Goal: Download file/media

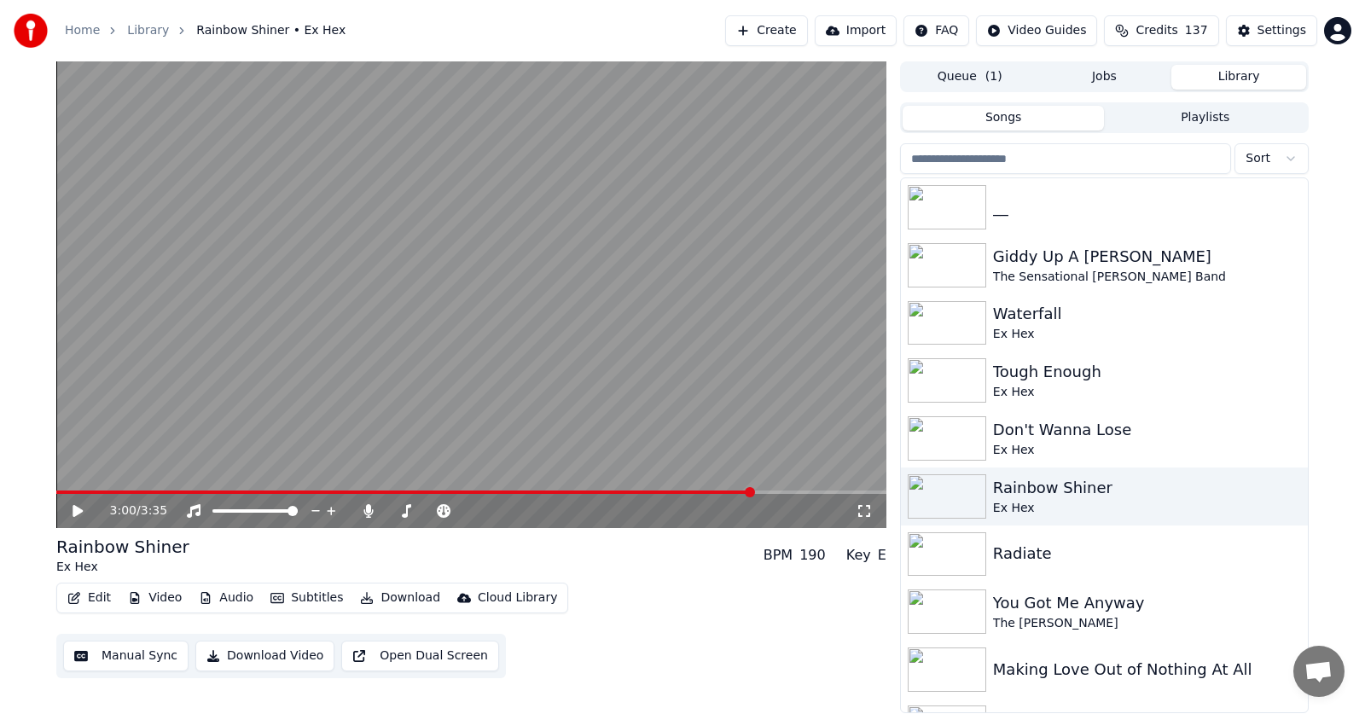
click at [75, 509] on icon at bounding box center [78, 511] width 10 height 12
click at [74, 511] on icon at bounding box center [77, 511] width 9 height 10
click at [91, 595] on button "Edit" at bounding box center [89, 598] width 57 height 24
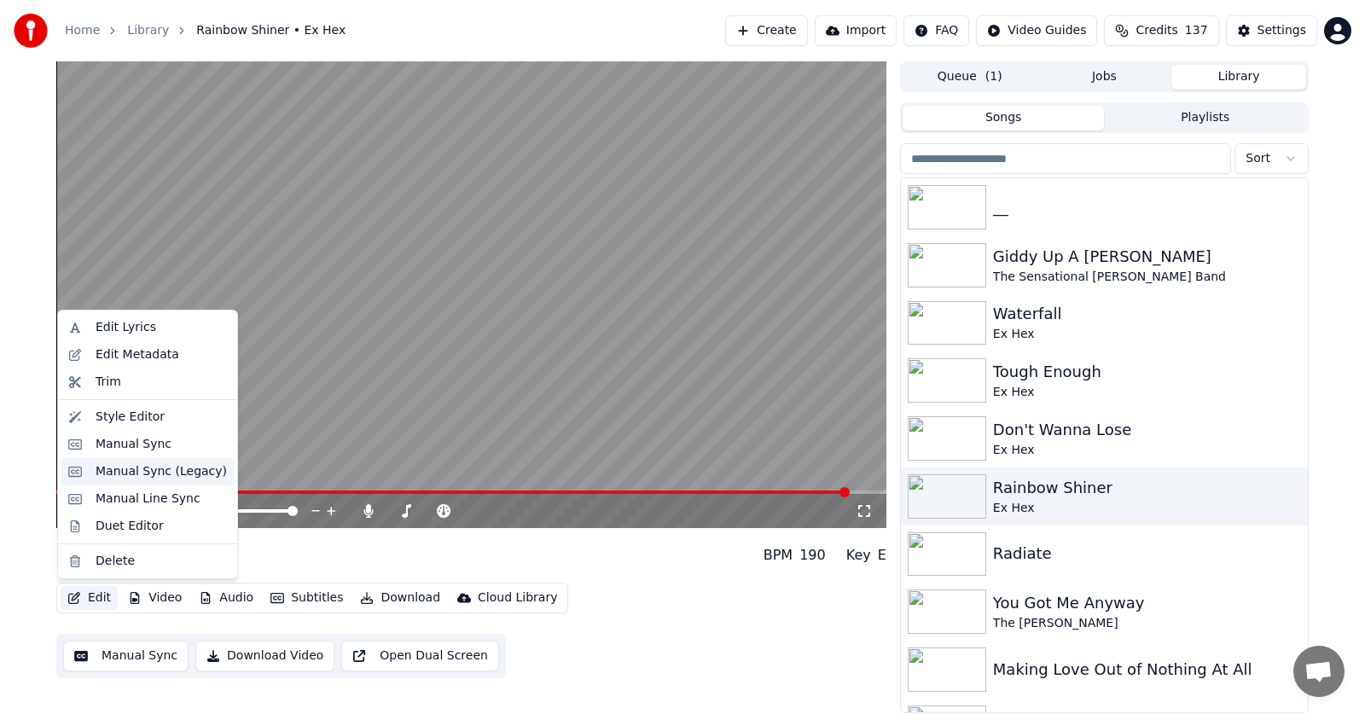
click at [128, 473] on div "Manual Sync (Legacy)" at bounding box center [161, 471] width 131 height 17
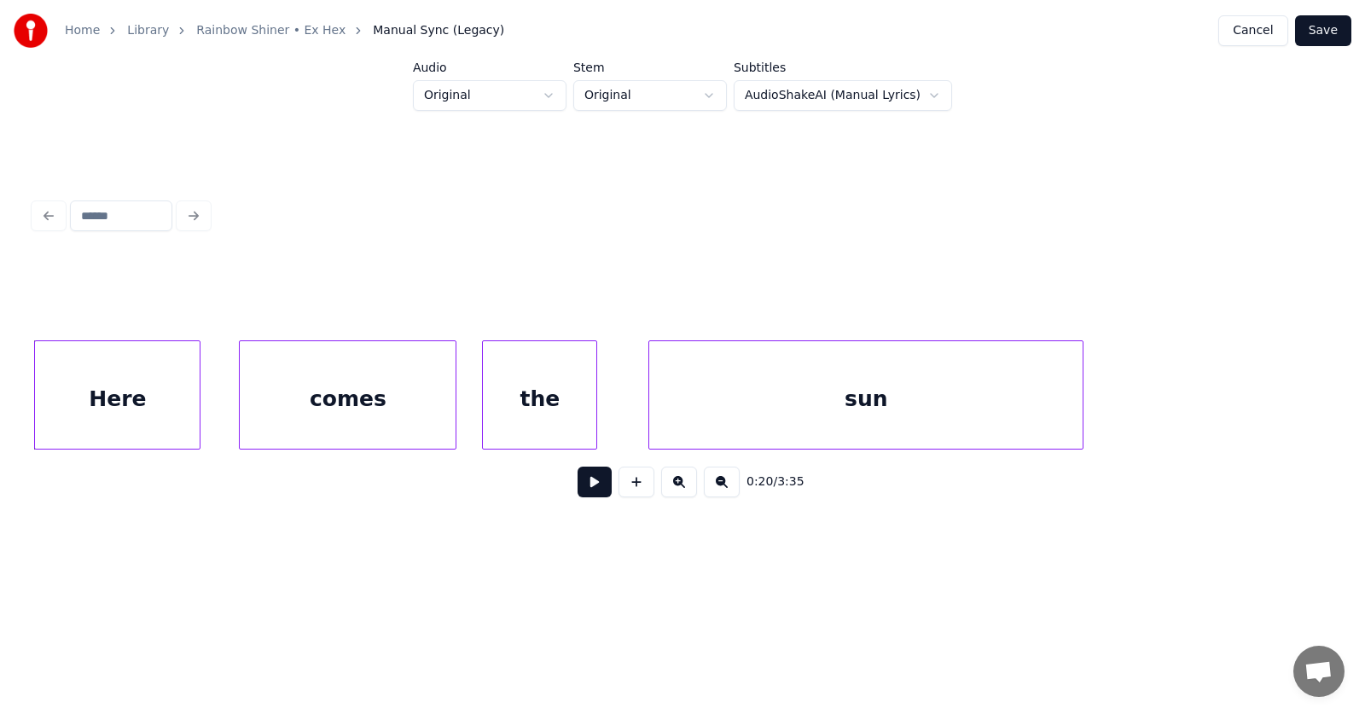
scroll to position [0, 12640]
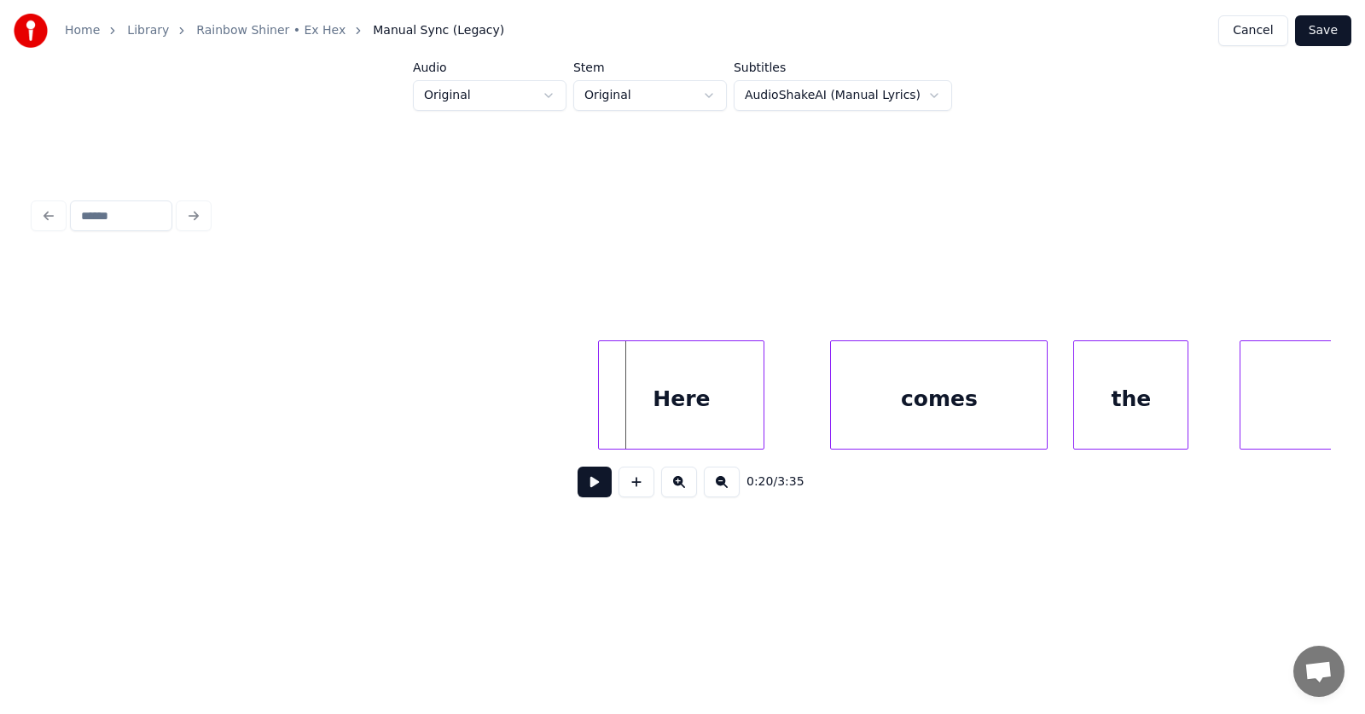
click at [668, 385] on div "Here" at bounding box center [681, 399] width 165 height 116
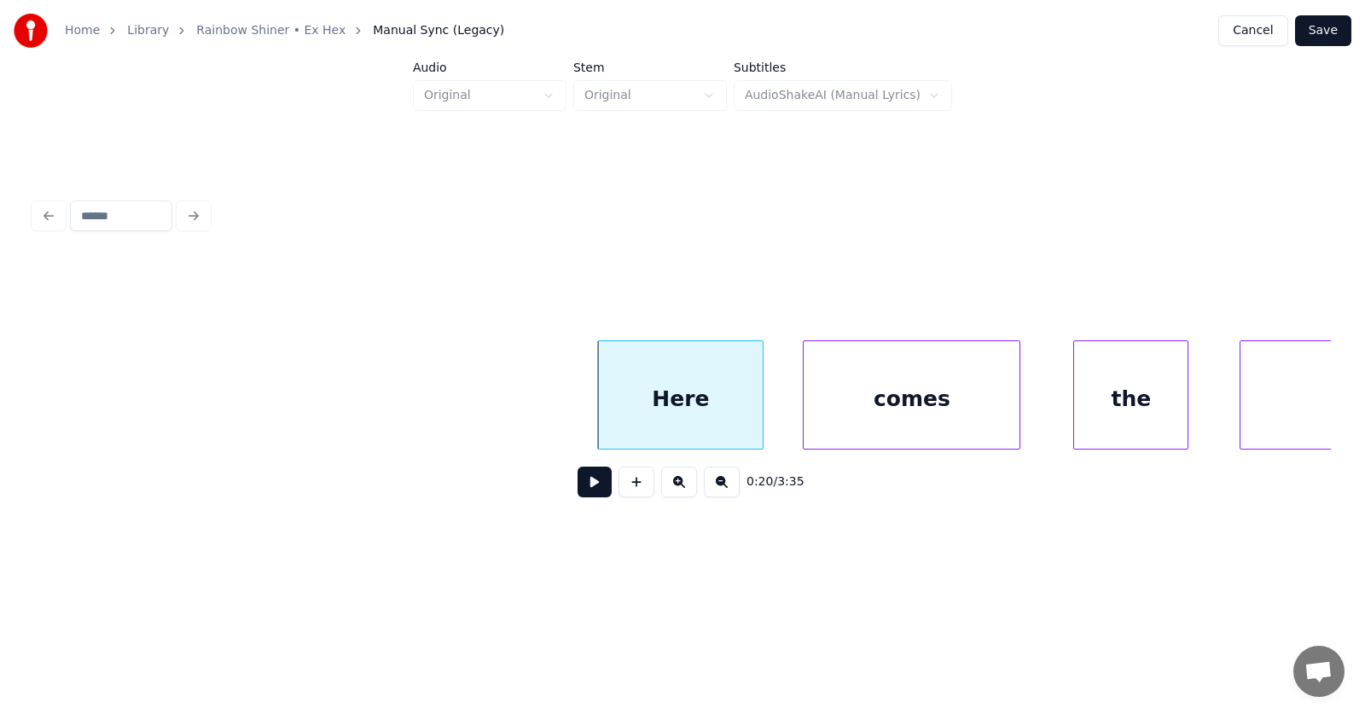
click at [874, 389] on div "comes" at bounding box center [912, 399] width 216 height 116
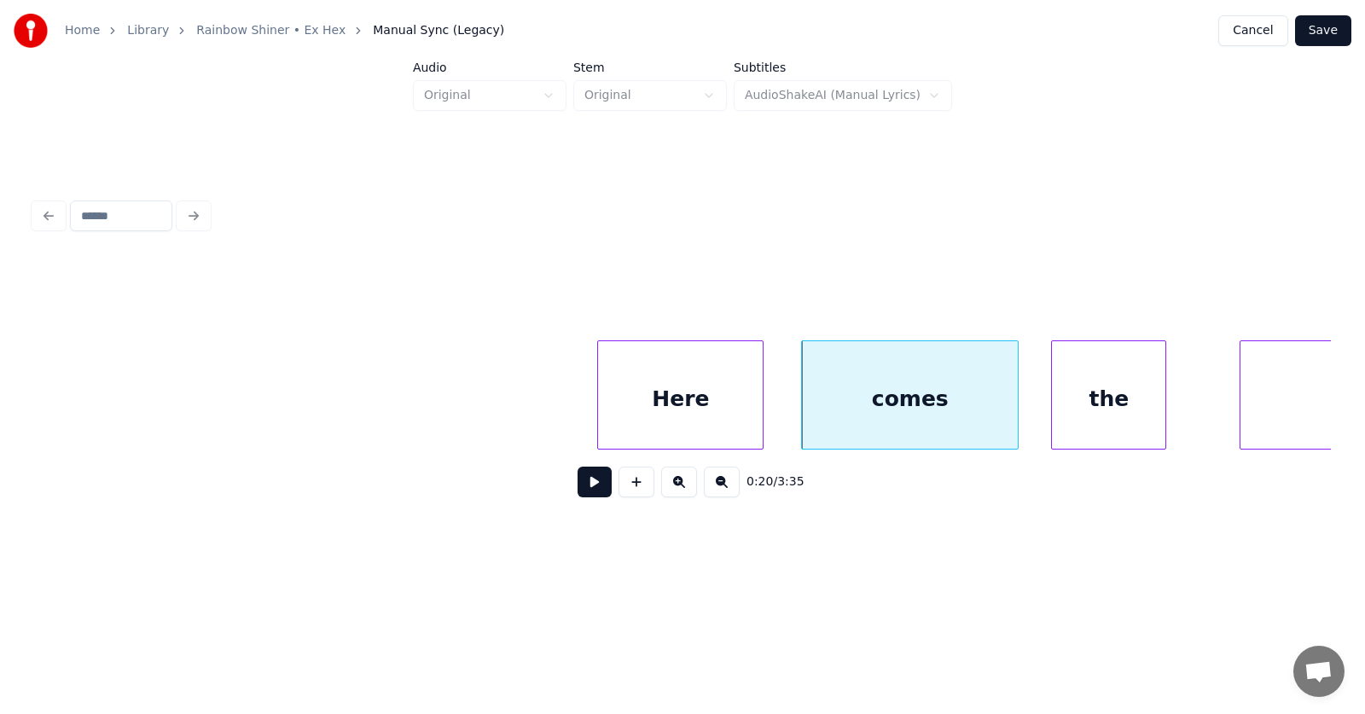
click at [1070, 400] on div "the" at bounding box center [1108, 399] width 113 height 116
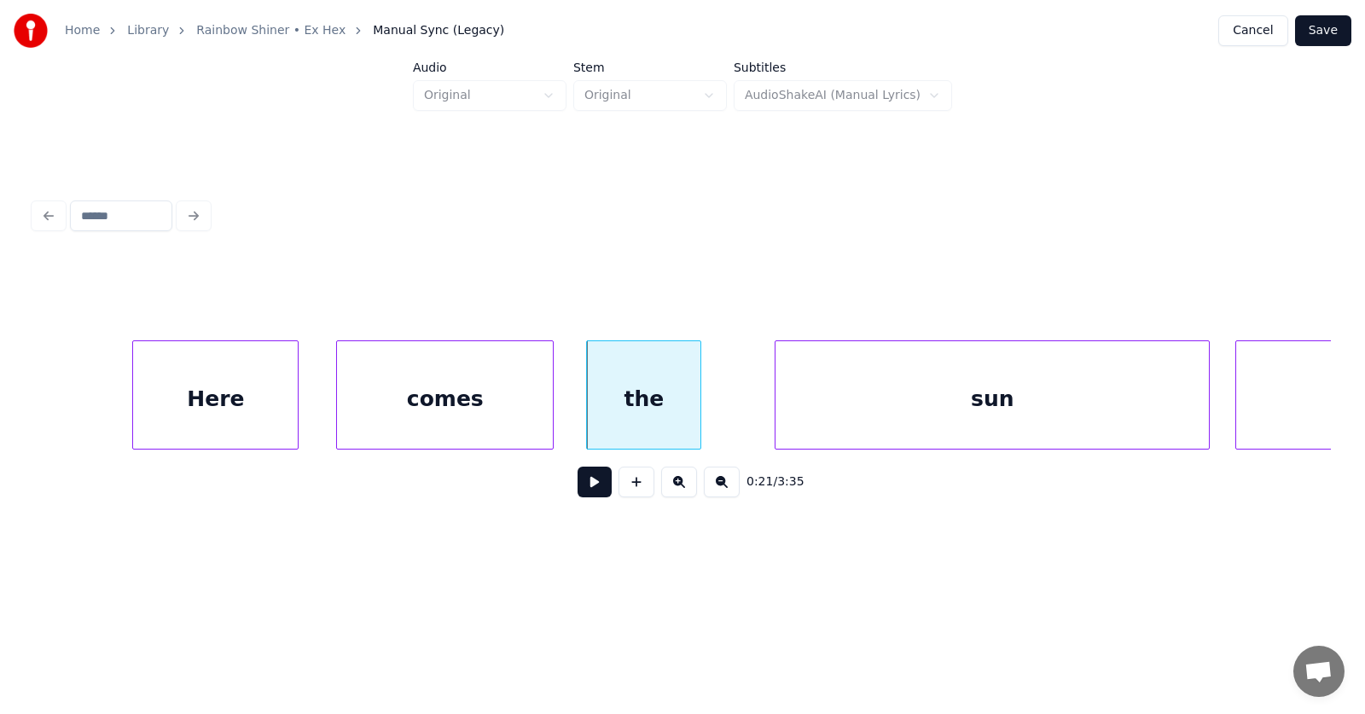
scroll to position [0, 13198]
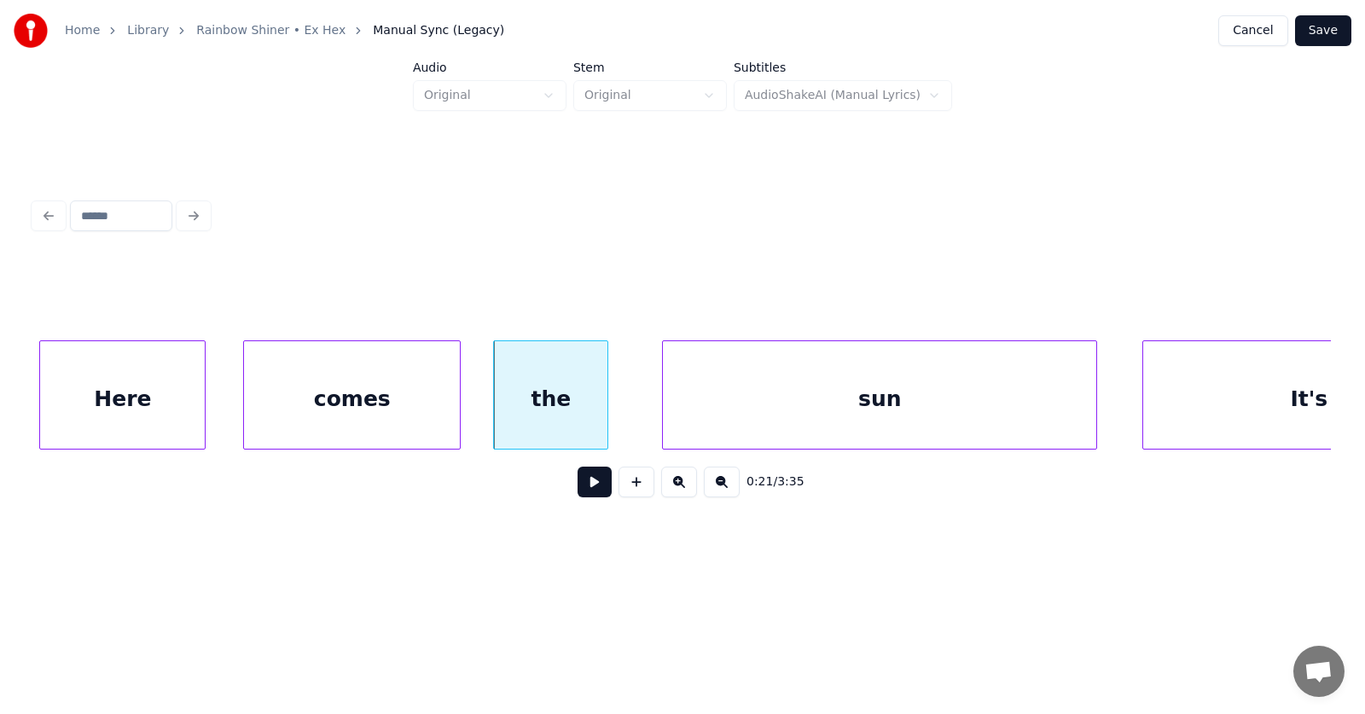
click at [721, 415] on div "sun" at bounding box center [879, 399] width 433 height 116
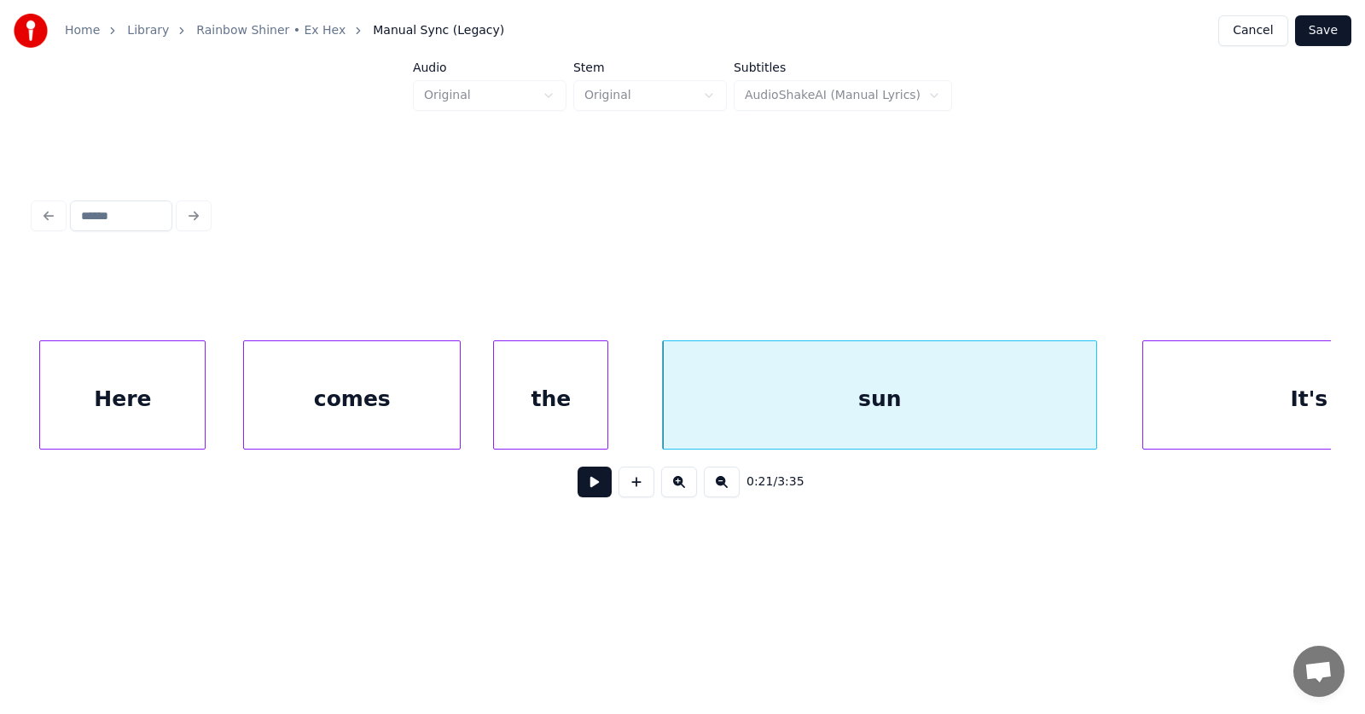
click at [395, 400] on div "comes" at bounding box center [352, 399] width 216 height 116
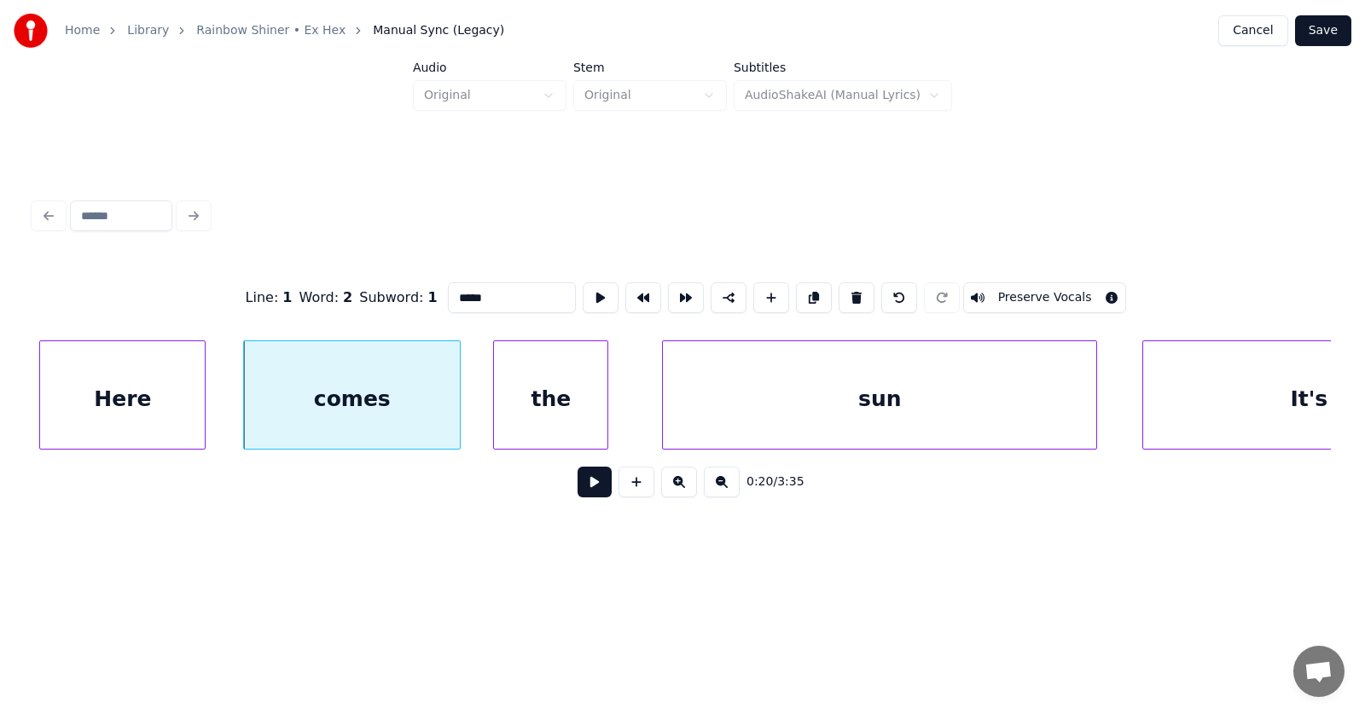
click at [584, 483] on button at bounding box center [595, 482] width 34 height 31
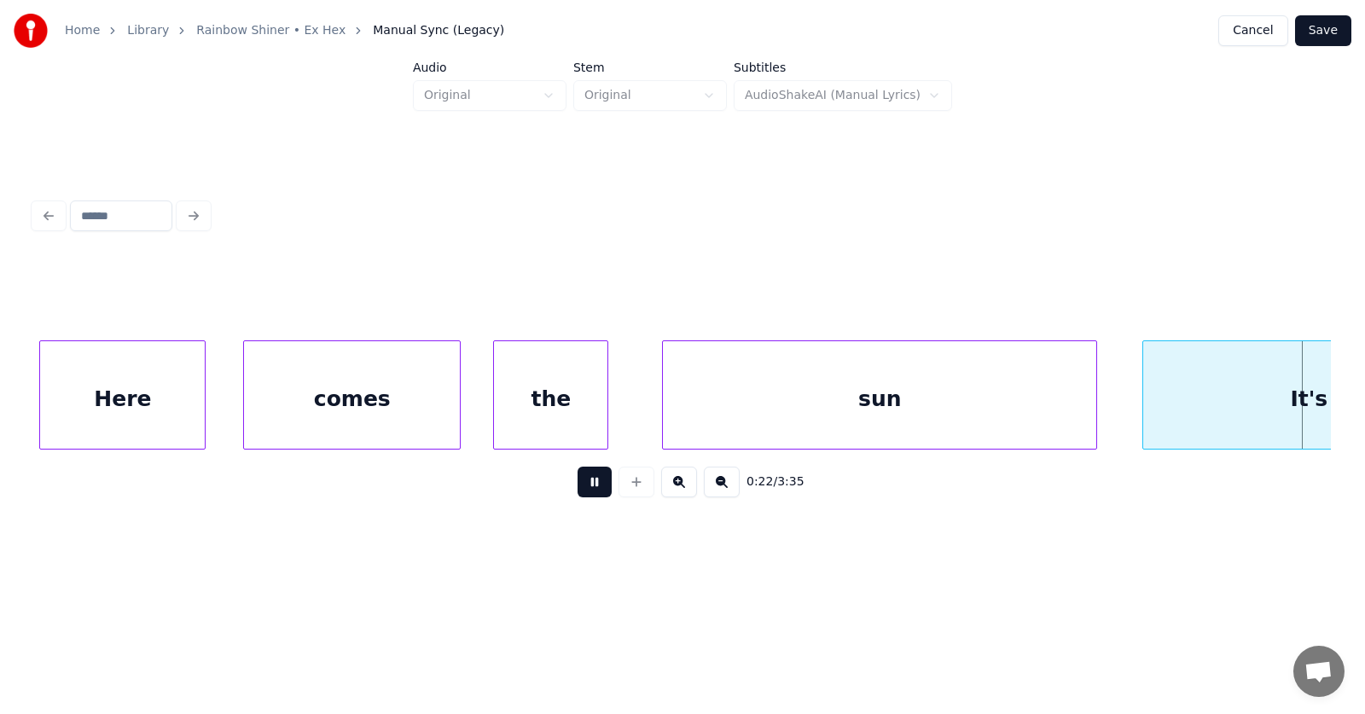
scroll to position [0, 14497]
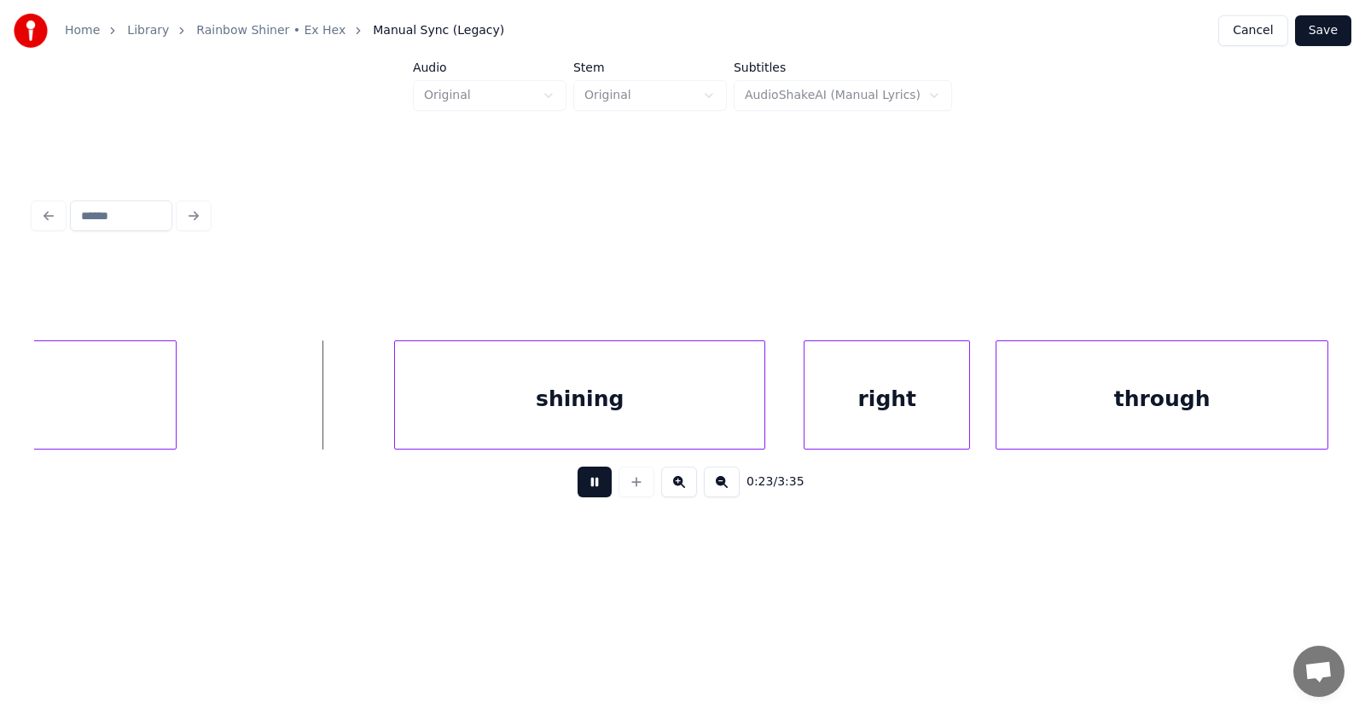
click at [584, 483] on button at bounding box center [595, 482] width 34 height 31
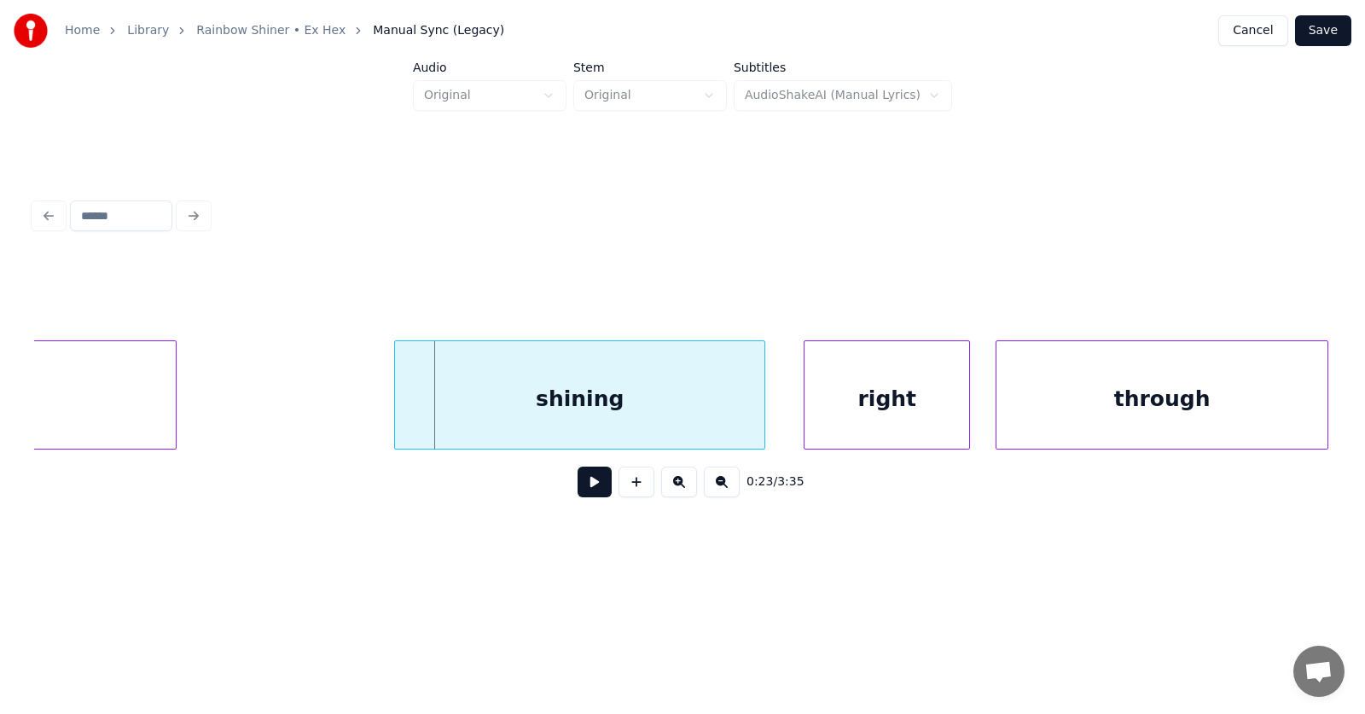
scroll to position [0, 13569]
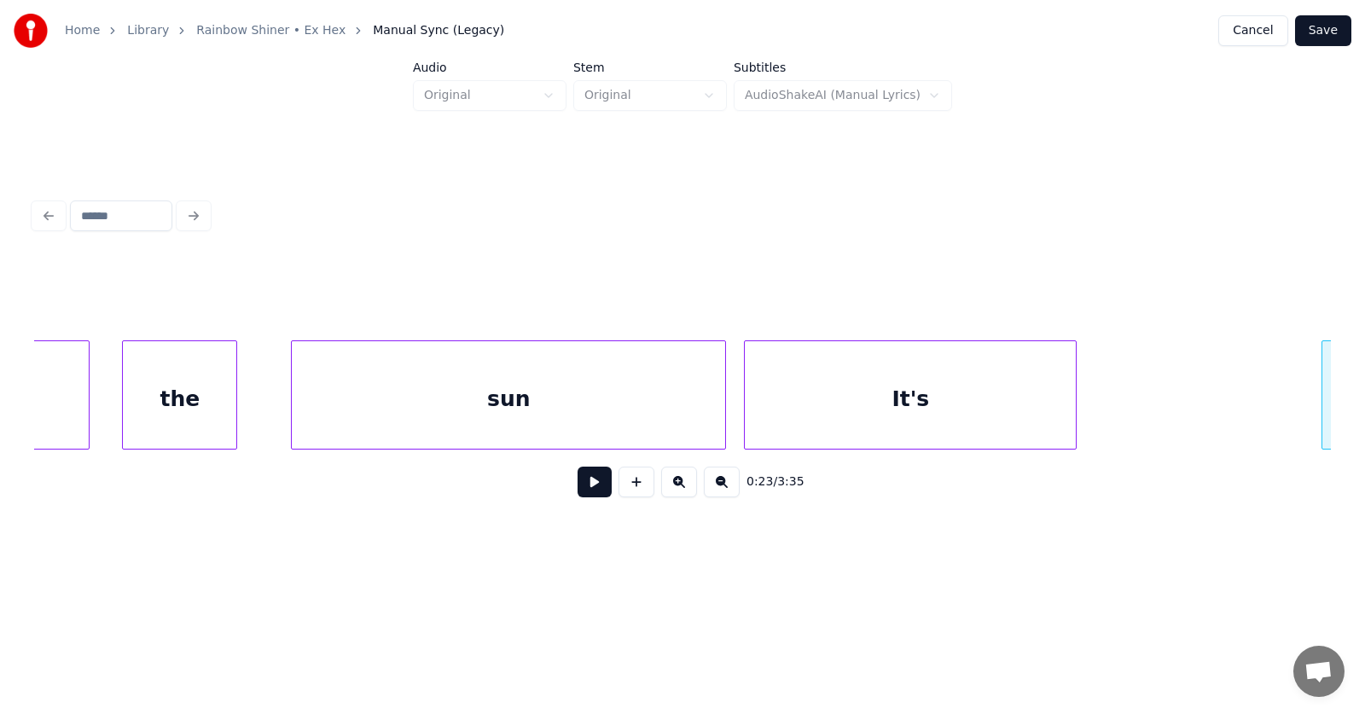
click at [818, 419] on div "It's" at bounding box center [910, 399] width 331 height 116
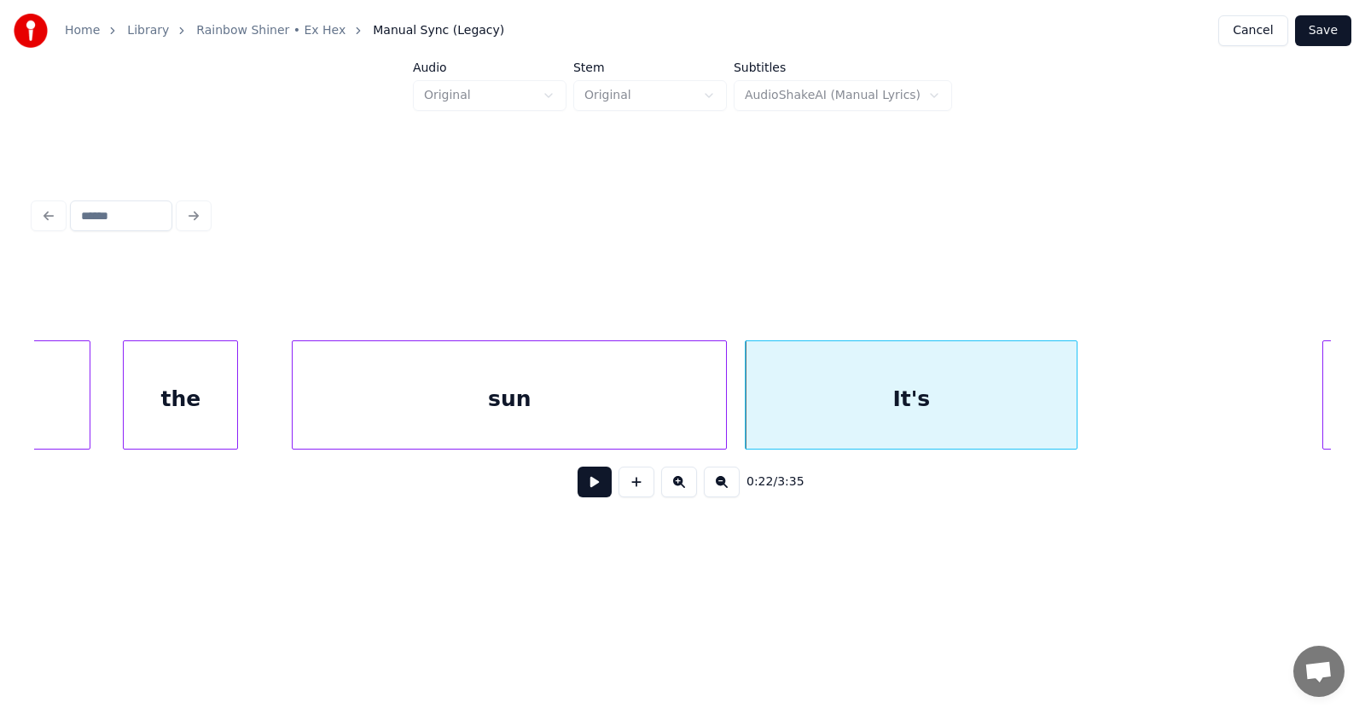
scroll to position [0, 13662]
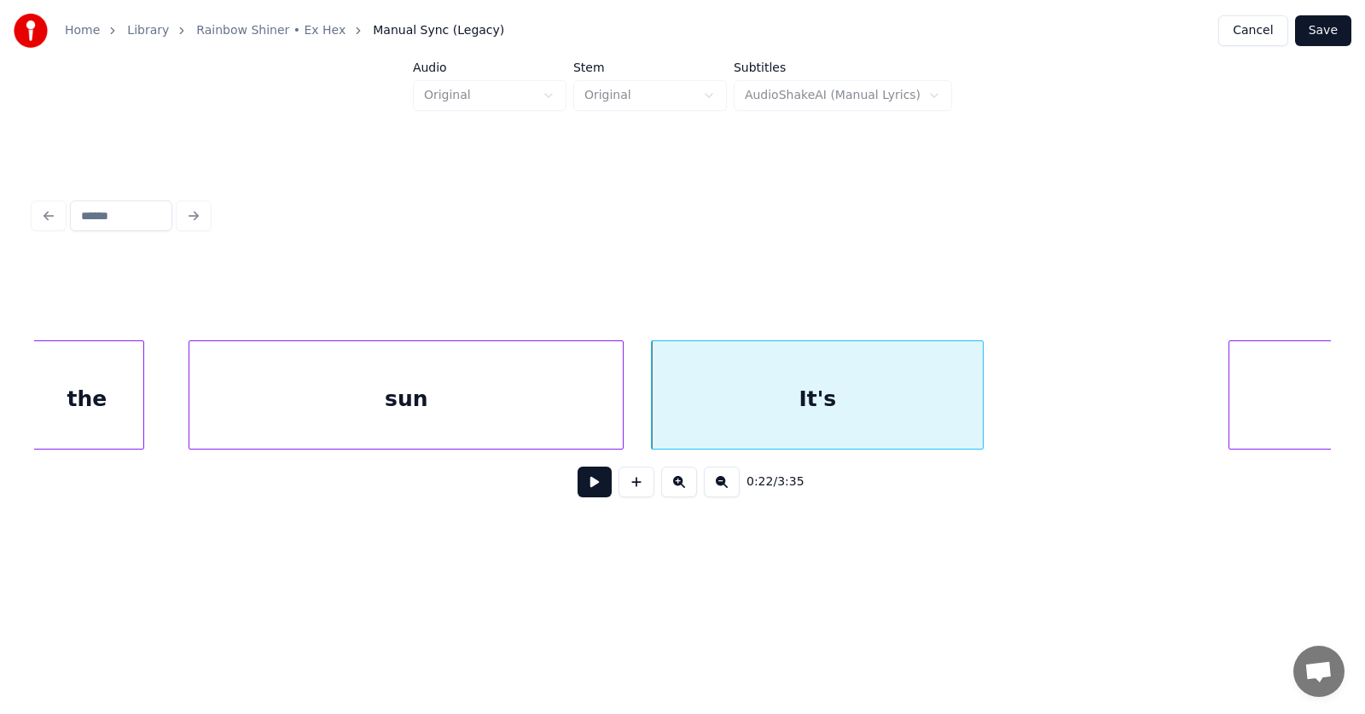
click at [313, 406] on div "sun" at bounding box center [405, 399] width 433 height 116
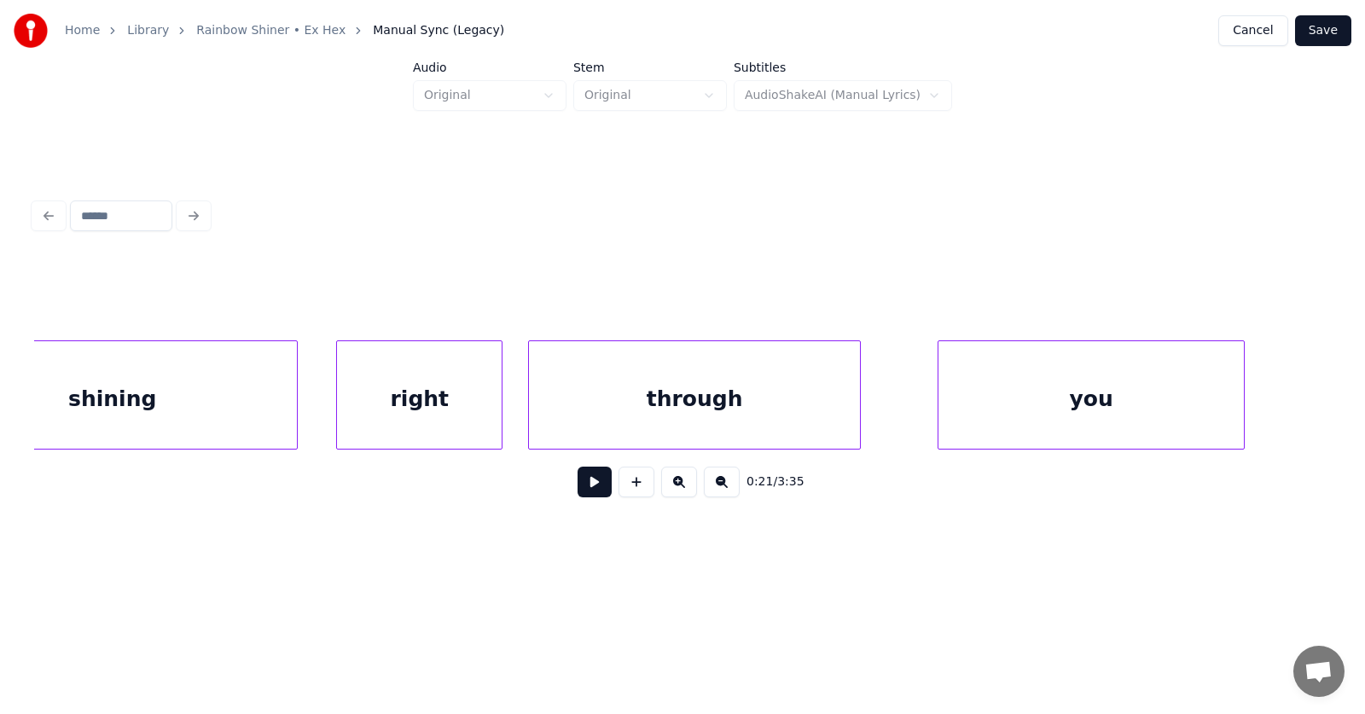
scroll to position [0, 14592]
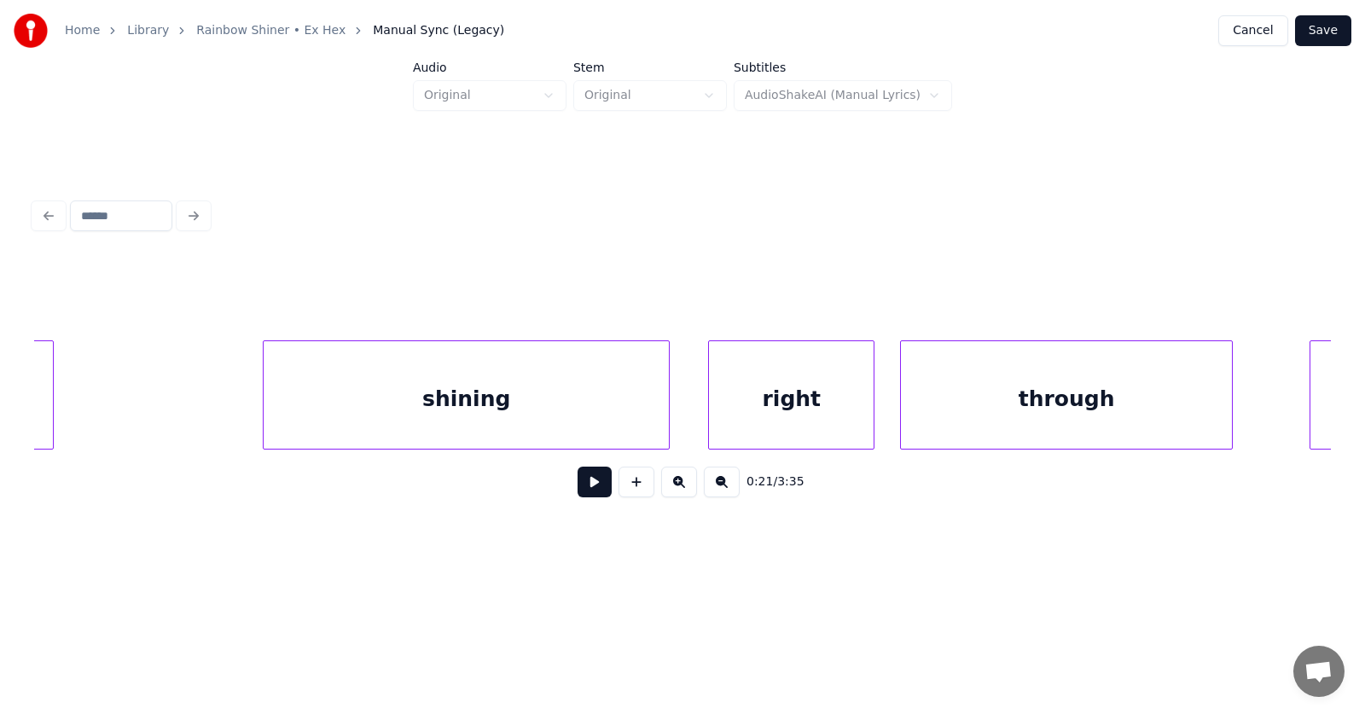
click at [265, 399] on div at bounding box center [266, 394] width 5 height 107
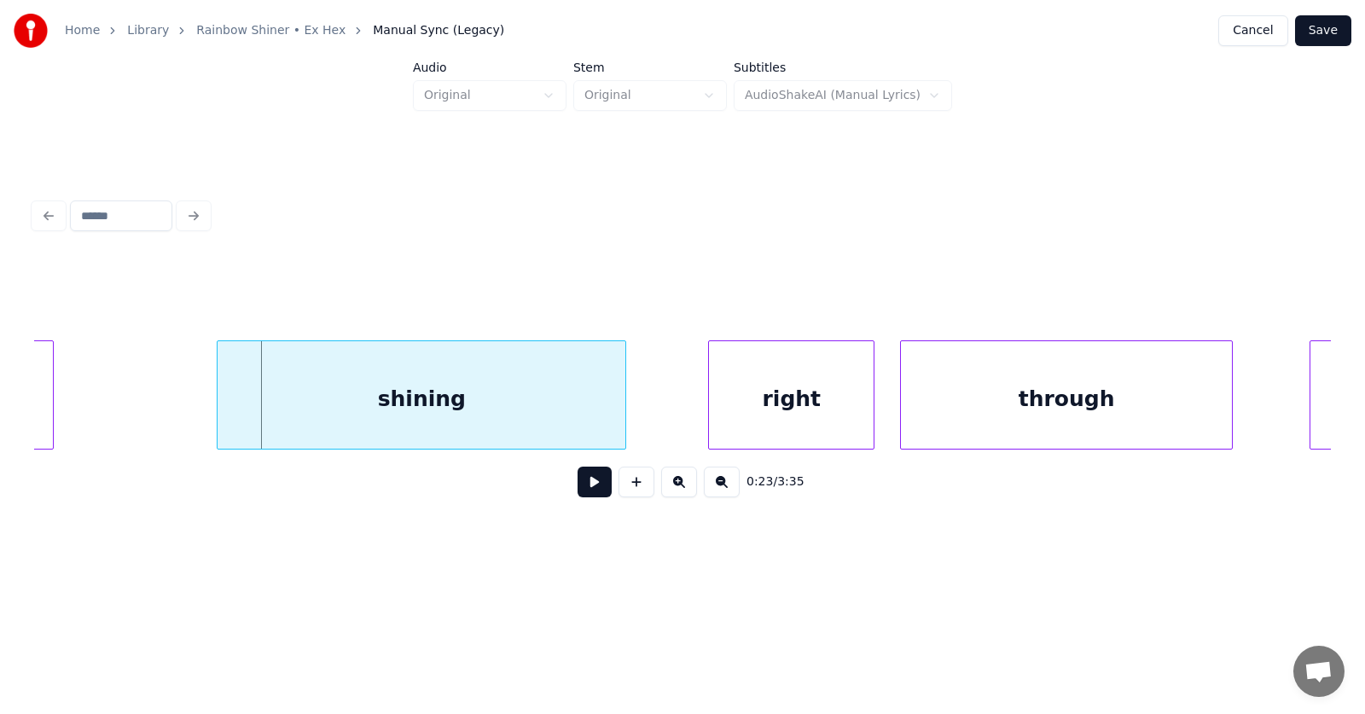
click at [332, 405] on div "shining" at bounding box center [422, 399] width 408 height 116
click at [699, 419] on div "right" at bounding box center [729, 399] width 165 height 116
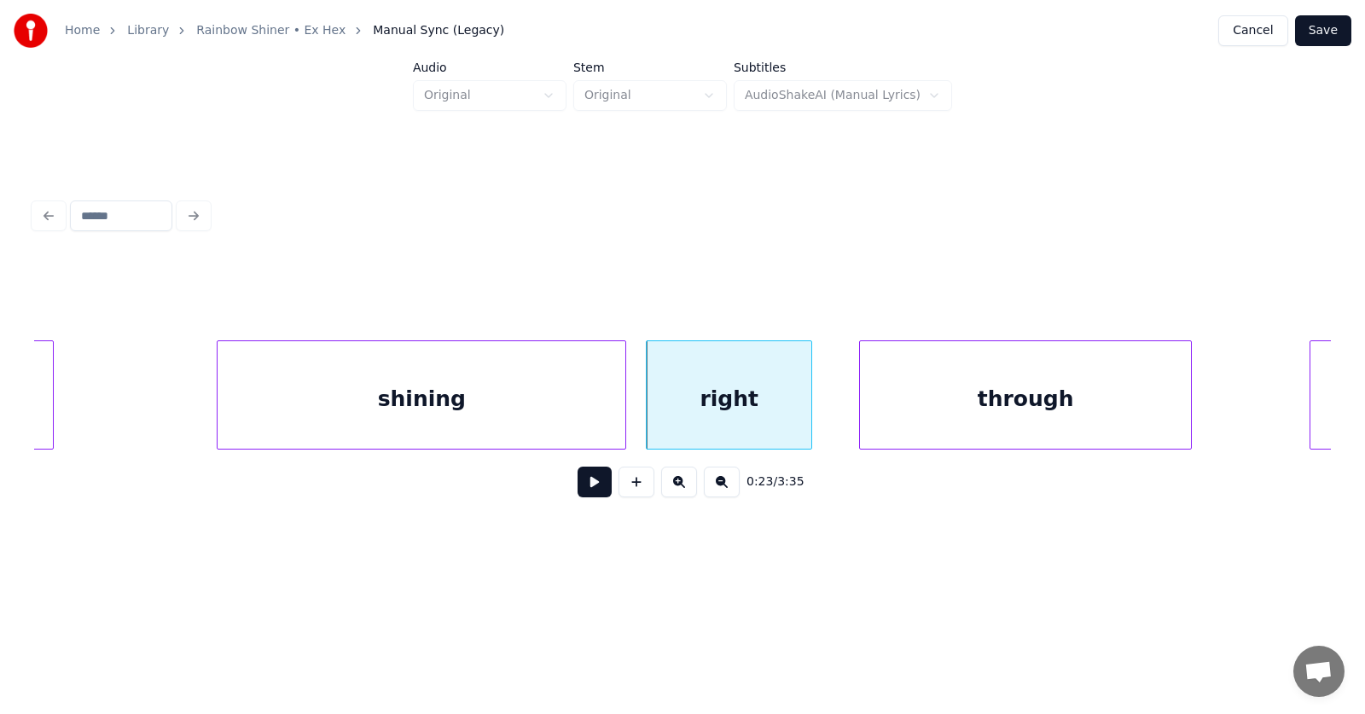
click at [928, 411] on div "through" at bounding box center [1025, 399] width 331 height 116
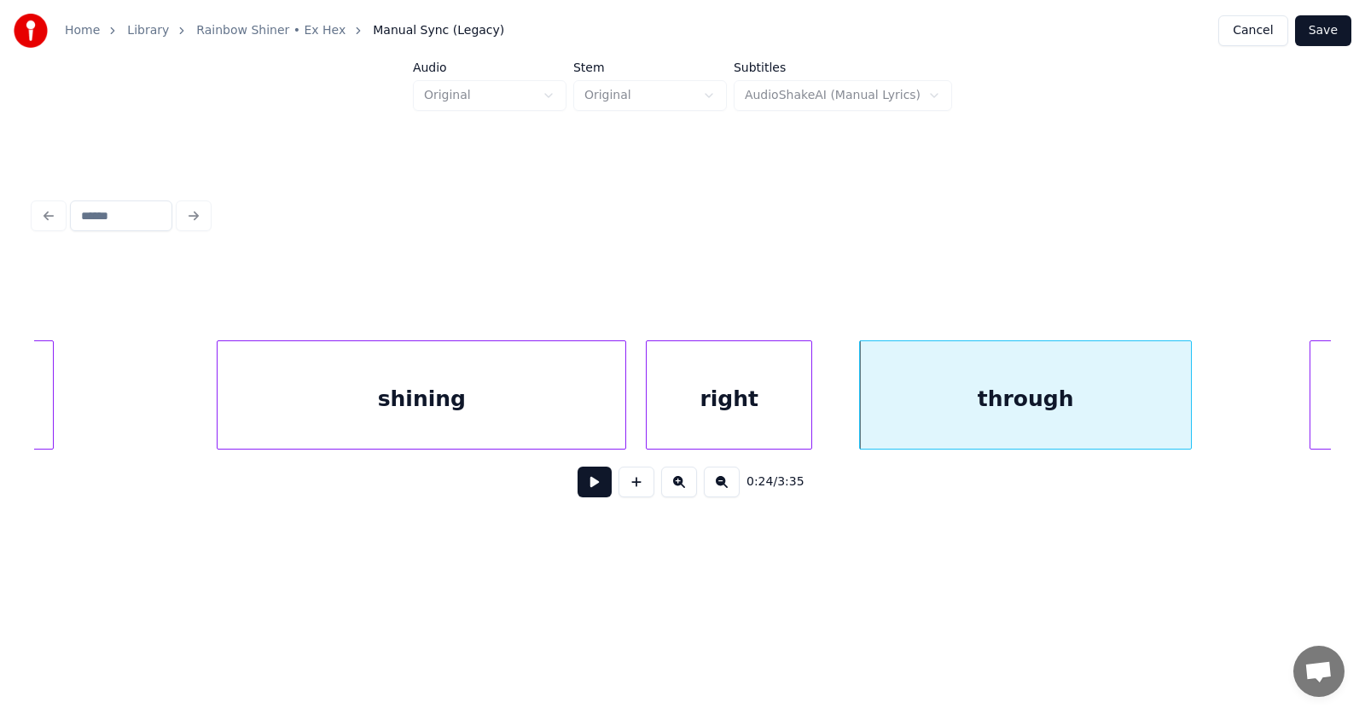
click at [684, 402] on div "right" at bounding box center [729, 399] width 165 height 116
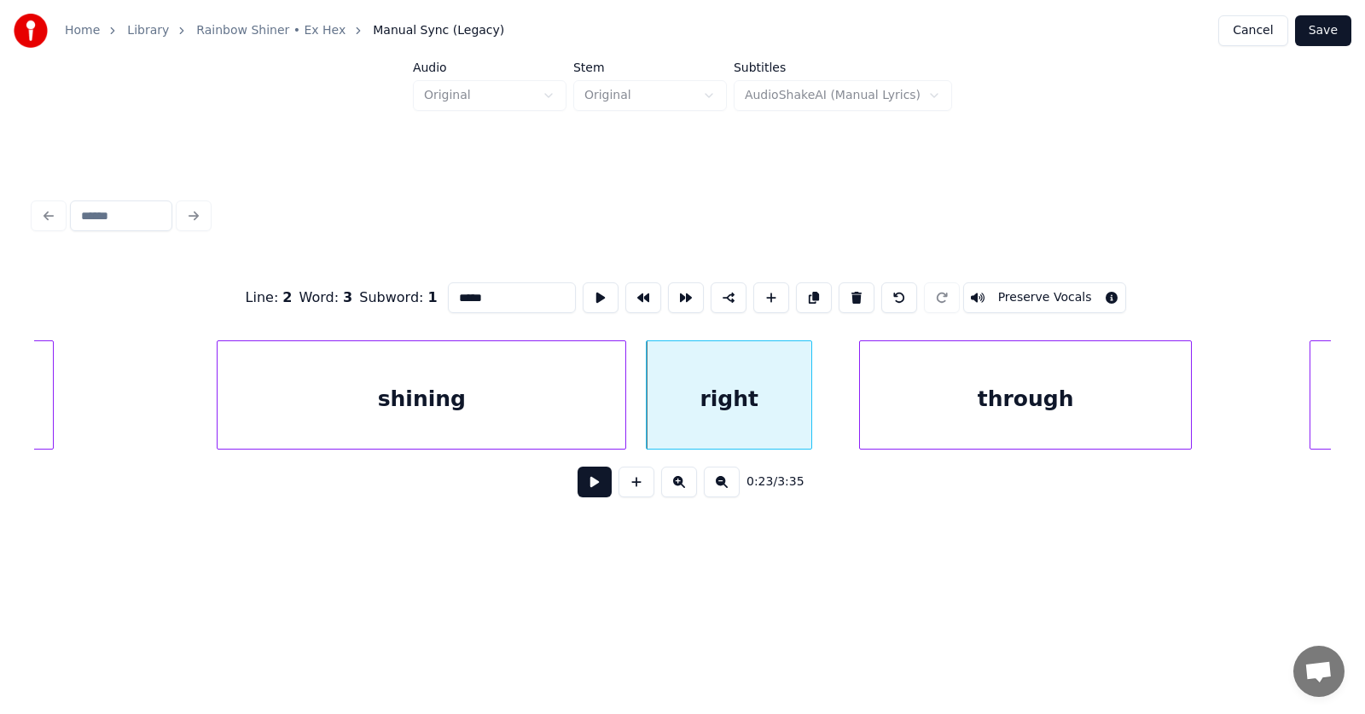
click at [586, 491] on button at bounding box center [595, 482] width 34 height 31
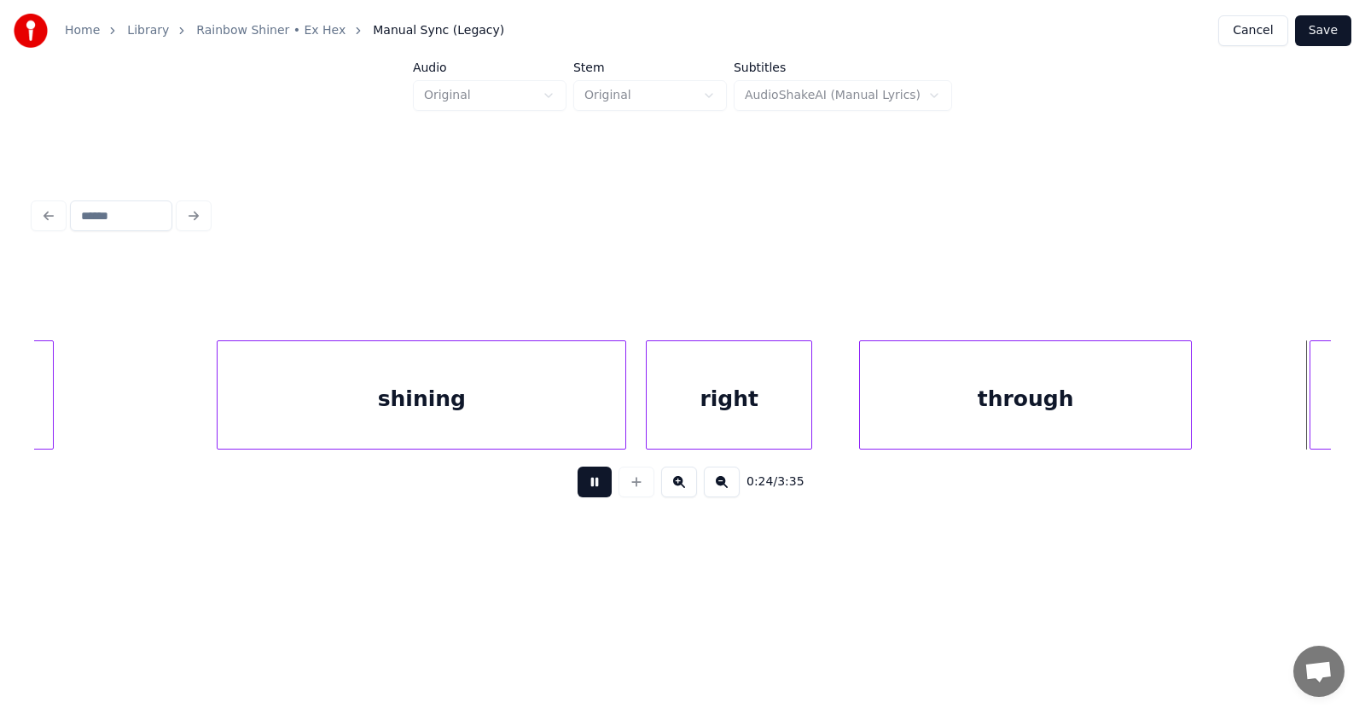
scroll to position [0, 15895]
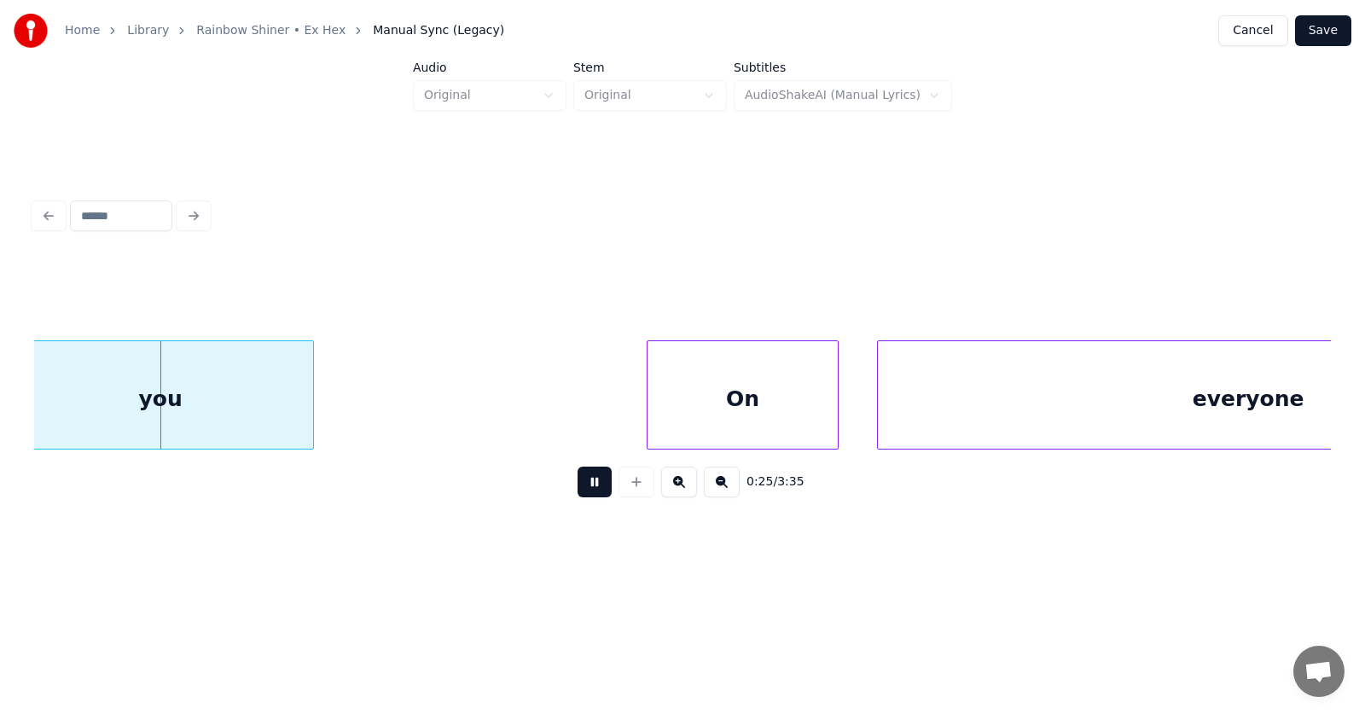
click at [586, 491] on button at bounding box center [595, 482] width 34 height 31
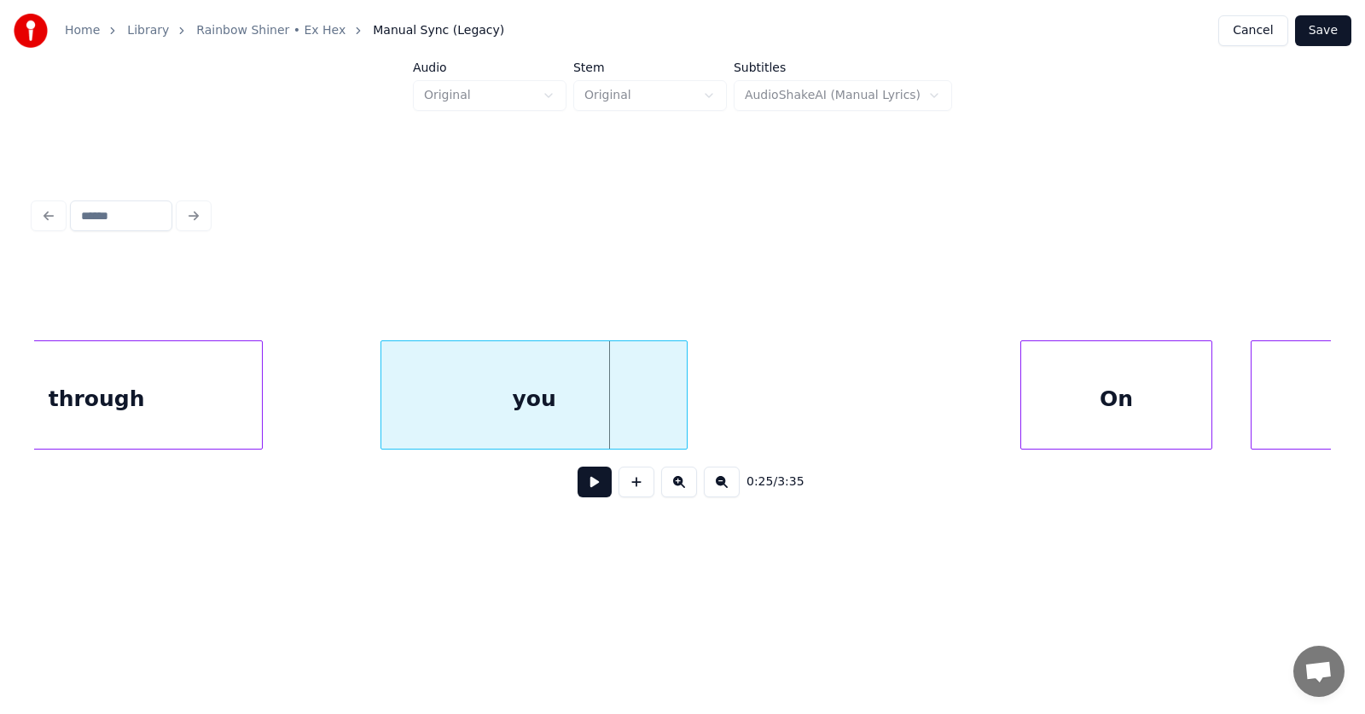
scroll to position [0, 15335]
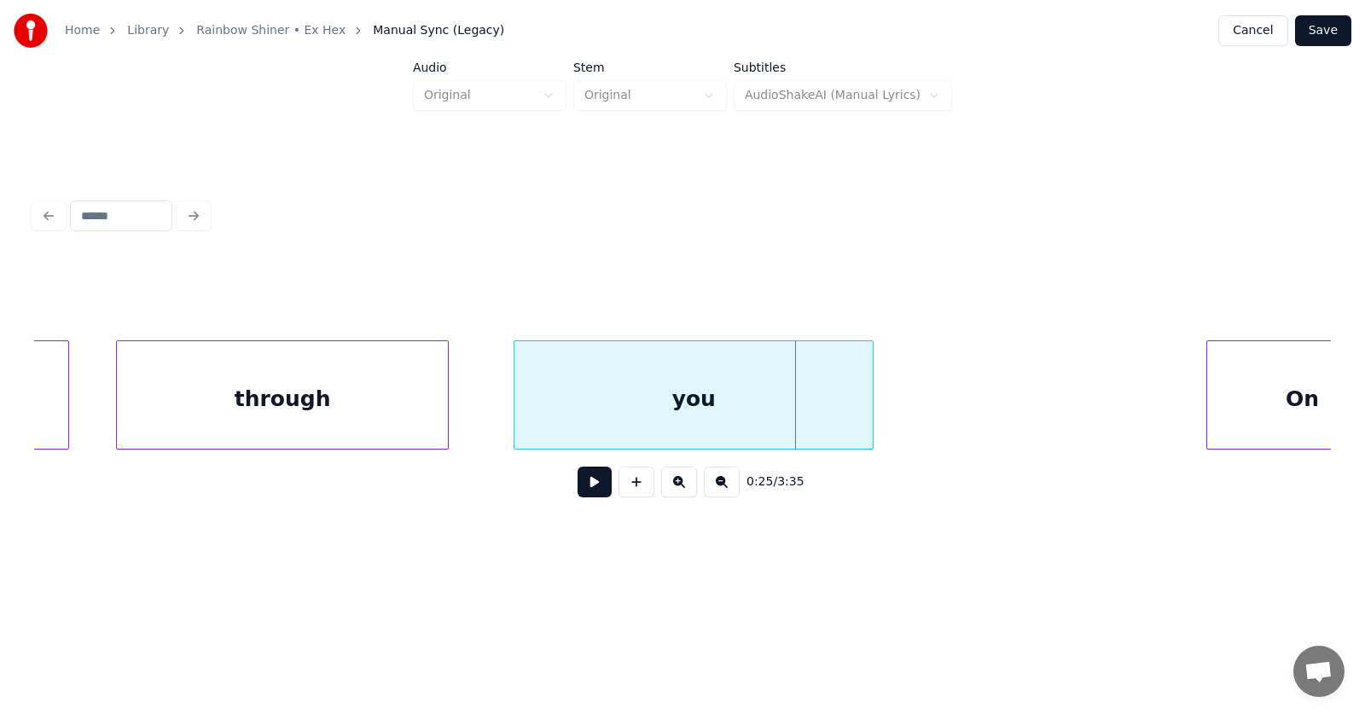
click at [514, 417] on div at bounding box center [516, 394] width 5 height 107
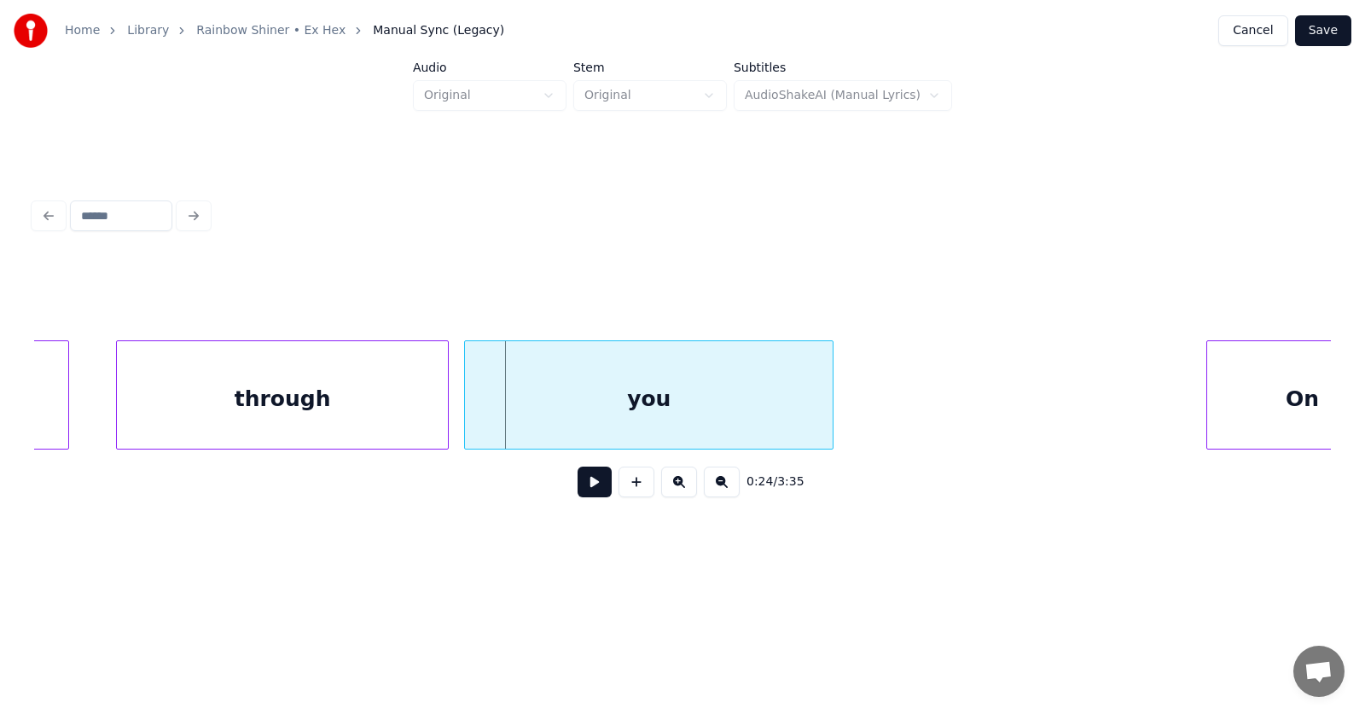
click at [608, 418] on div "you" at bounding box center [649, 399] width 368 height 116
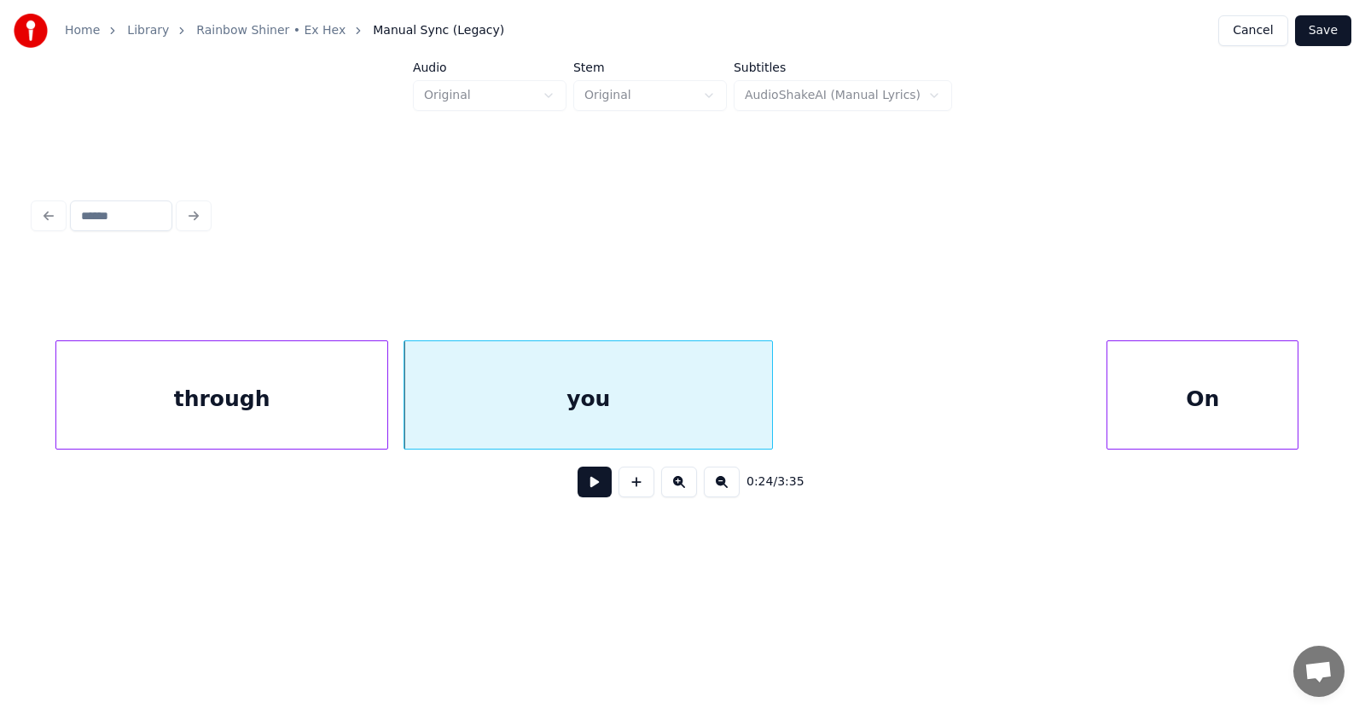
click at [1211, 388] on div "On" at bounding box center [1202, 399] width 190 height 116
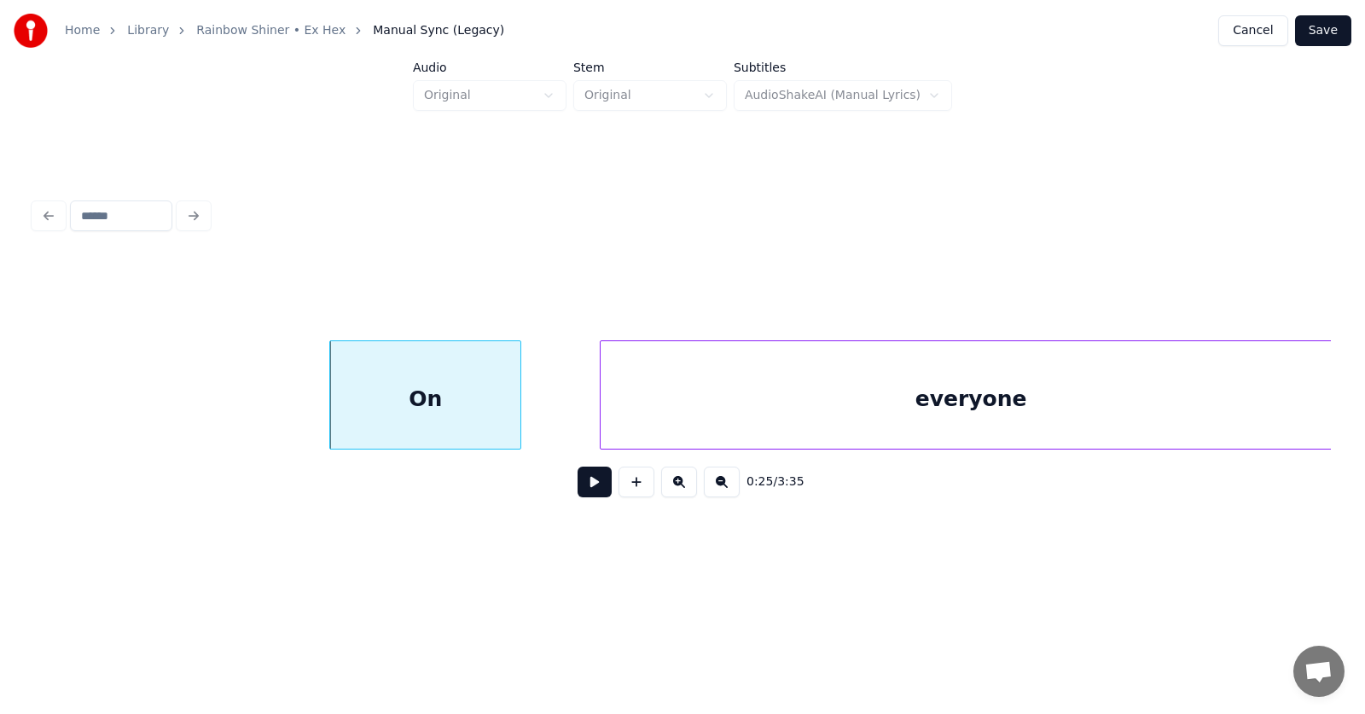
scroll to position [0, 16178]
click at [607, 415] on div "everyone" at bounding box center [914, 399] width 741 height 116
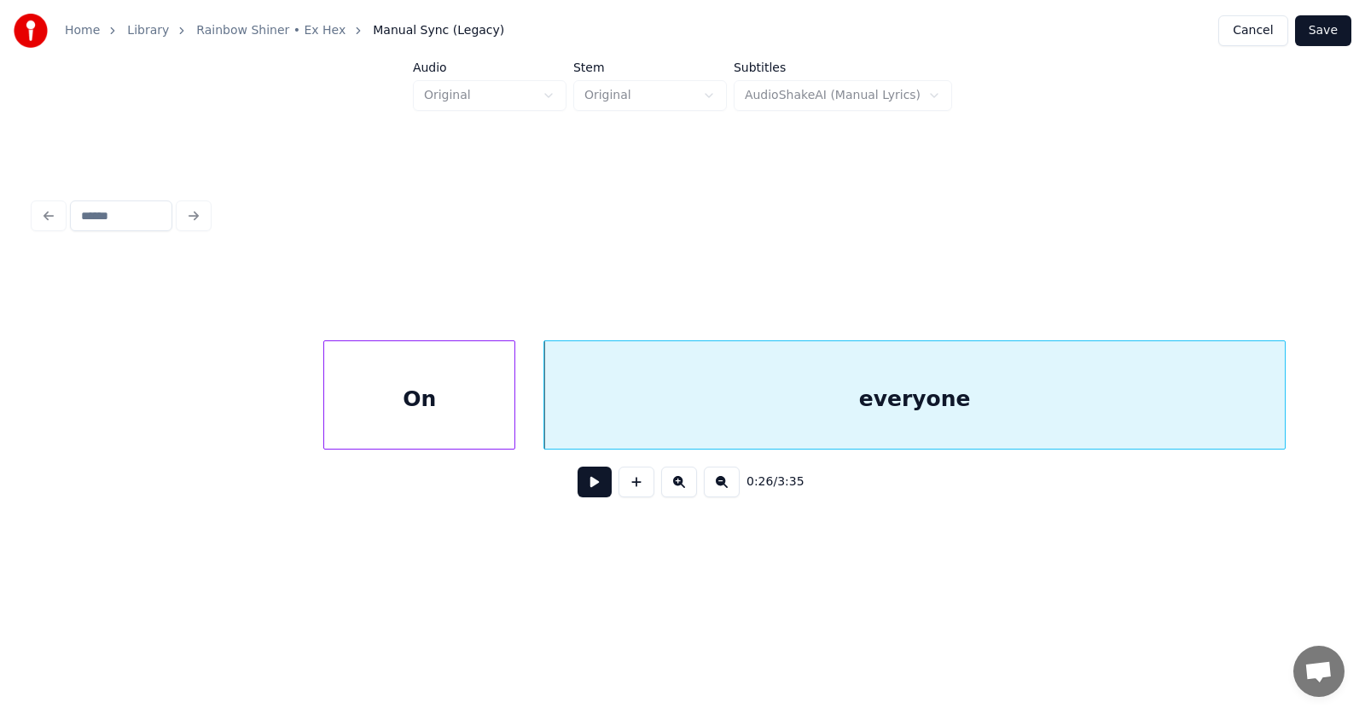
click at [579, 495] on button at bounding box center [595, 482] width 34 height 31
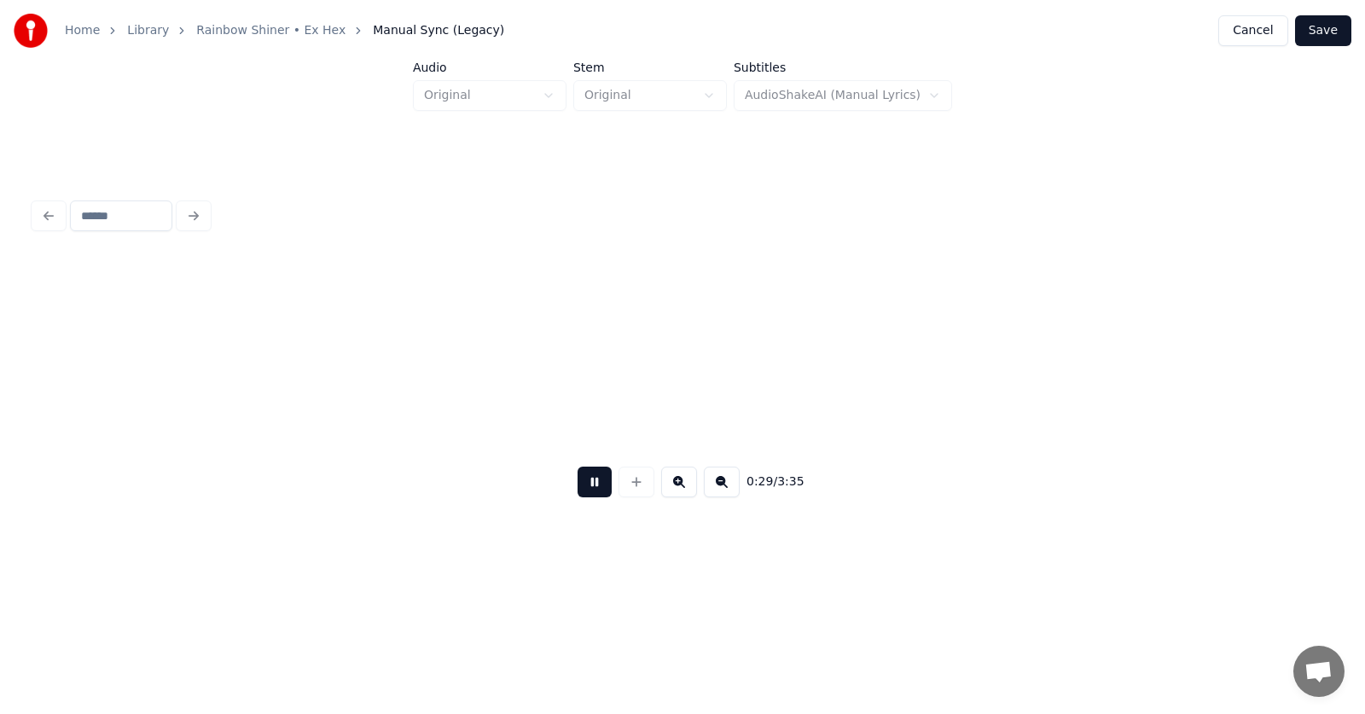
scroll to position [0, 18779]
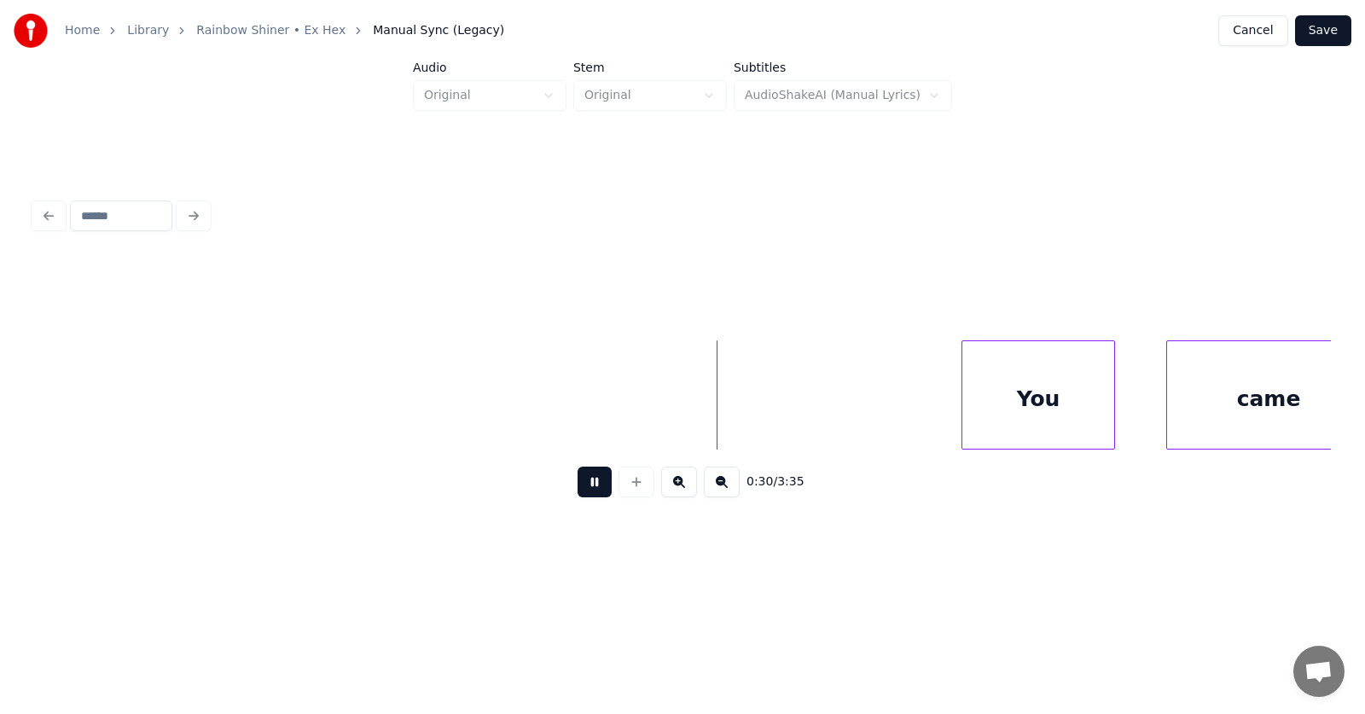
click at [583, 492] on button at bounding box center [595, 482] width 34 height 31
click at [1011, 396] on div "You" at bounding box center [1018, 399] width 152 height 116
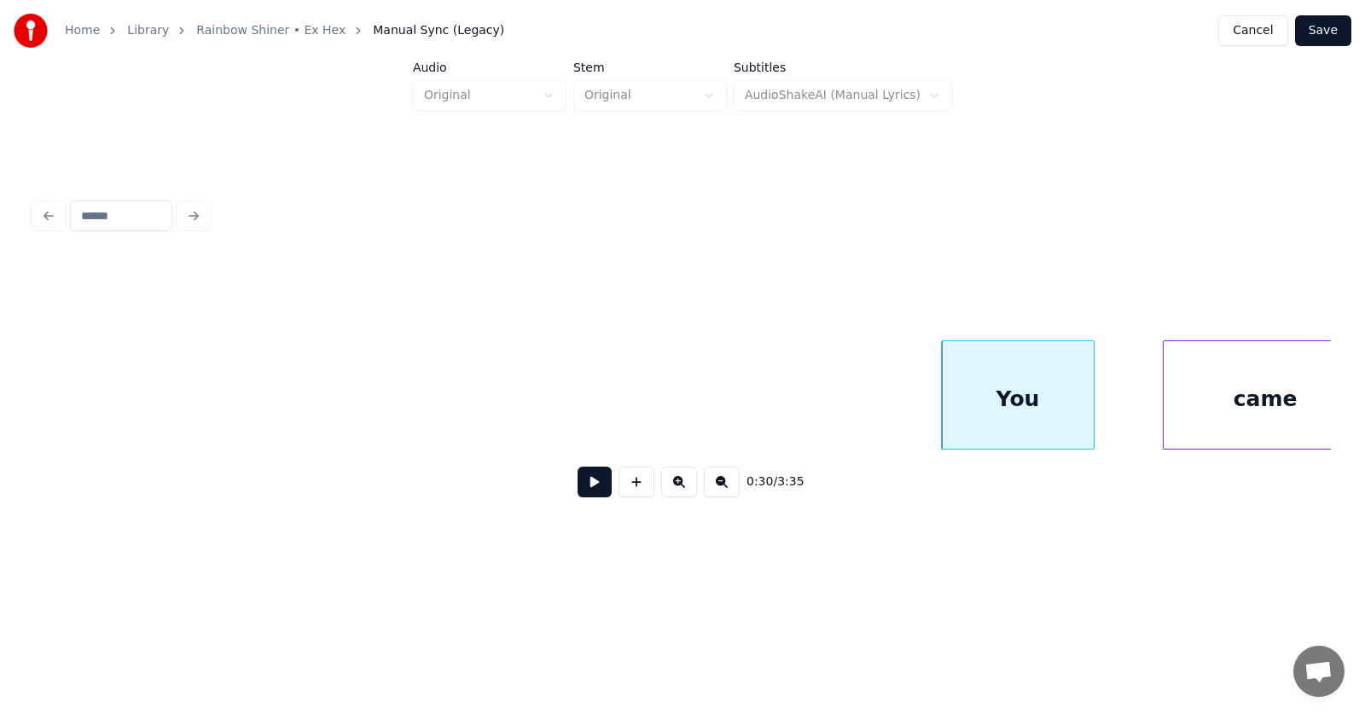
scroll to position [0, 18816]
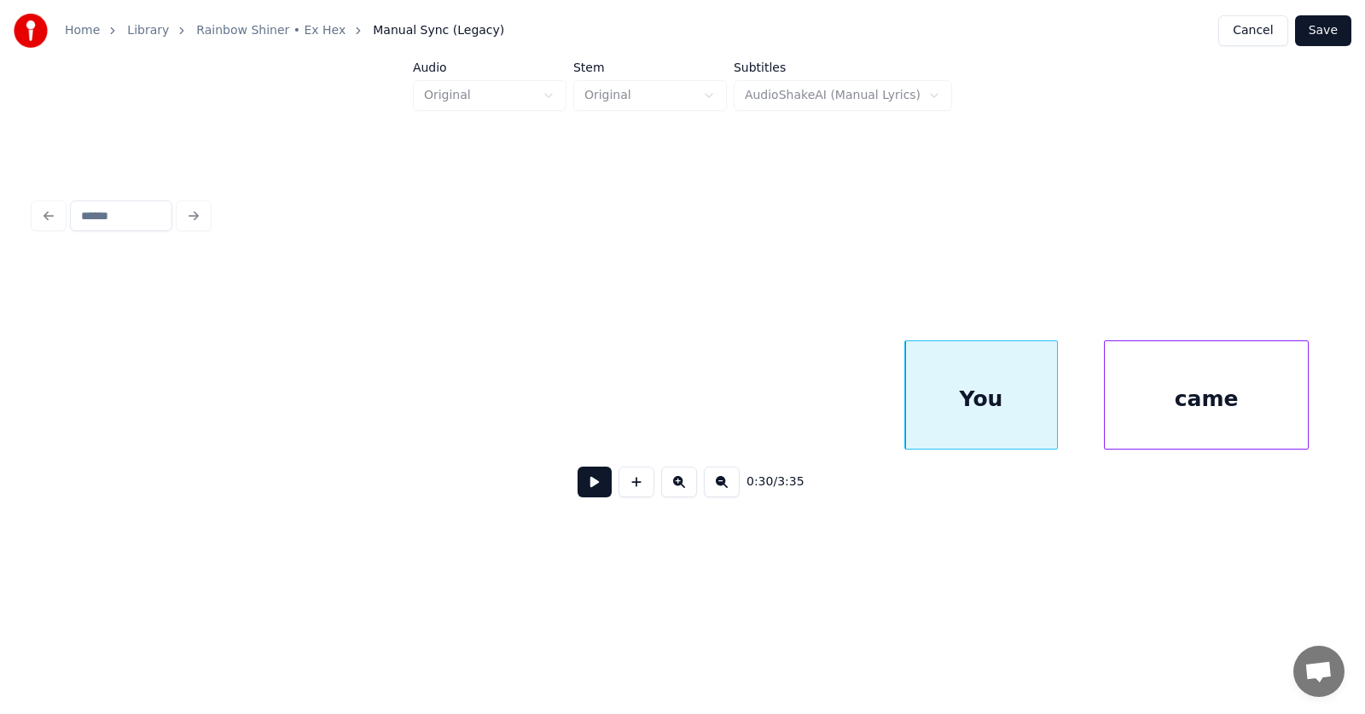
click at [1159, 406] on div "came" at bounding box center [1206, 399] width 203 height 116
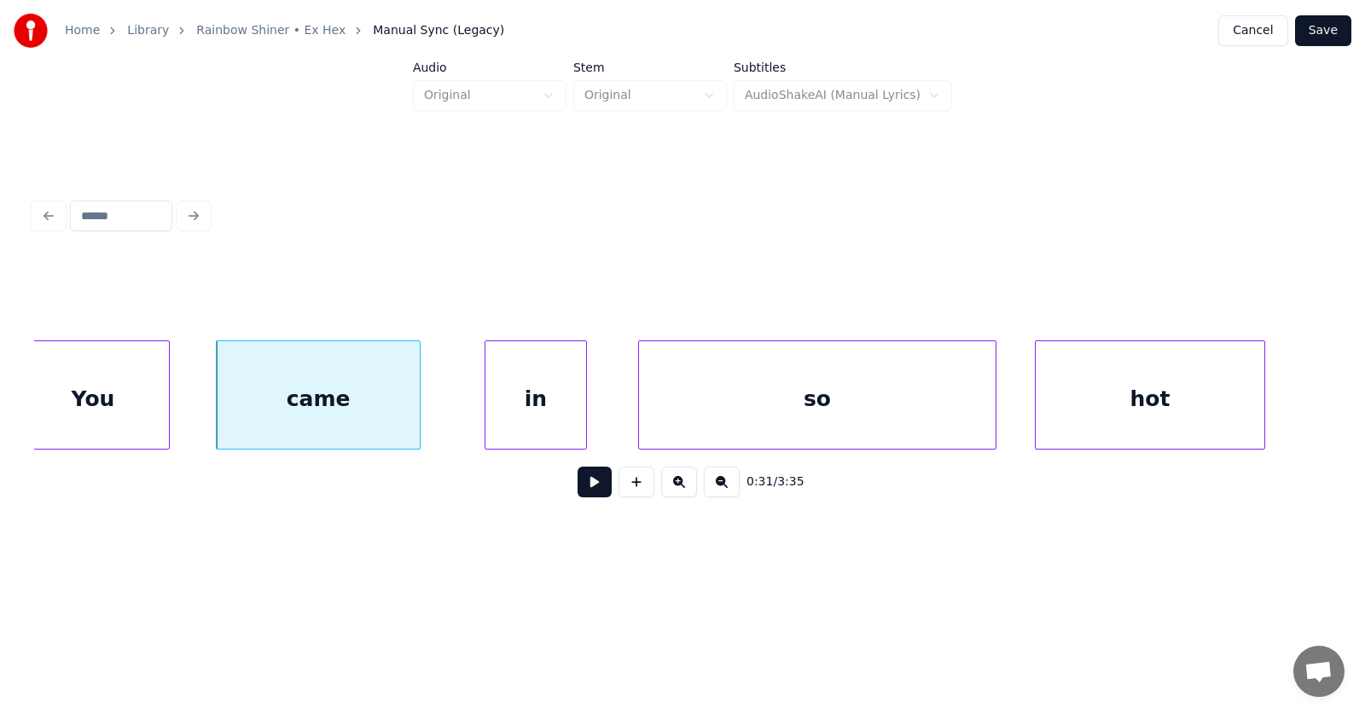
scroll to position [0, 19797]
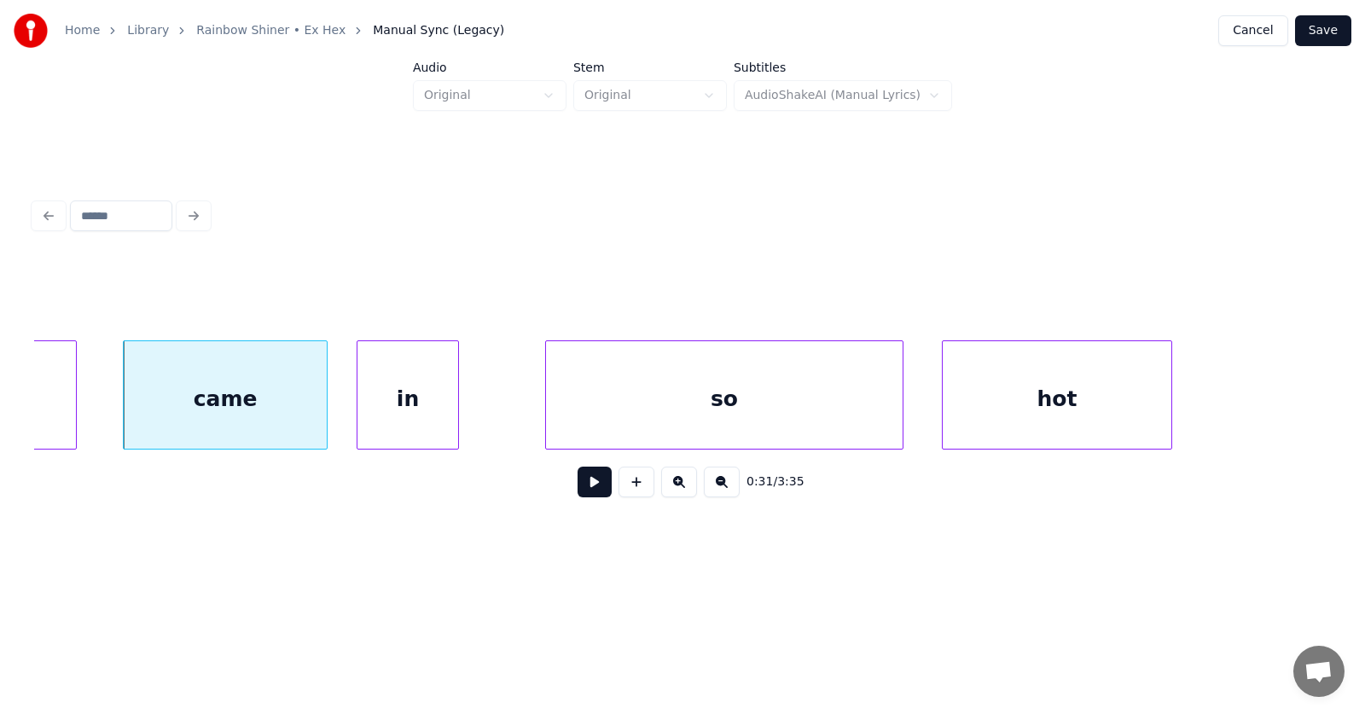
click at [386, 415] on div "in" at bounding box center [407, 399] width 101 height 116
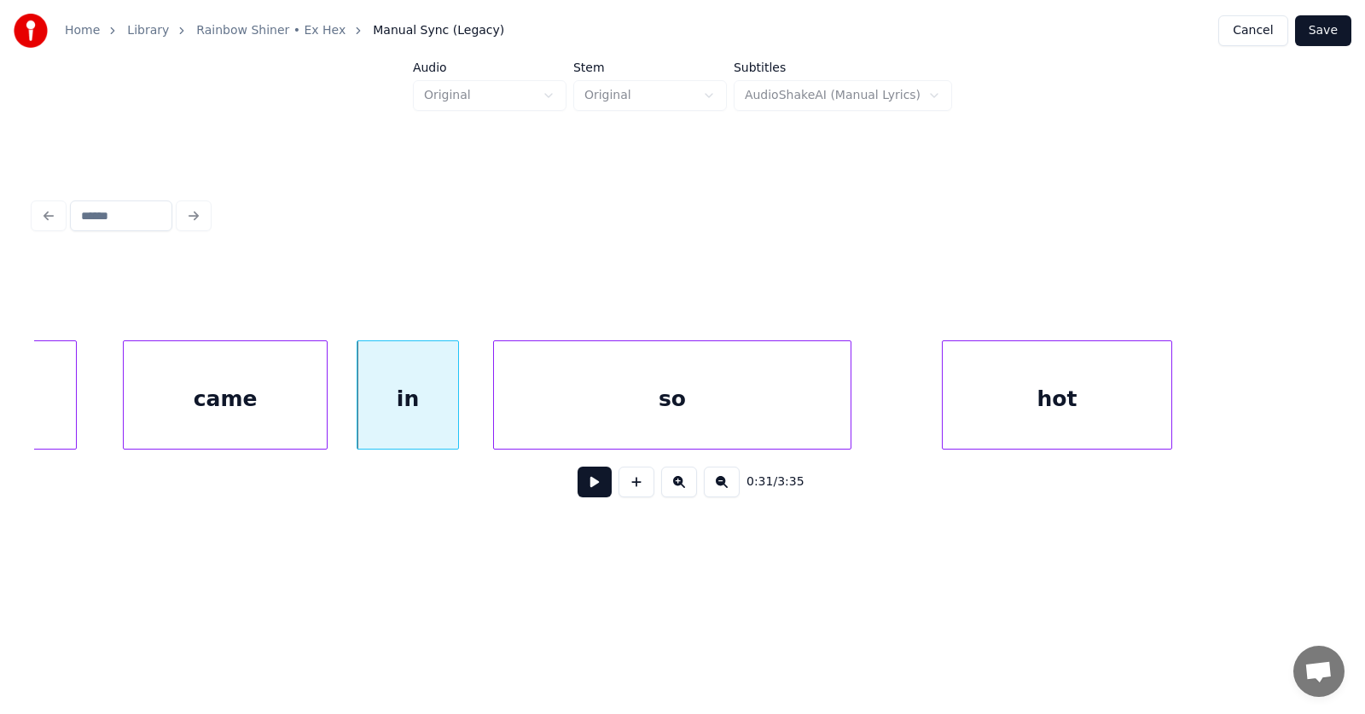
click at [561, 421] on div "so" at bounding box center [672, 399] width 357 height 116
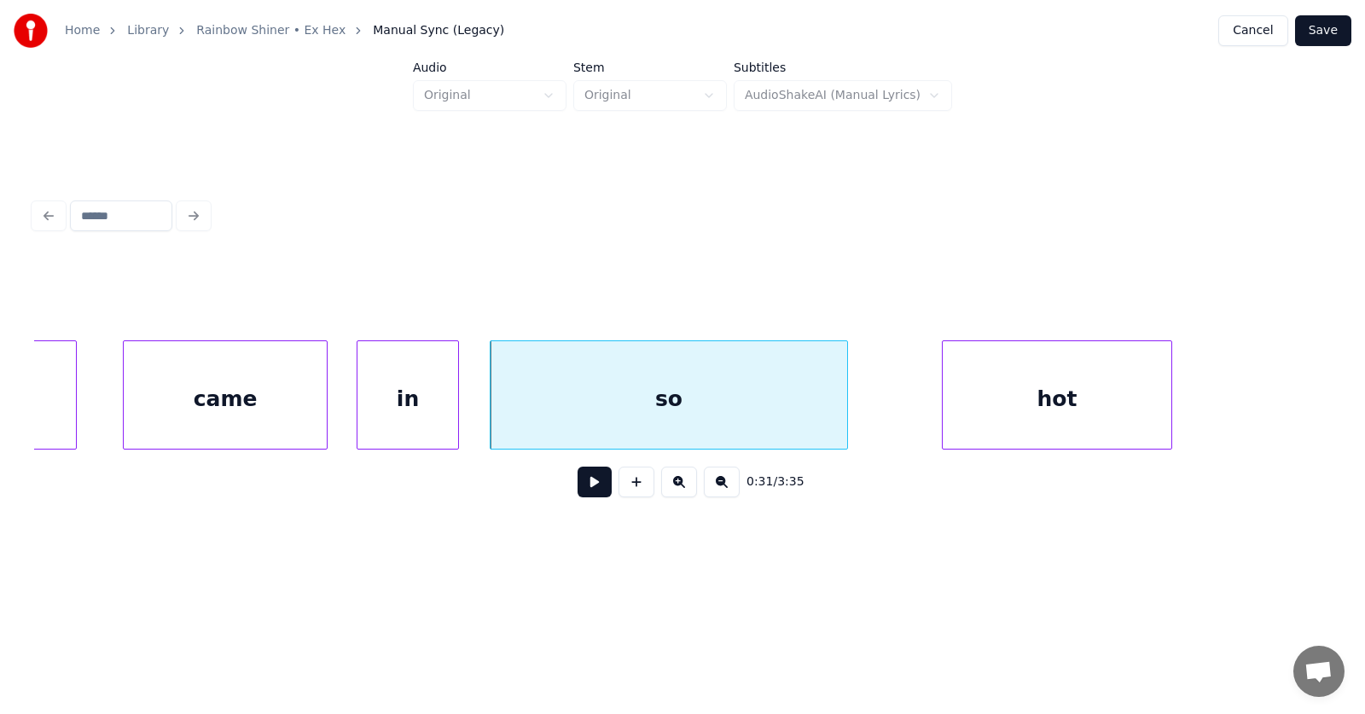
click at [603, 404] on div "so" at bounding box center [669, 399] width 357 height 116
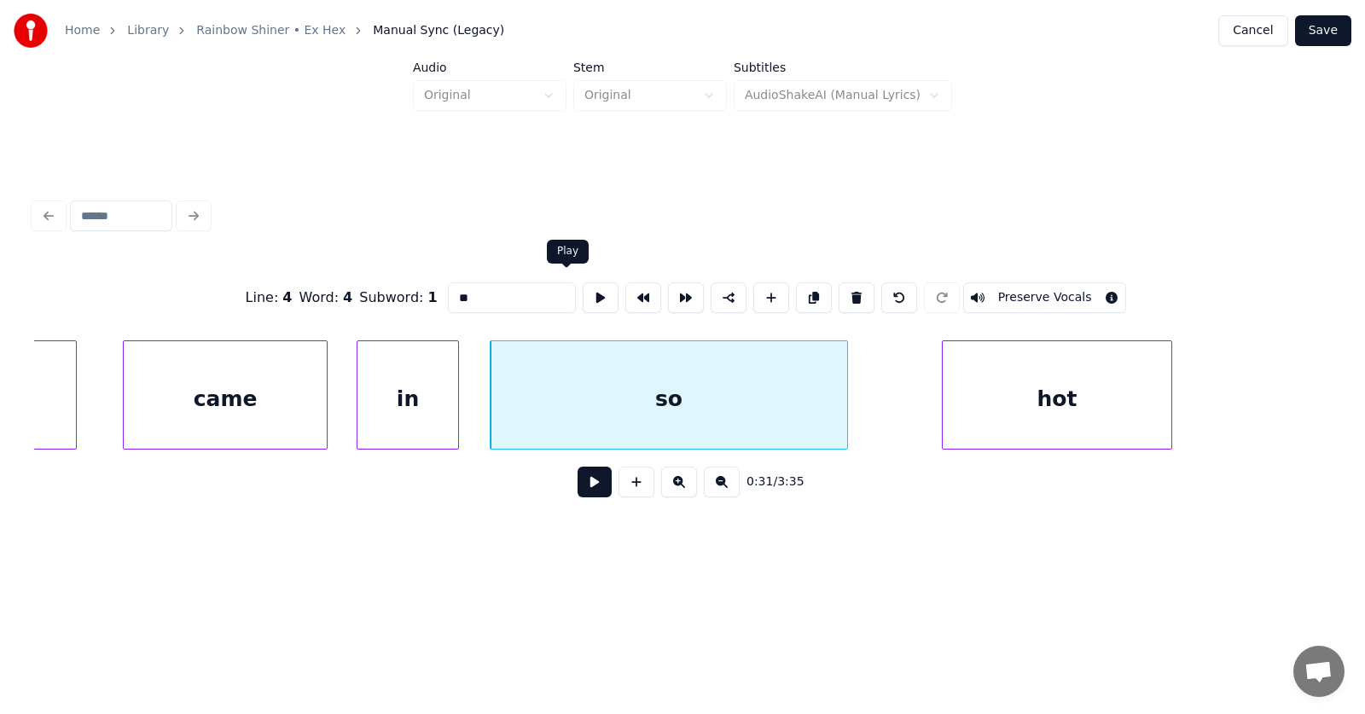
click at [583, 286] on button at bounding box center [601, 297] width 36 height 31
click at [960, 409] on div "hot" at bounding box center [1034, 399] width 229 height 116
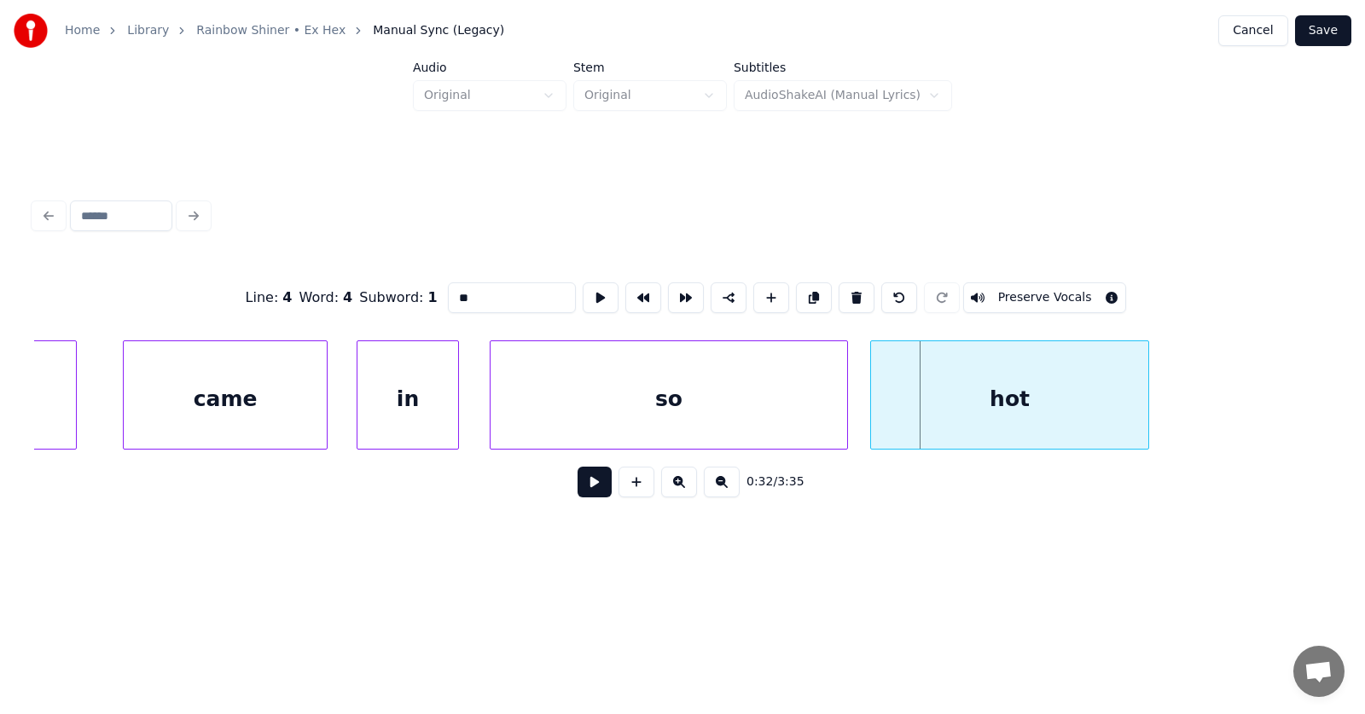
click at [871, 405] on div at bounding box center [873, 394] width 5 height 107
click at [579, 492] on button at bounding box center [595, 482] width 34 height 31
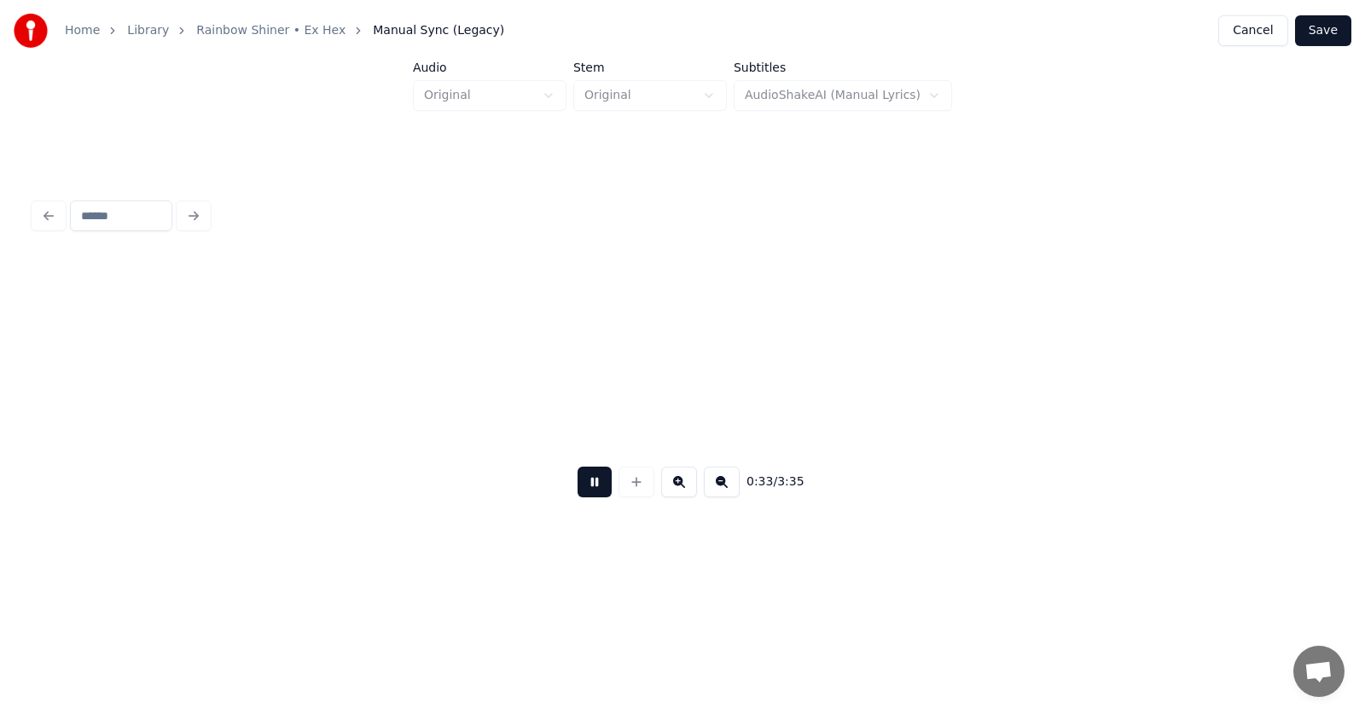
scroll to position [0, 21103]
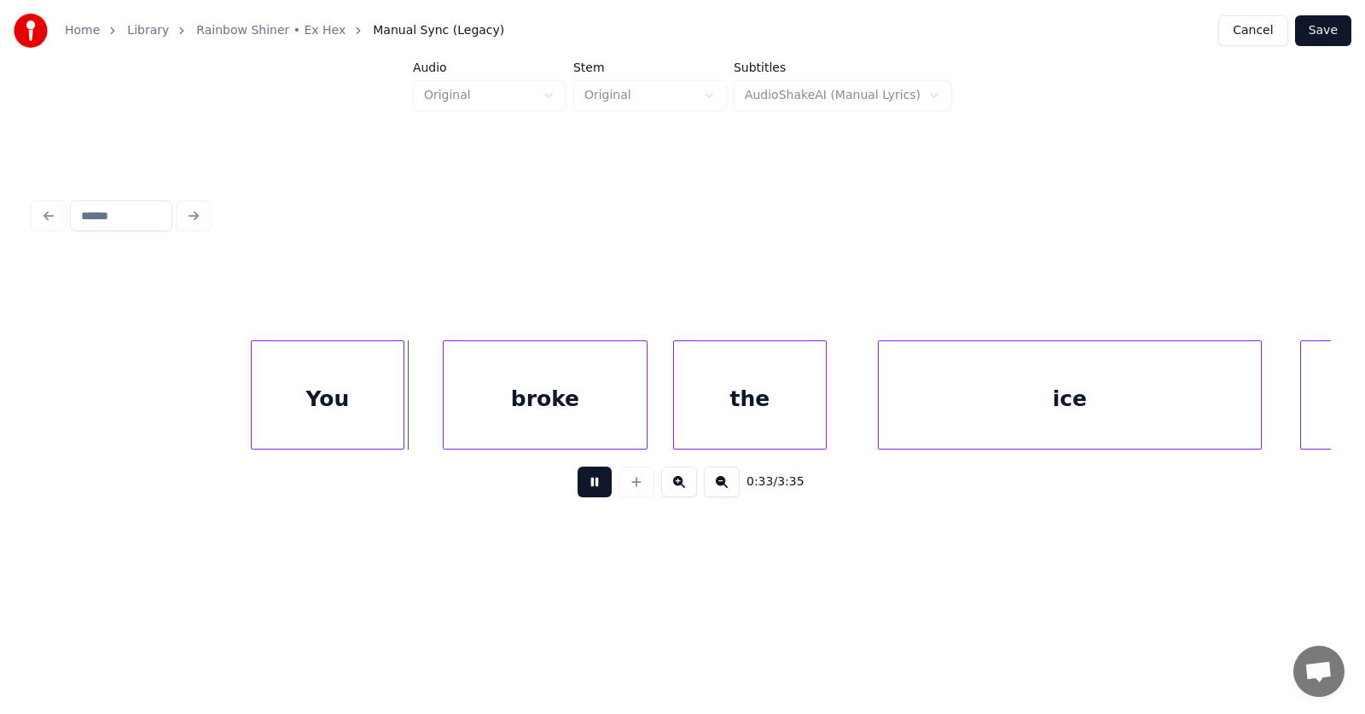
click at [579, 492] on button at bounding box center [595, 482] width 34 height 31
click at [337, 408] on div "You" at bounding box center [309, 399] width 152 height 116
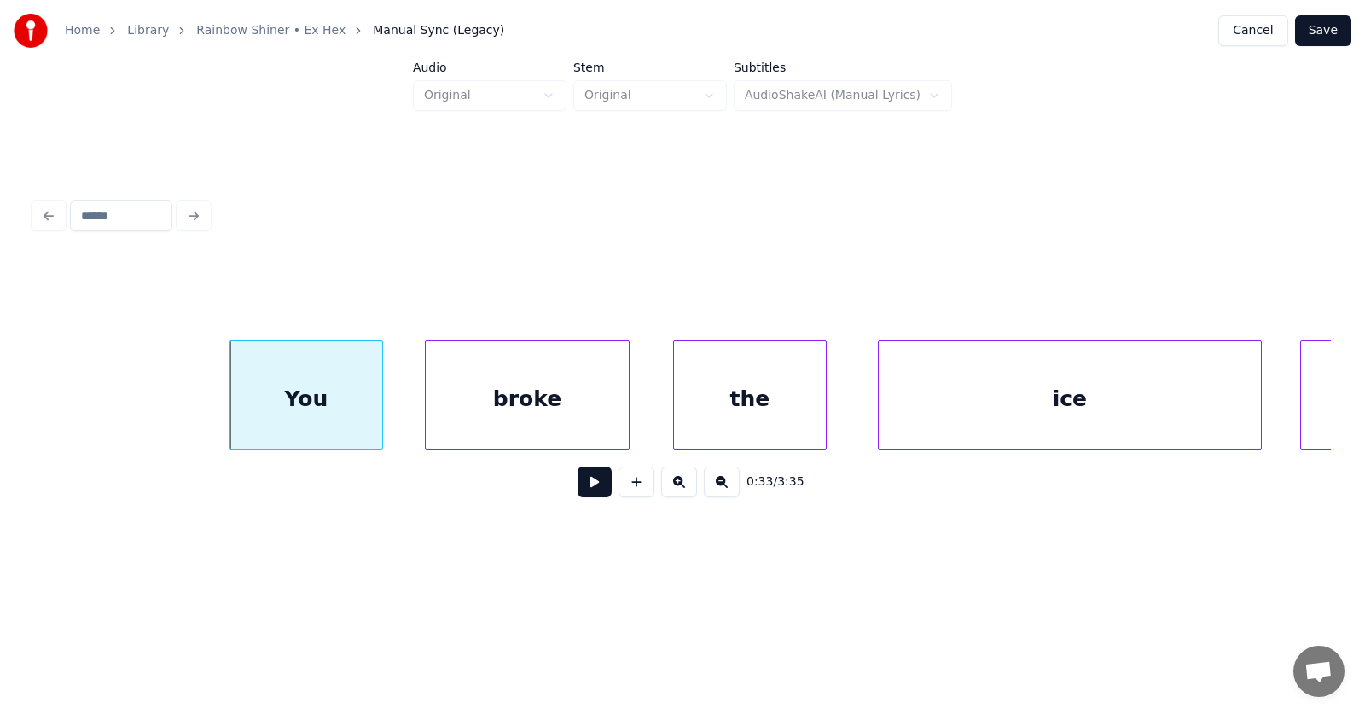
click at [508, 407] on div "broke" at bounding box center [527, 399] width 203 height 116
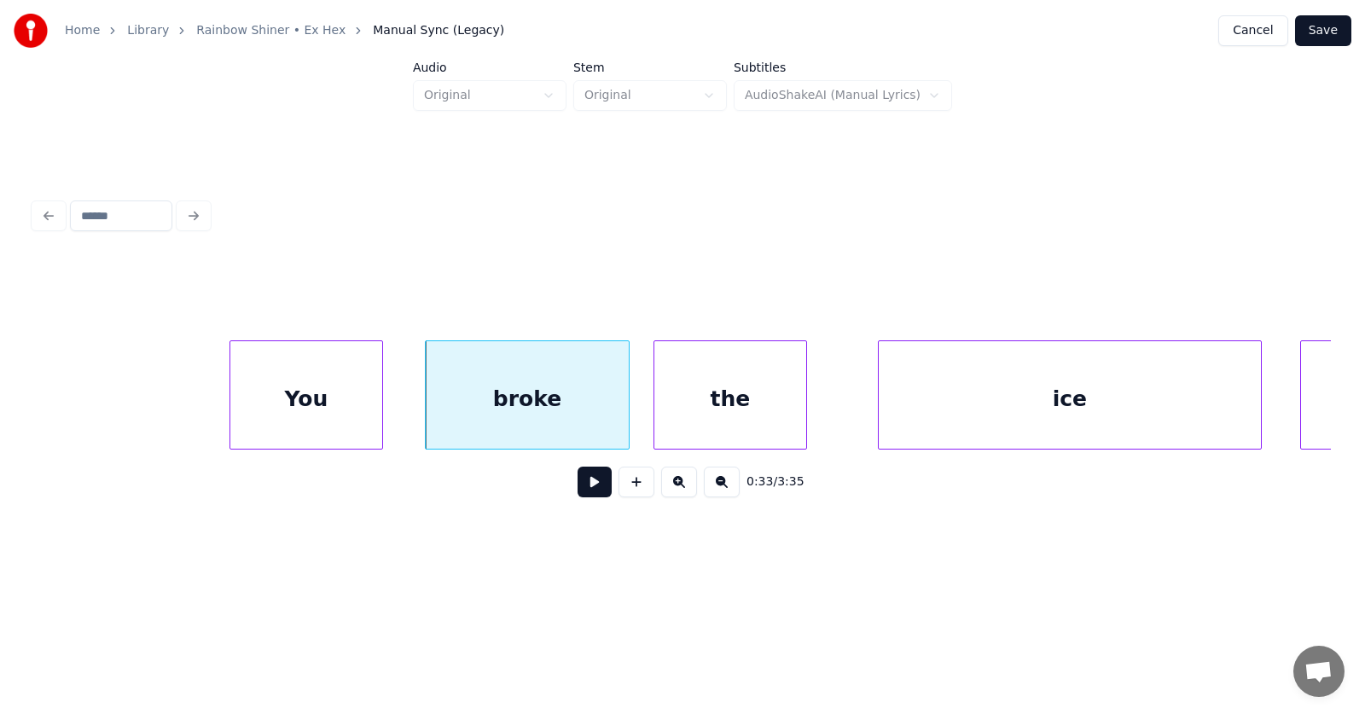
click at [692, 402] on div "the" at bounding box center [730, 399] width 152 height 116
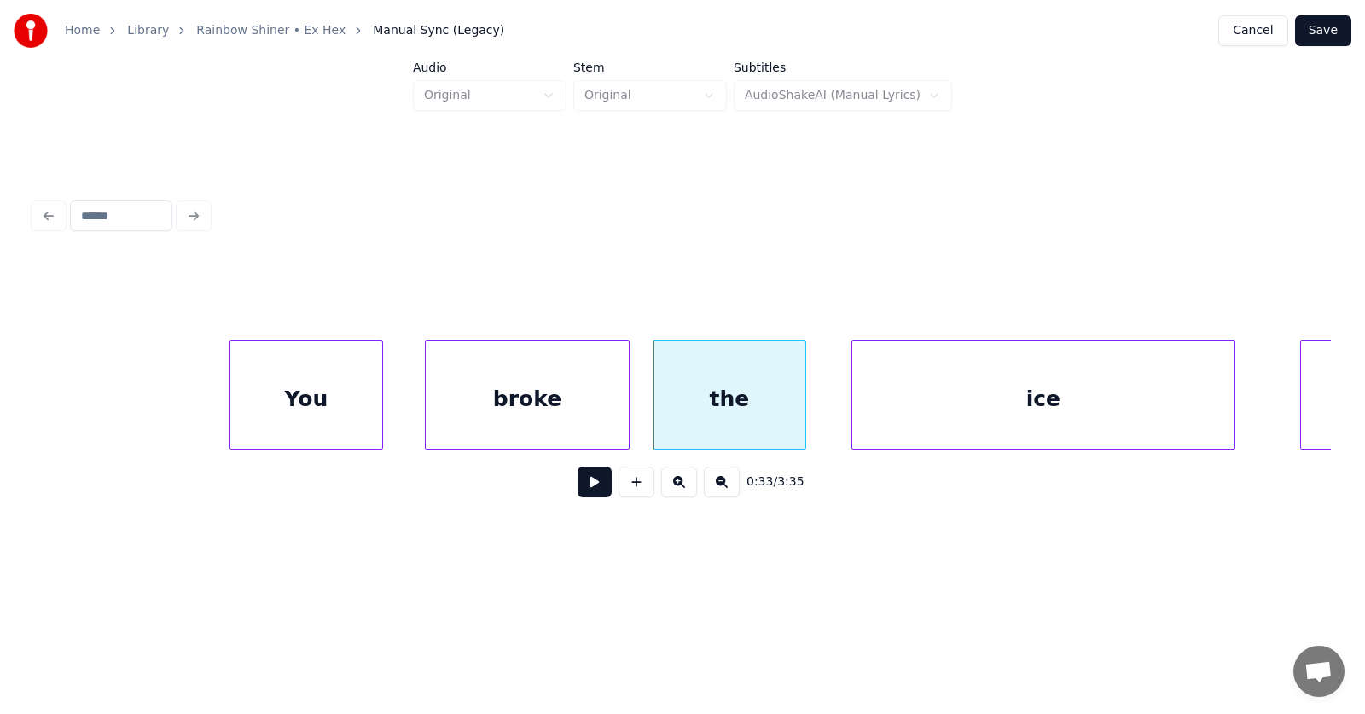
click at [888, 400] on div "ice" at bounding box center [1043, 399] width 382 height 116
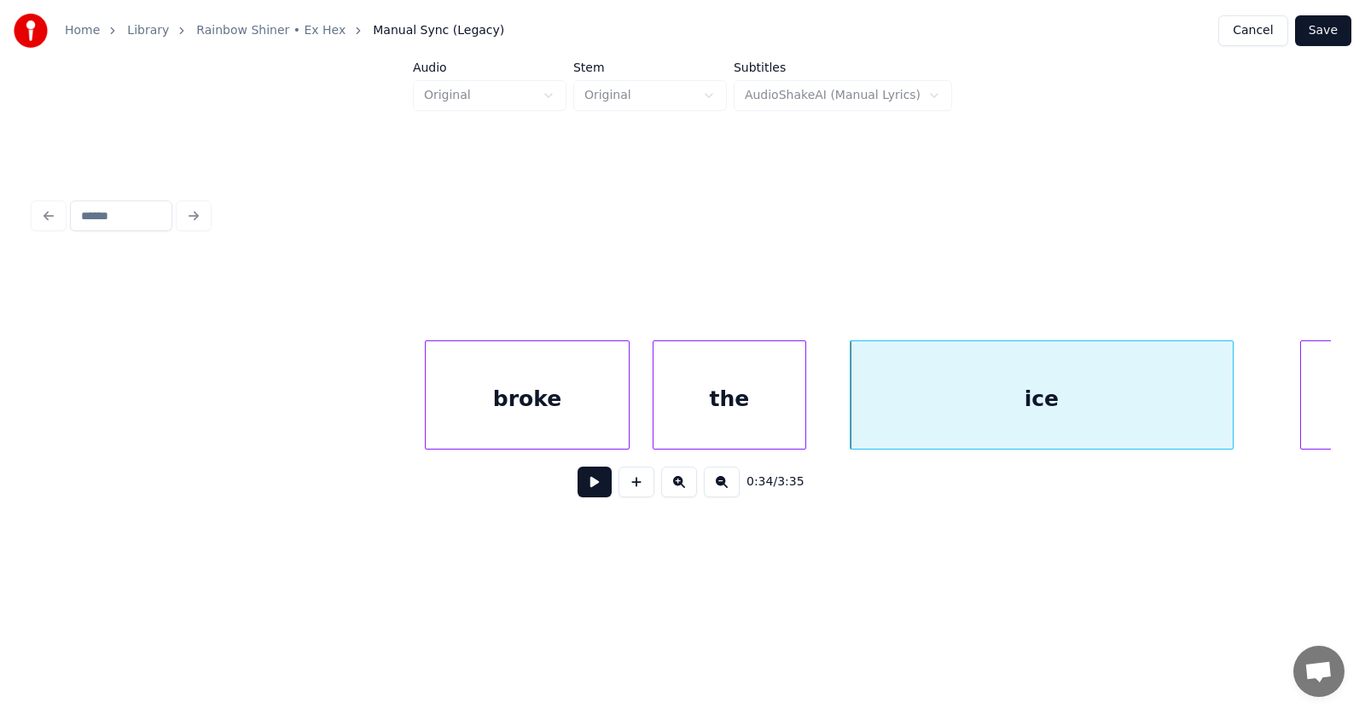
scroll to position [0, 21934]
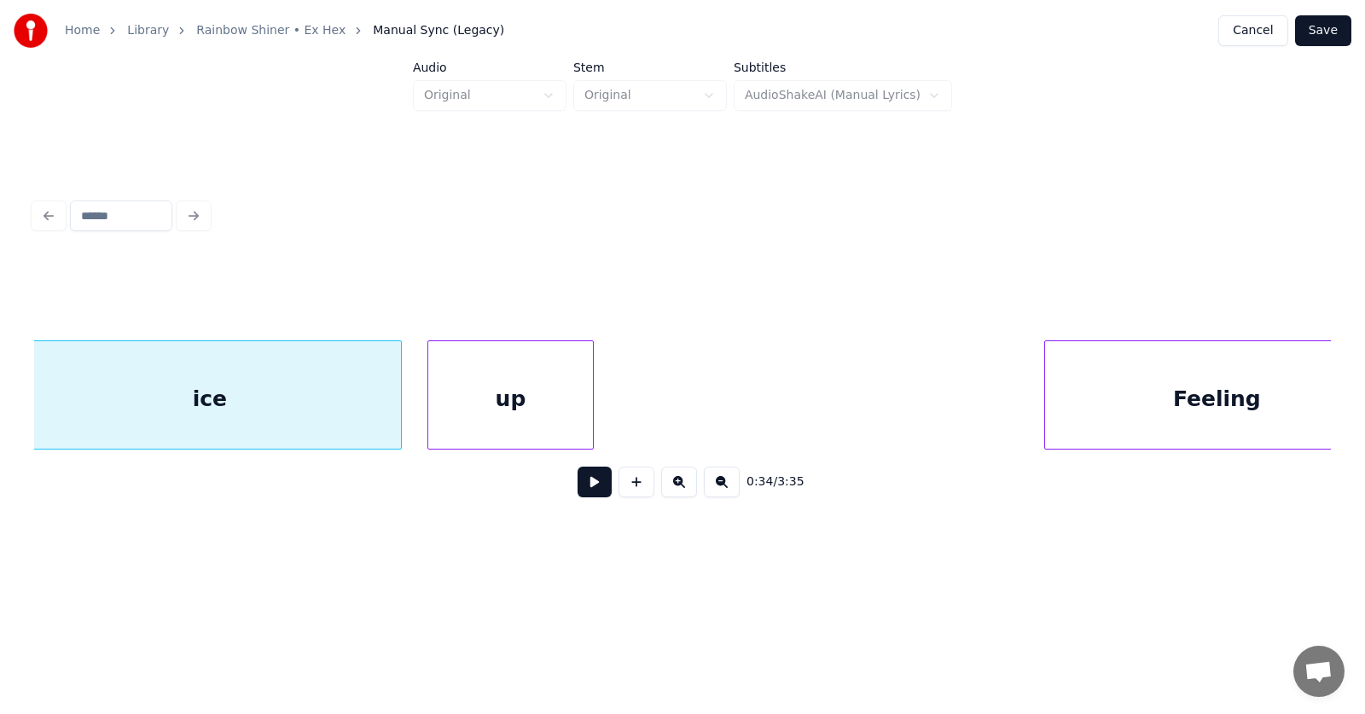
click at [457, 408] on div "up" at bounding box center [510, 399] width 165 height 116
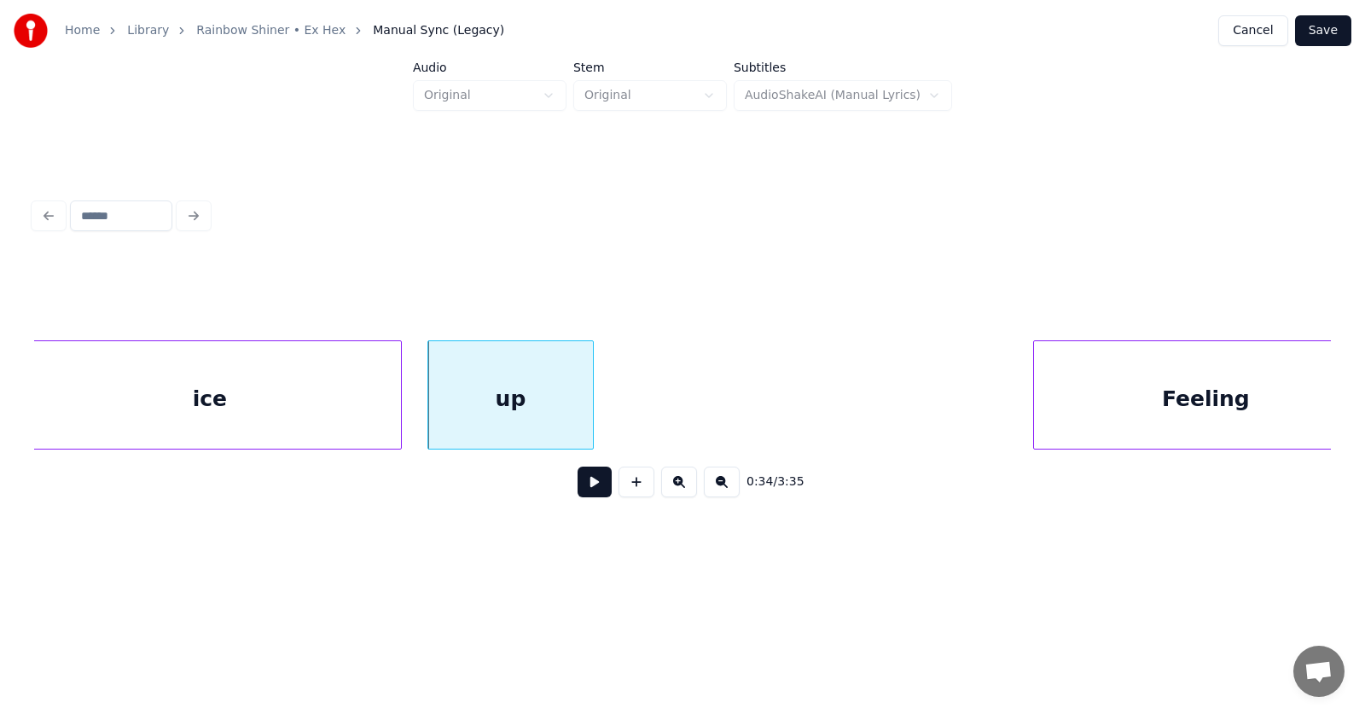
scroll to position [0, 21987]
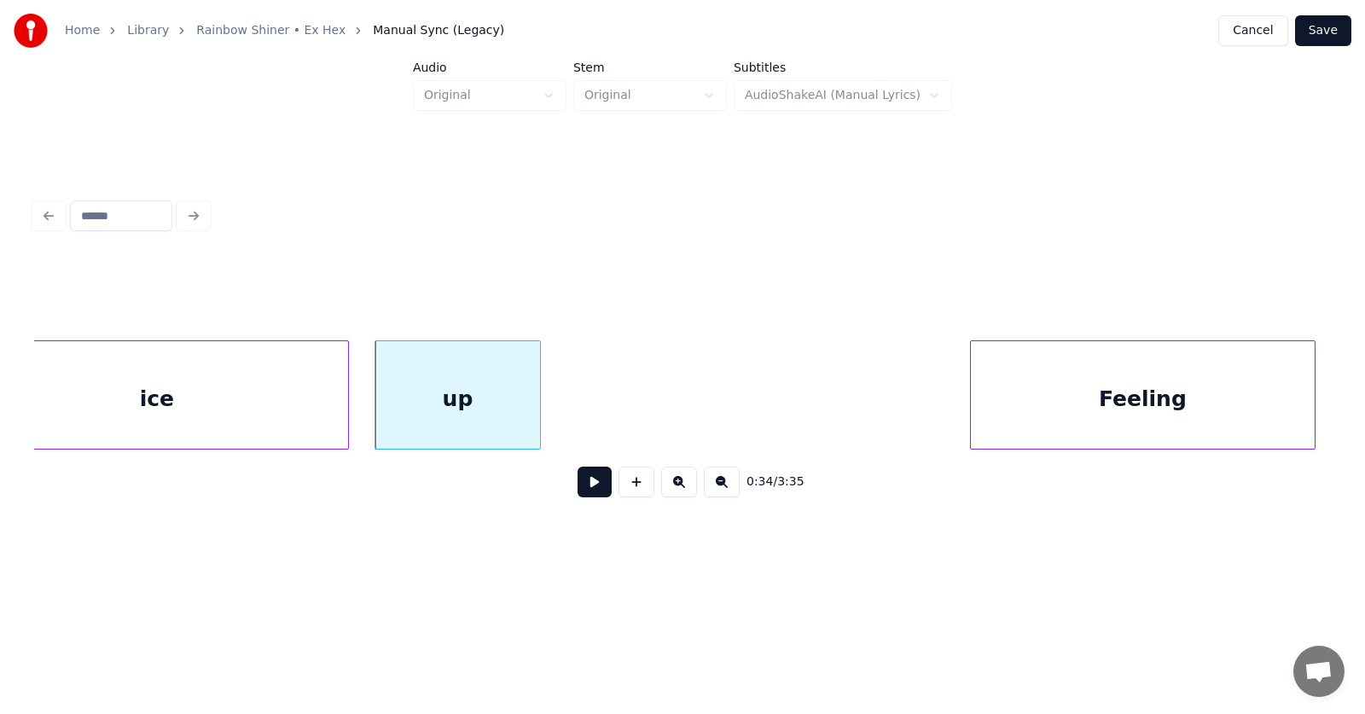
click at [1116, 386] on div "Feeling" at bounding box center [1143, 399] width 344 height 116
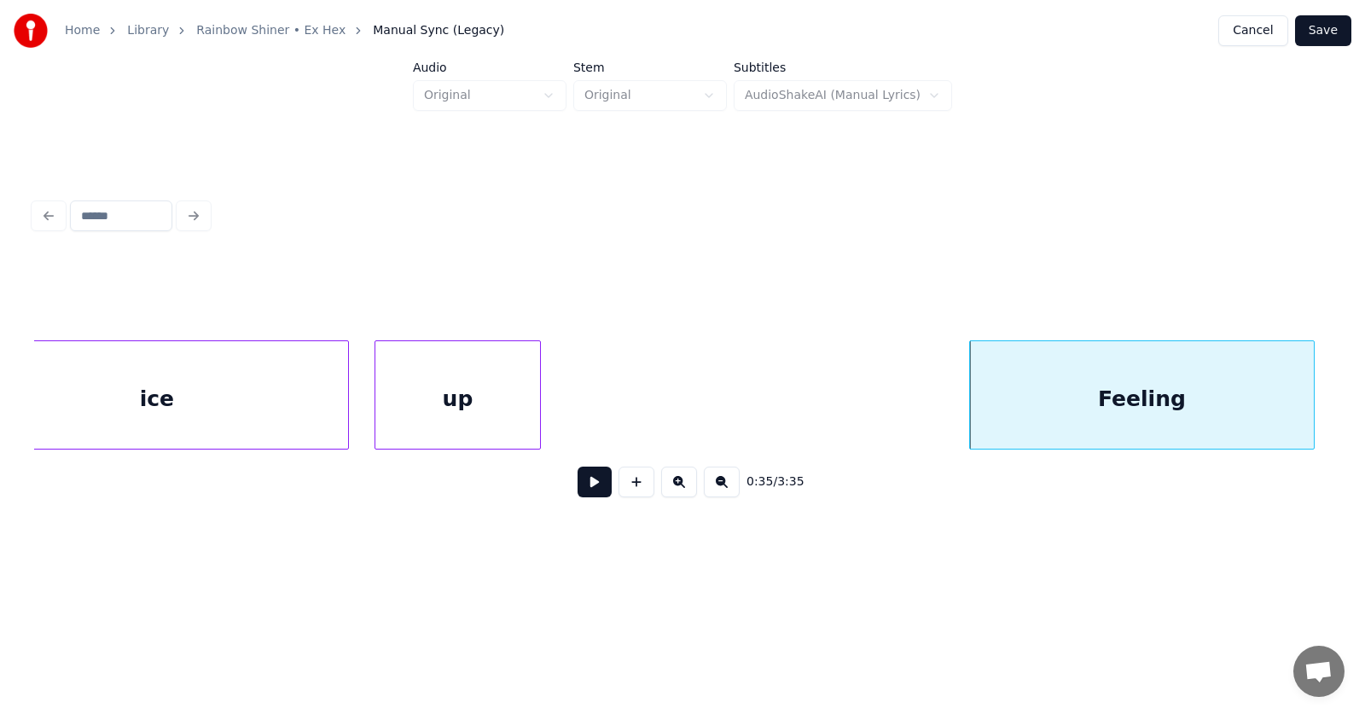
click at [578, 487] on button at bounding box center [595, 482] width 34 height 31
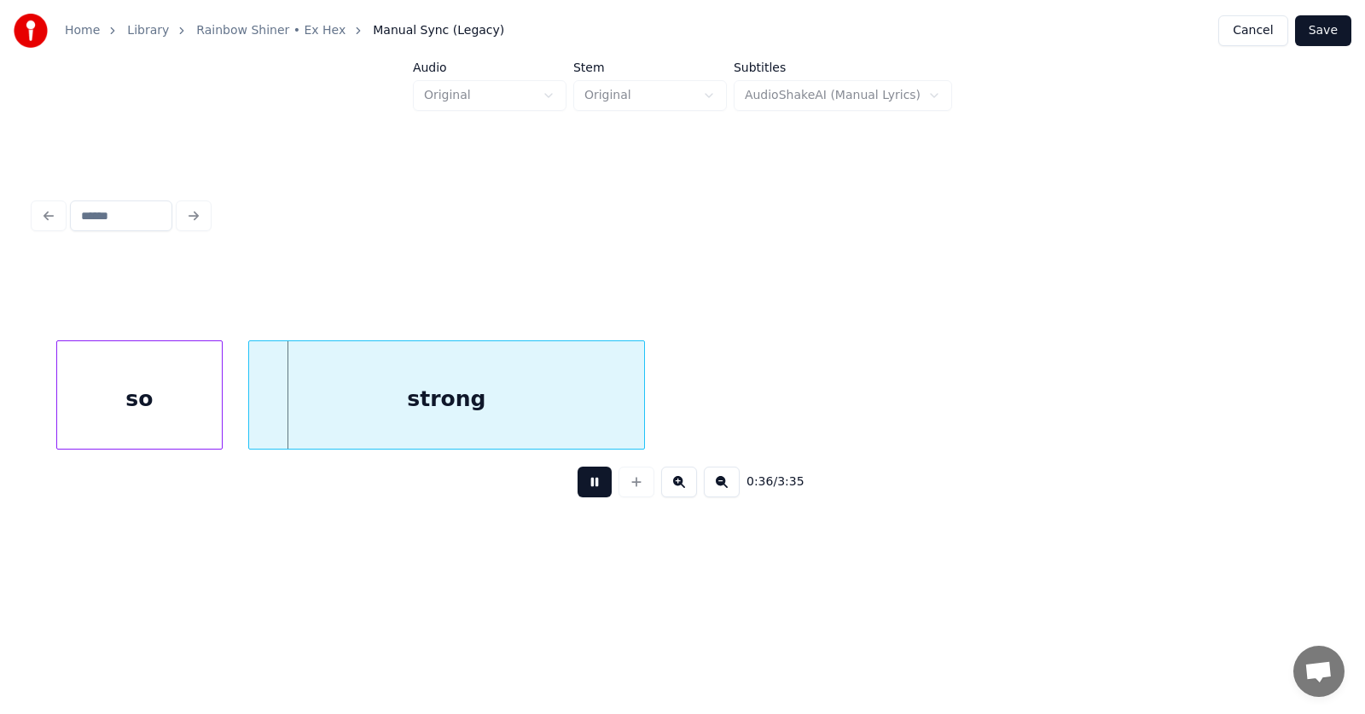
click at [578, 489] on button at bounding box center [595, 482] width 34 height 31
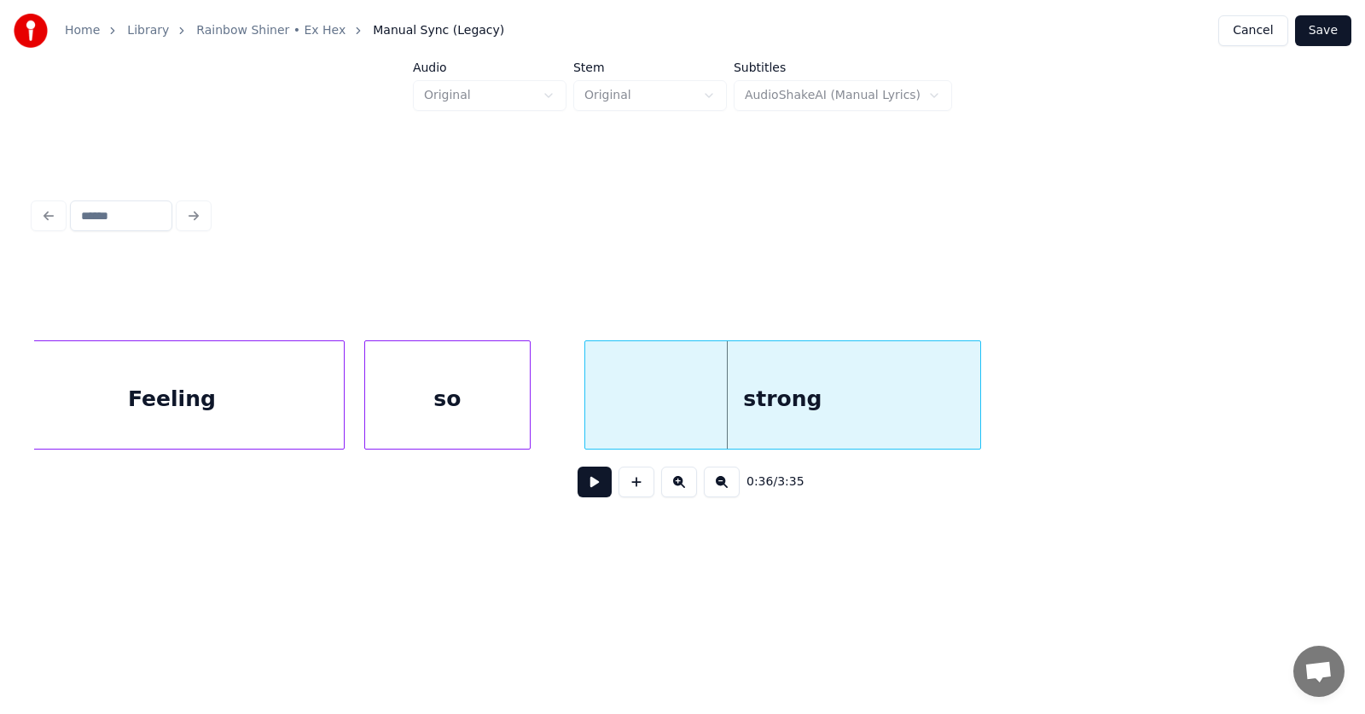
click at [415, 411] on div "so" at bounding box center [447, 399] width 165 height 116
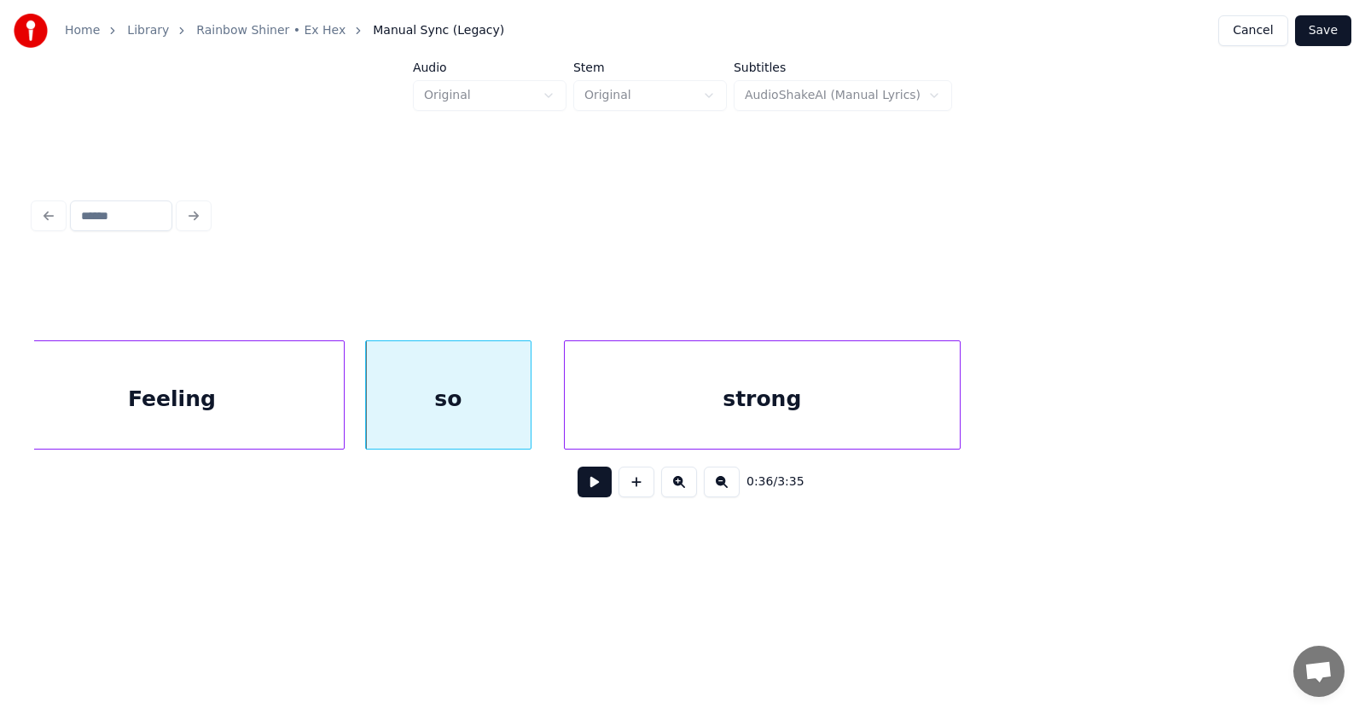
click at [656, 410] on div "strong" at bounding box center [762, 399] width 395 height 116
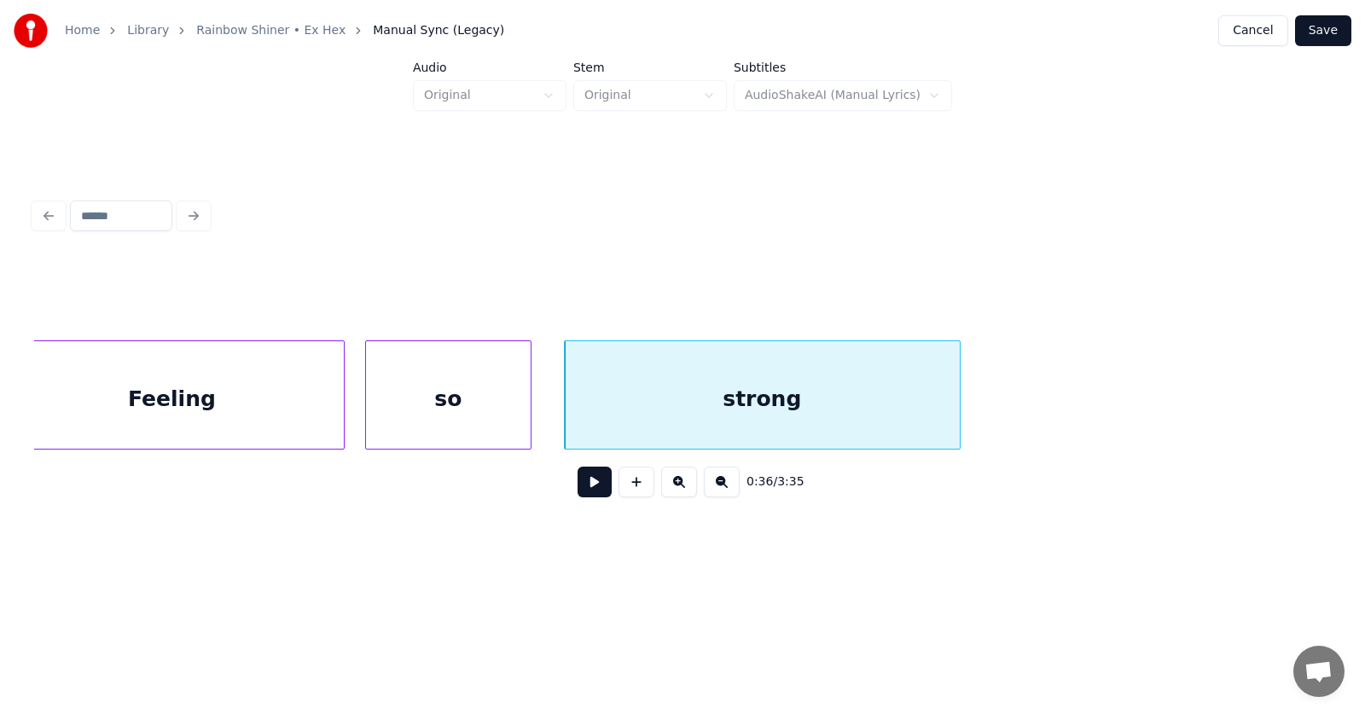
click at [586, 485] on button at bounding box center [595, 482] width 34 height 31
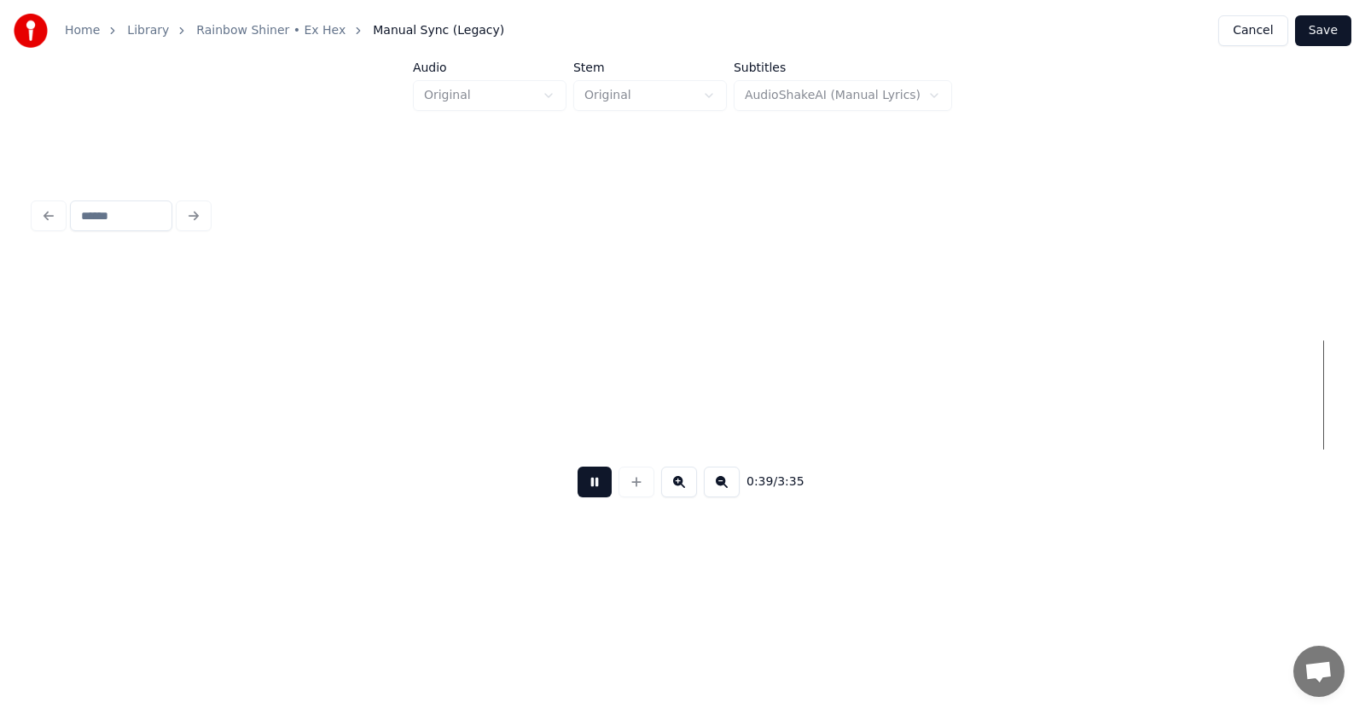
scroll to position [0, 25564]
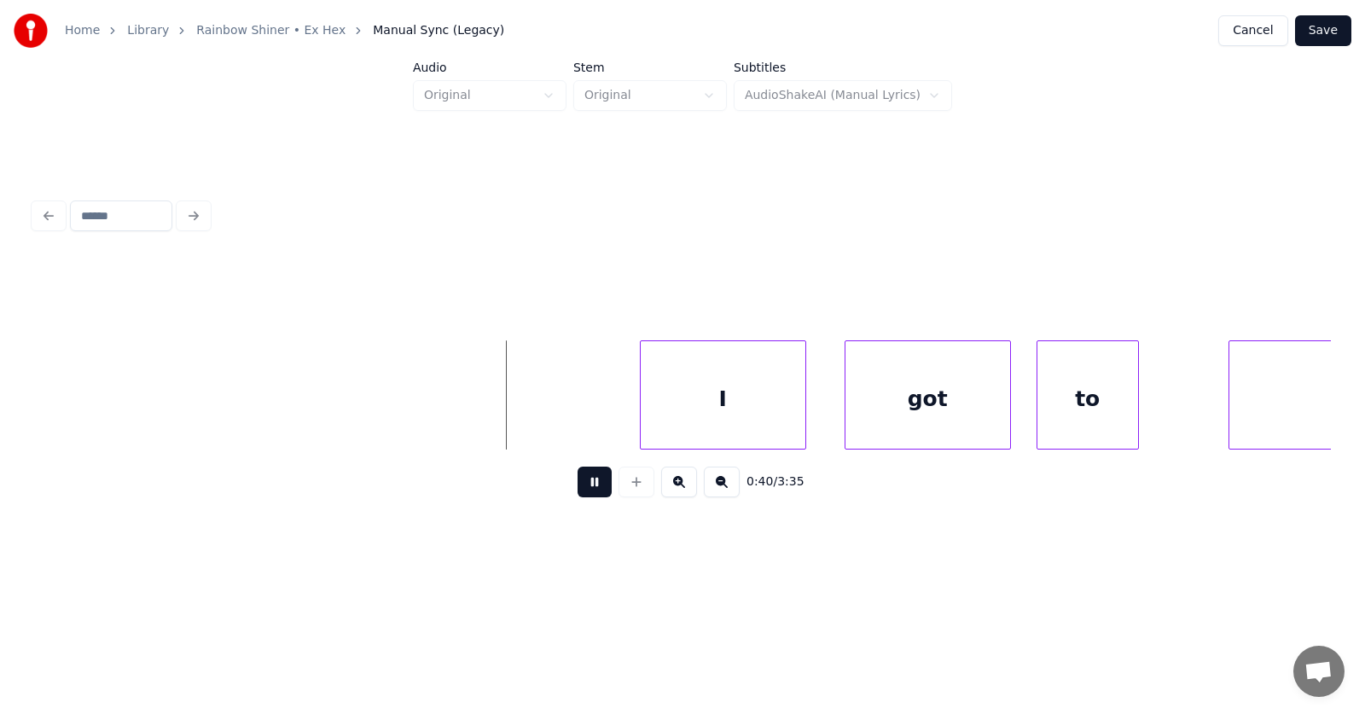
click at [582, 486] on button at bounding box center [595, 482] width 34 height 31
click at [694, 401] on div "I" at bounding box center [701, 399] width 165 height 116
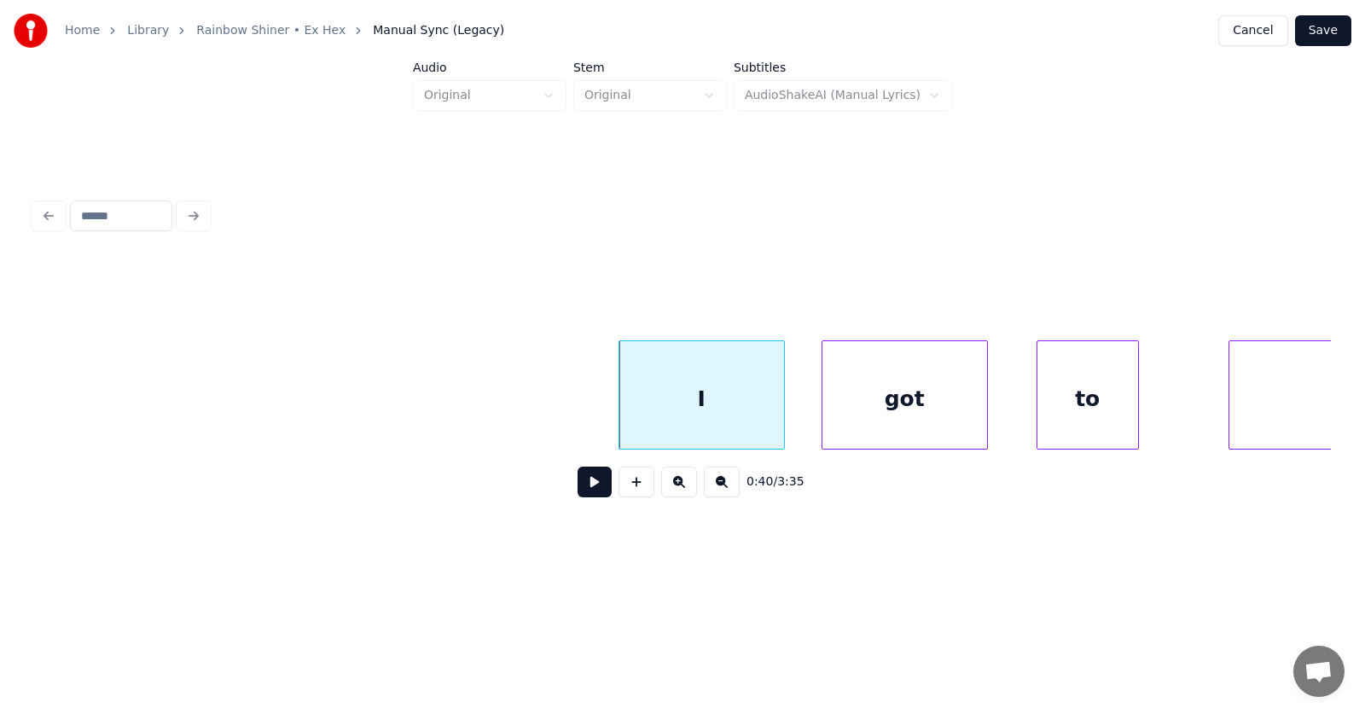
click at [868, 412] on div "got" at bounding box center [904, 399] width 165 height 116
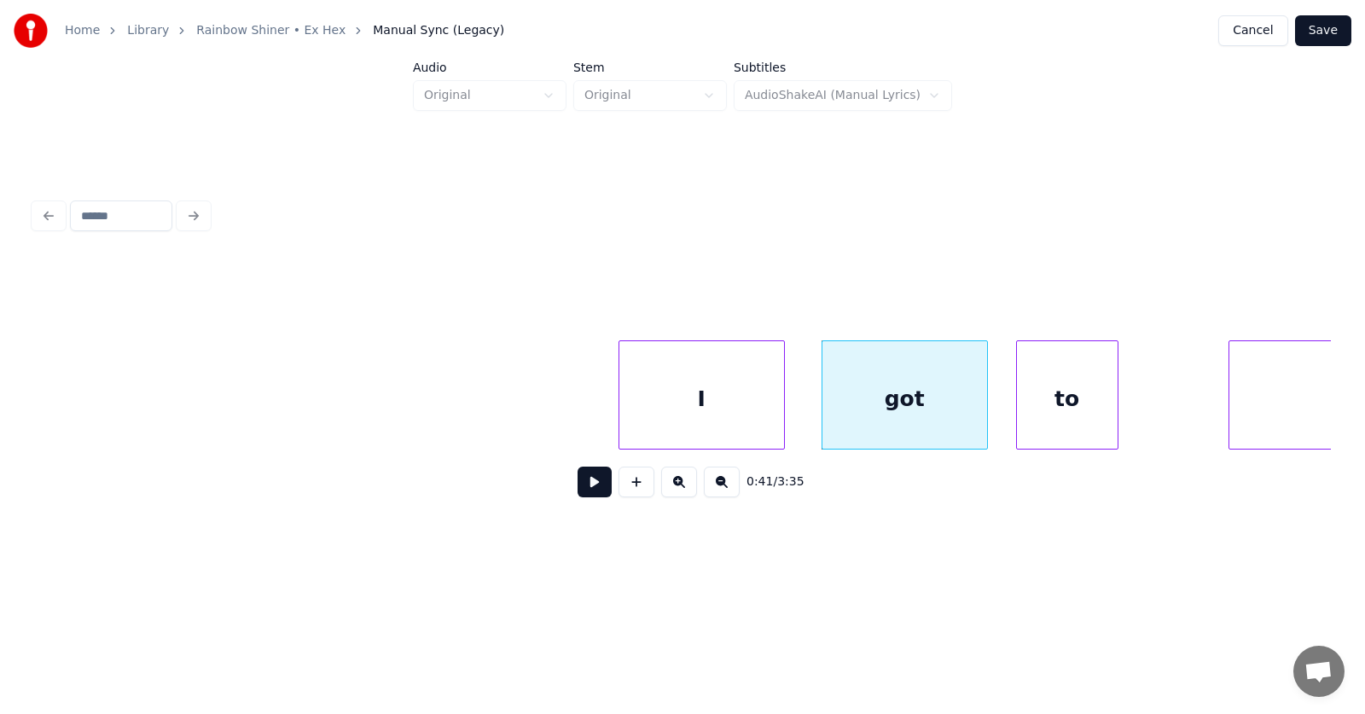
click at [1049, 410] on div "to" at bounding box center [1067, 399] width 101 height 116
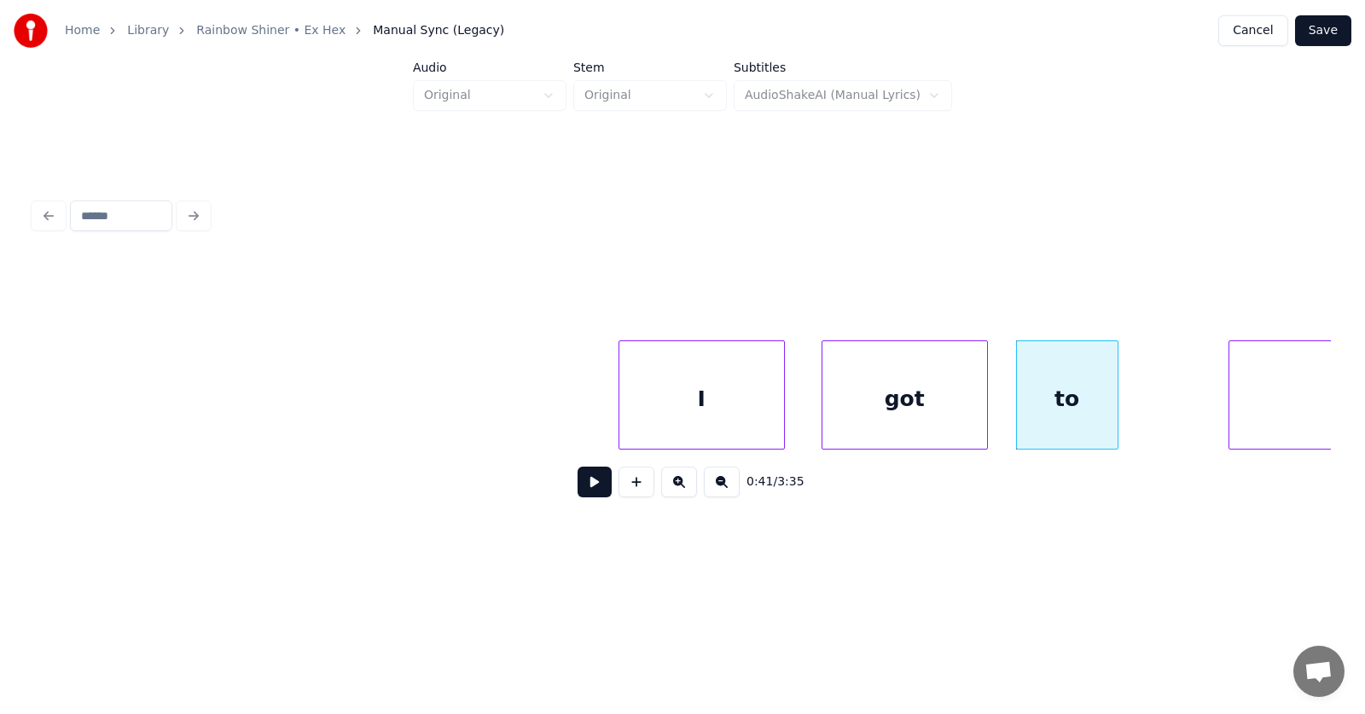
scroll to position [0, 25955]
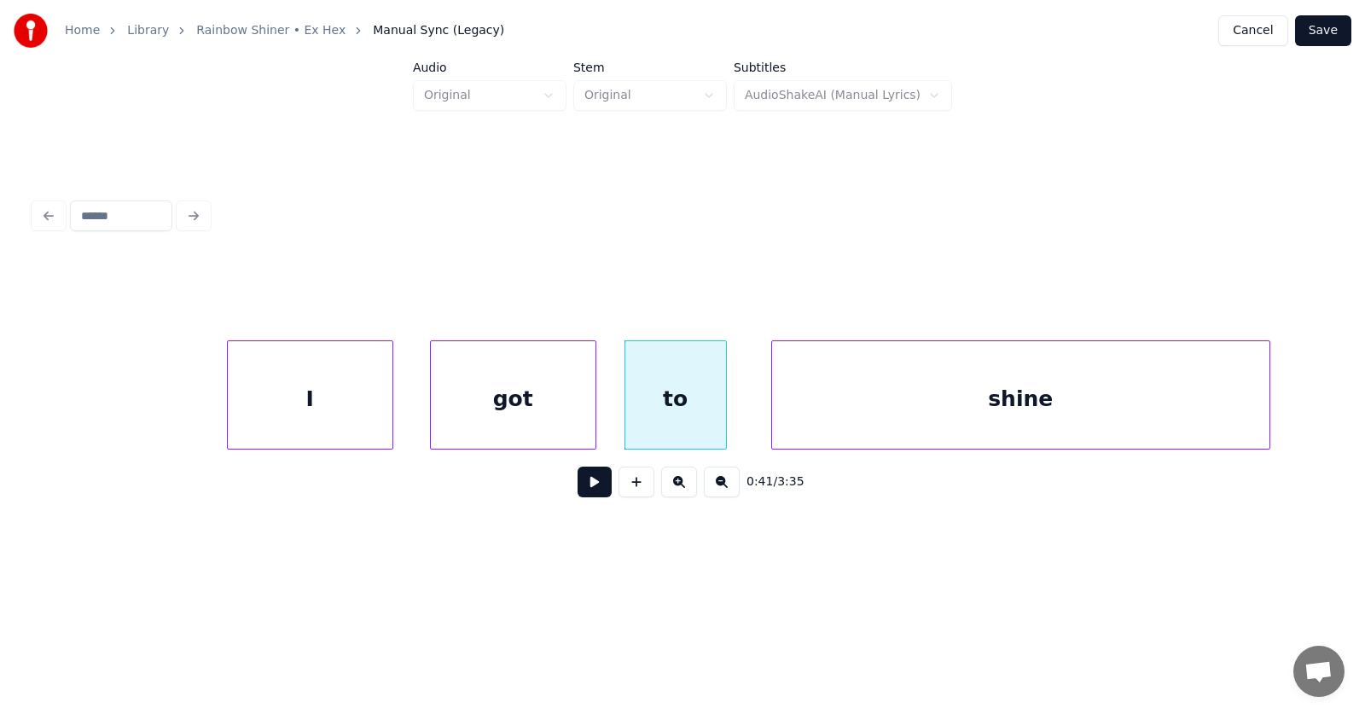
click at [1210, 398] on div "shine" at bounding box center [1020, 399] width 497 height 116
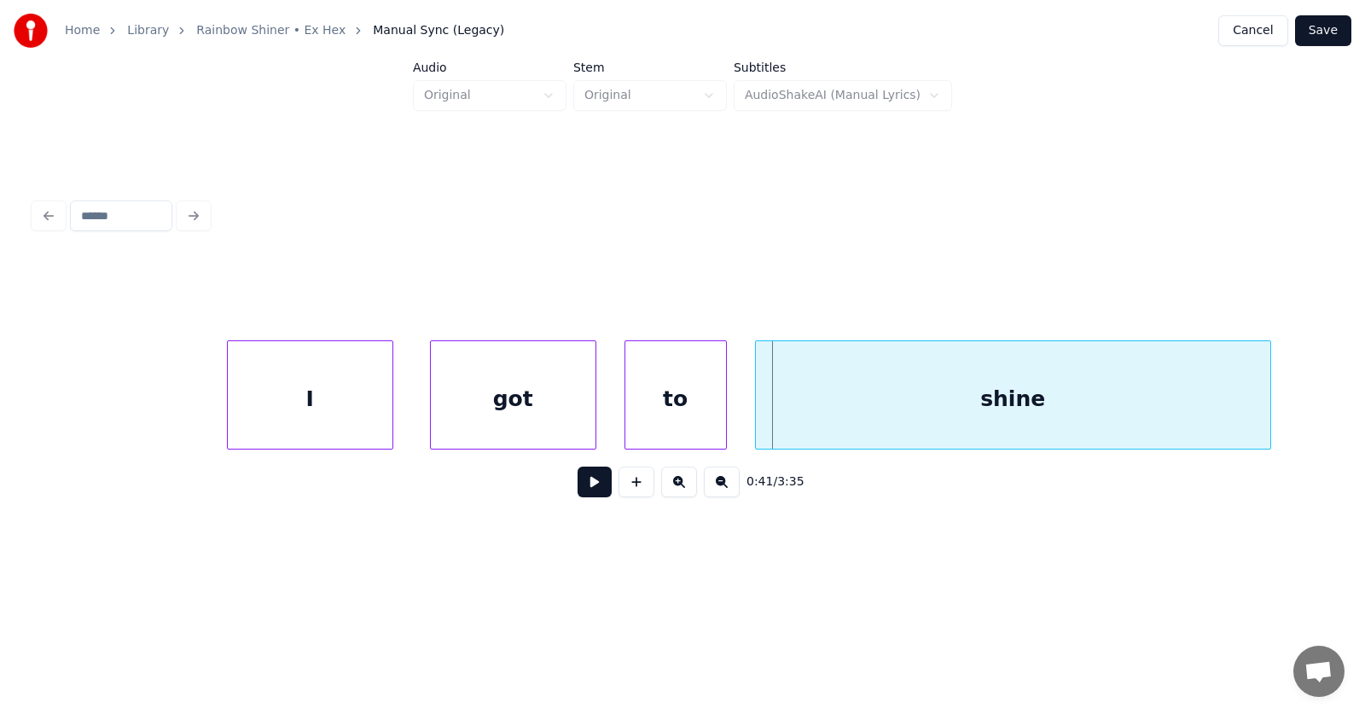
click at [758, 415] on div at bounding box center [758, 394] width 5 height 107
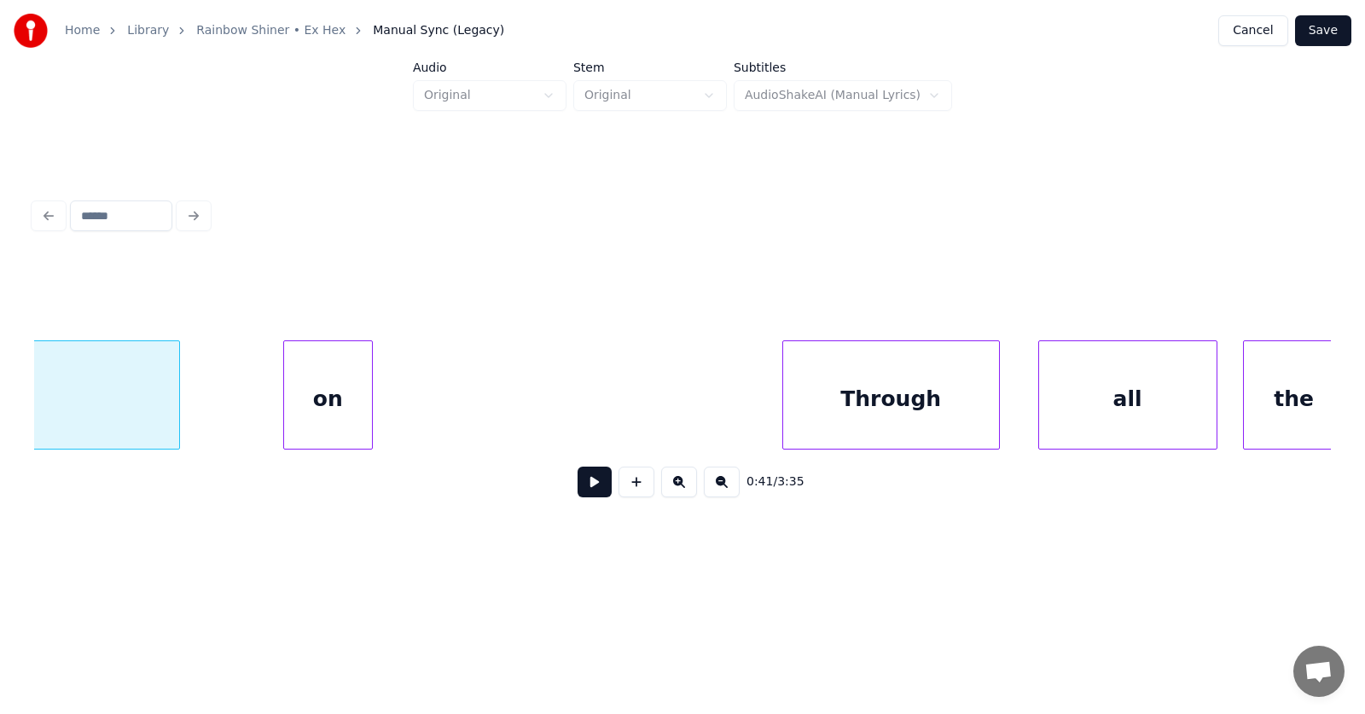
scroll to position [0, 26674]
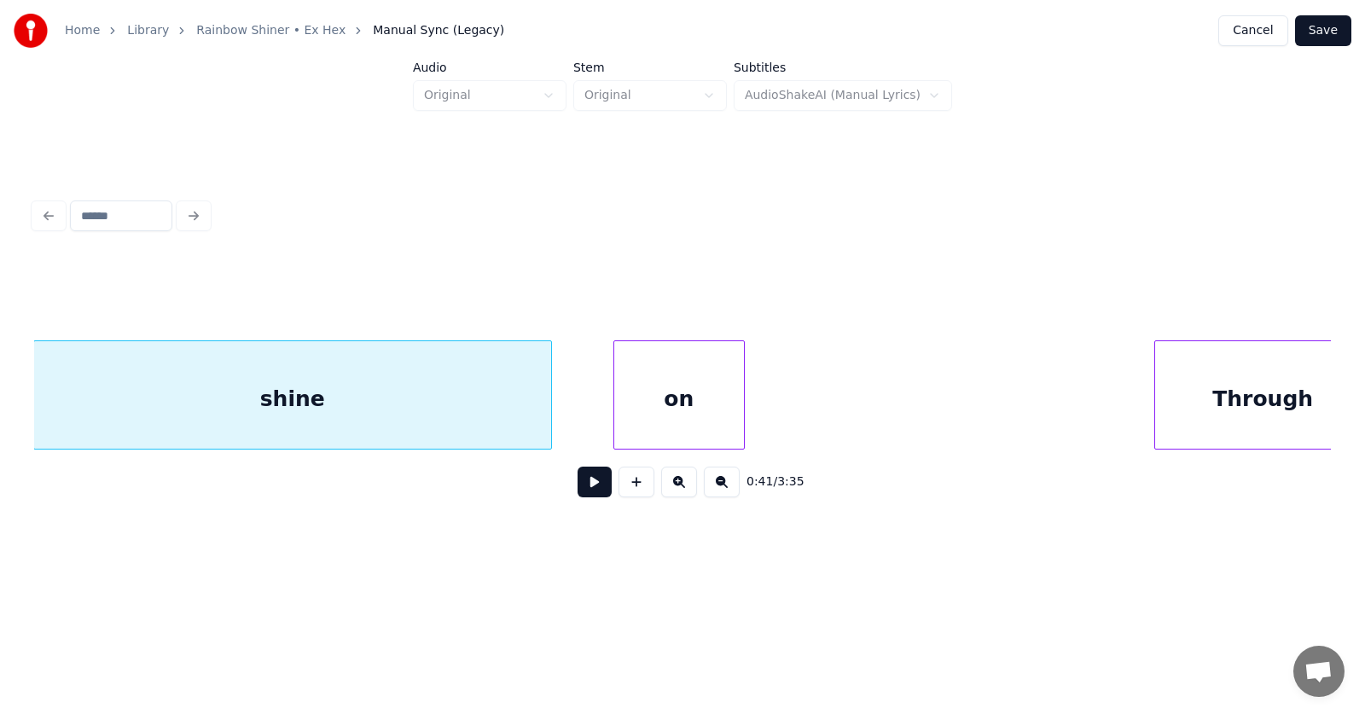
click at [616, 410] on div at bounding box center [616, 394] width 5 height 107
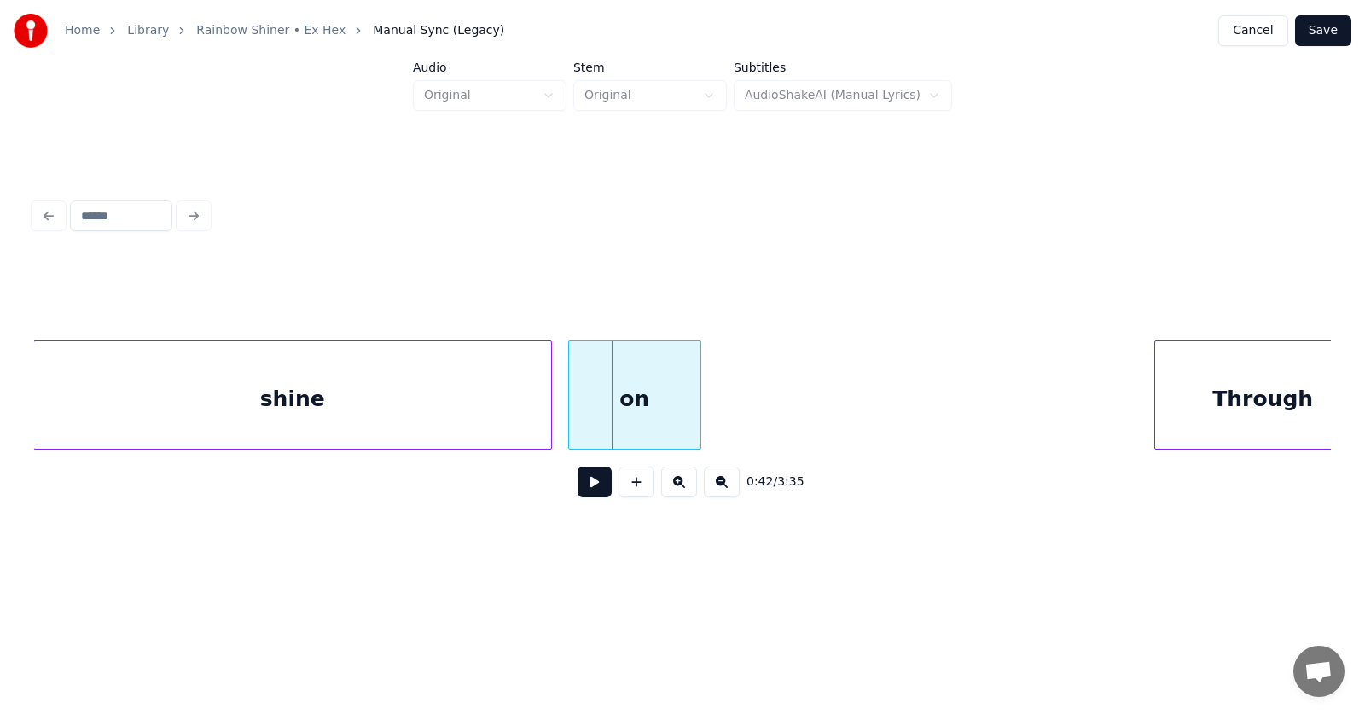
click at [655, 410] on div "on" at bounding box center [634, 399] width 131 height 116
click at [745, 400] on div at bounding box center [744, 394] width 5 height 107
click at [630, 400] on div "on" at bounding box center [658, 399] width 178 height 116
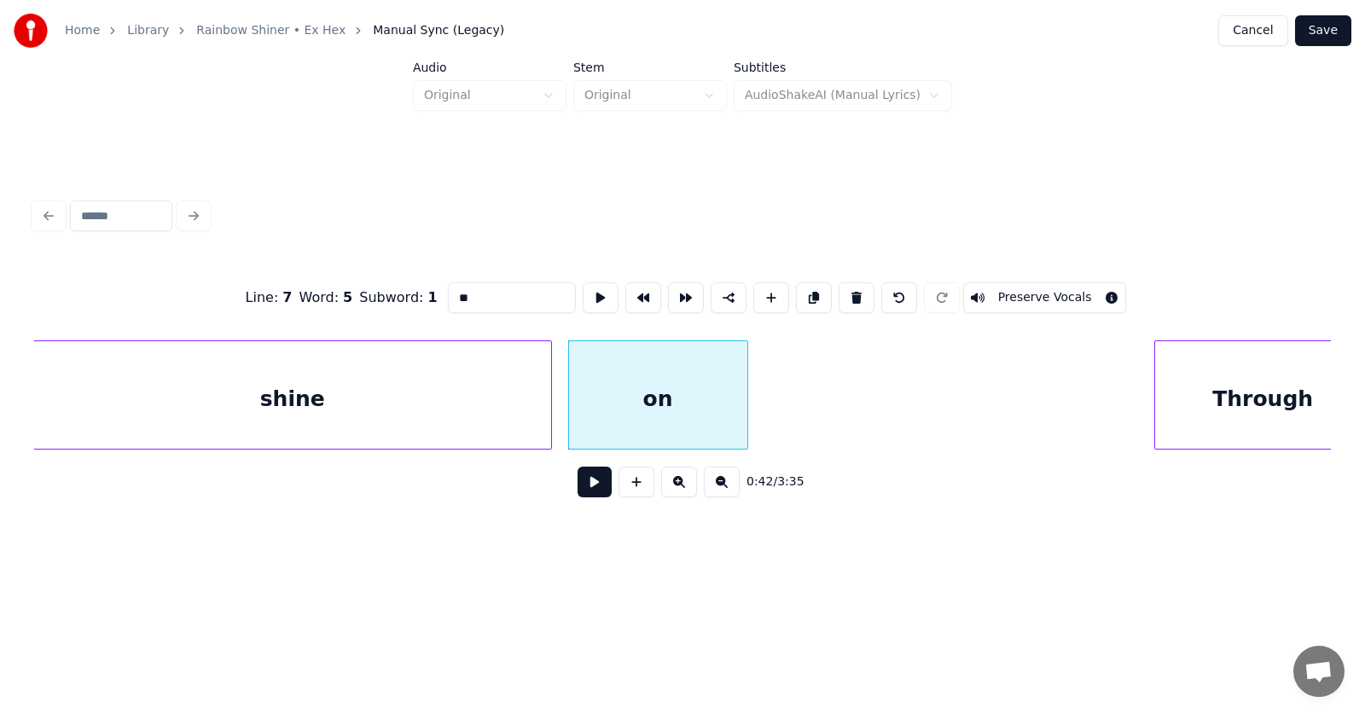
click at [581, 489] on button at bounding box center [595, 482] width 34 height 31
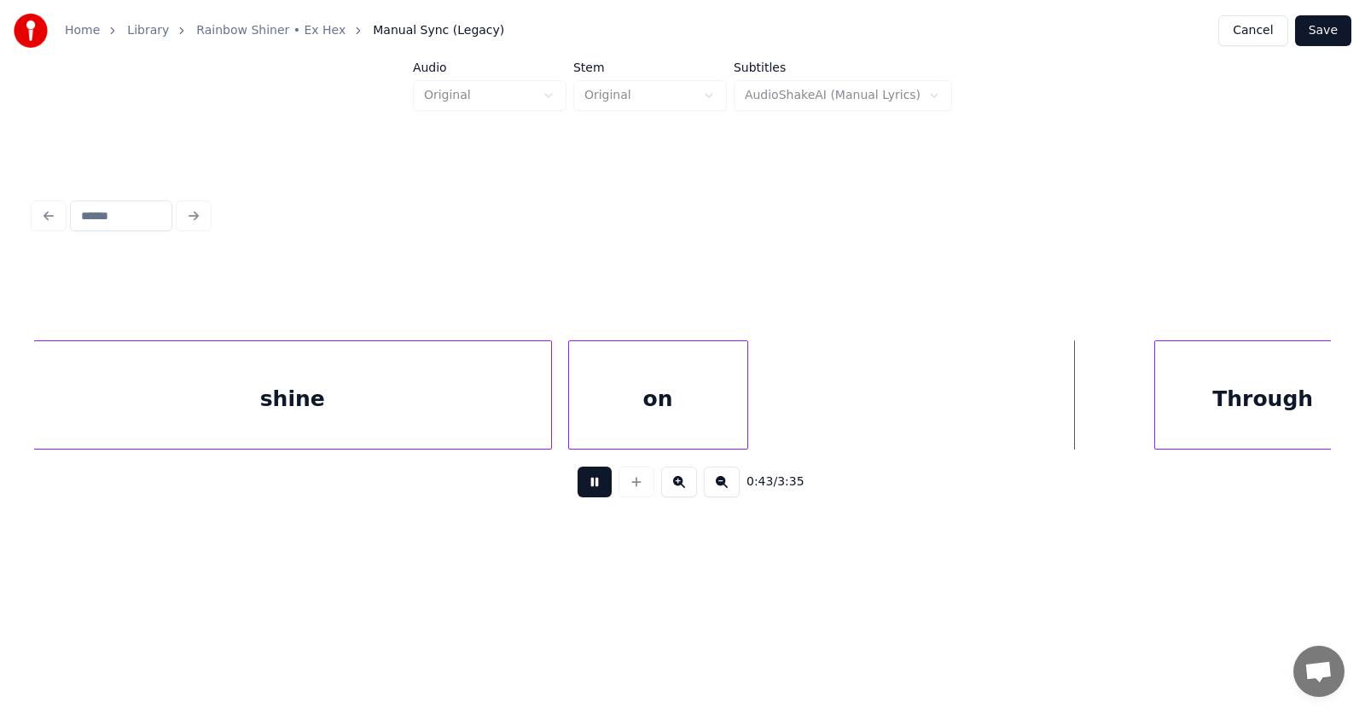
click at [581, 489] on button at bounding box center [595, 482] width 34 height 31
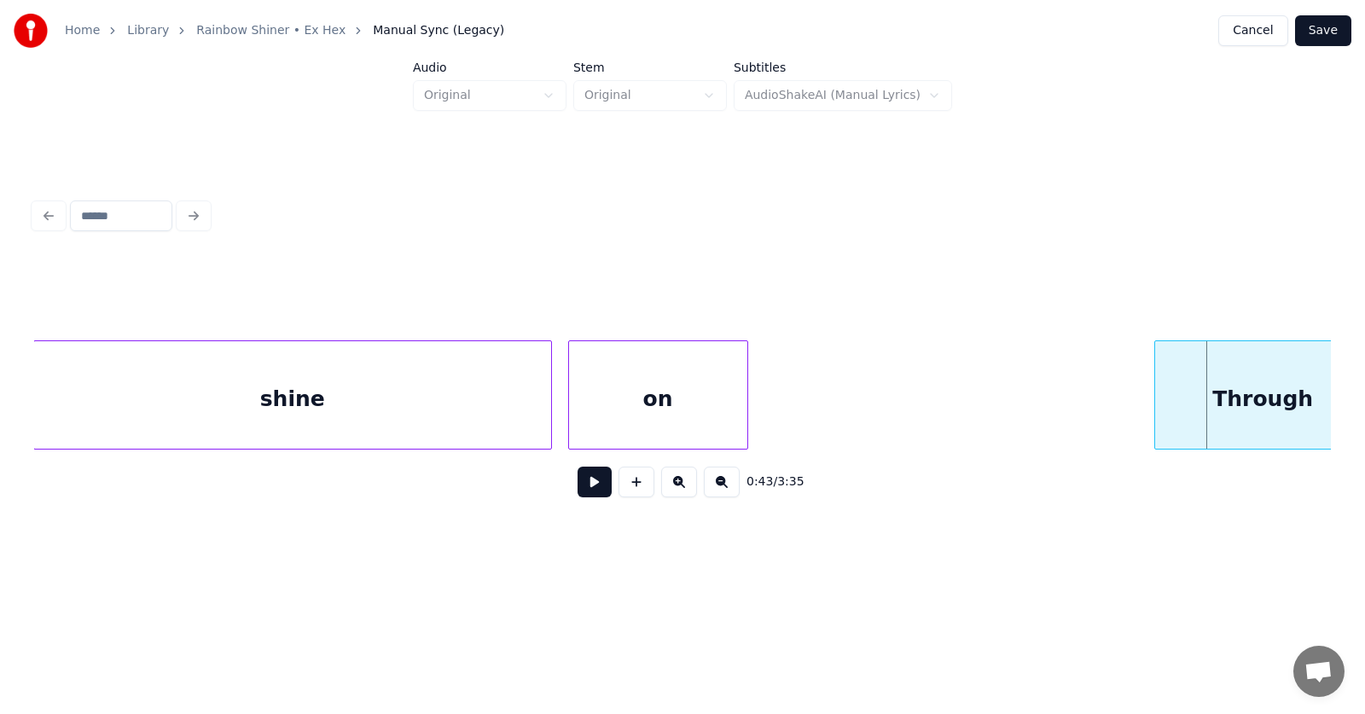
scroll to position [0, 26710]
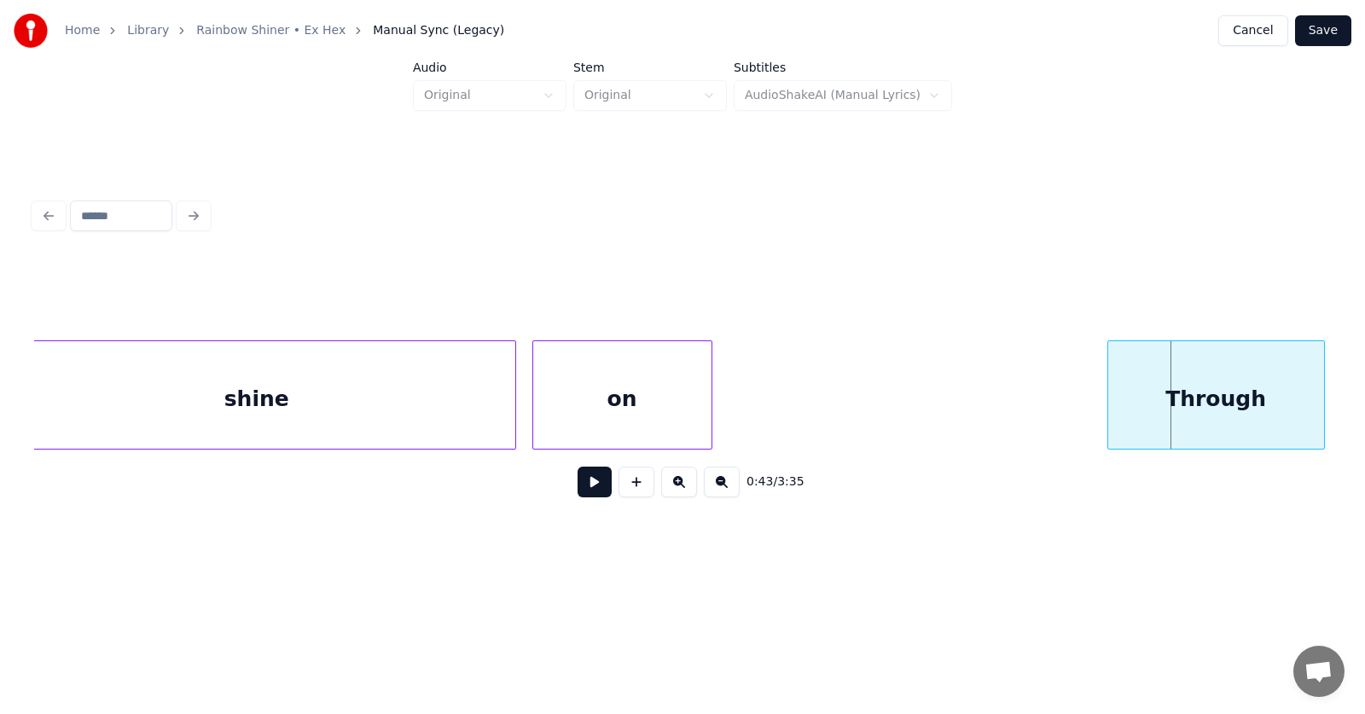
click at [1159, 395] on div "Through" at bounding box center [1216, 399] width 216 height 116
click at [578, 486] on button at bounding box center [595, 482] width 34 height 31
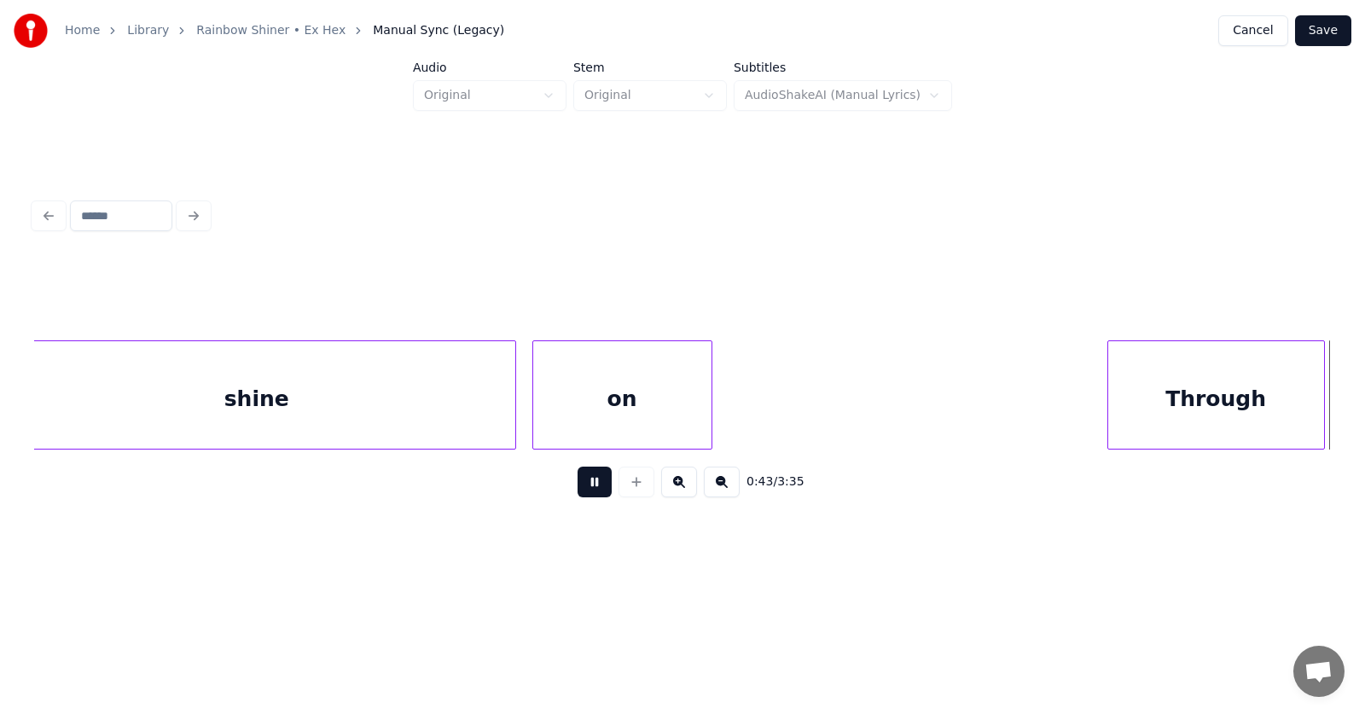
scroll to position [0, 28017]
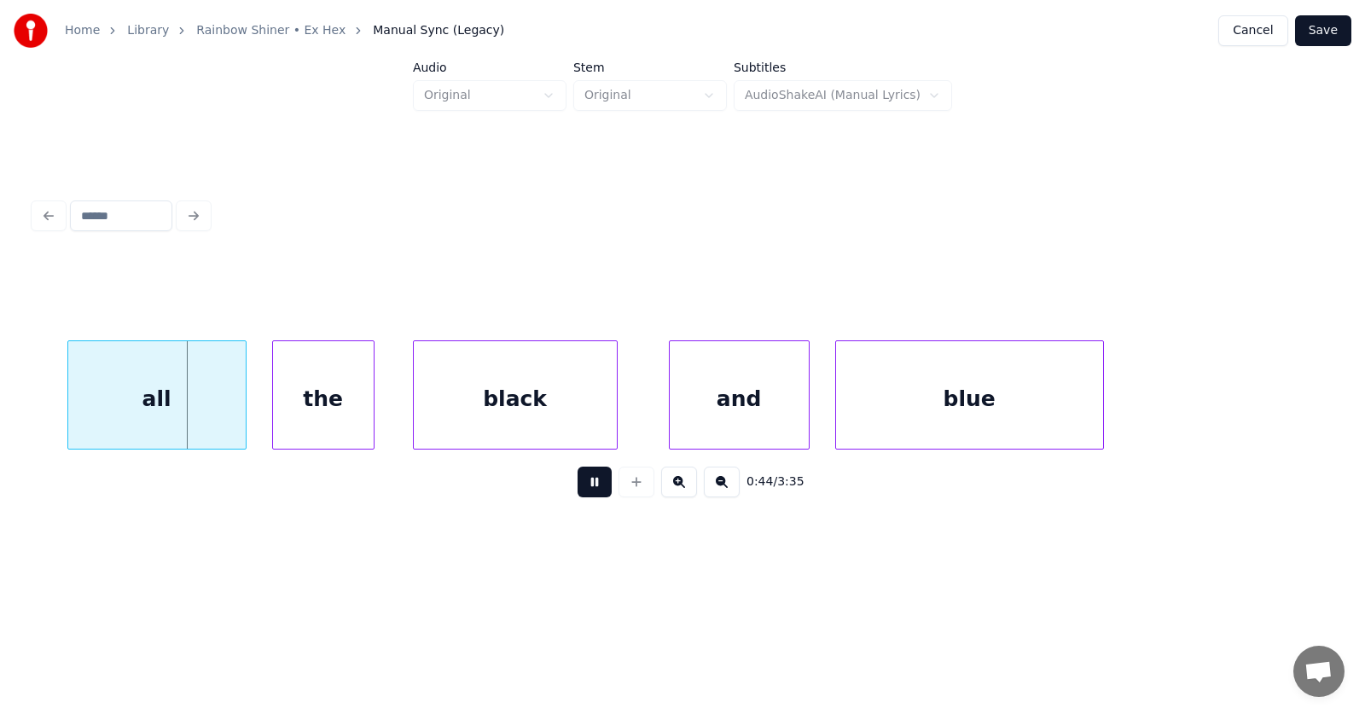
click at [578, 486] on button at bounding box center [595, 482] width 34 height 31
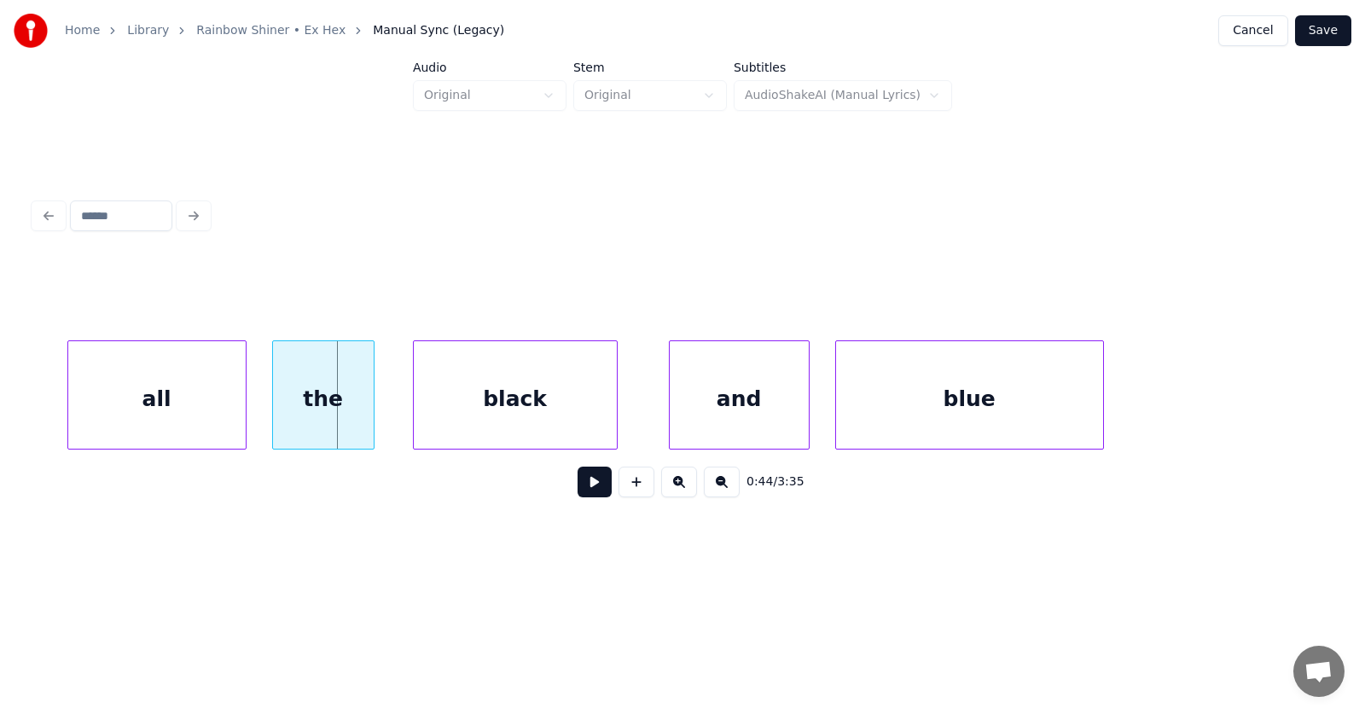
scroll to position [0, 27883]
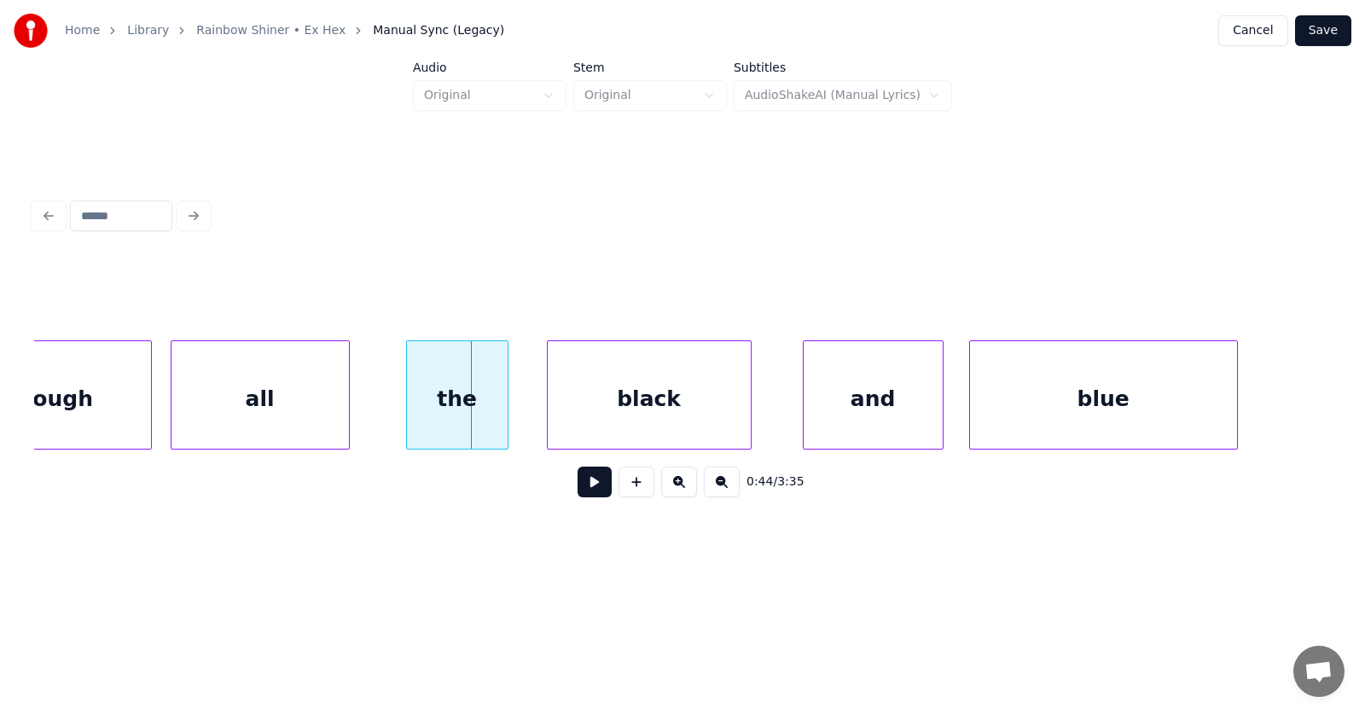
click at [274, 421] on div "all" at bounding box center [259, 399] width 177 height 116
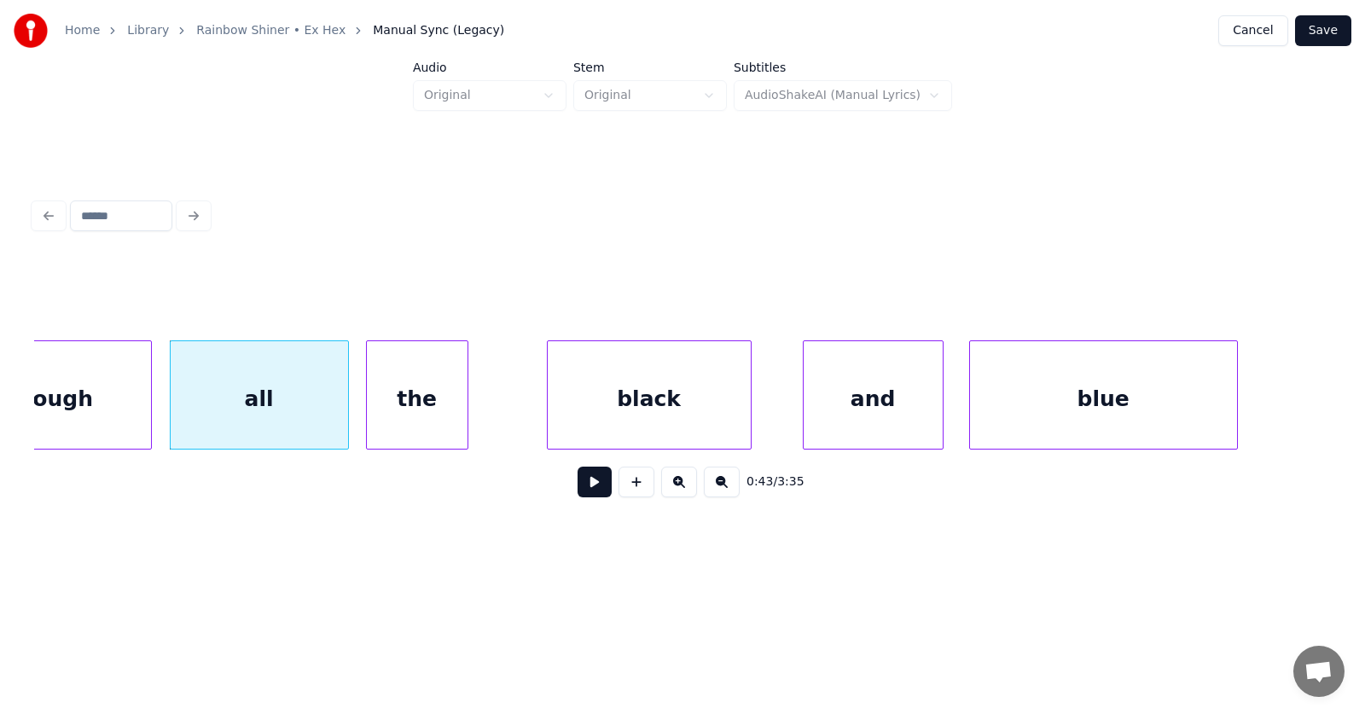
click at [401, 413] on div "the" at bounding box center [417, 399] width 101 height 116
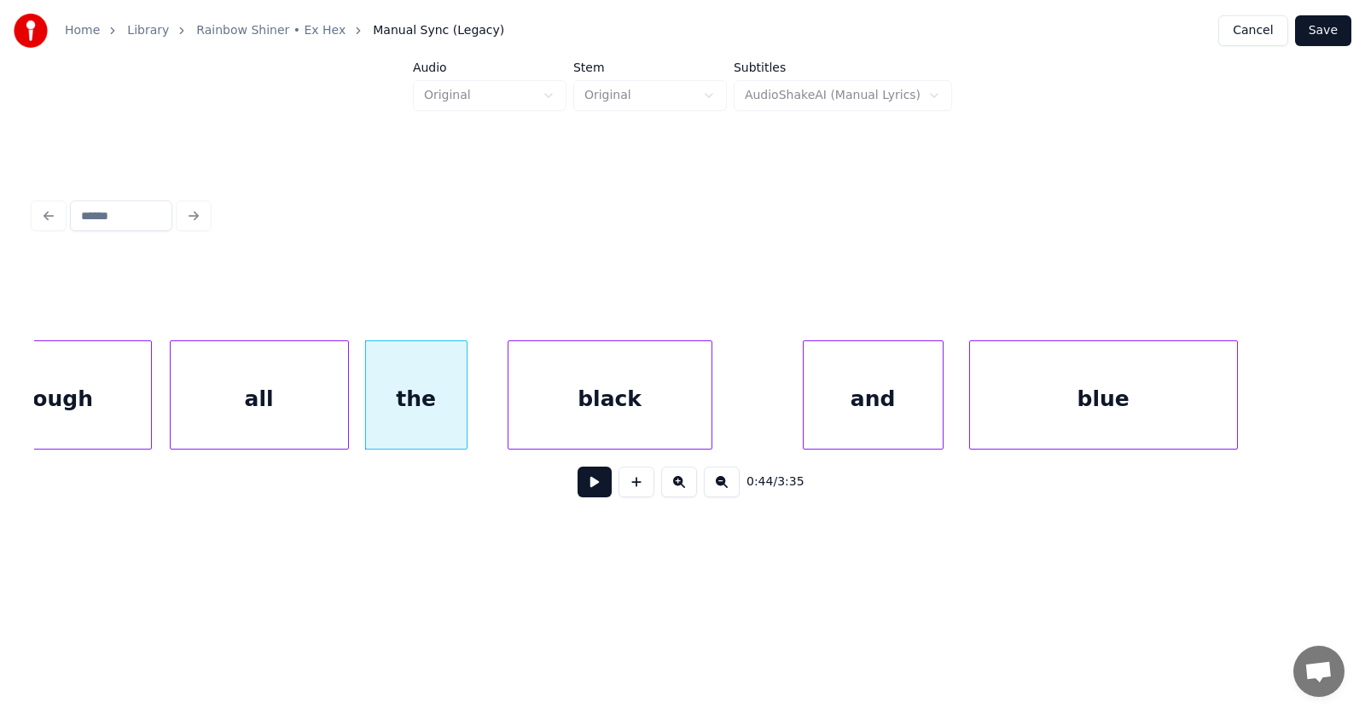
click at [572, 397] on div "black" at bounding box center [609, 399] width 203 height 116
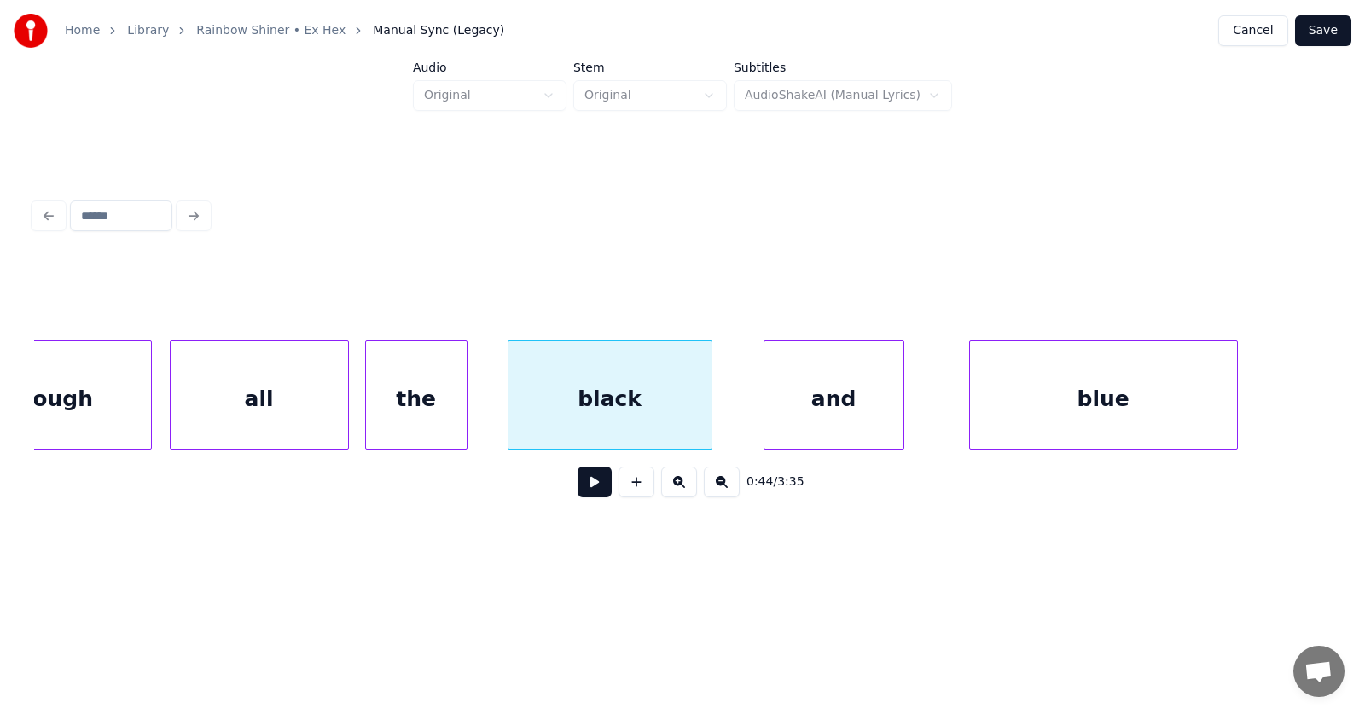
click at [827, 400] on div "and" at bounding box center [833, 399] width 139 height 116
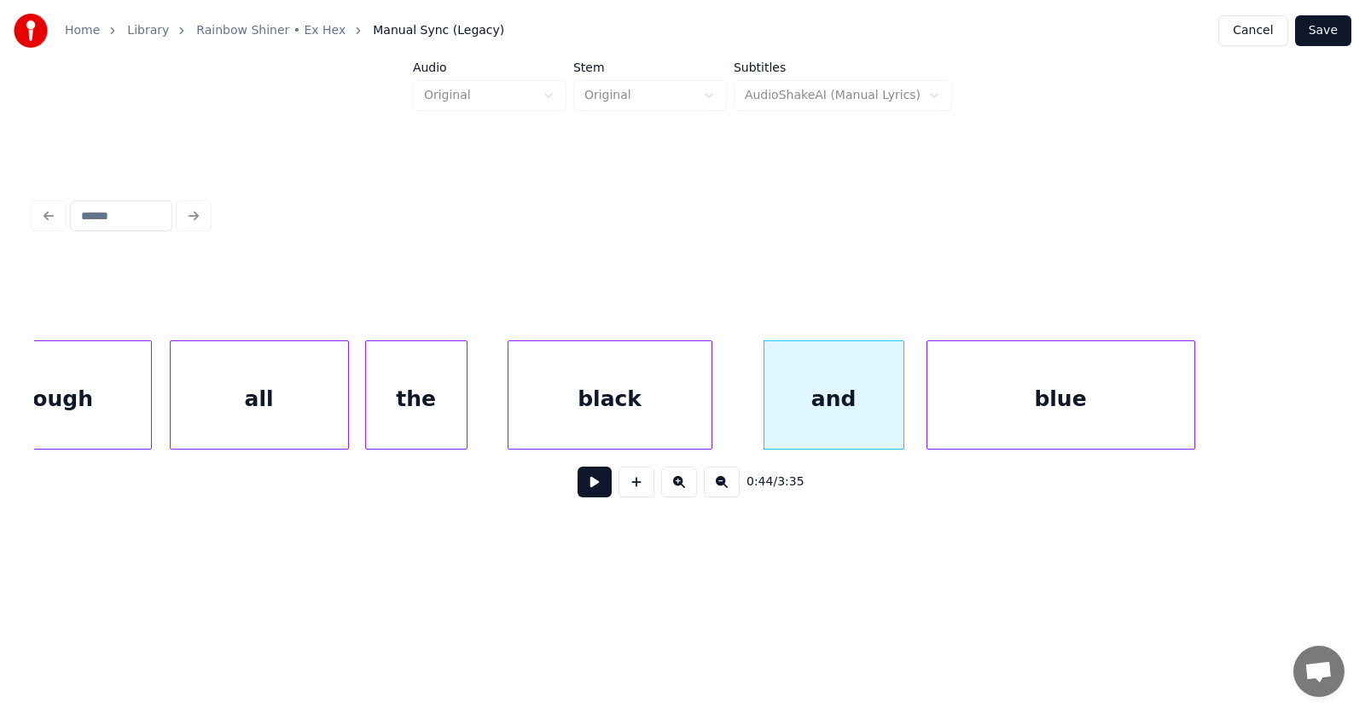
click at [968, 400] on div "blue" at bounding box center [1060, 399] width 267 height 116
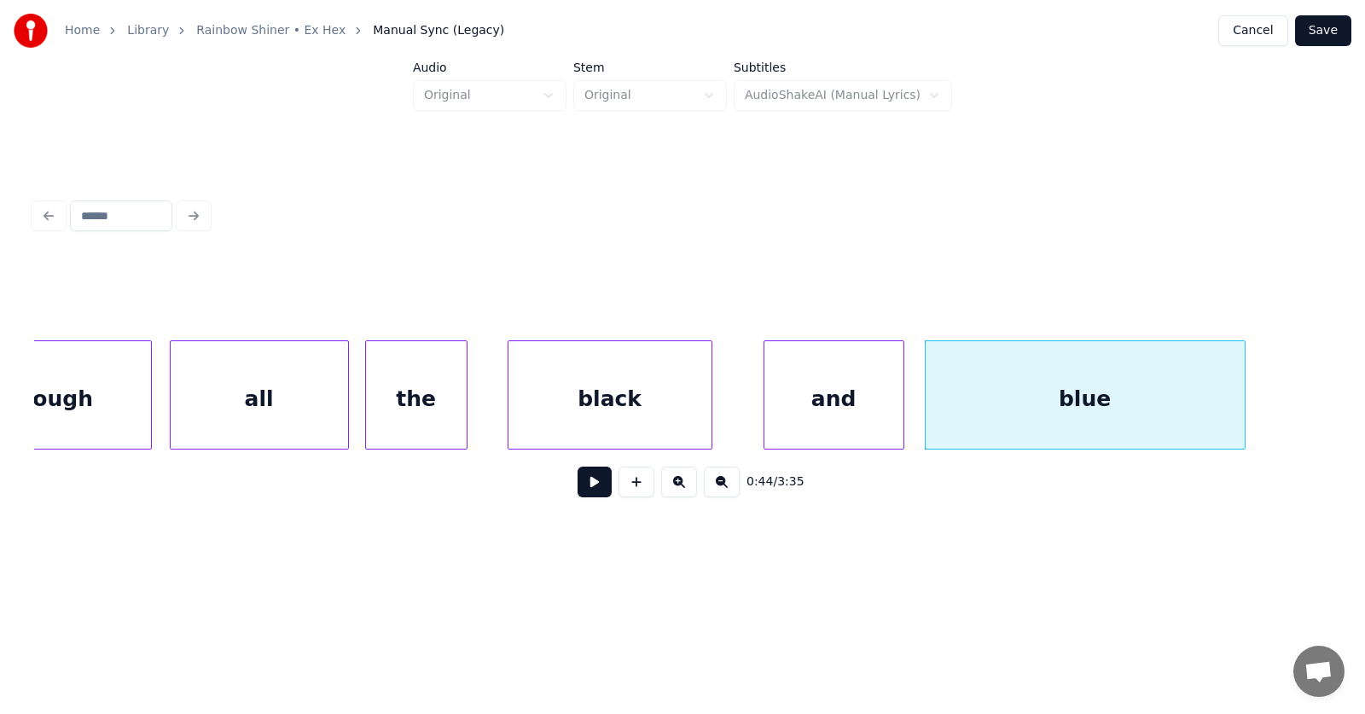
click at [1244, 387] on div at bounding box center [1242, 394] width 5 height 107
click at [588, 495] on button at bounding box center [595, 482] width 34 height 31
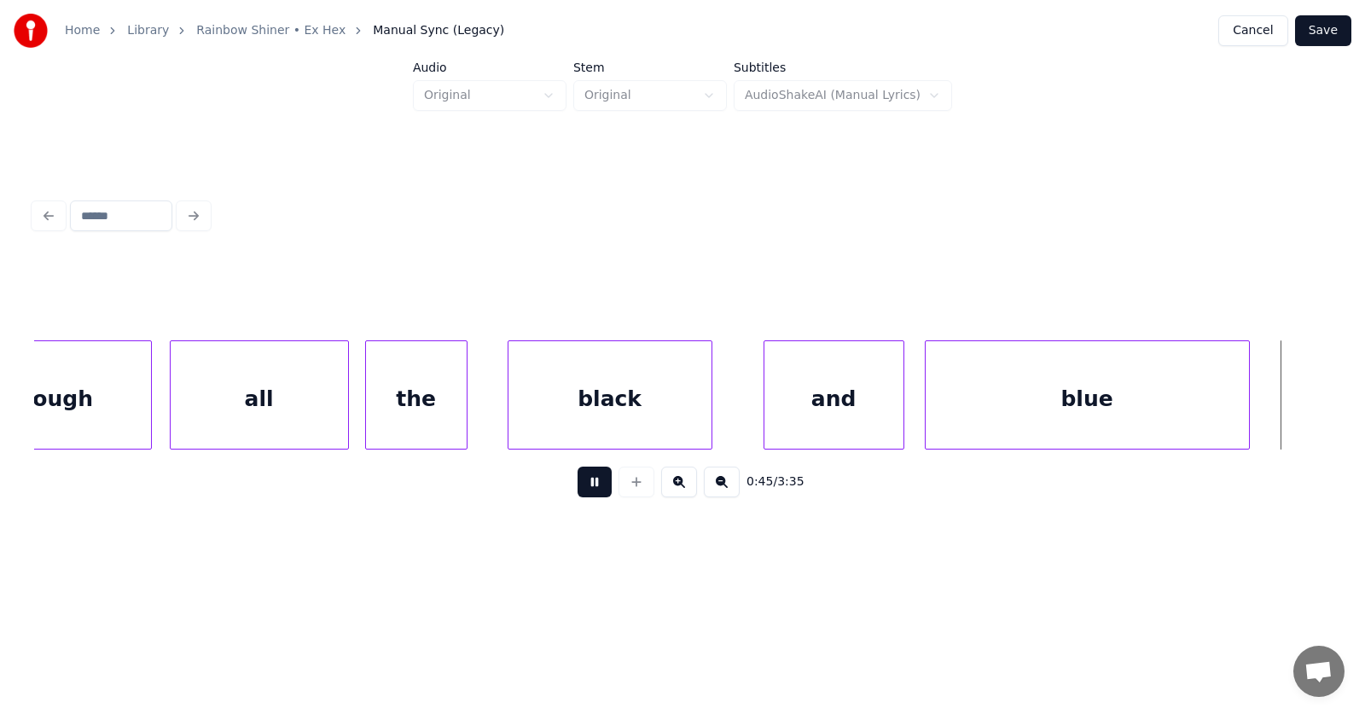
scroll to position [0, 29183]
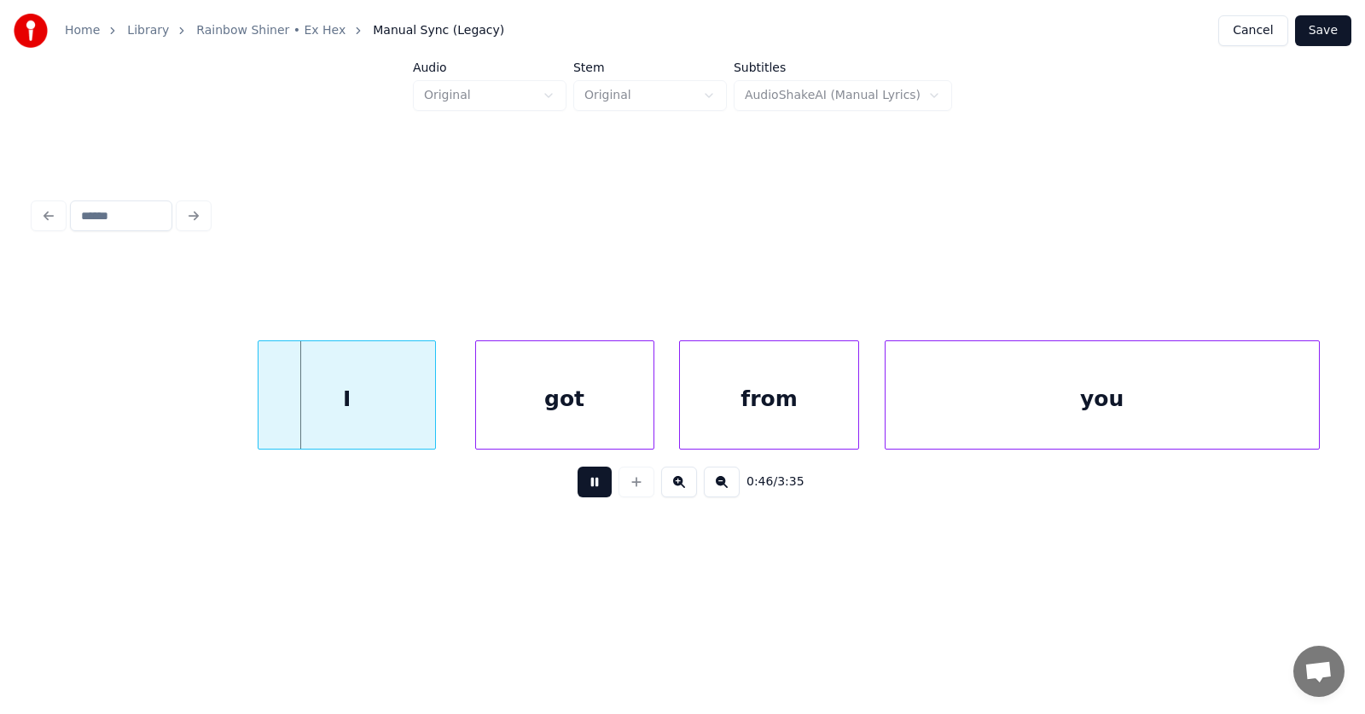
click at [588, 495] on button at bounding box center [595, 482] width 34 height 31
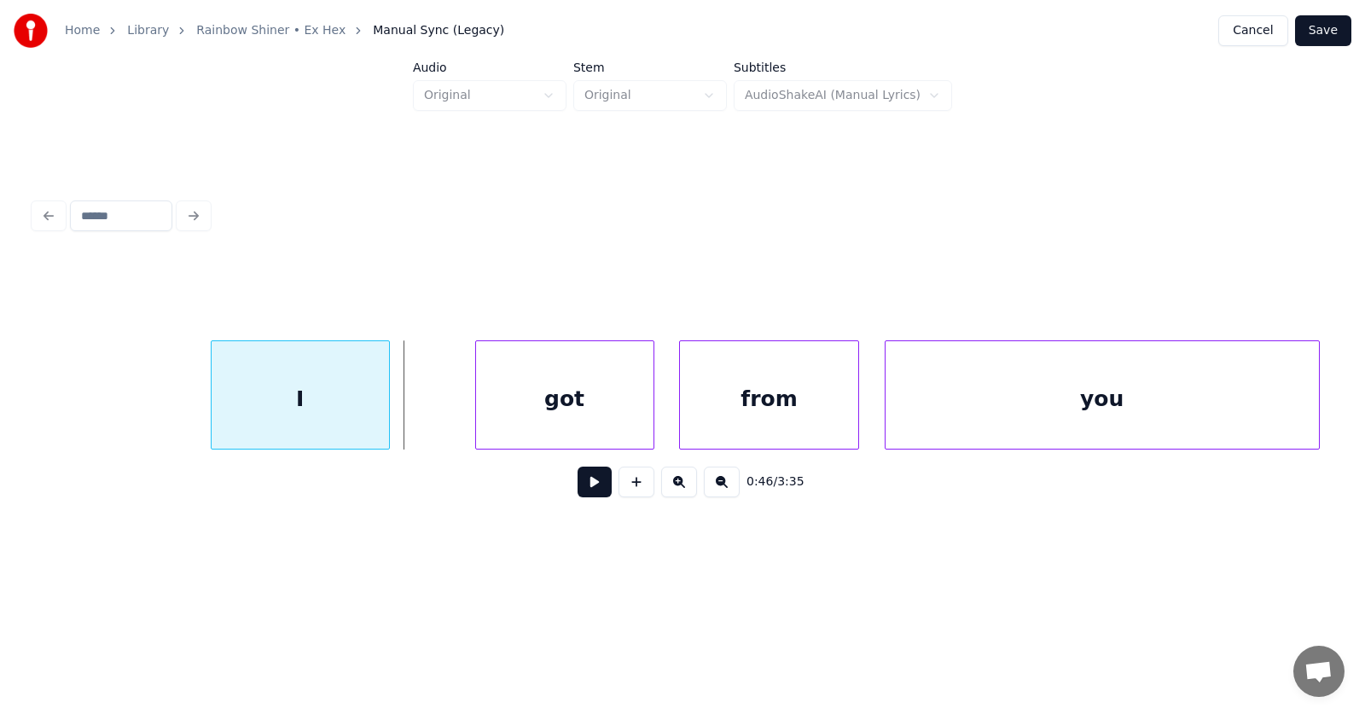
click at [330, 415] on div "I" at bounding box center [300, 399] width 177 height 116
click at [493, 410] on div "got" at bounding box center [528, 399] width 177 height 116
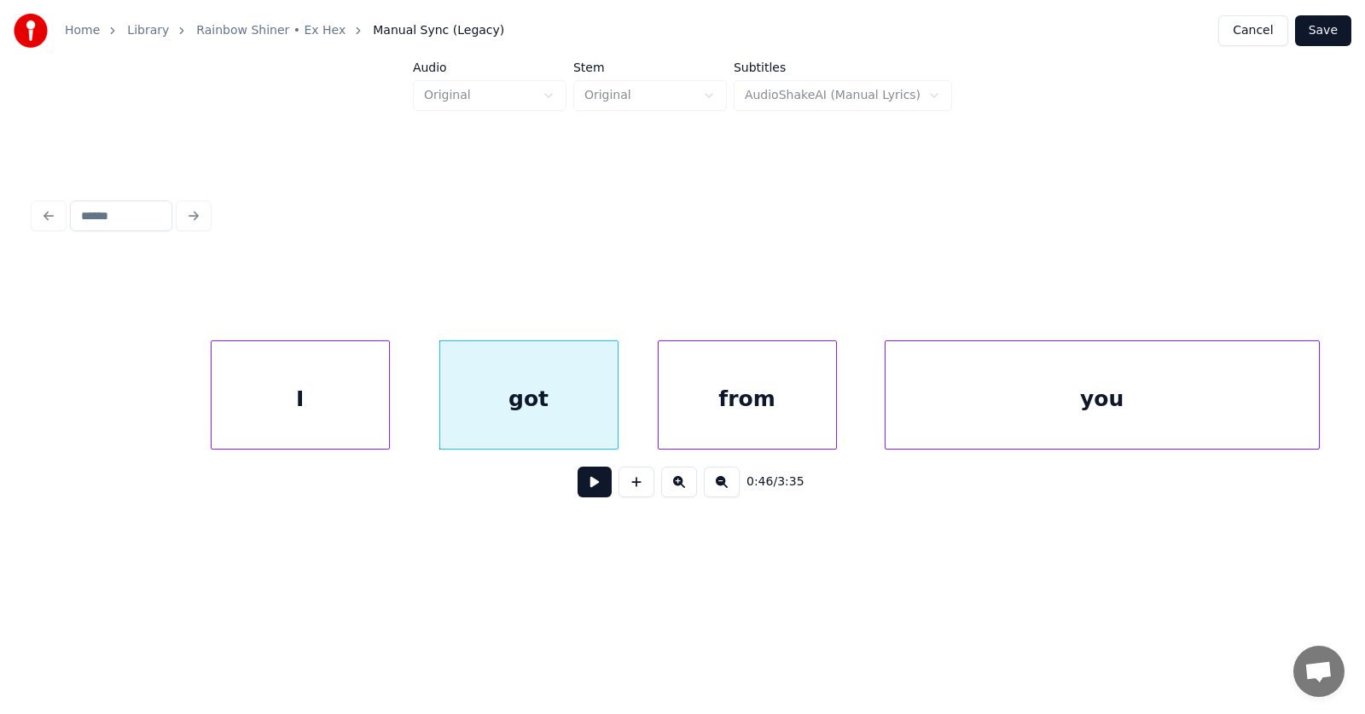
click at [698, 404] on div "from" at bounding box center [747, 399] width 177 height 116
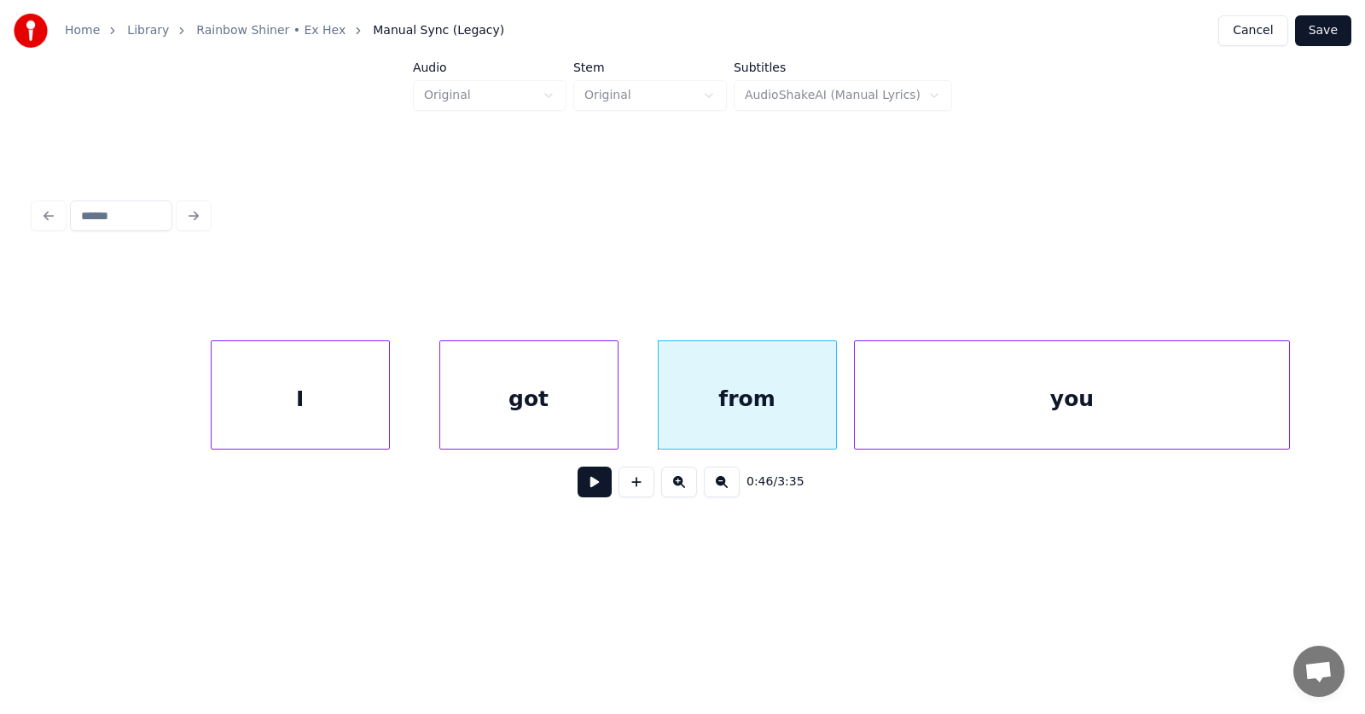
click at [945, 400] on div "you" at bounding box center [1071, 399] width 433 height 116
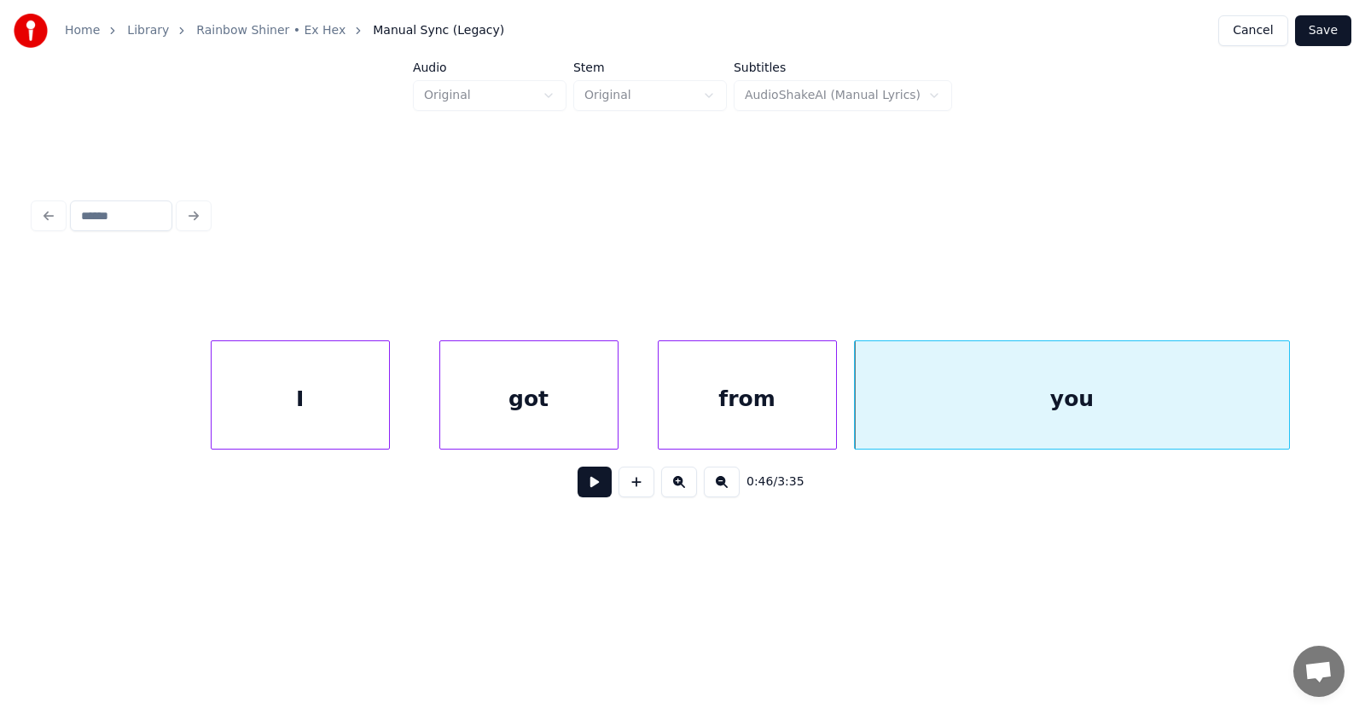
click at [321, 395] on div "I" at bounding box center [300, 399] width 177 height 116
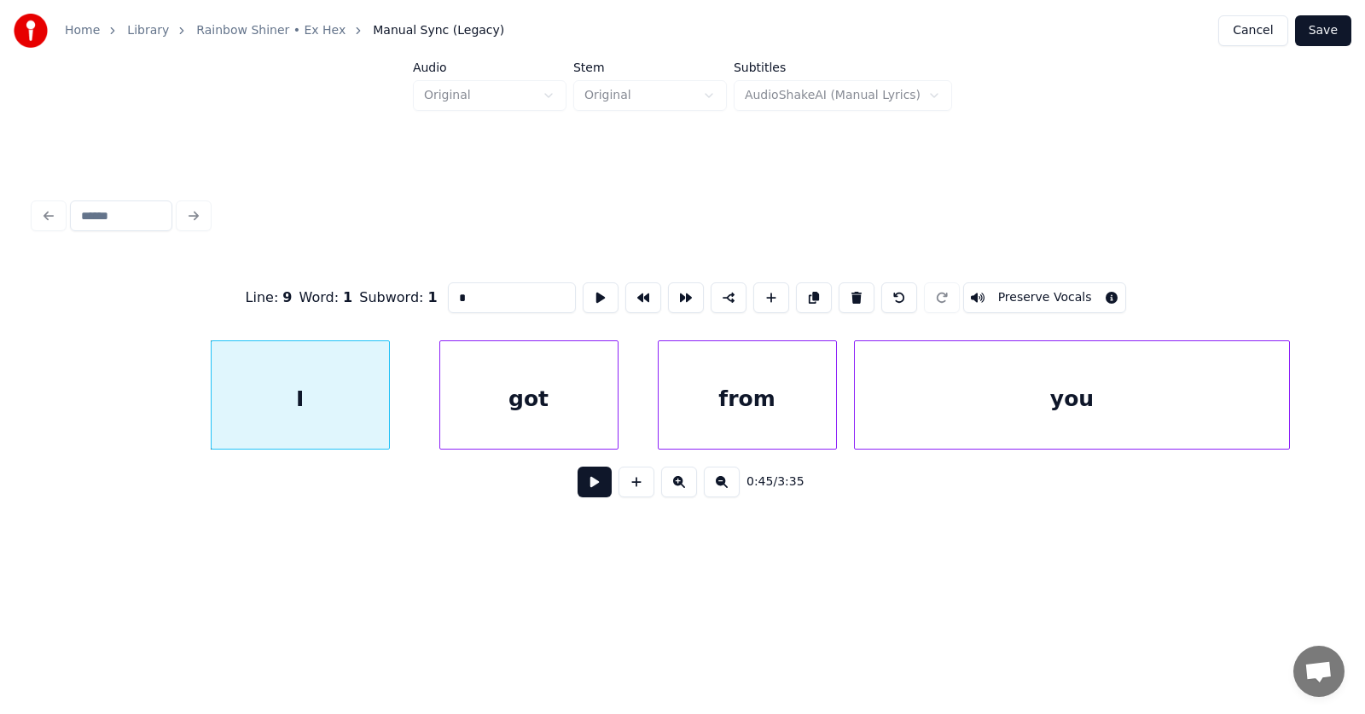
click at [578, 484] on button at bounding box center [595, 482] width 34 height 31
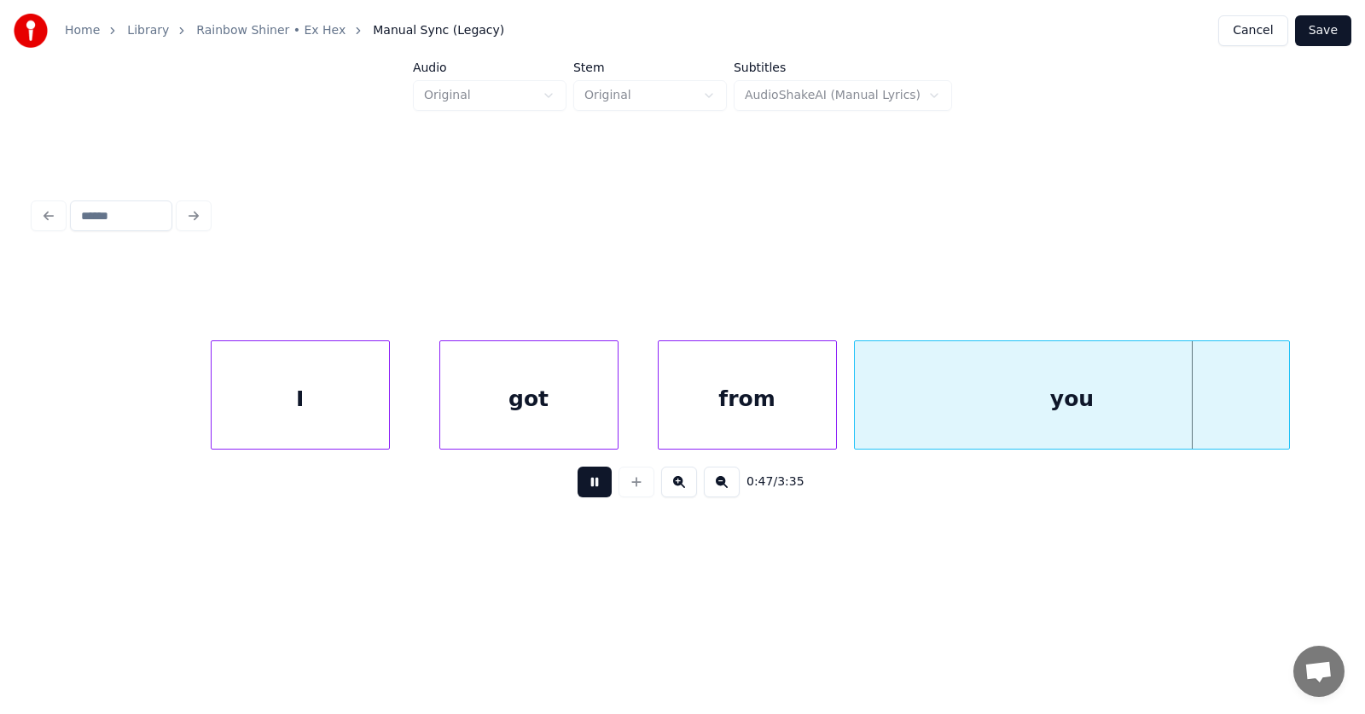
click at [578, 484] on button at bounding box center [595, 482] width 34 height 31
click at [528, 408] on div "got" at bounding box center [528, 399] width 177 height 116
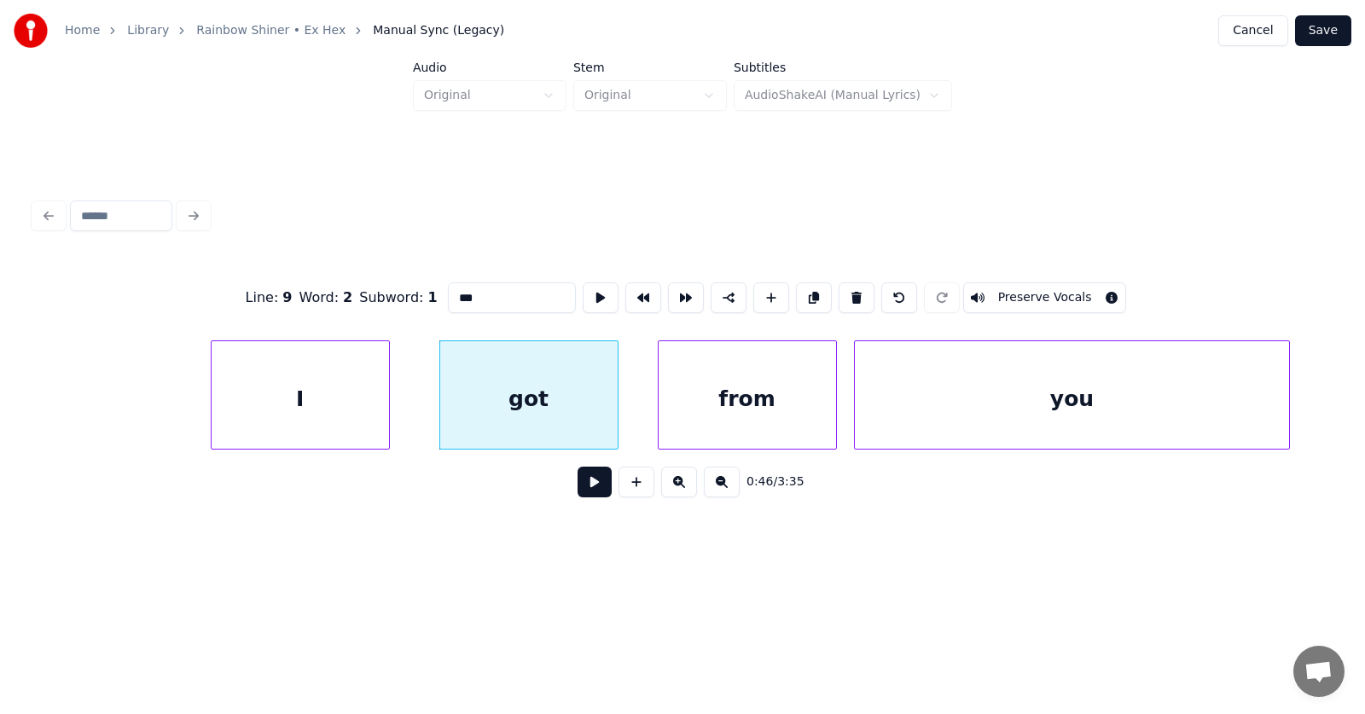
click at [453, 294] on input "***" at bounding box center [512, 297] width 128 height 31
type input "******"
click at [583, 286] on button at bounding box center [601, 297] width 36 height 31
click at [584, 488] on button at bounding box center [595, 482] width 34 height 31
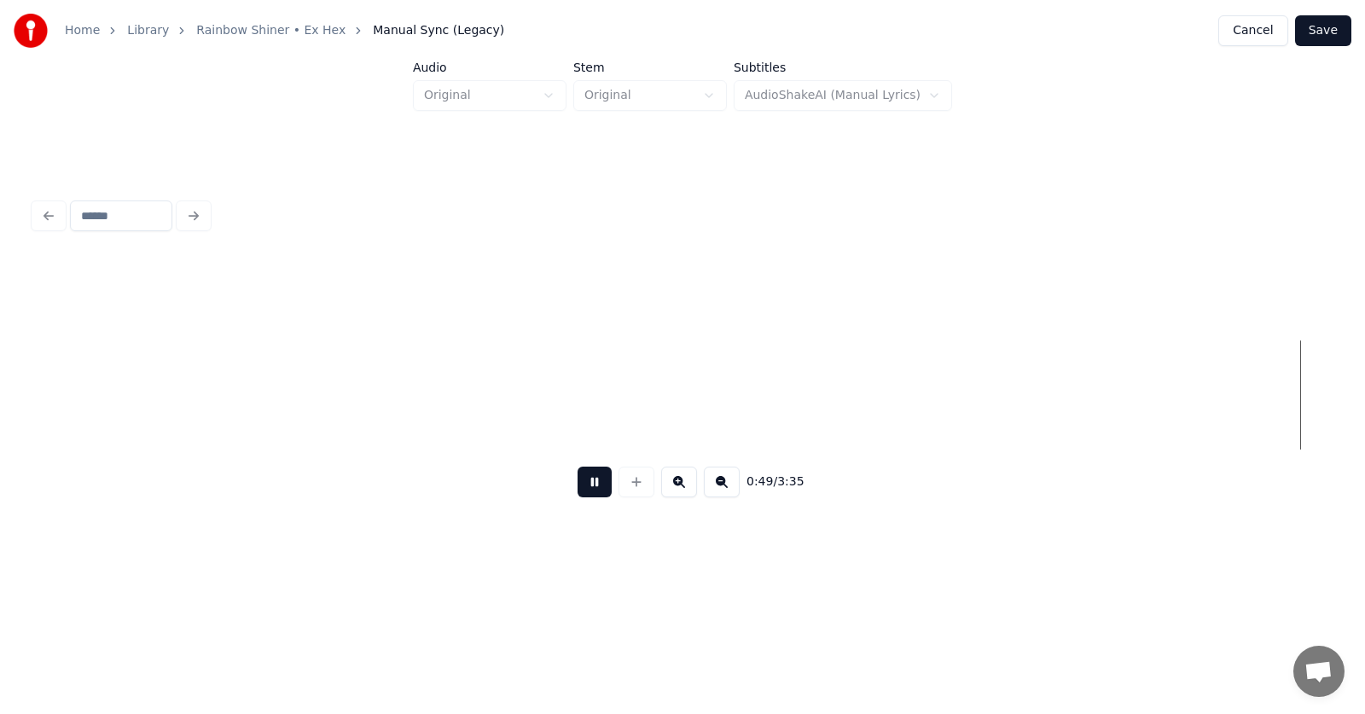
scroll to position [0, 31791]
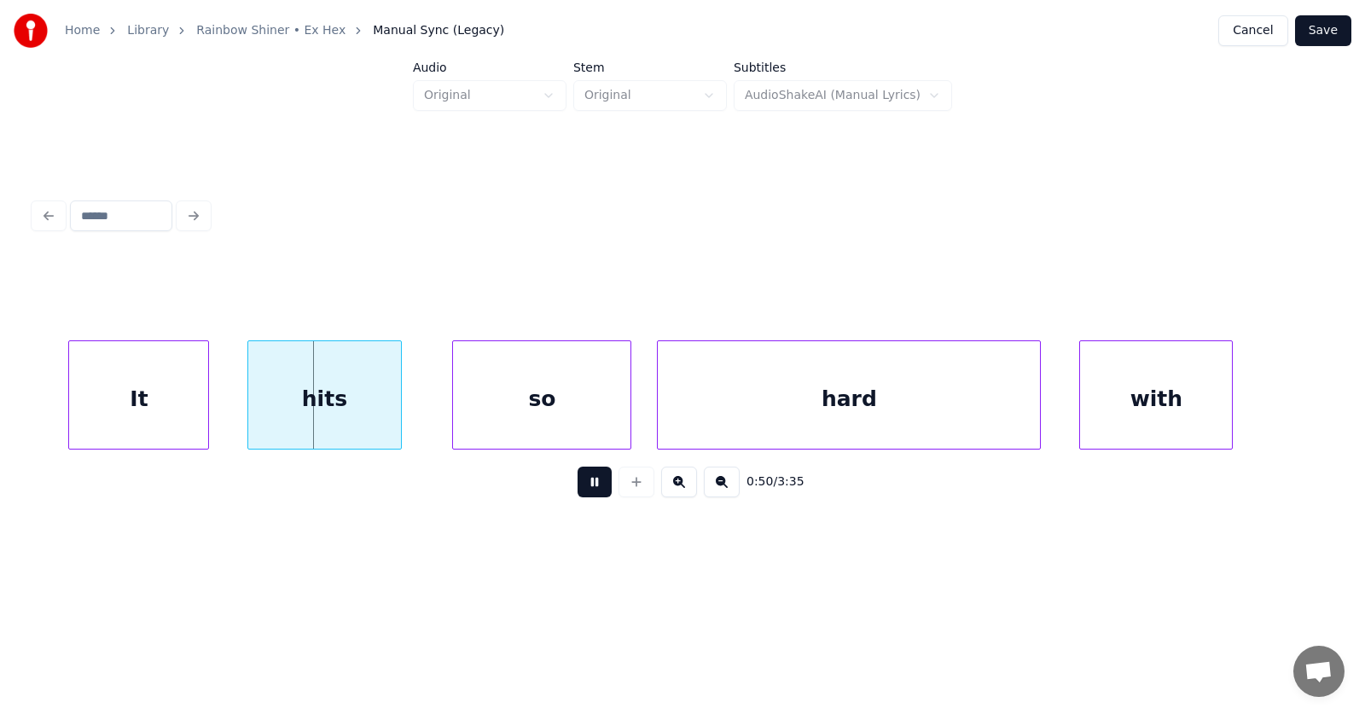
click at [584, 488] on button at bounding box center [595, 482] width 34 height 31
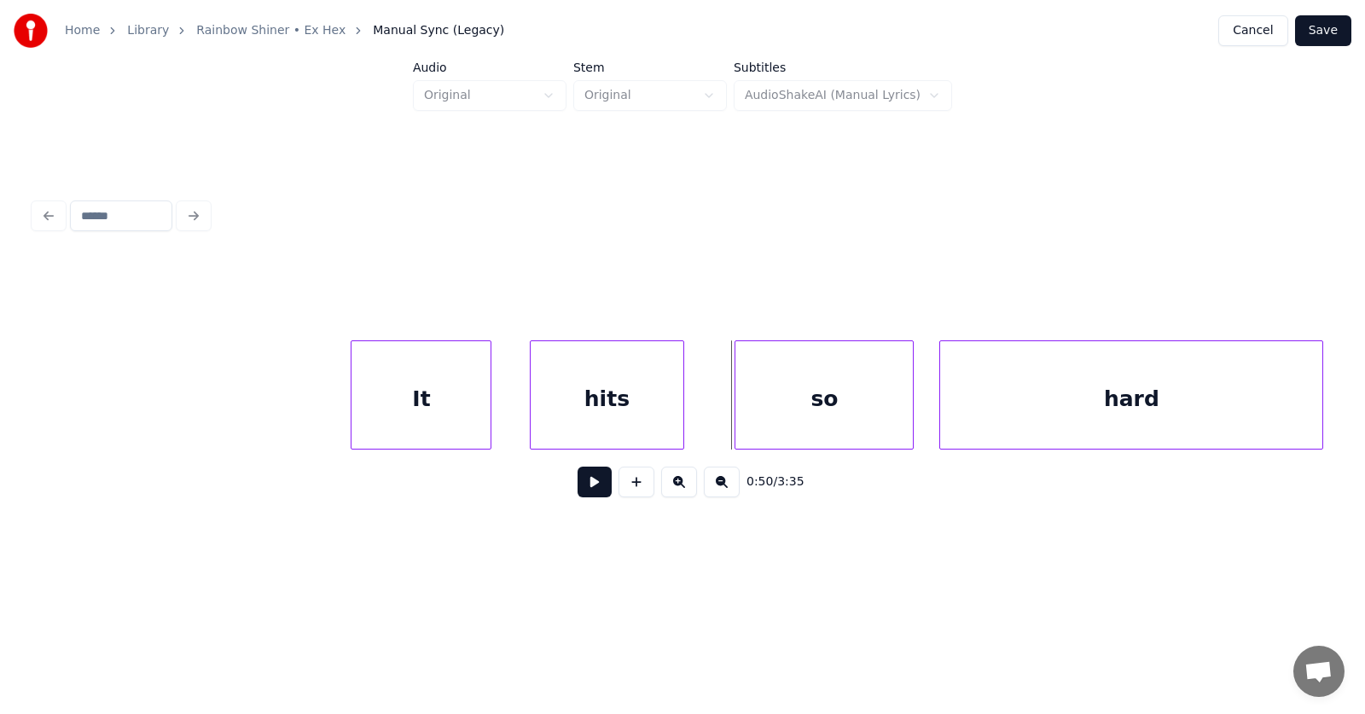
scroll to position [0, 31322]
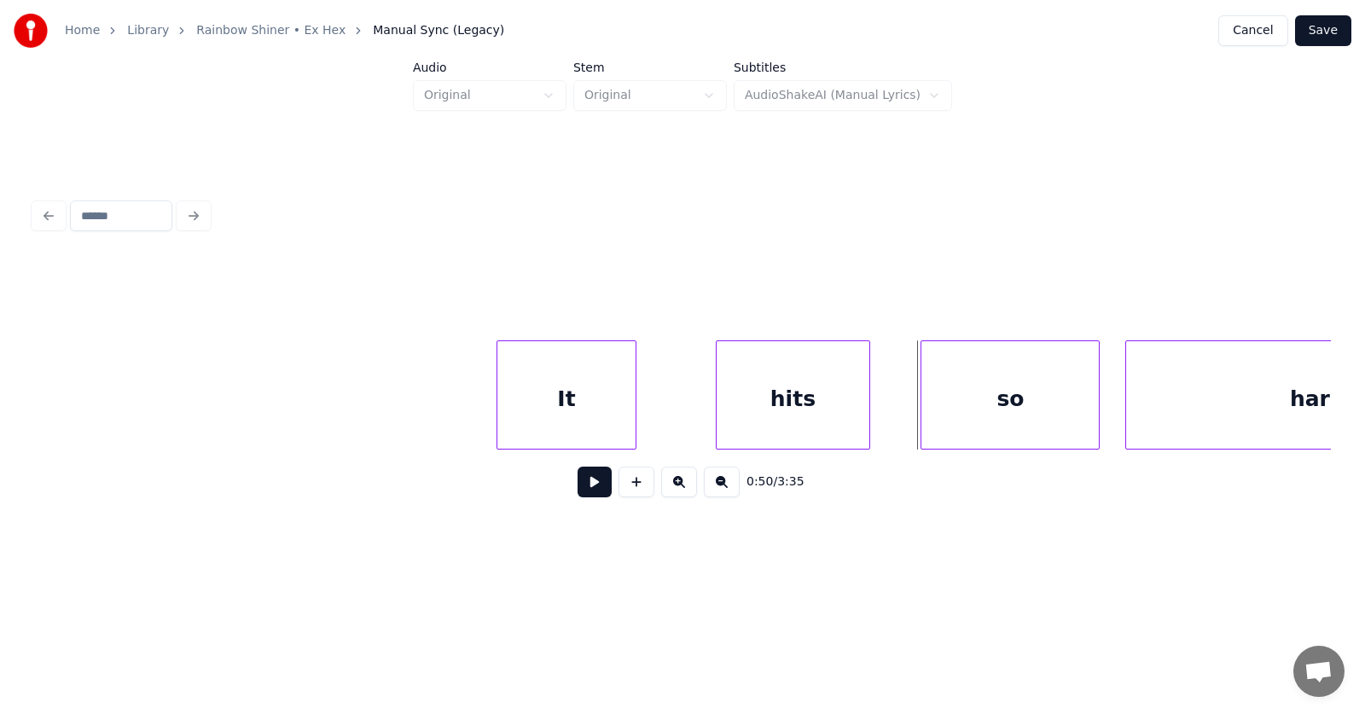
click at [522, 407] on div "It" at bounding box center [566, 399] width 139 height 116
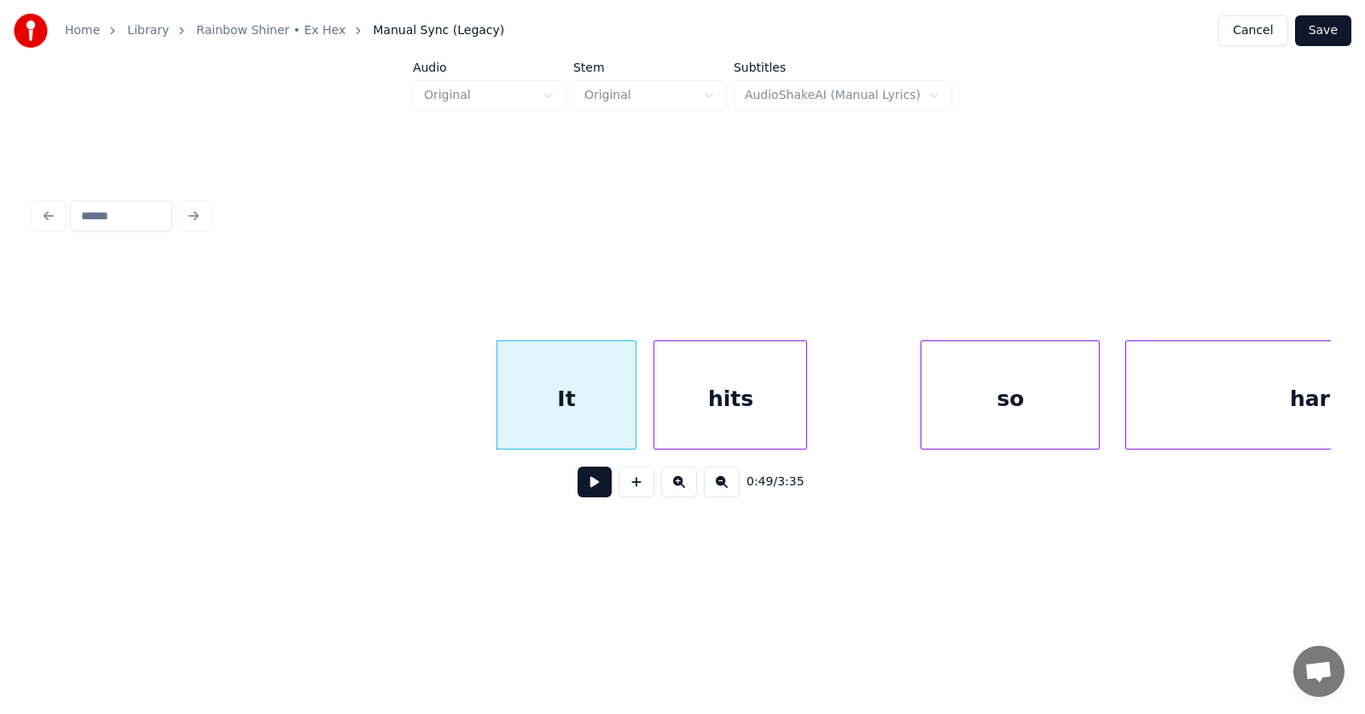
click at [684, 409] on div "hits" at bounding box center [730, 399] width 152 height 116
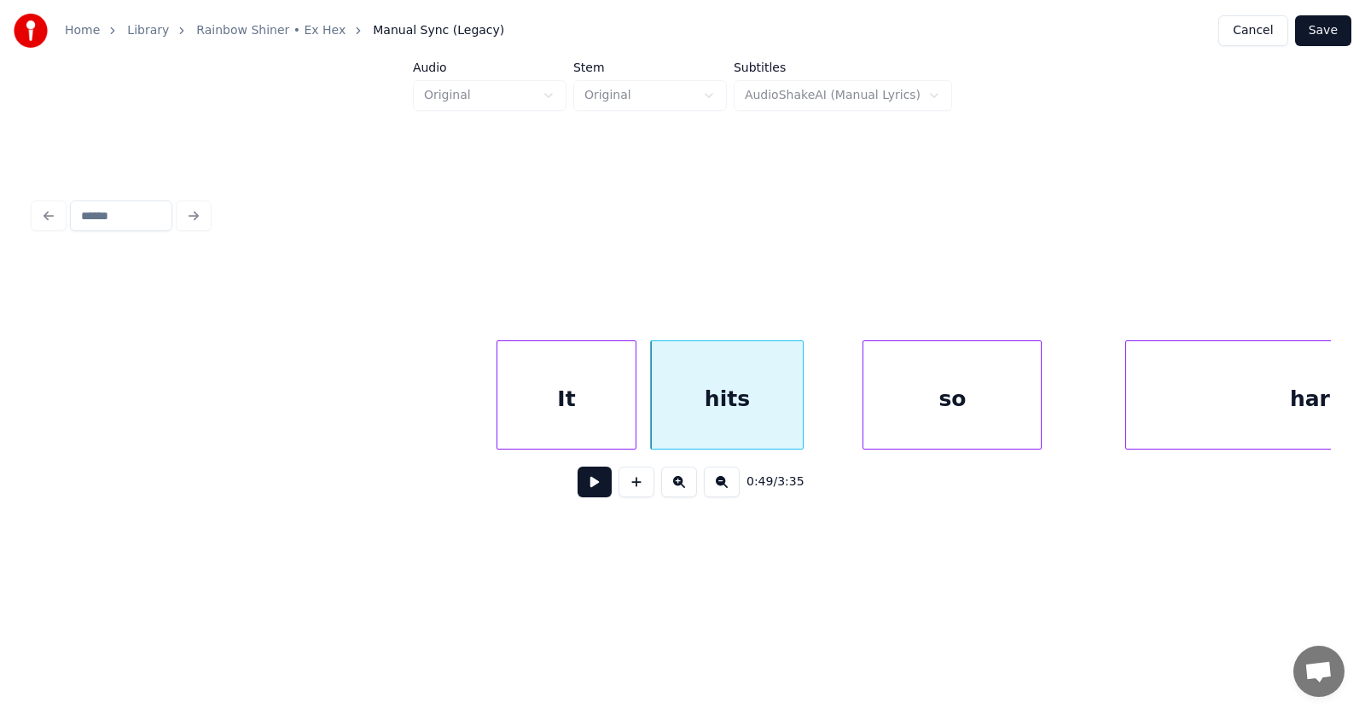
click at [877, 400] on div "so" at bounding box center [951, 399] width 177 height 116
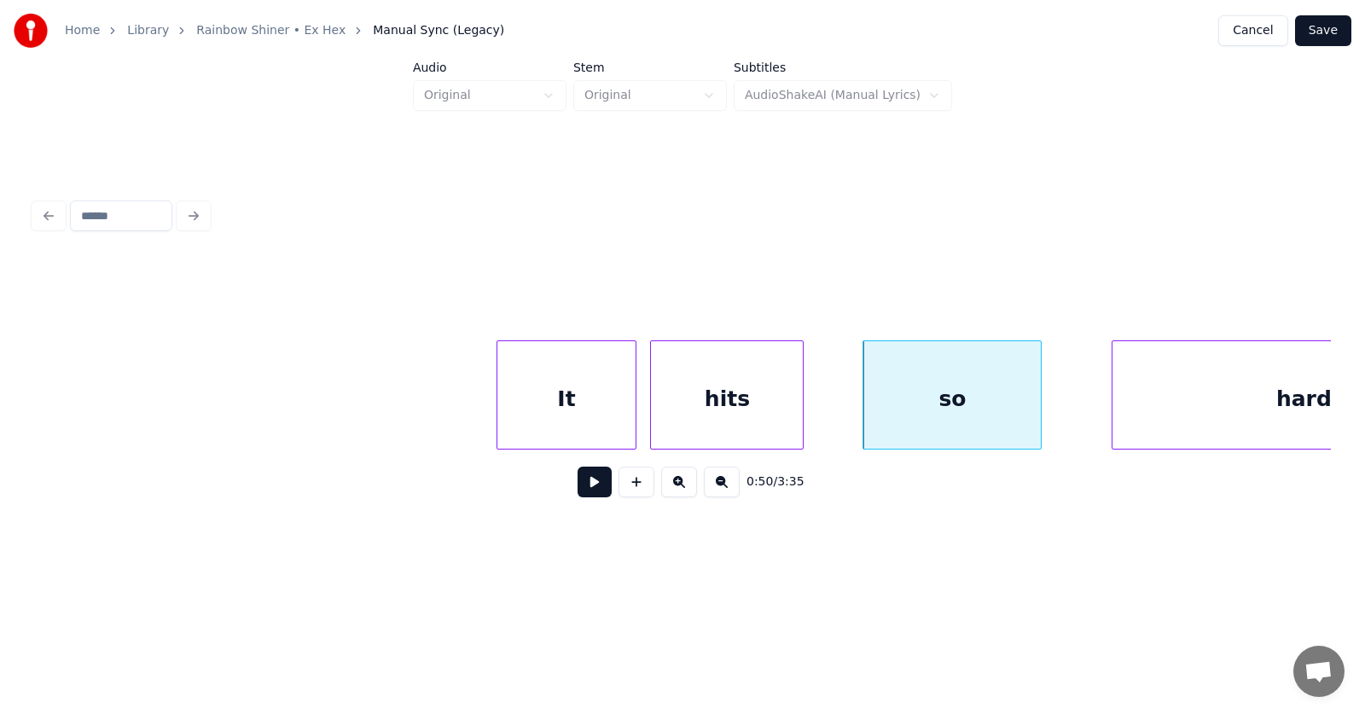
scroll to position [0, 31497]
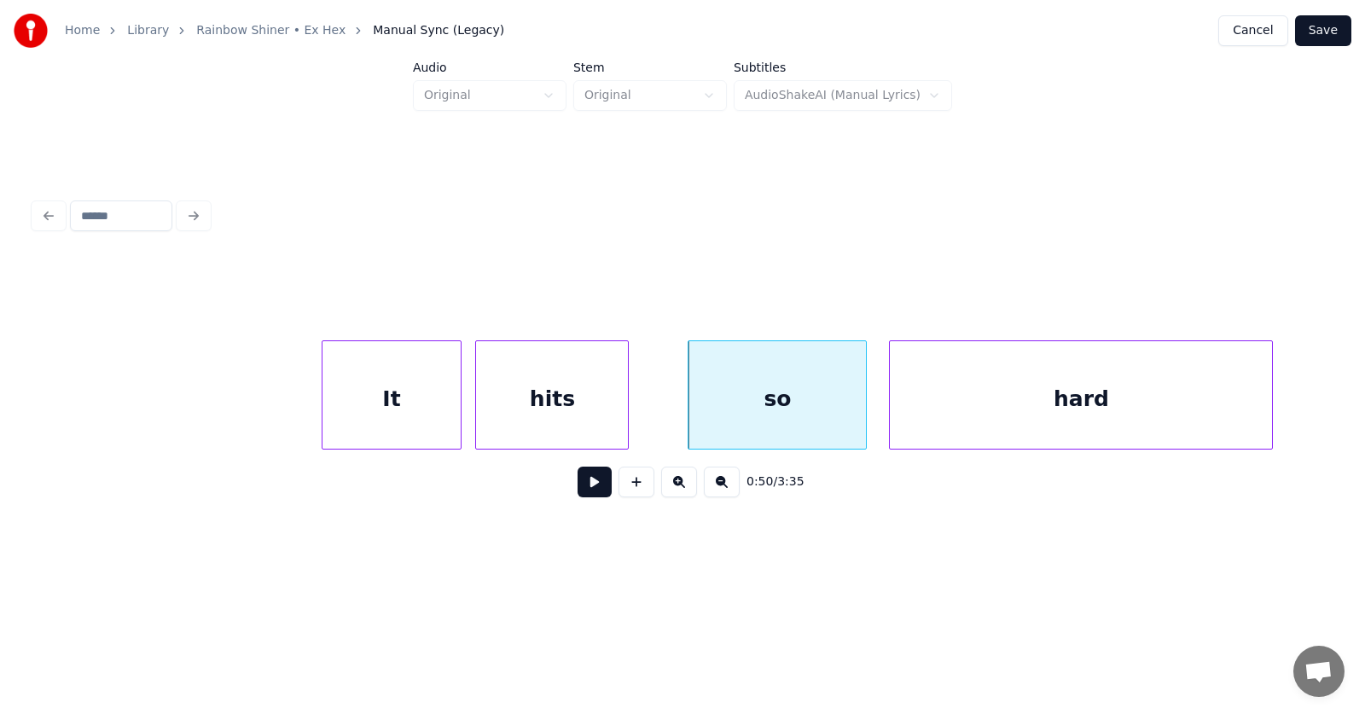
click at [1082, 407] on div "hard" at bounding box center [1081, 399] width 382 height 116
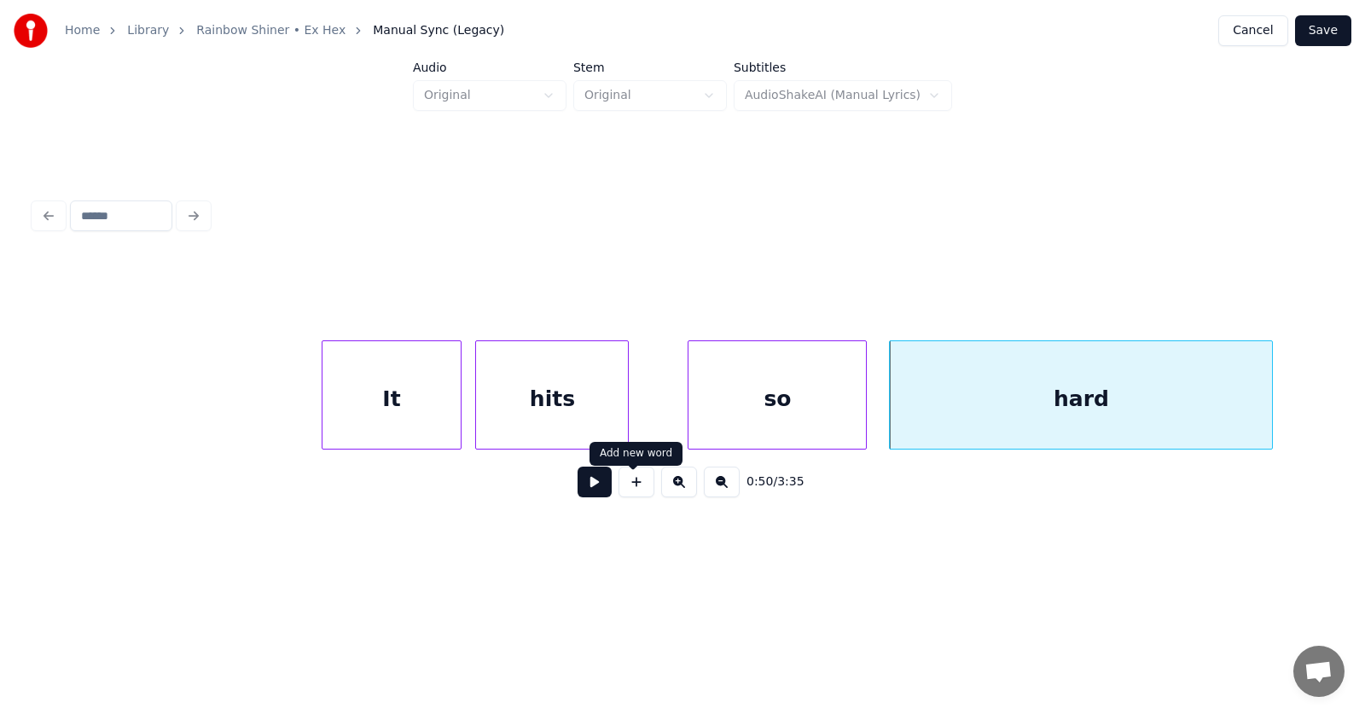
click at [581, 490] on button at bounding box center [595, 482] width 34 height 31
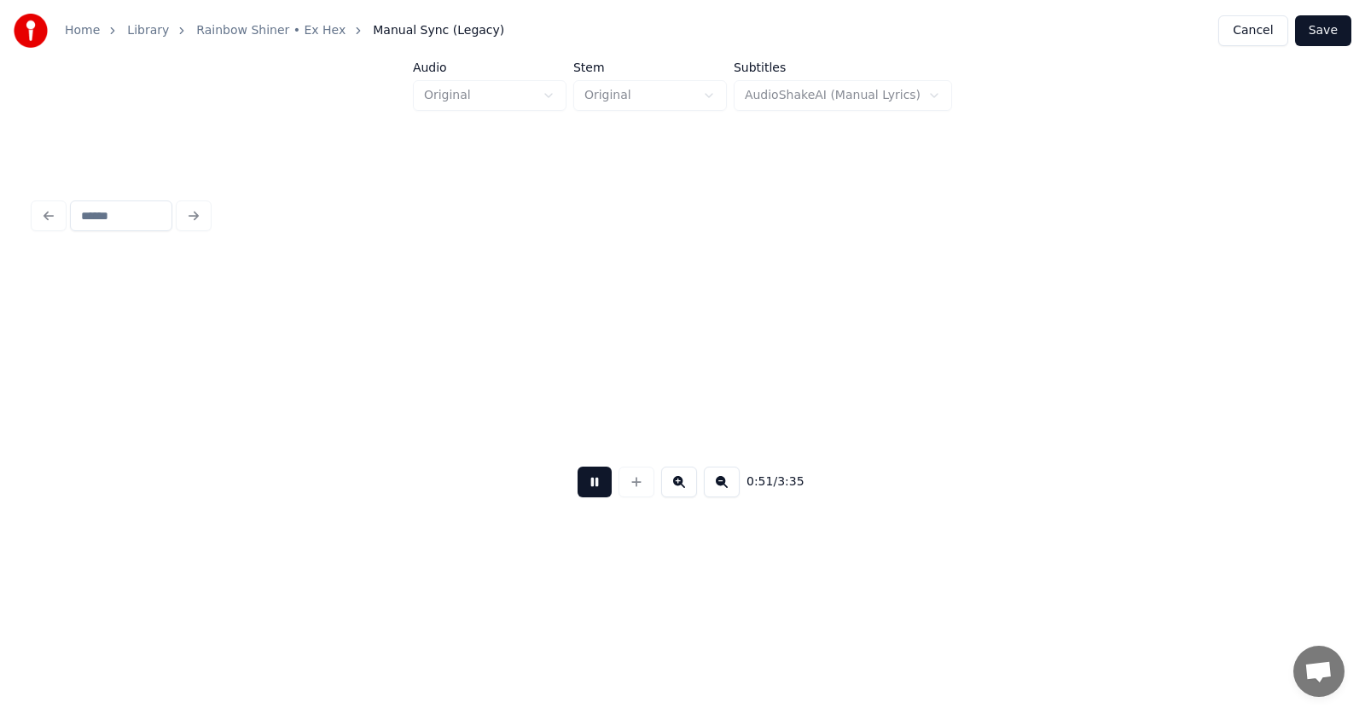
scroll to position [0, 32796]
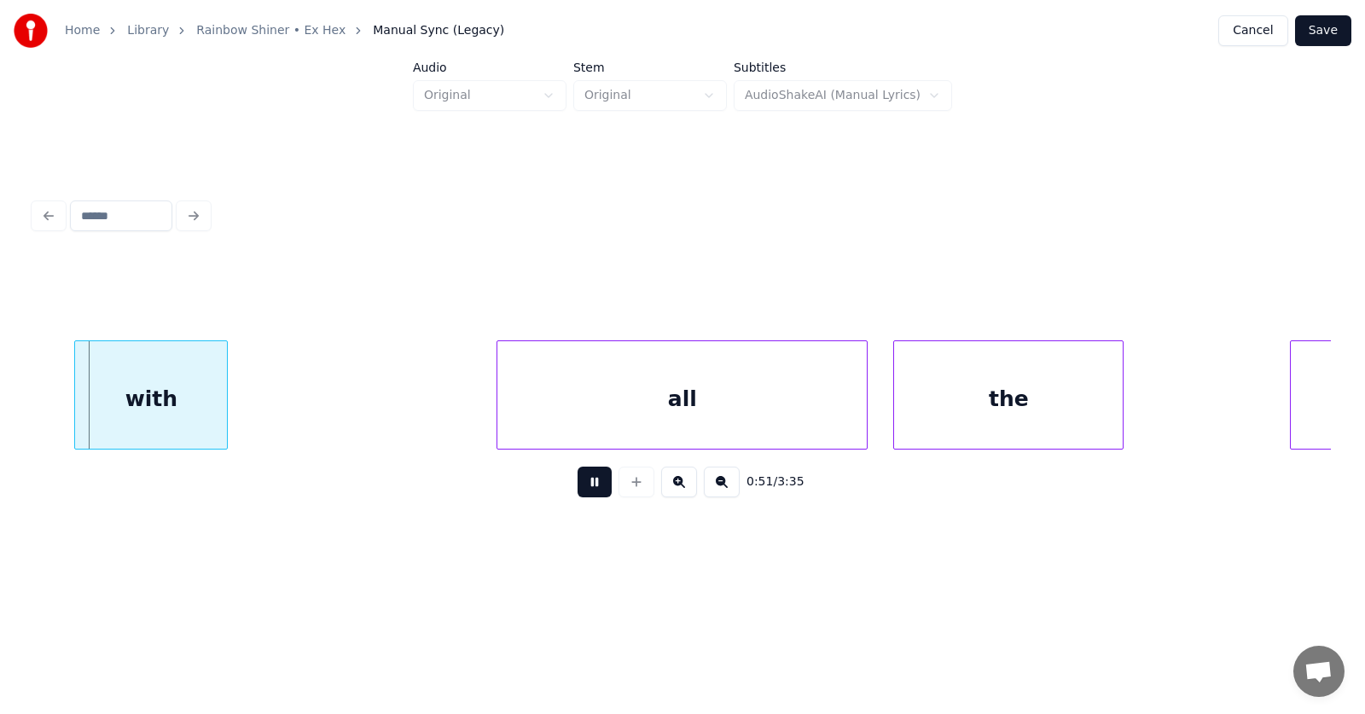
click at [581, 490] on button at bounding box center [595, 482] width 34 height 31
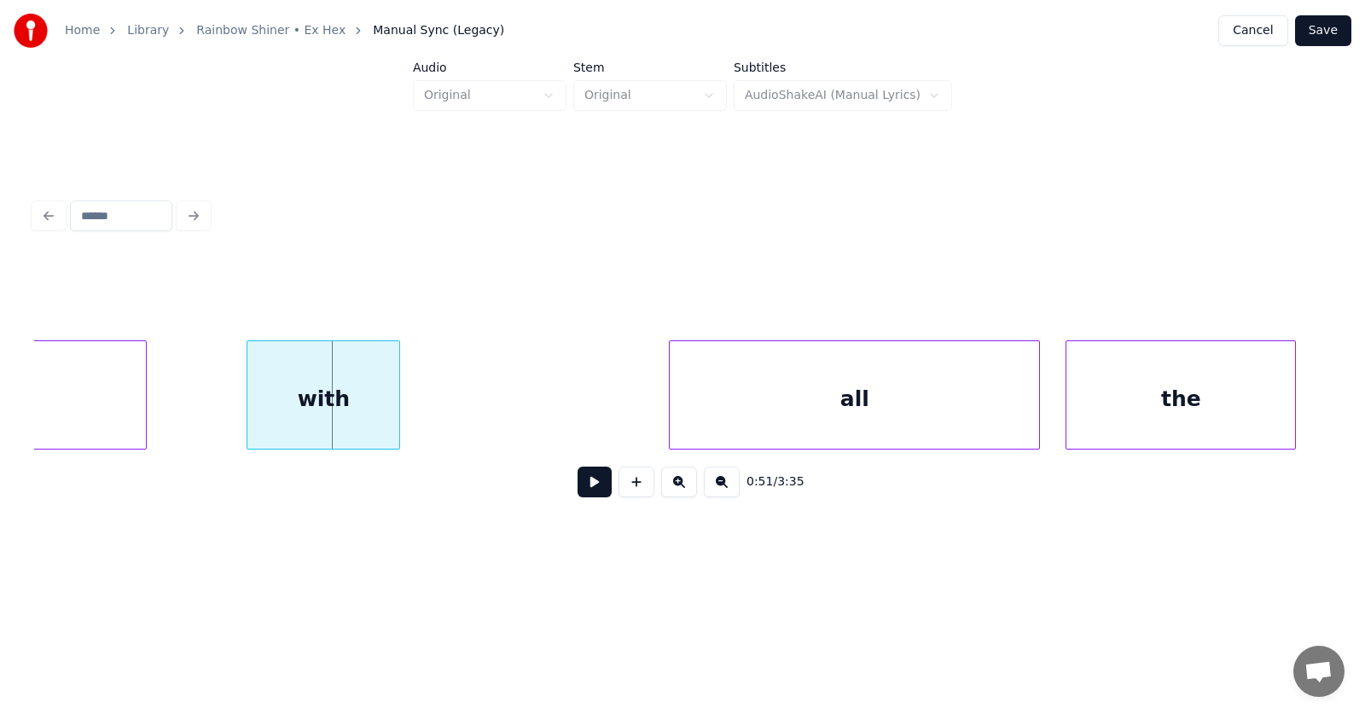
scroll to position [0, 32437]
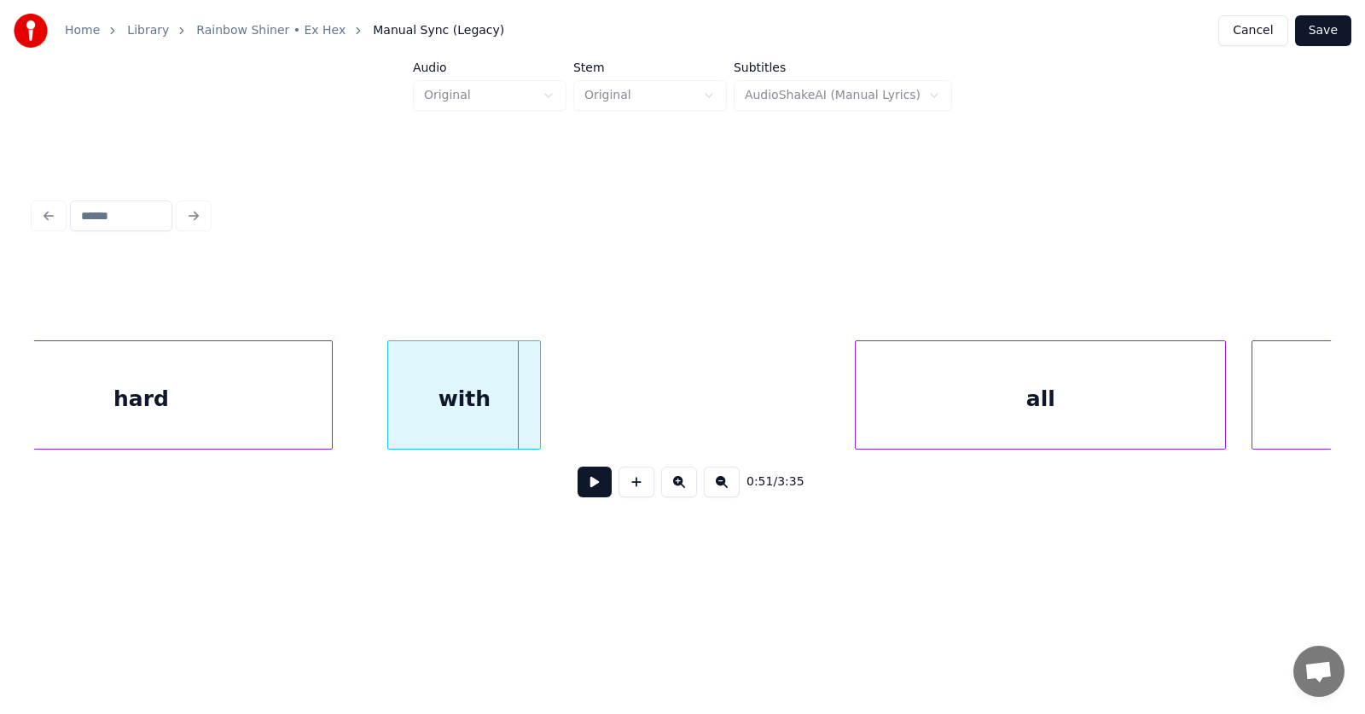
click at [433, 408] on div "with" at bounding box center [464, 399] width 152 height 116
click at [887, 409] on div "all" at bounding box center [983, 399] width 369 height 116
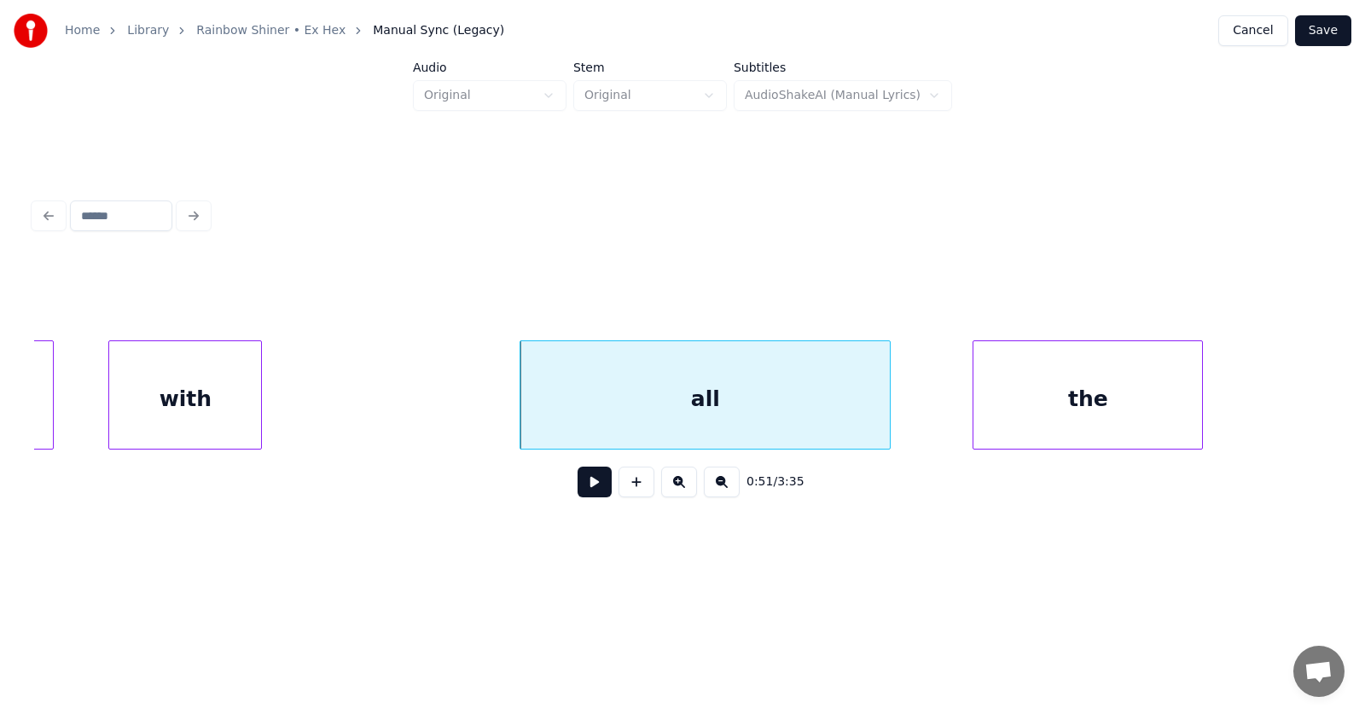
scroll to position [0, 32995]
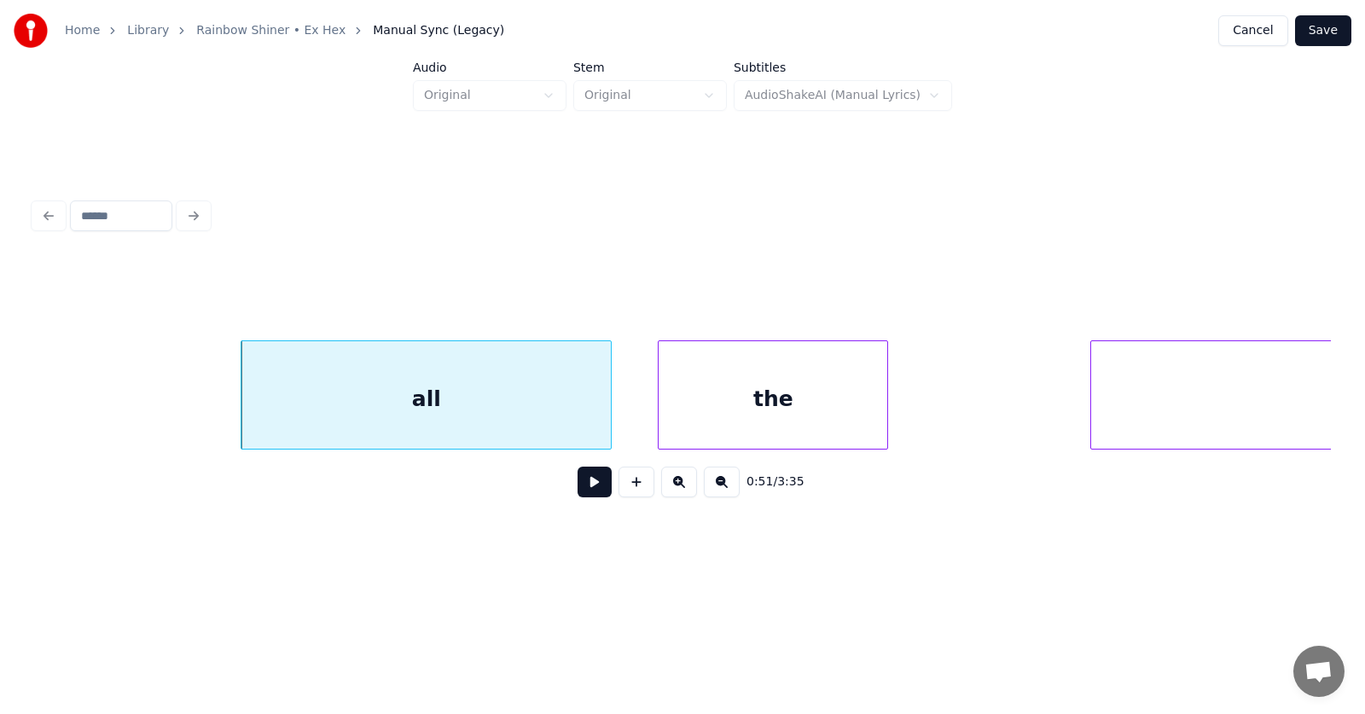
click at [793, 417] on div "the" at bounding box center [773, 399] width 229 height 116
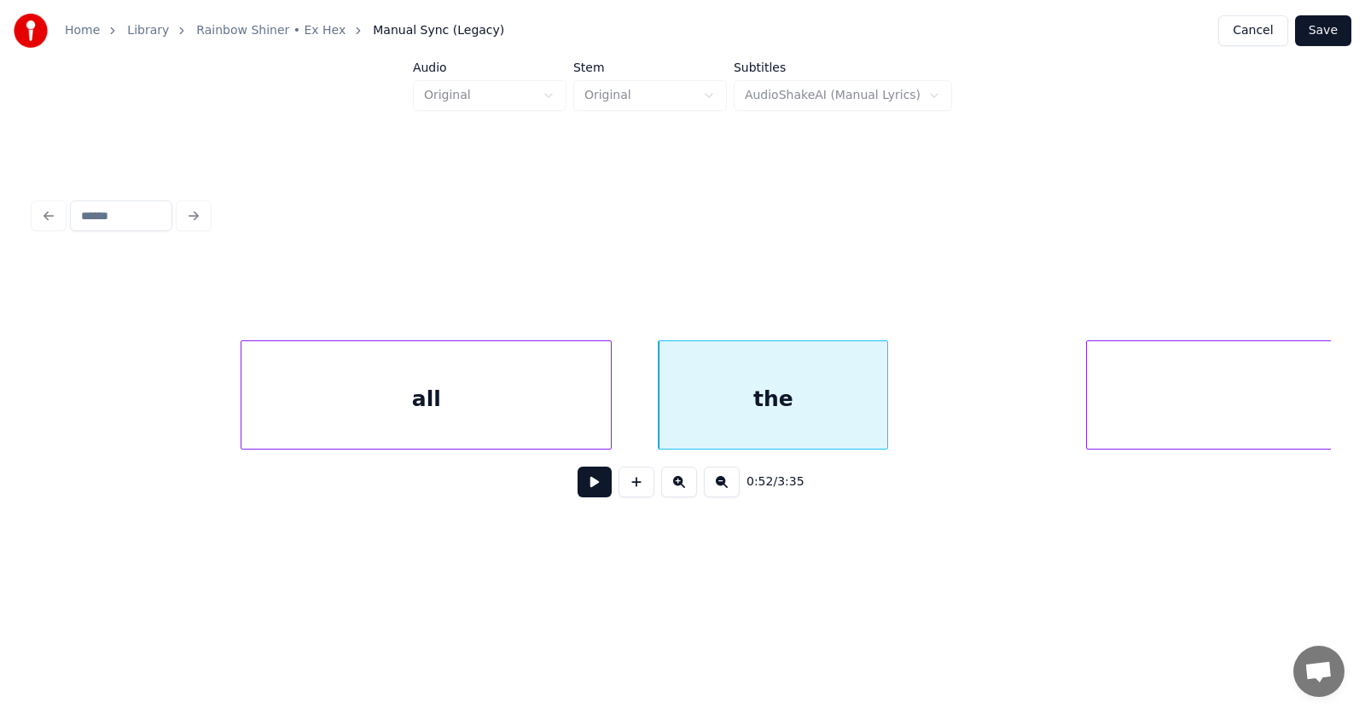
scroll to position [0, 33454]
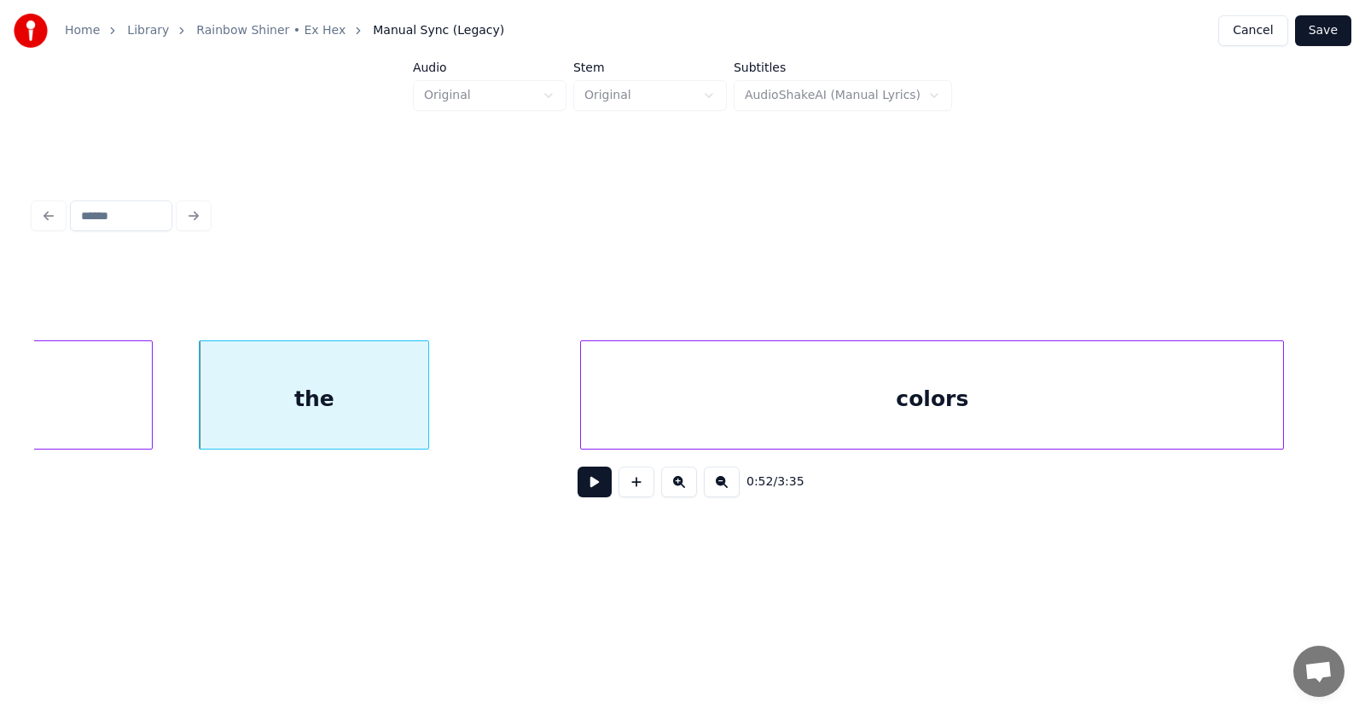
click at [1084, 396] on div "colors" at bounding box center [932, 399] width 702 height 116
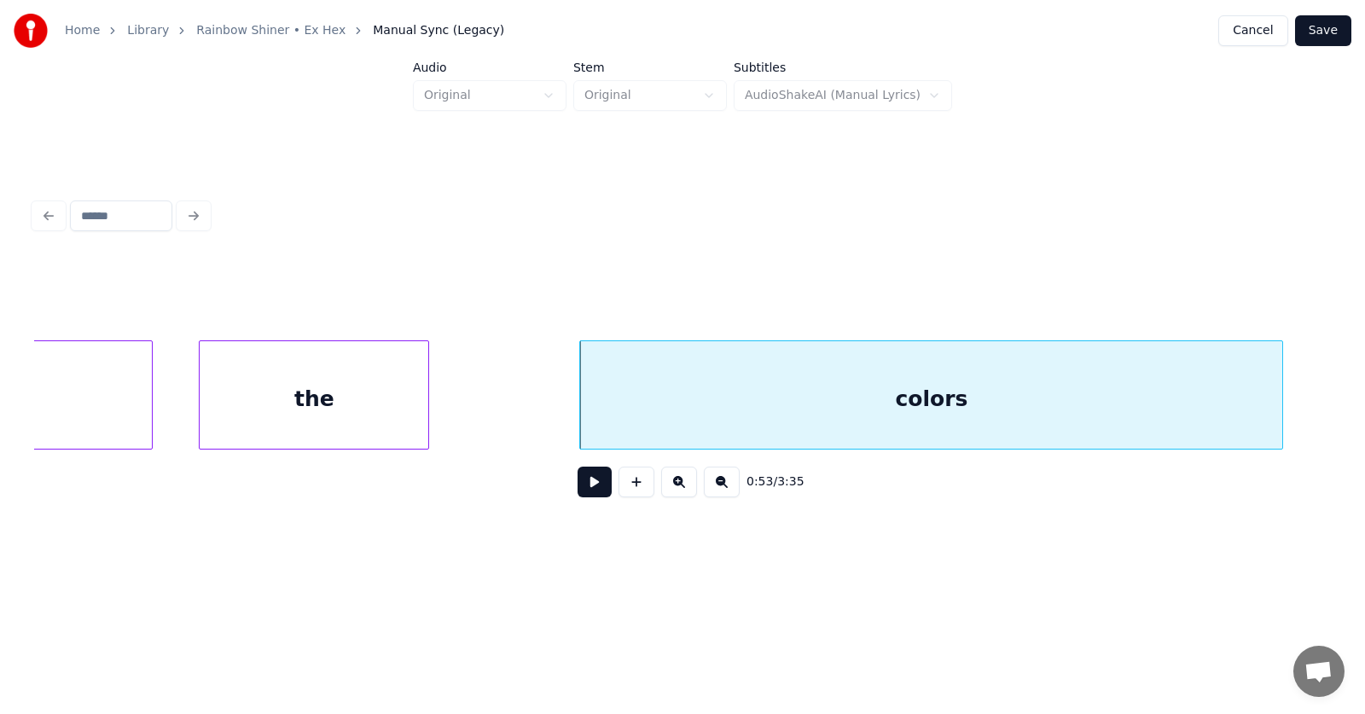
click at [584, 496] on button at bounding box center [595, 482] width 34 height 31
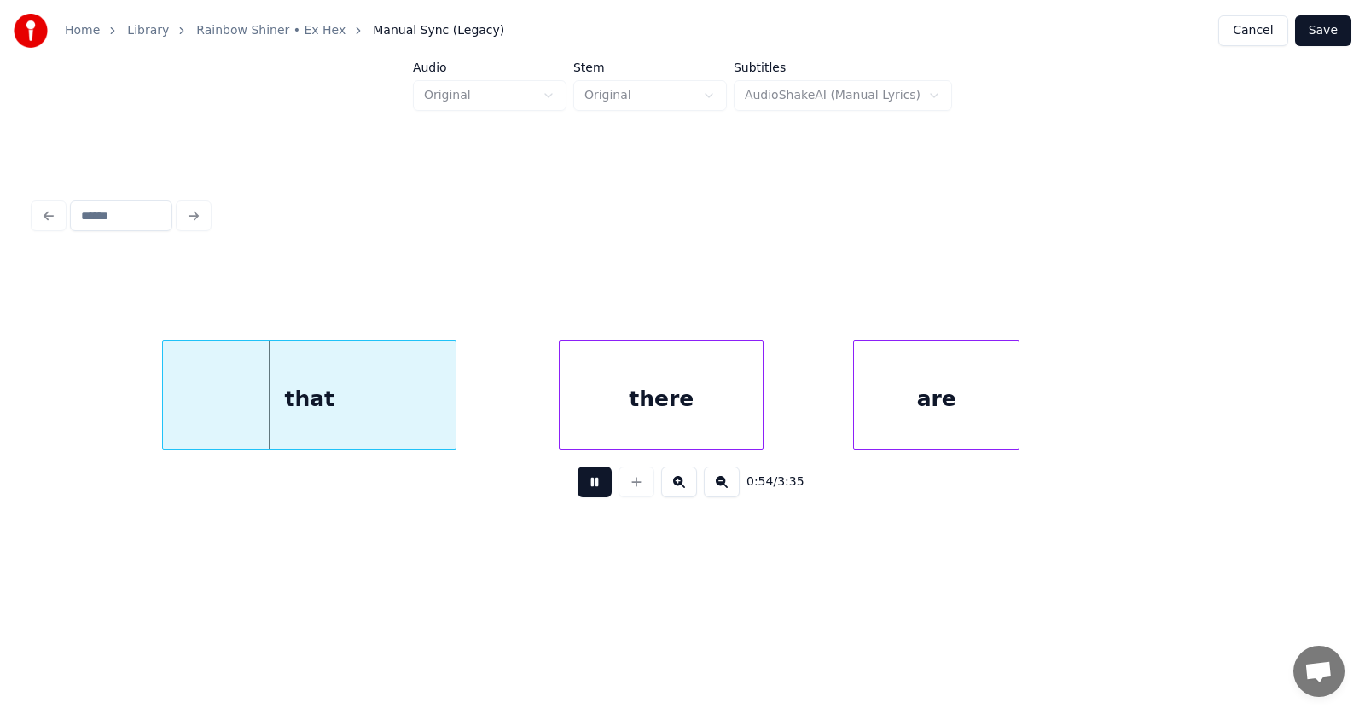
click at [584, 497] on button at bounding box center [595, 482] width 34 height 31
click at [229, 409] on div "that" at bounding box center [277, 399] width 293 height 116
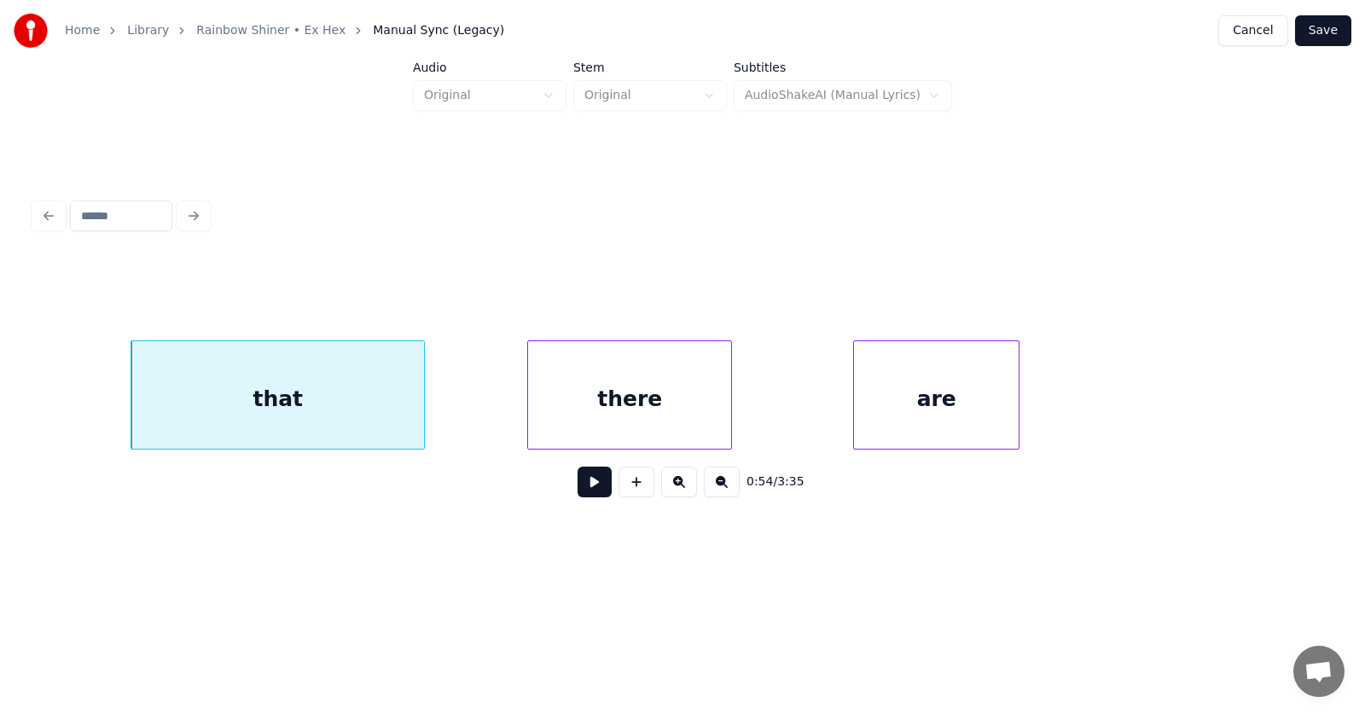
click at [569, 413] on div "there" at bounding box center [629, 399] width 203 height 116
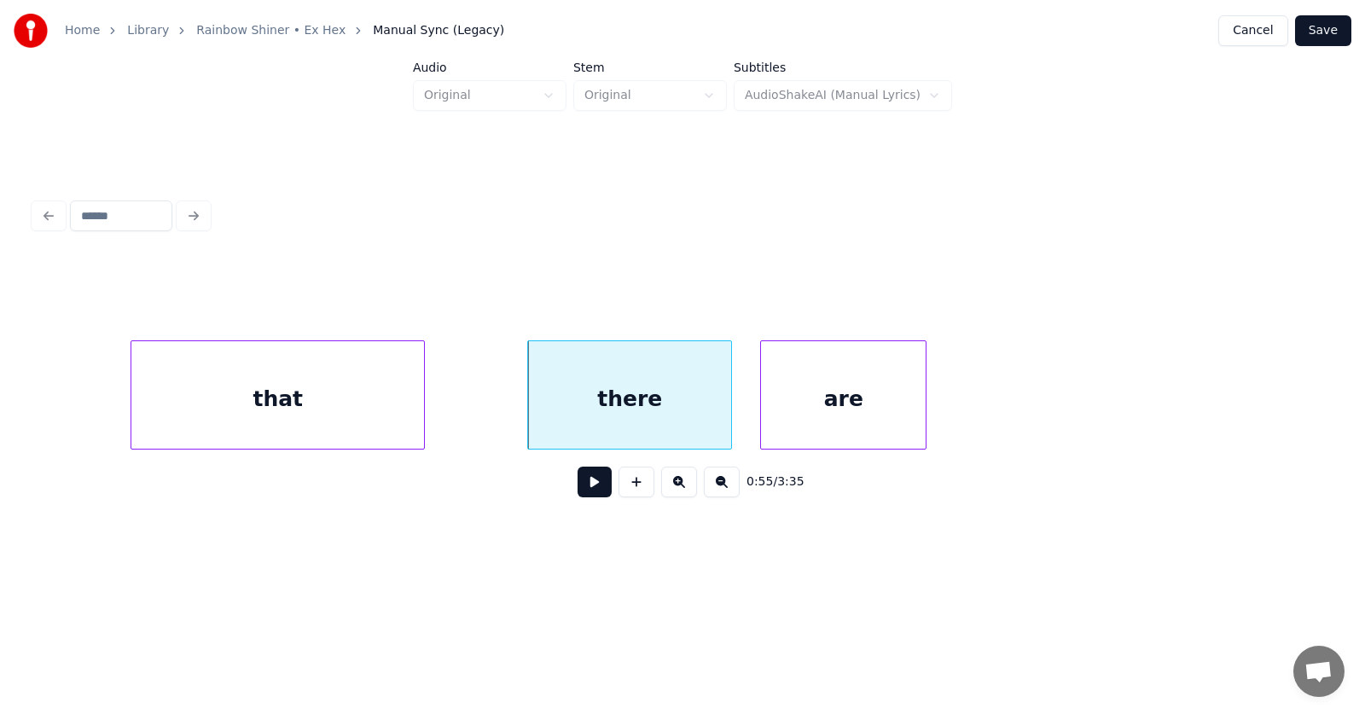
click at [827, 414] on div "are" at bounding box center [843, 399] width 165 height 116
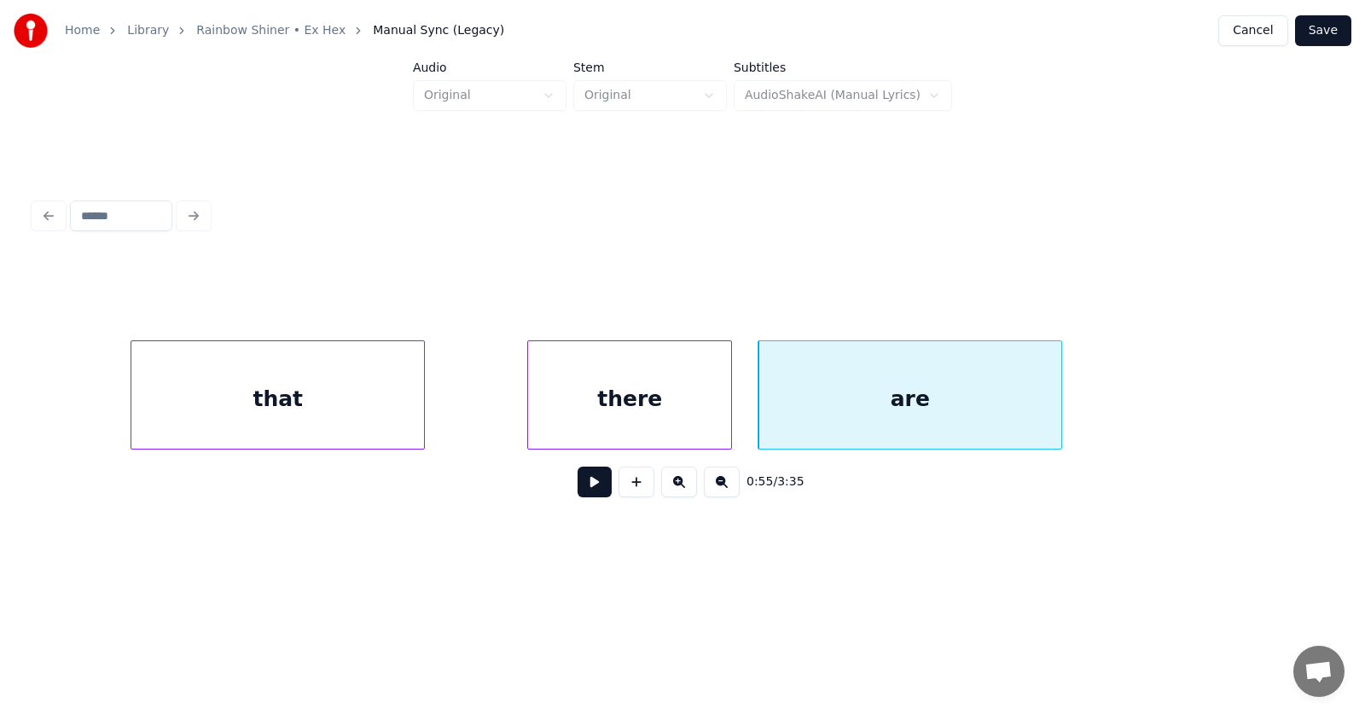
click at [1060, 389] on div at bounding box center [1058, 394] width 5 height 107
click at [578, 490] on button at bounding box center [595, 482] width 34 height 31
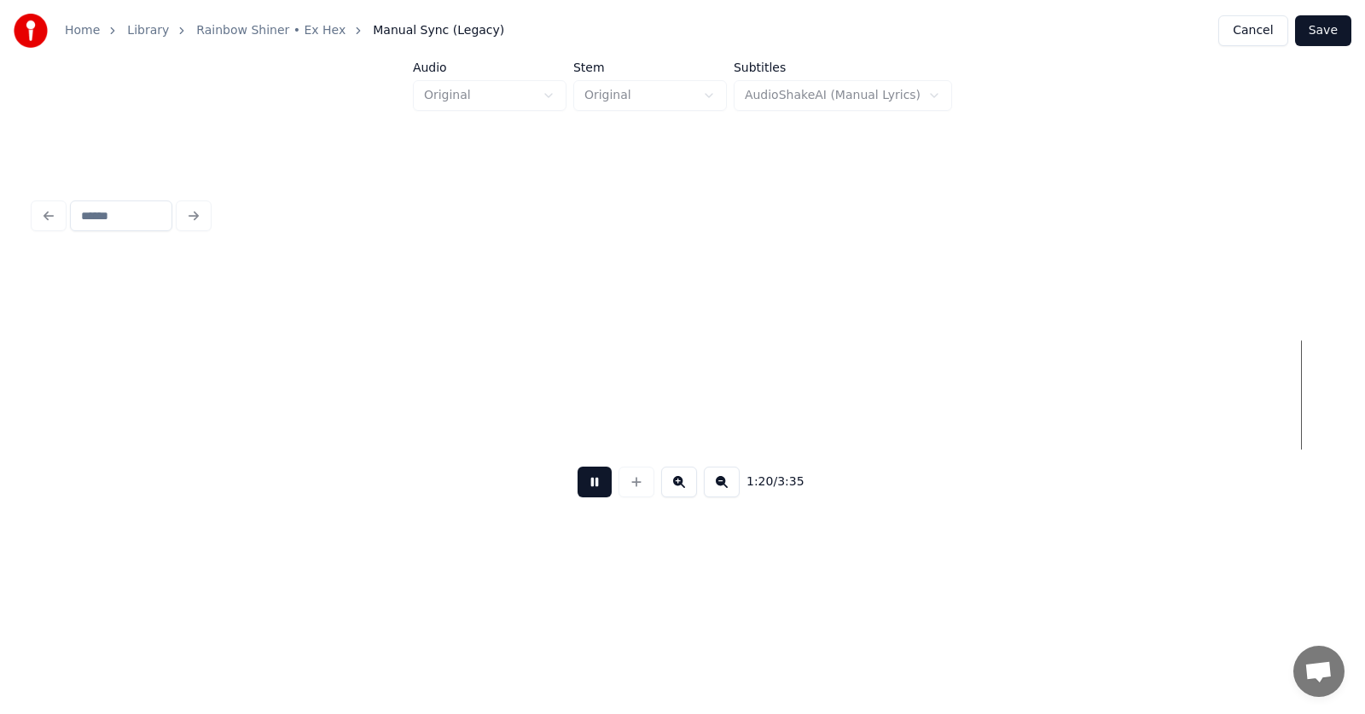
scroll to position [0, 51698]
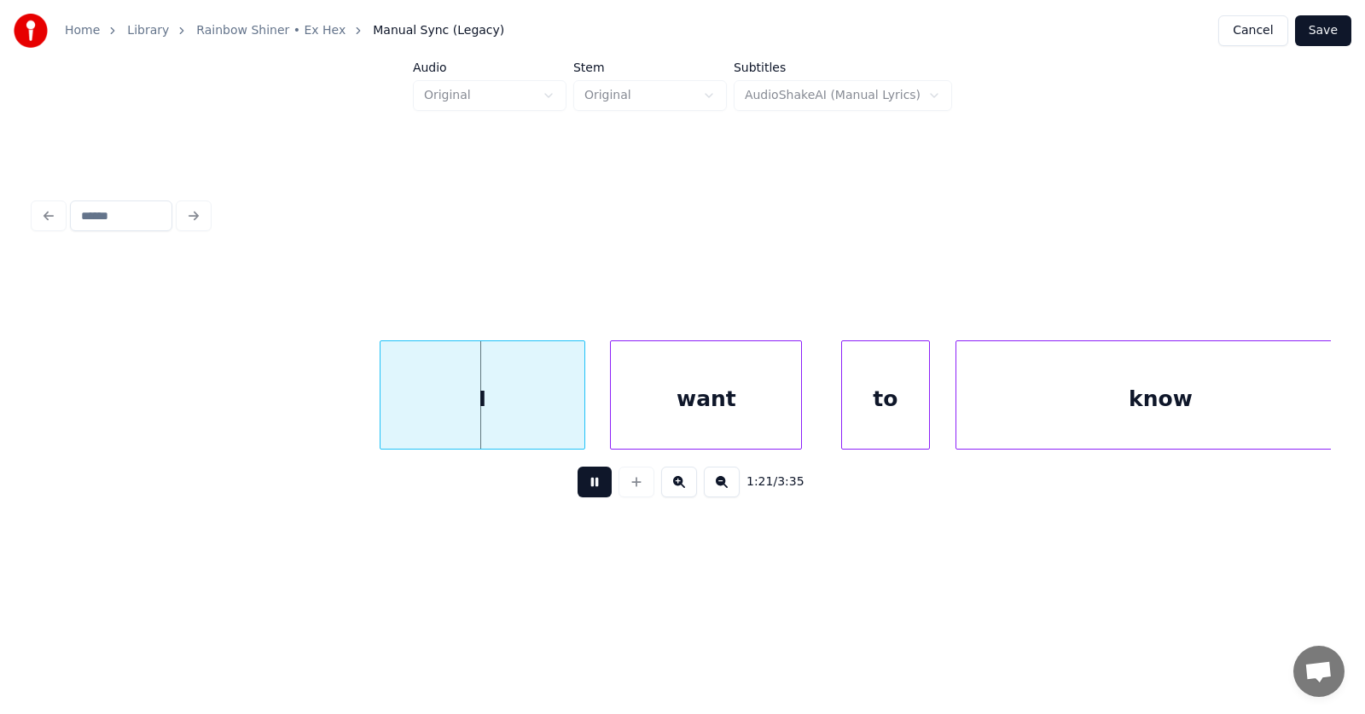
click at [589, 487] on button at bounding box center [595, 482] width 34 height 31
click at [484, 389] on div "I" at bounding box center [459, 399] width 203 height 116
click at [671, 390] on div "want" at bounding box center [683, 399] width 190 height 116
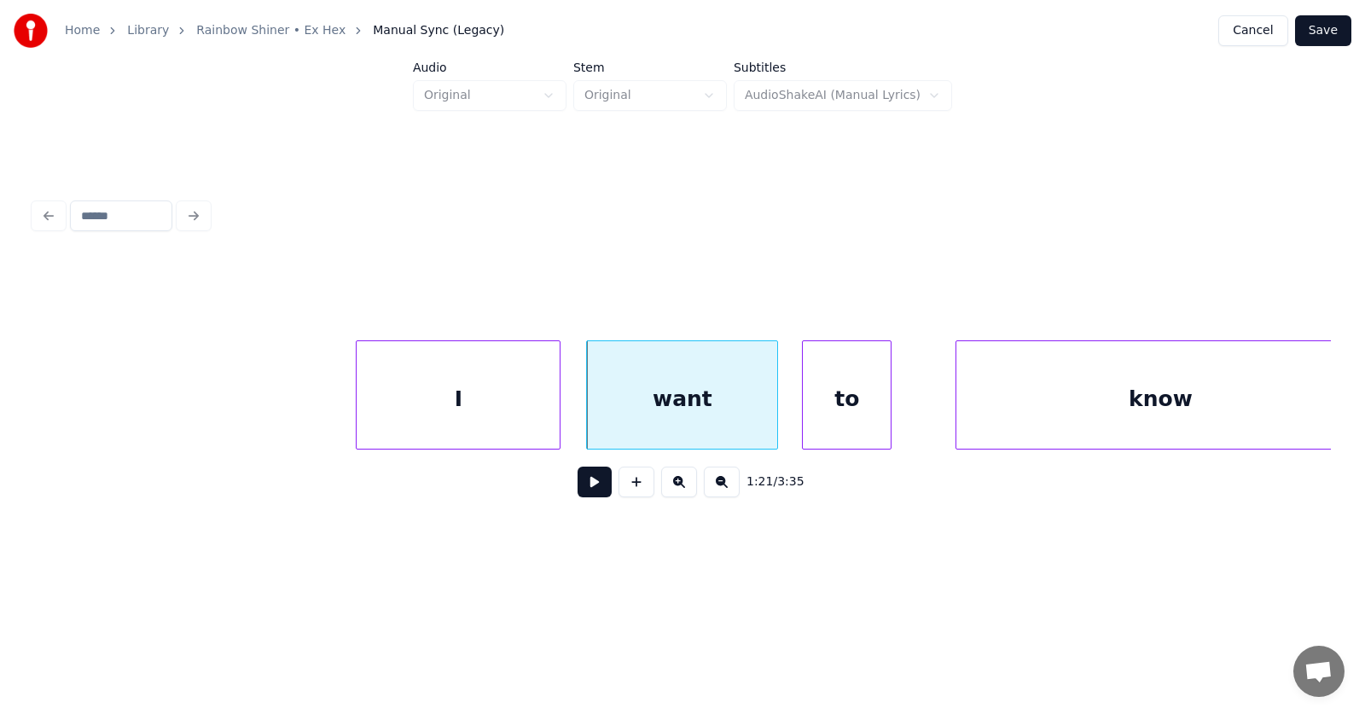
click at [863, 398] on div "to" at bounding box center [847, 399] width 88 height 116
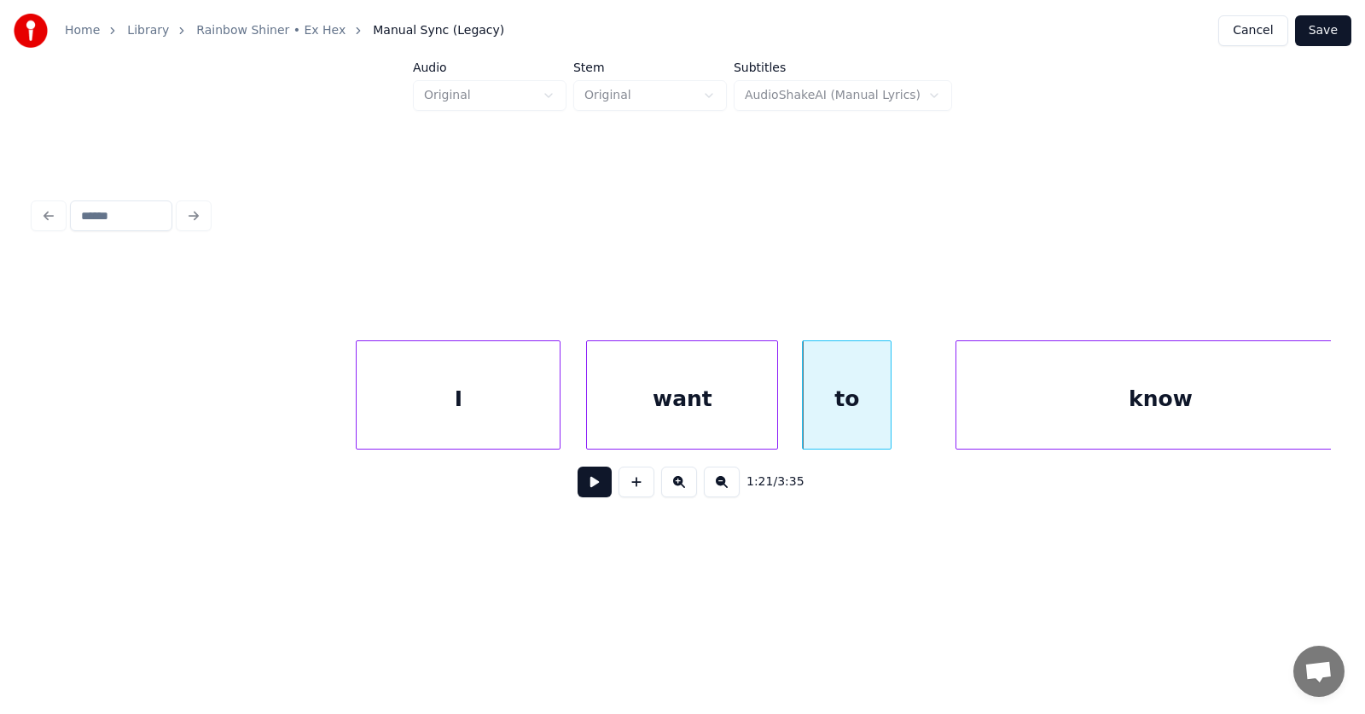
scroll to position [0, 51729]
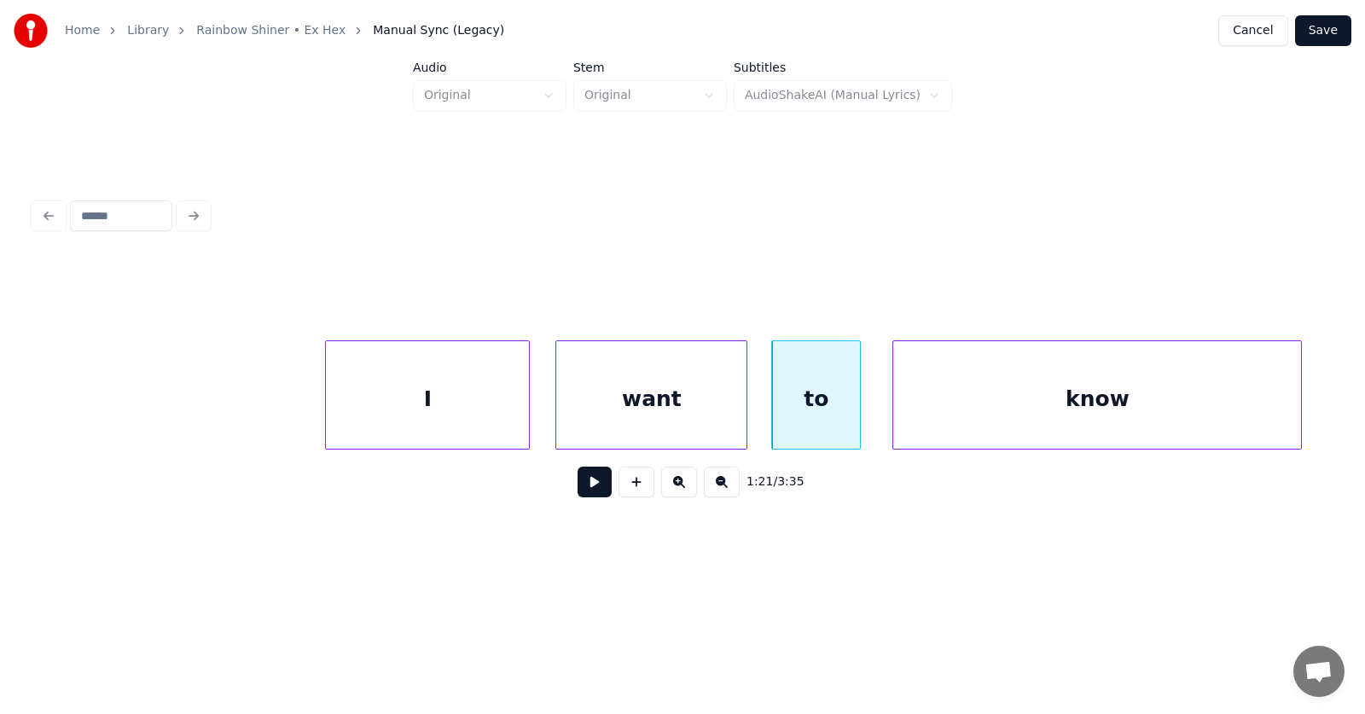
click at [1022, 400] on div "know" at bounding box center [1097, 399] width 408 height 116
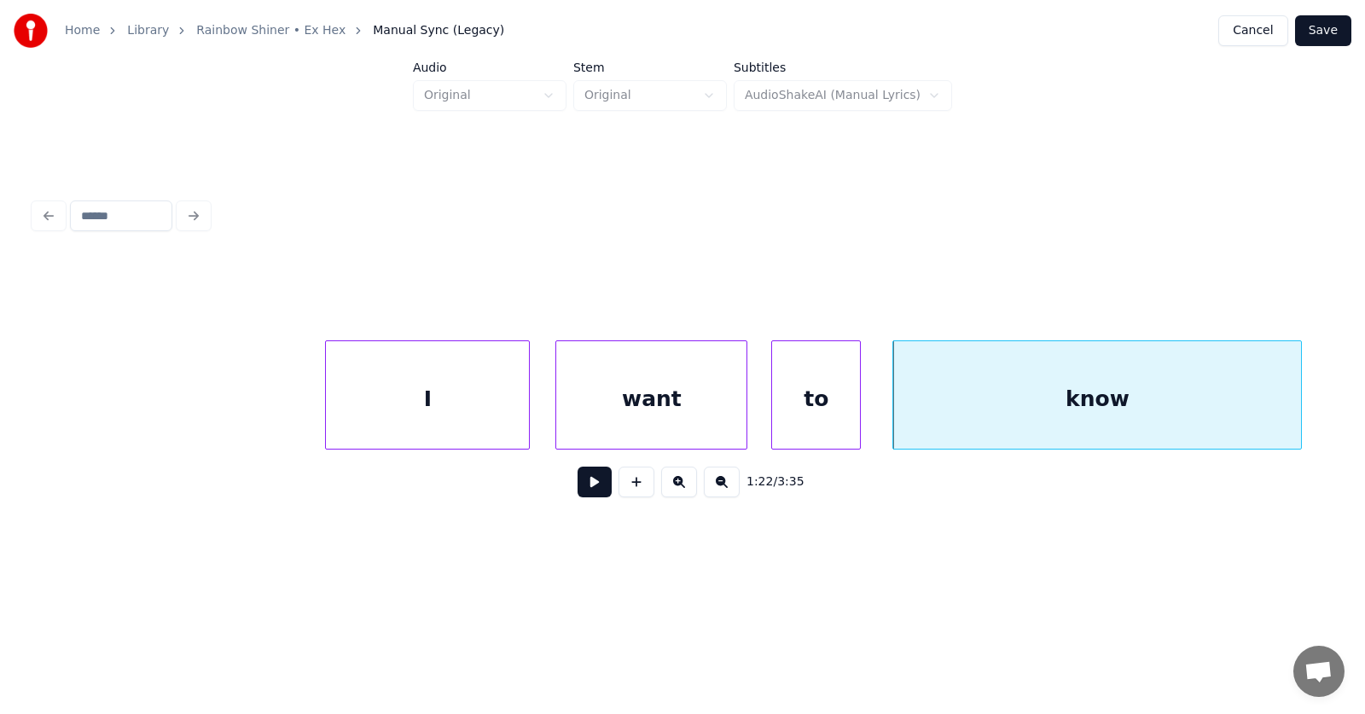
click at [578, 487] on button at bounding box center [595, 482] width 34 height 31
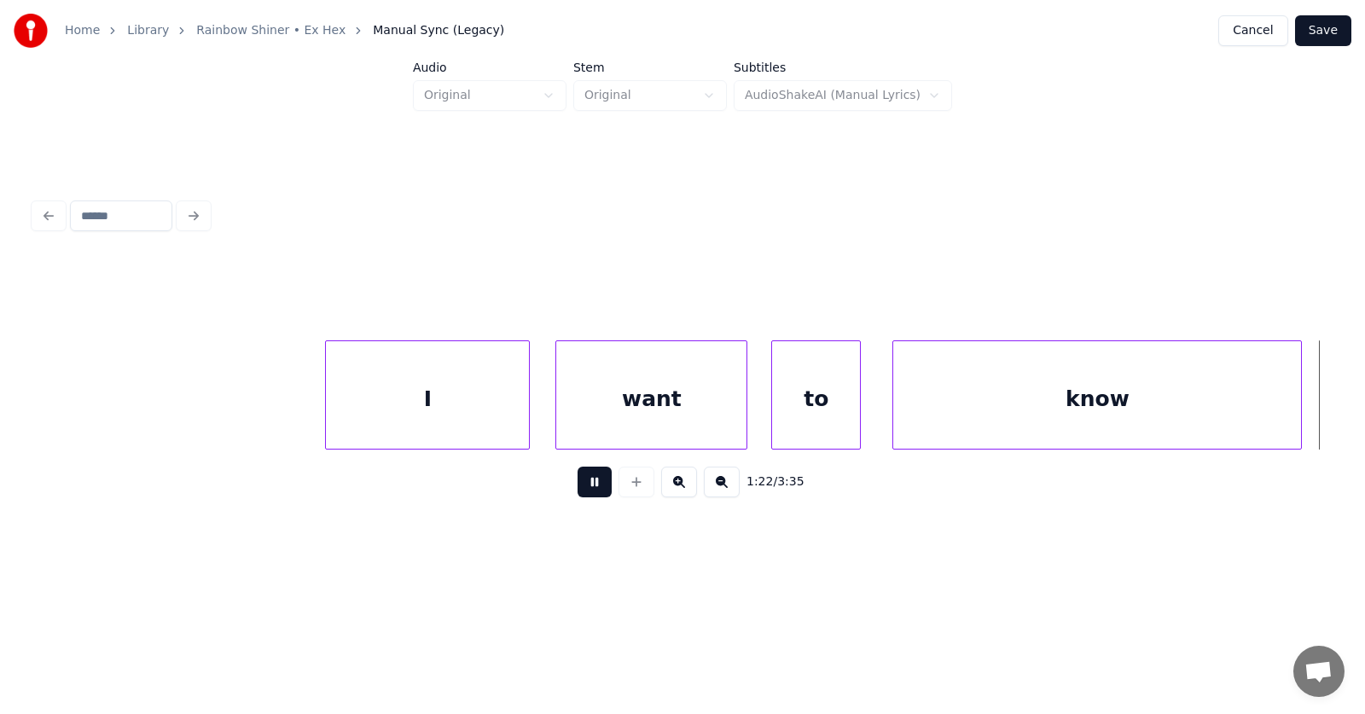
scroll to position [0, 53025]
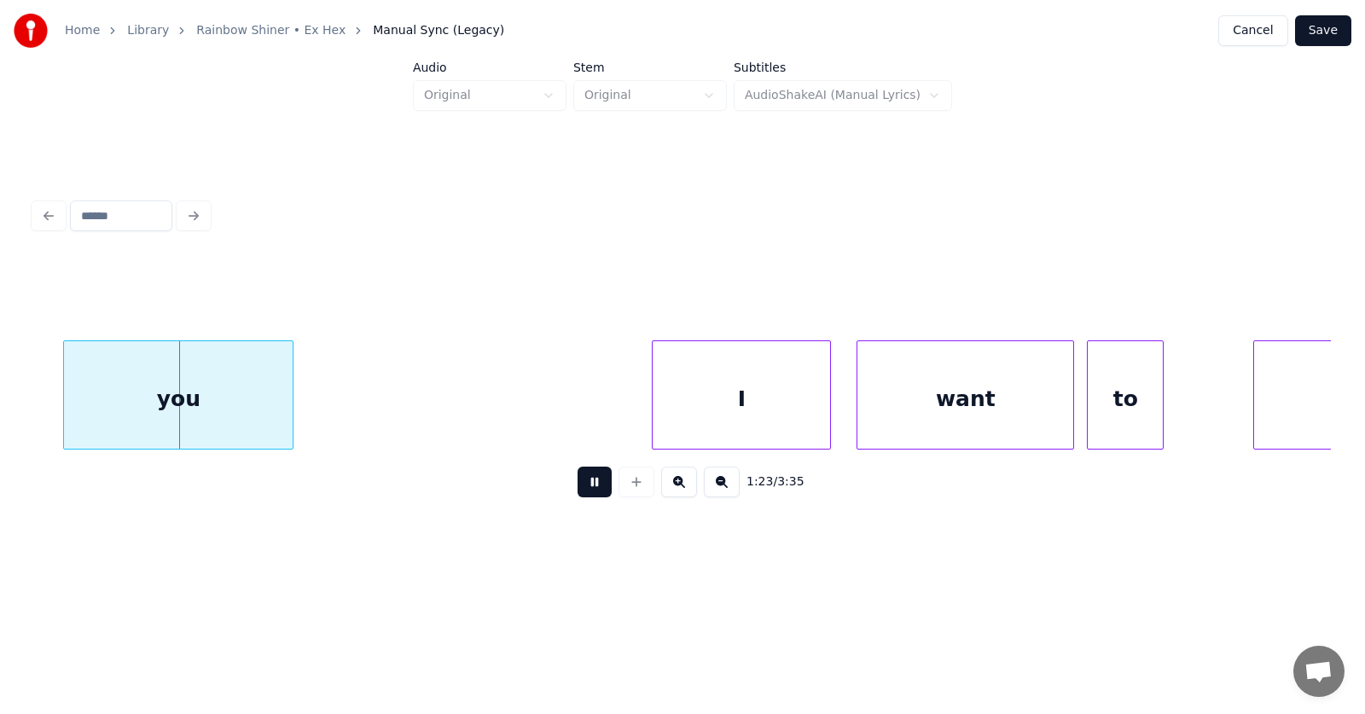
click at [578, 488] on button at bounding box center [595, 482] width 34 height 31
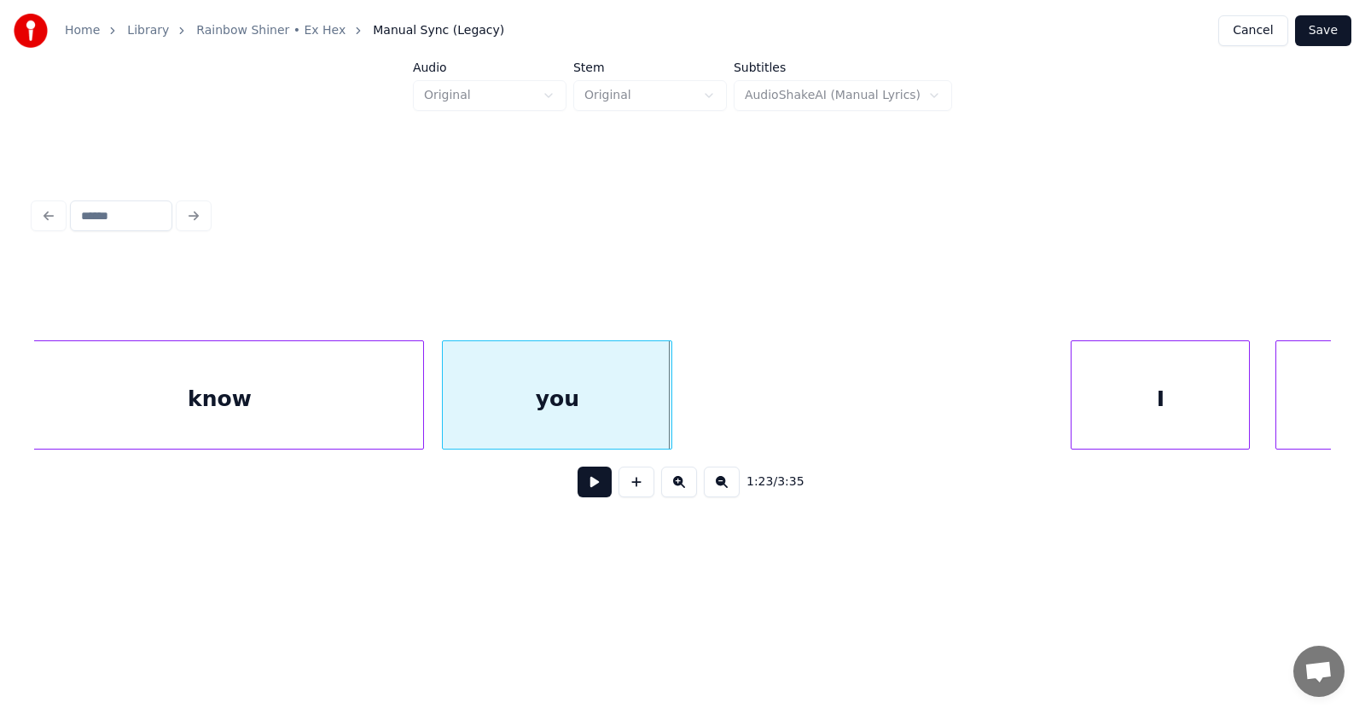
click at [526, 412] on div "you" at bounding box center [557, 399] width 229 height 116
click at [1096, 399] on div "I" at bounding box center [1131, 399] width 177 height 116
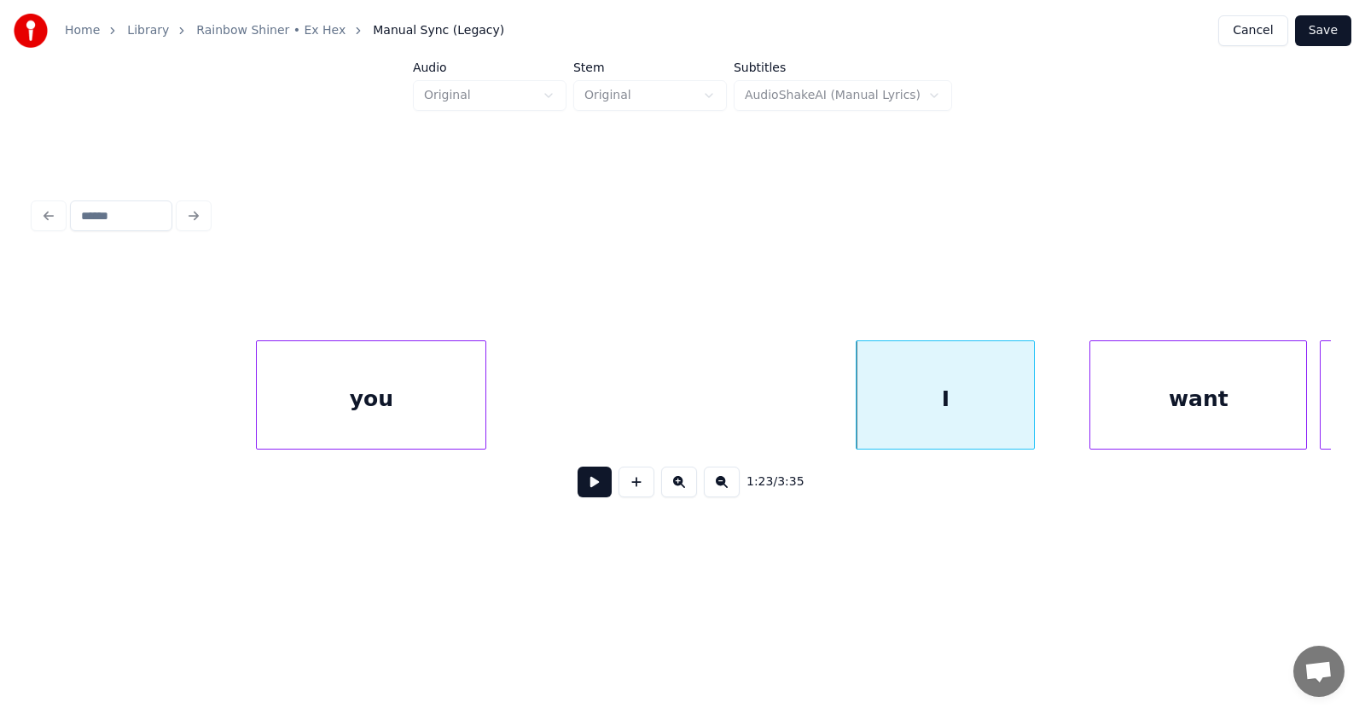
scroll to position [0, 53072]
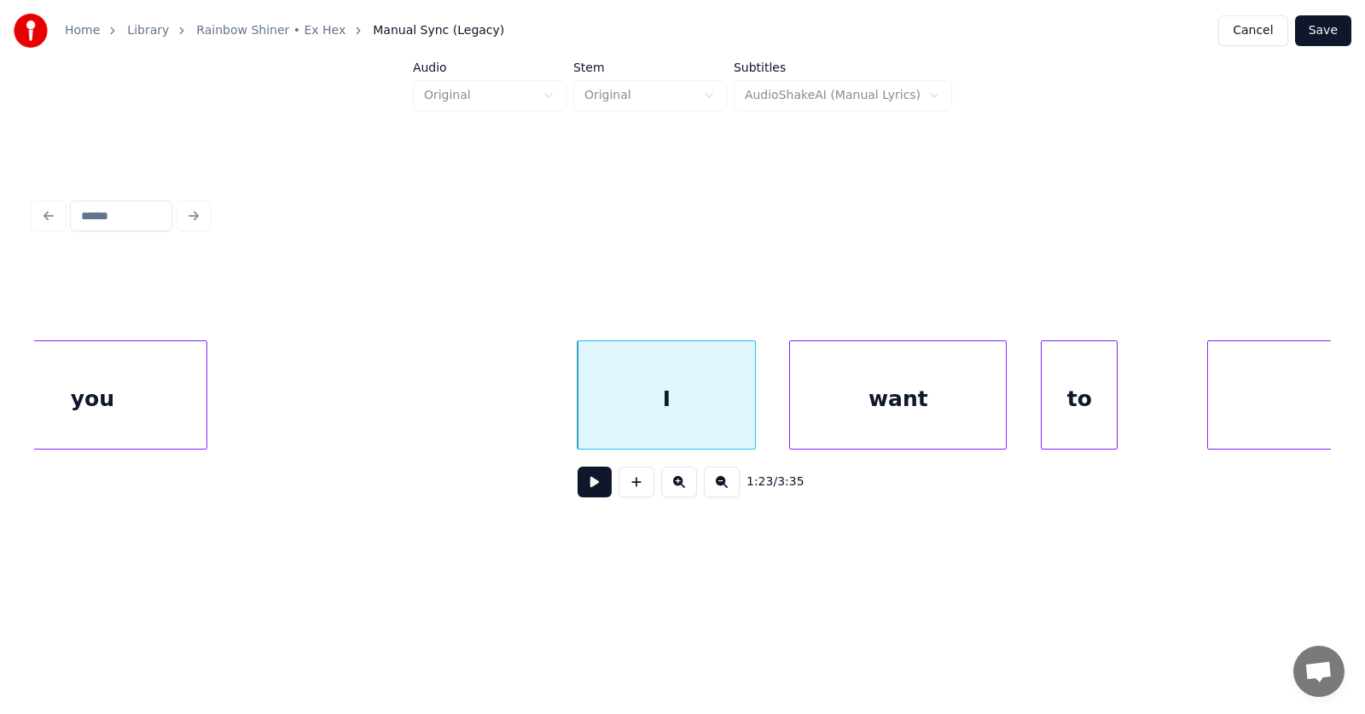
click at [924, 404] on div "want" at bounding box center [898, 399] width 216 height 116
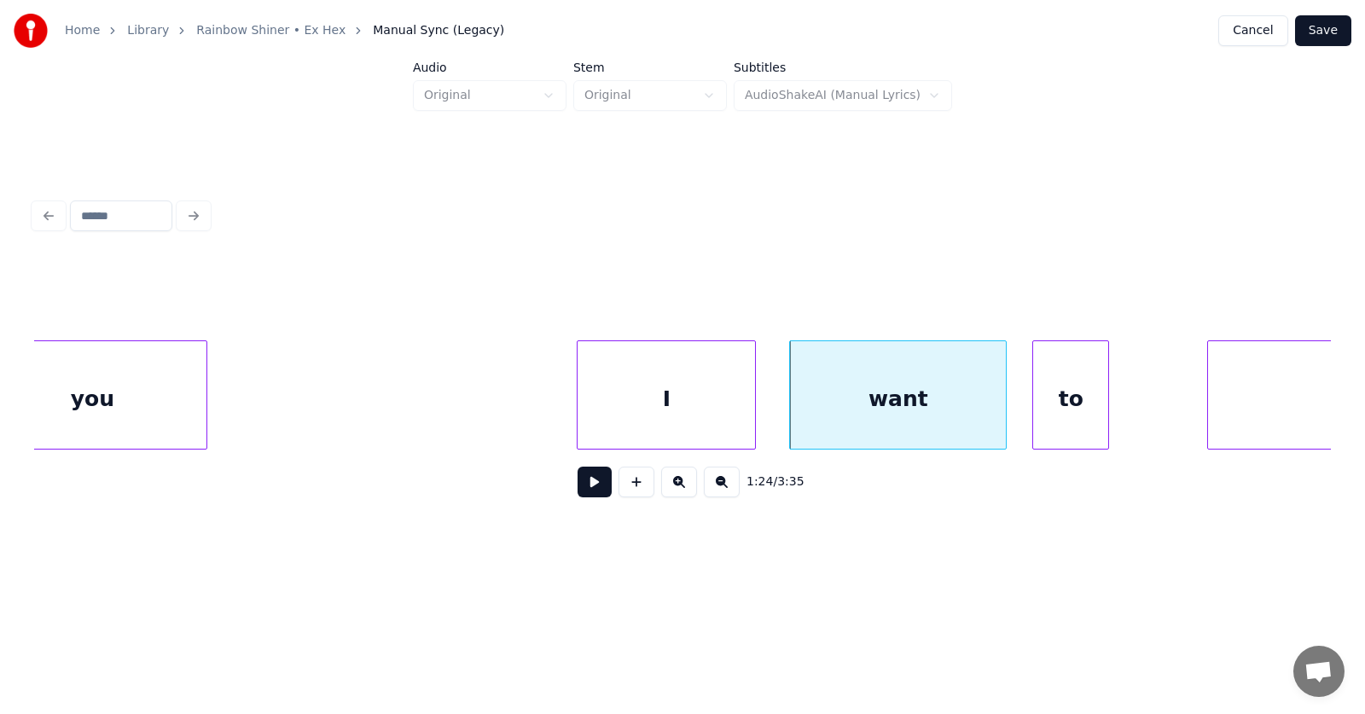
click at [1052, 409] on div "to" at bounding box center [1070, 399] width 75 height 116
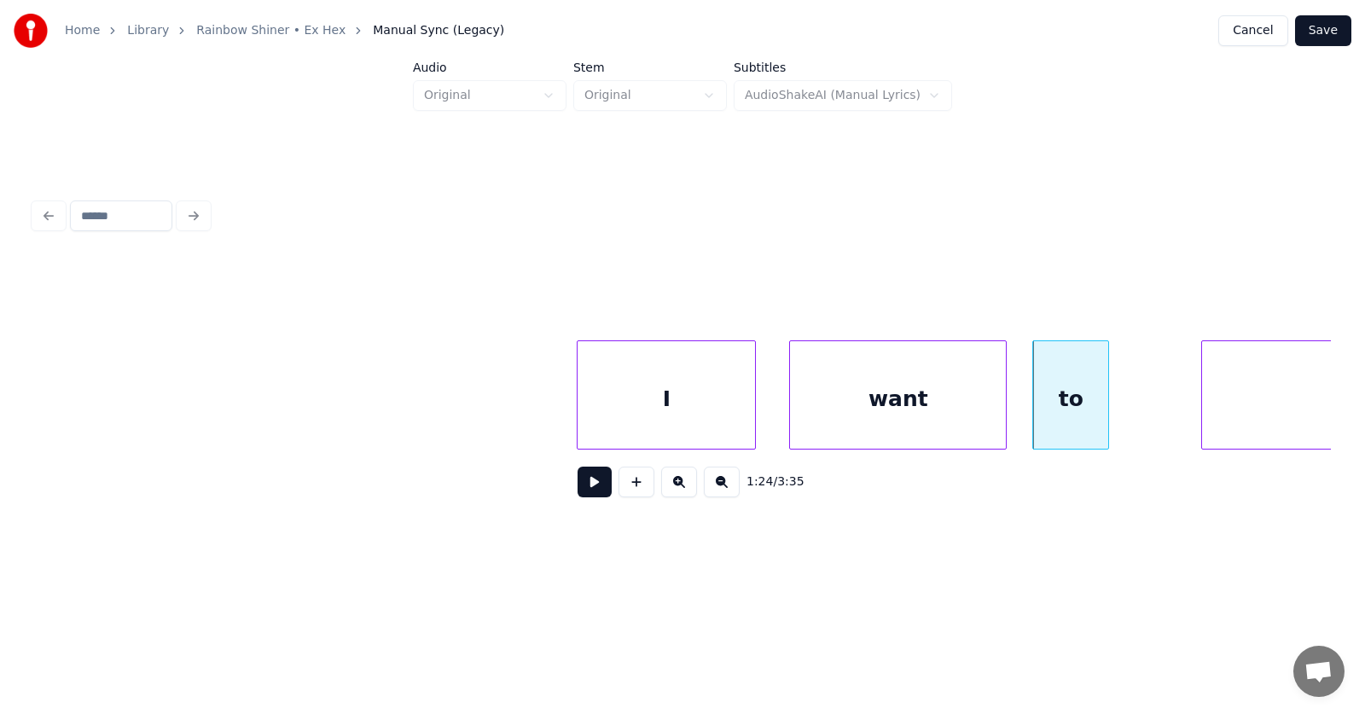
scroll to position [0, 53328]
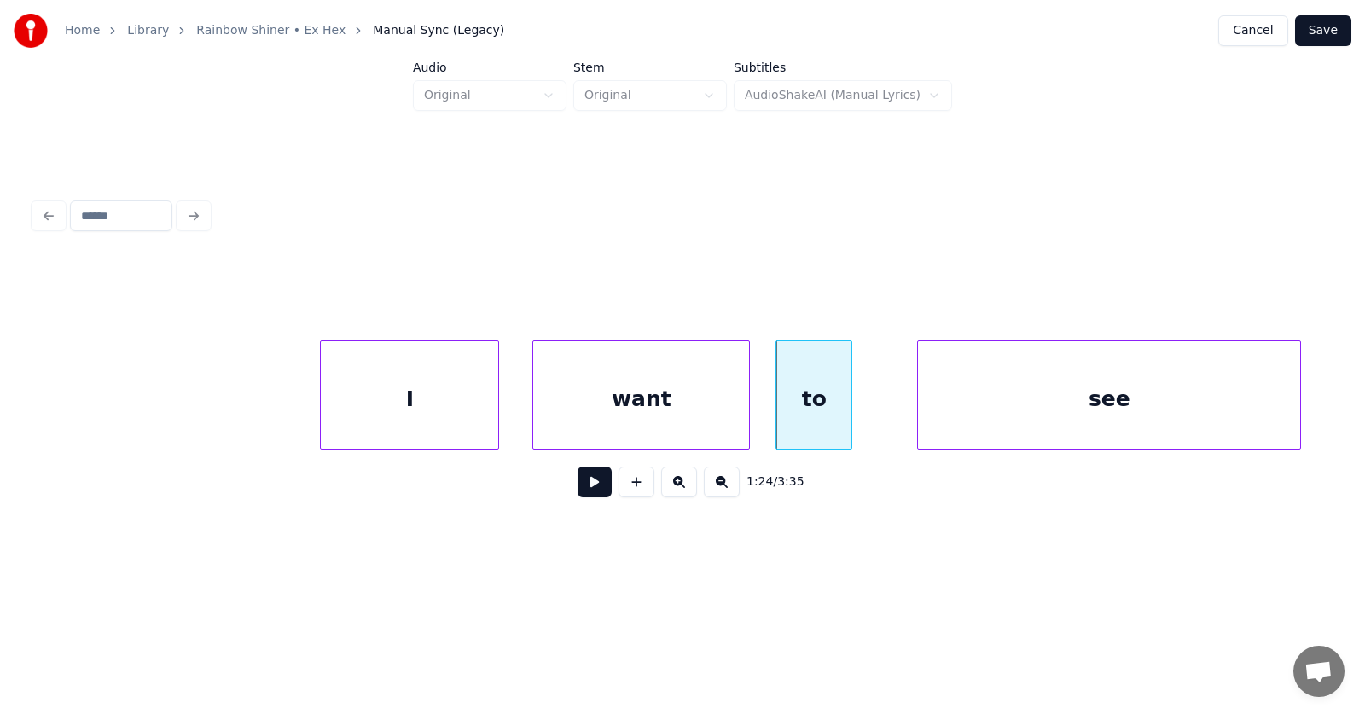
click at [1214, 401] on div "see" at bounding box center [1109, 399] width 382 height 116
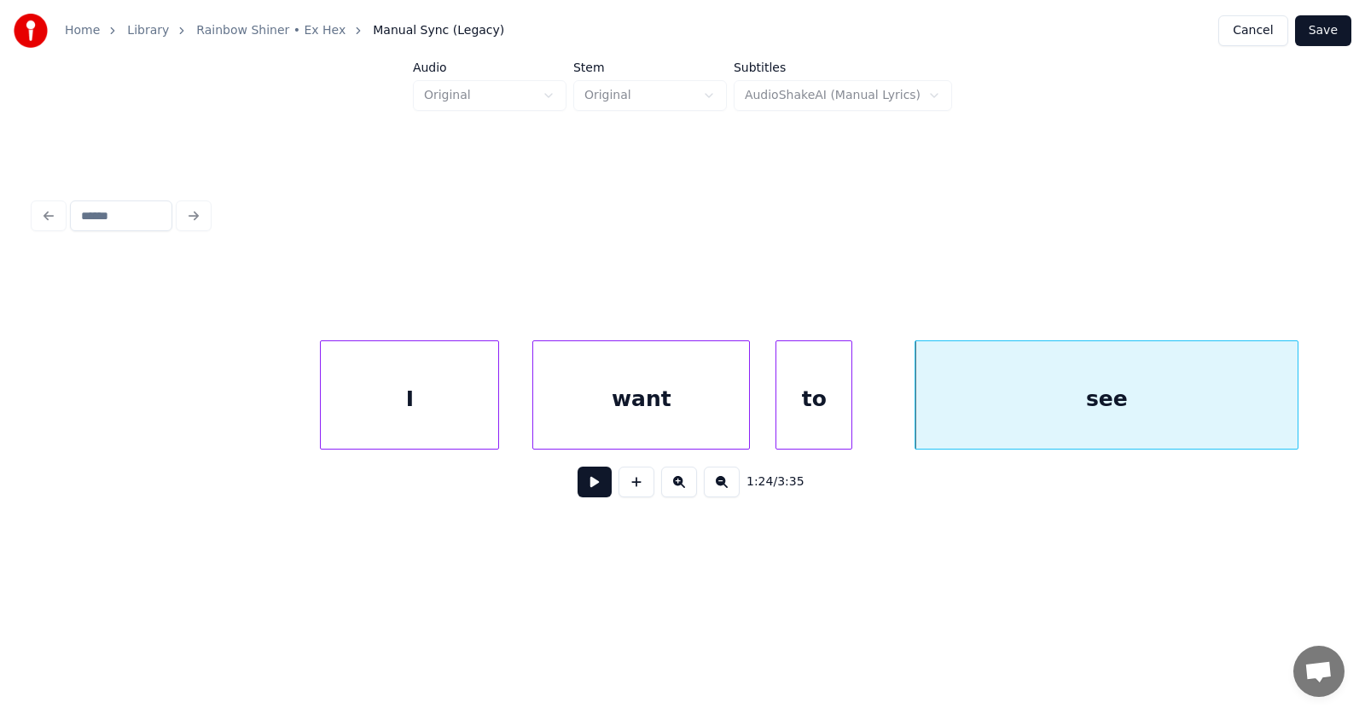
click at [589, 488] on button at bounding box center [595, 482] width 34 height 31
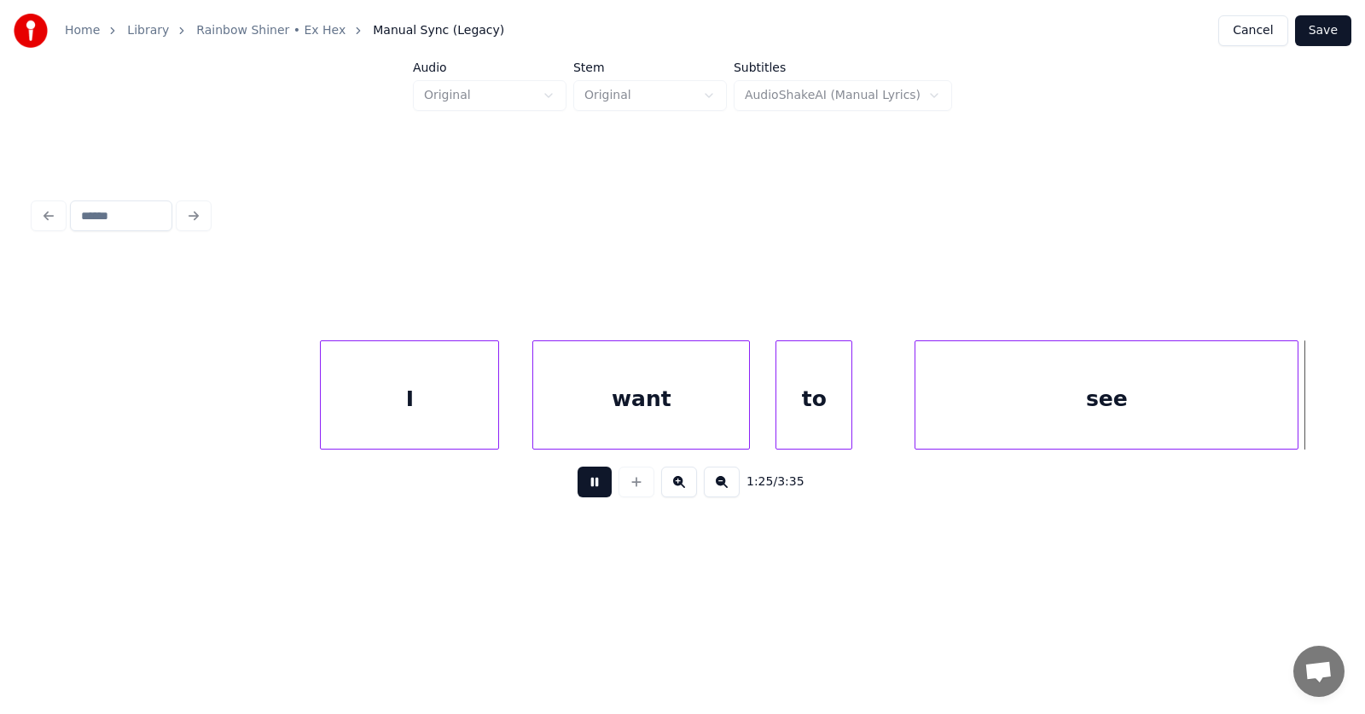
scroll to position [0, 54629]
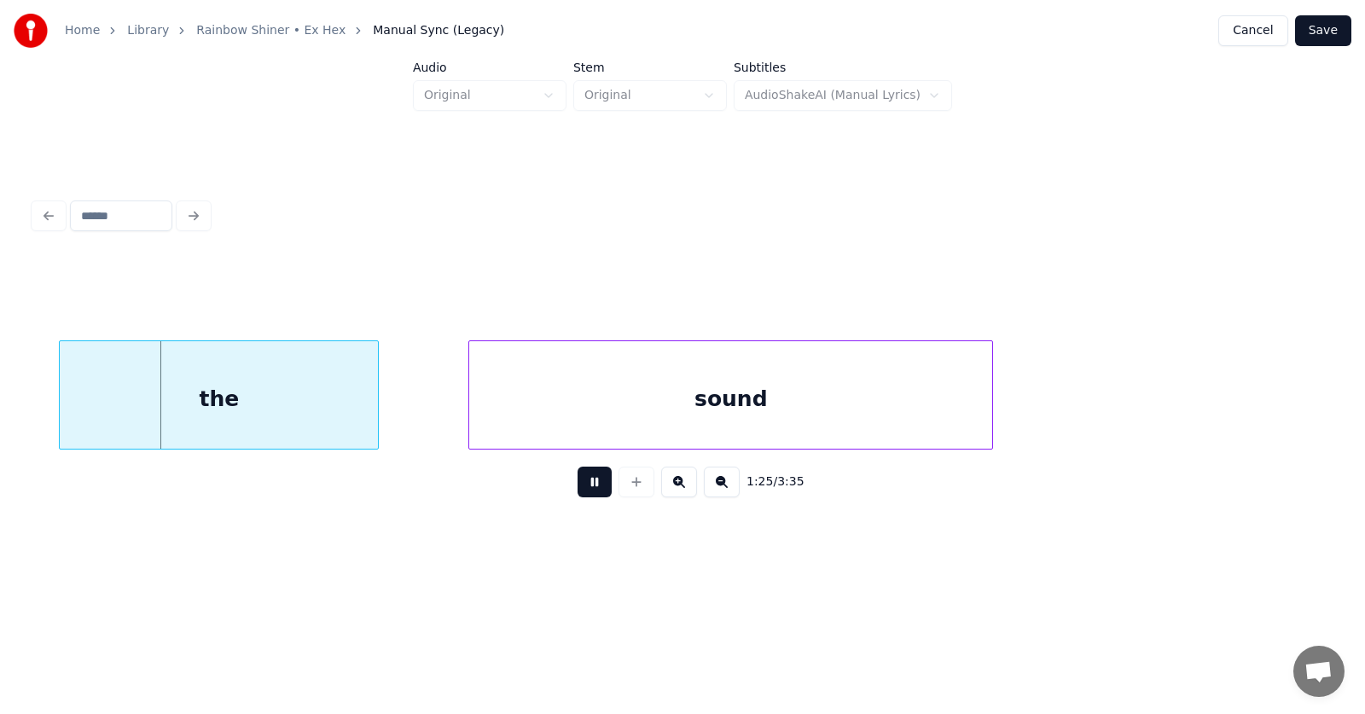
click at [589, 488] on button at bounding box center [595, 482] width 34 height 31
click at [247, 411] on div "the" at bounding box center [197, 399] width 318 height 116
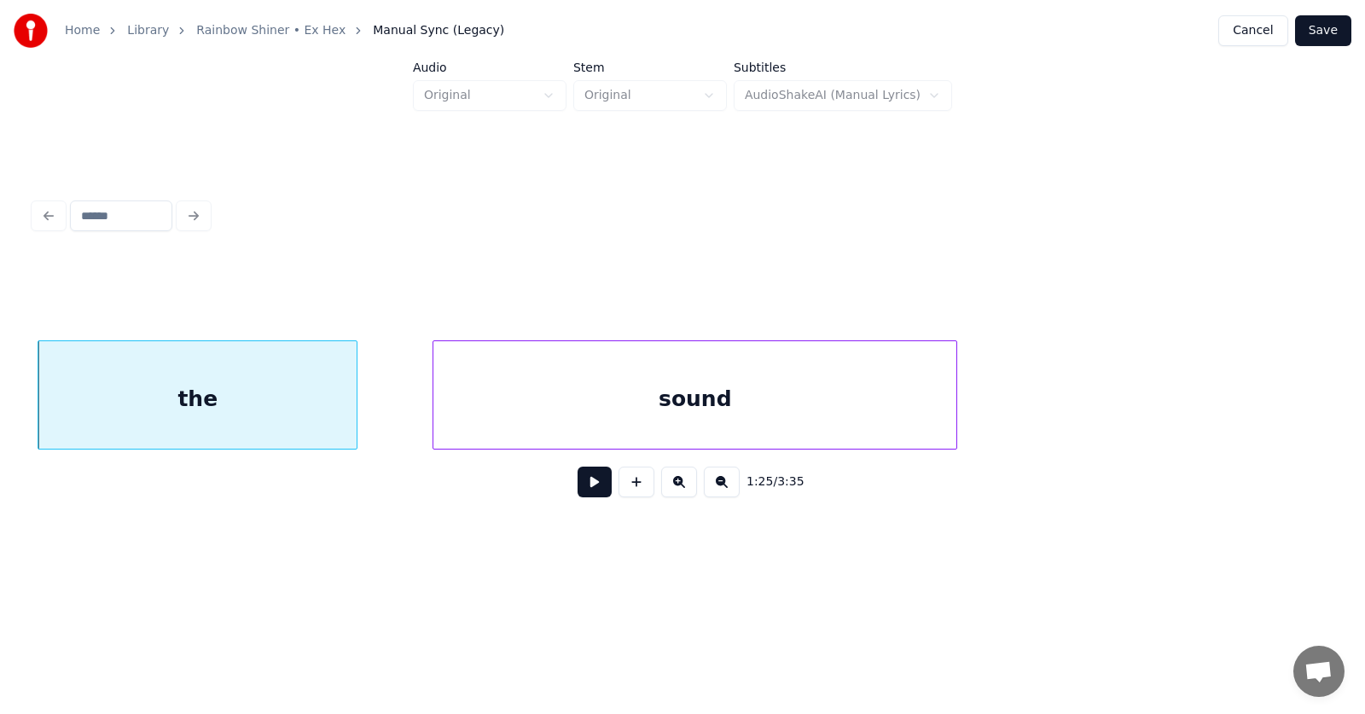
click at [505, 408] on div "sound" at bounding box center [694, 399] width 523 height 116
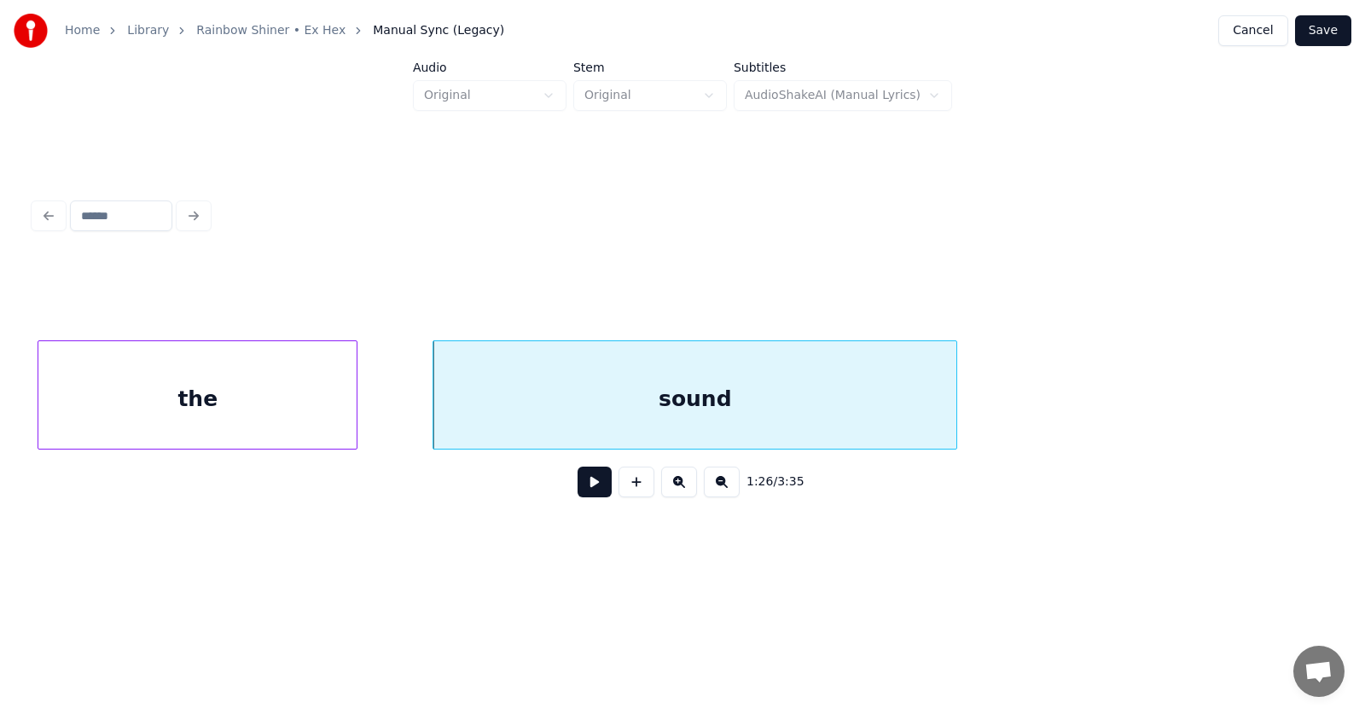
click at [587, 491] on button at bounding box center [595, 482] width 34 height 31
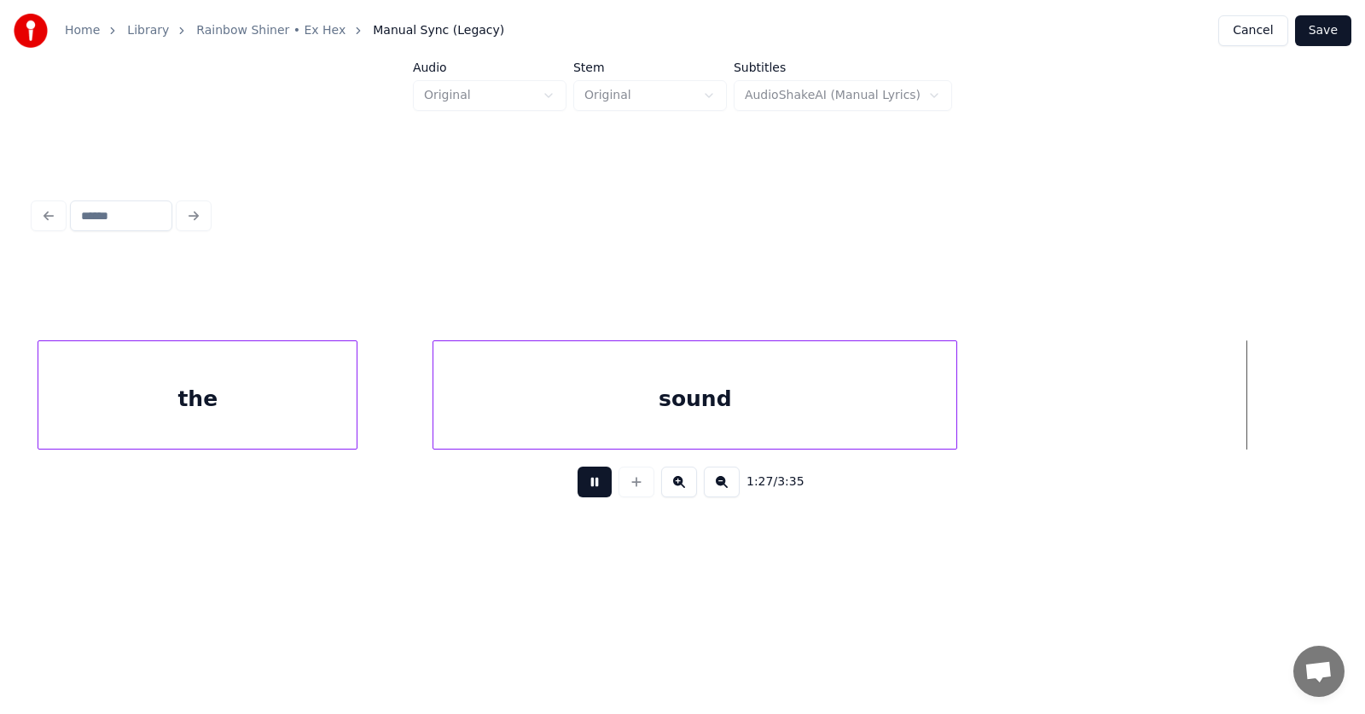
click at [587, 491] on button at bounding box center [595, 482] width 34 height 31
click at [1066, 390] on div at bounding box center [1066, 394] width 5 height 107
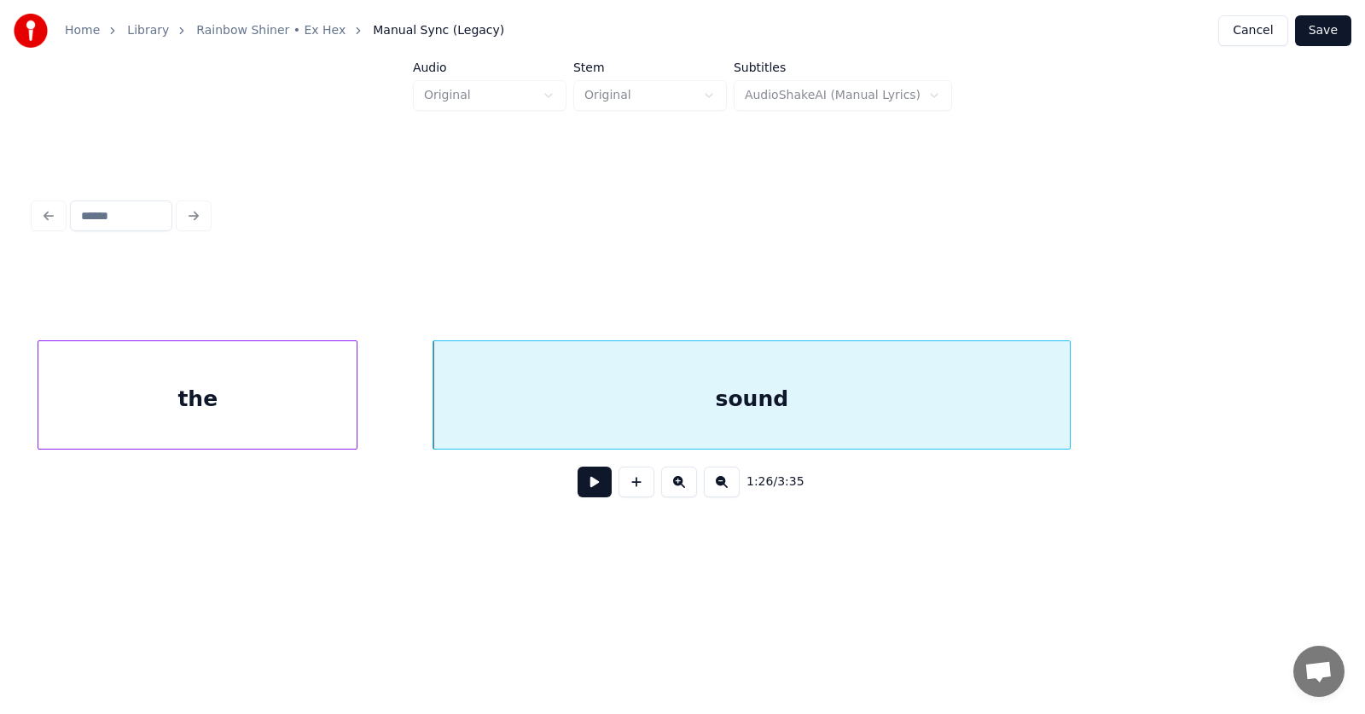
click at [584, 492] on button at bounding box center [595, 482] width 34 height 31
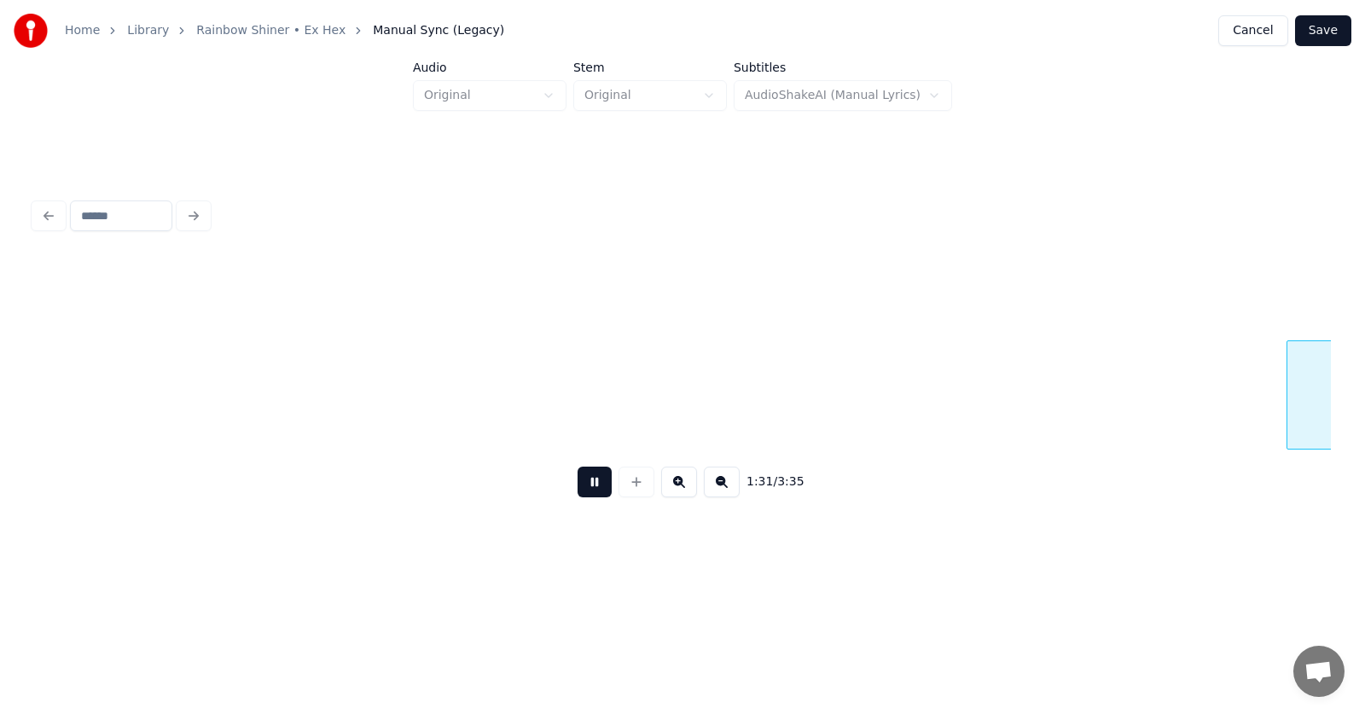
scroll to position [0, 58544]
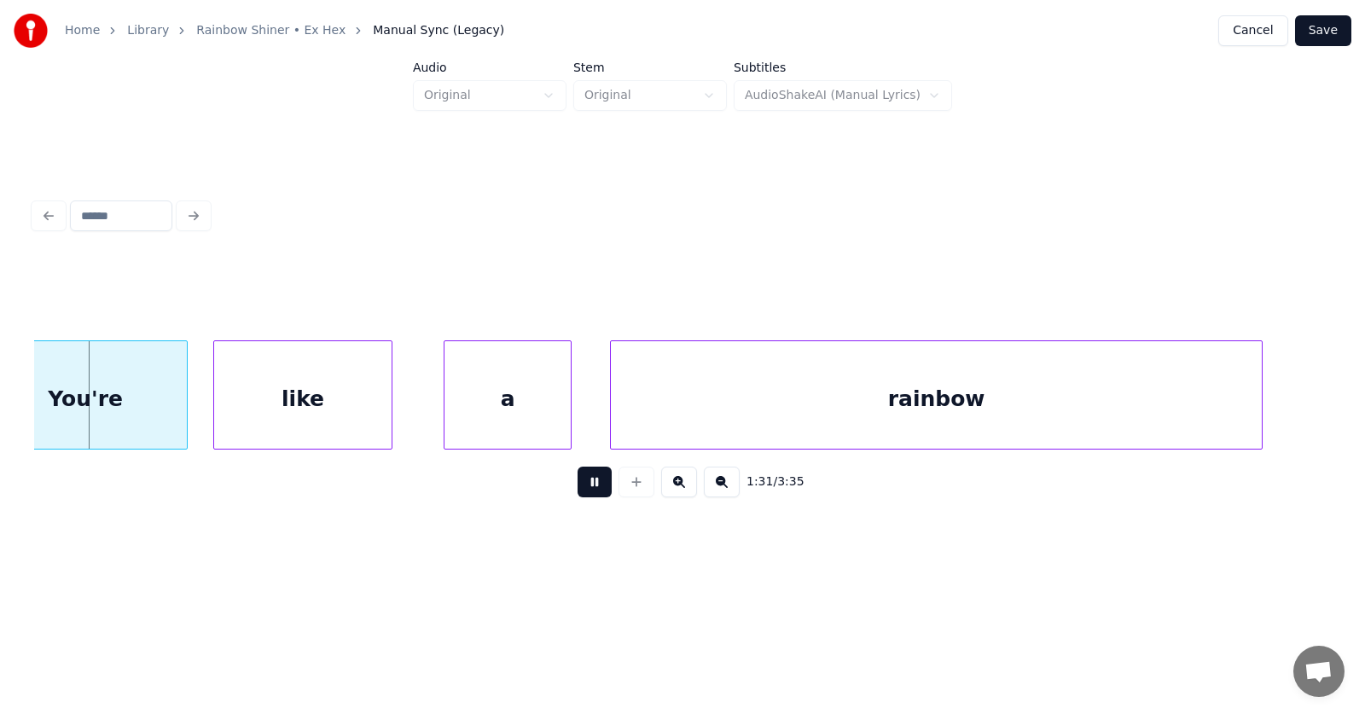
click at [583, 492] on button at bounding box center [595, 482] width 34 height 31
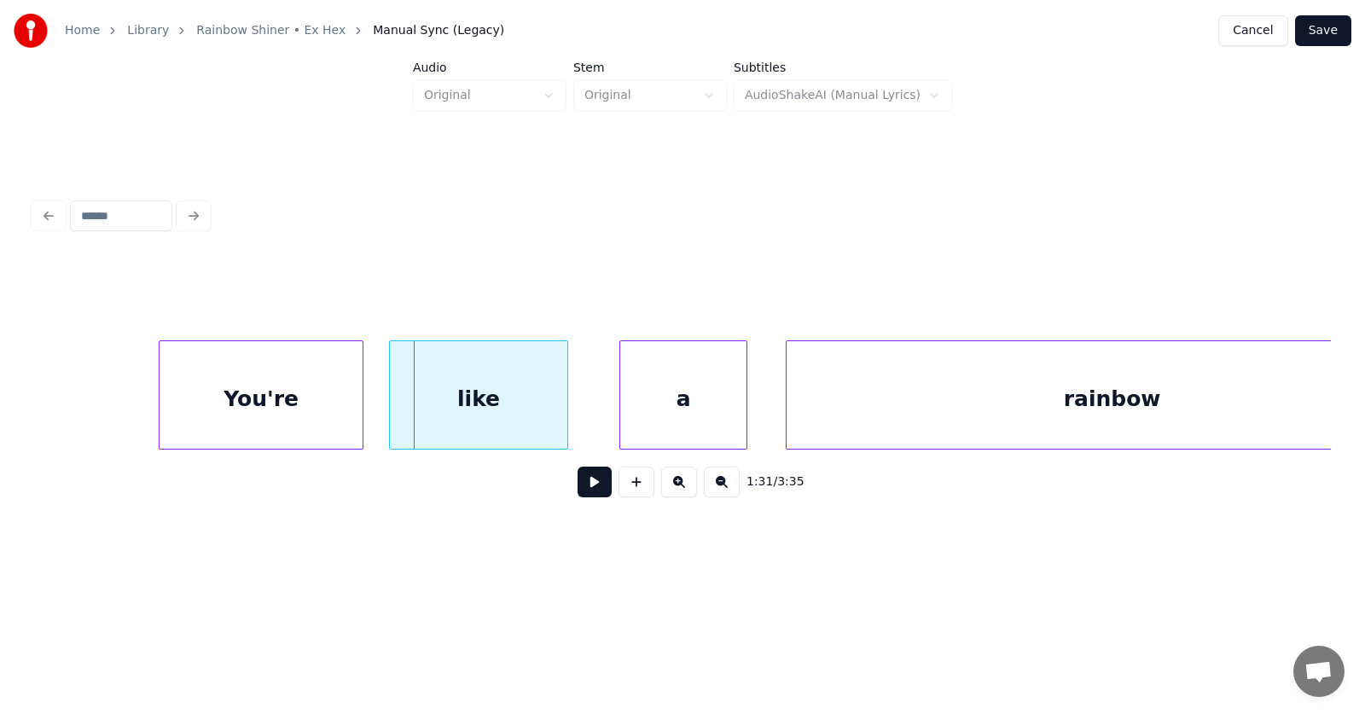
scroll to position [0, 58184]
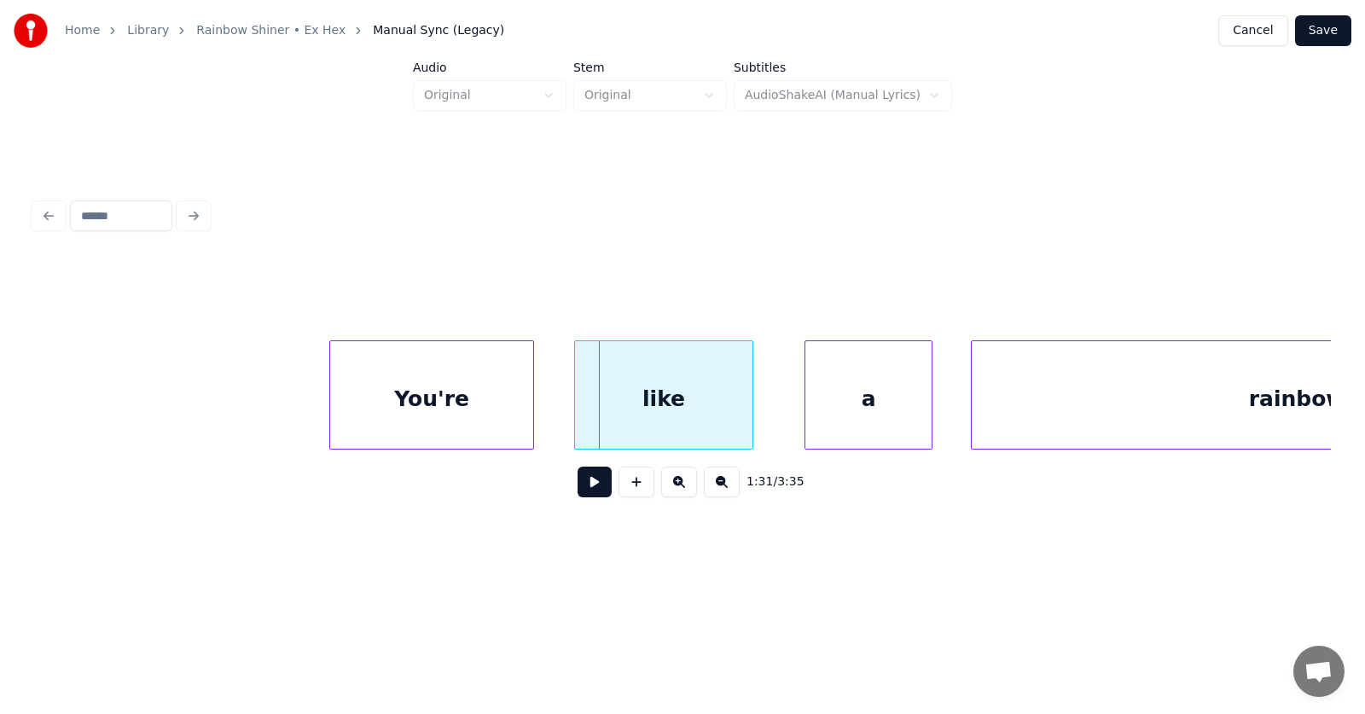
click at [422, 415] on div "You're" at bounding box center [431, 399] width 203 height 116
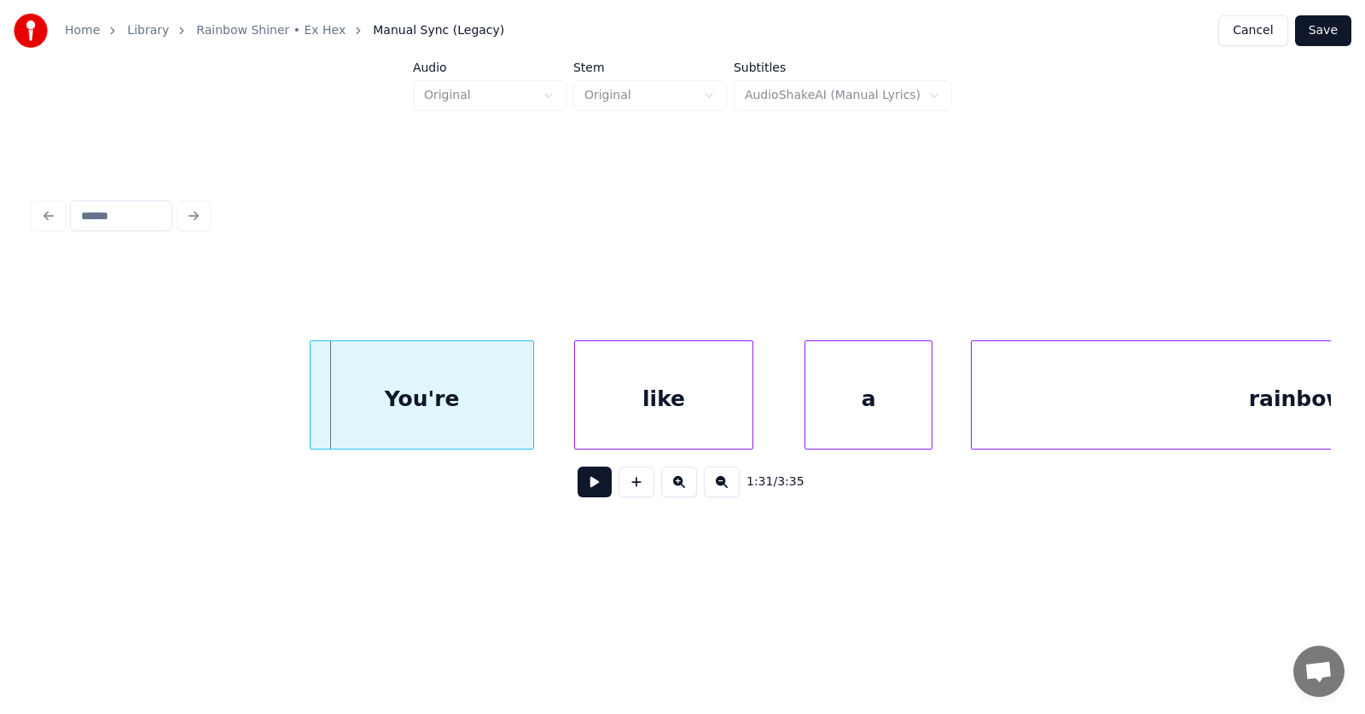
click at [311, 404] on div at bounding box center [313, 394] width 5 height 107
click at [601, 401] on div "like" at bounding box center [637, 399] width 177 height 116
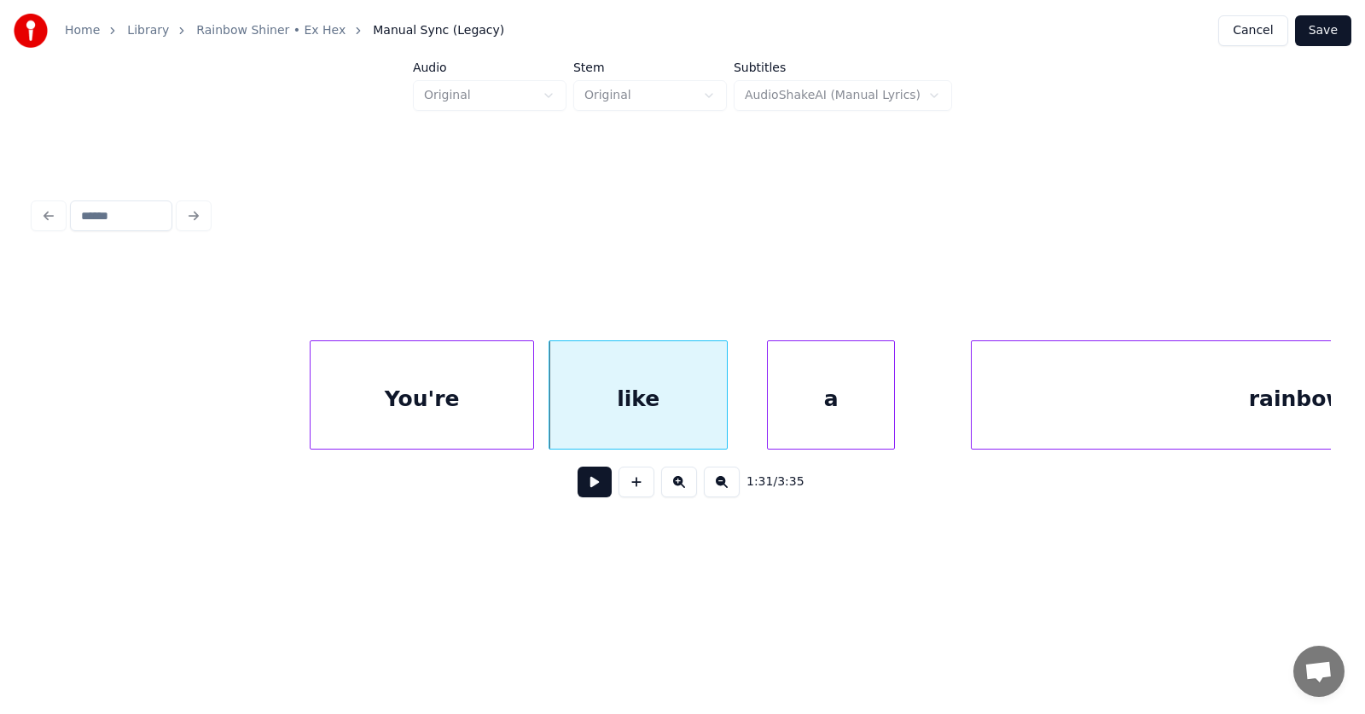
click at [808, 403] on div "a" at bounding box center [831, 399] width 126 height 116
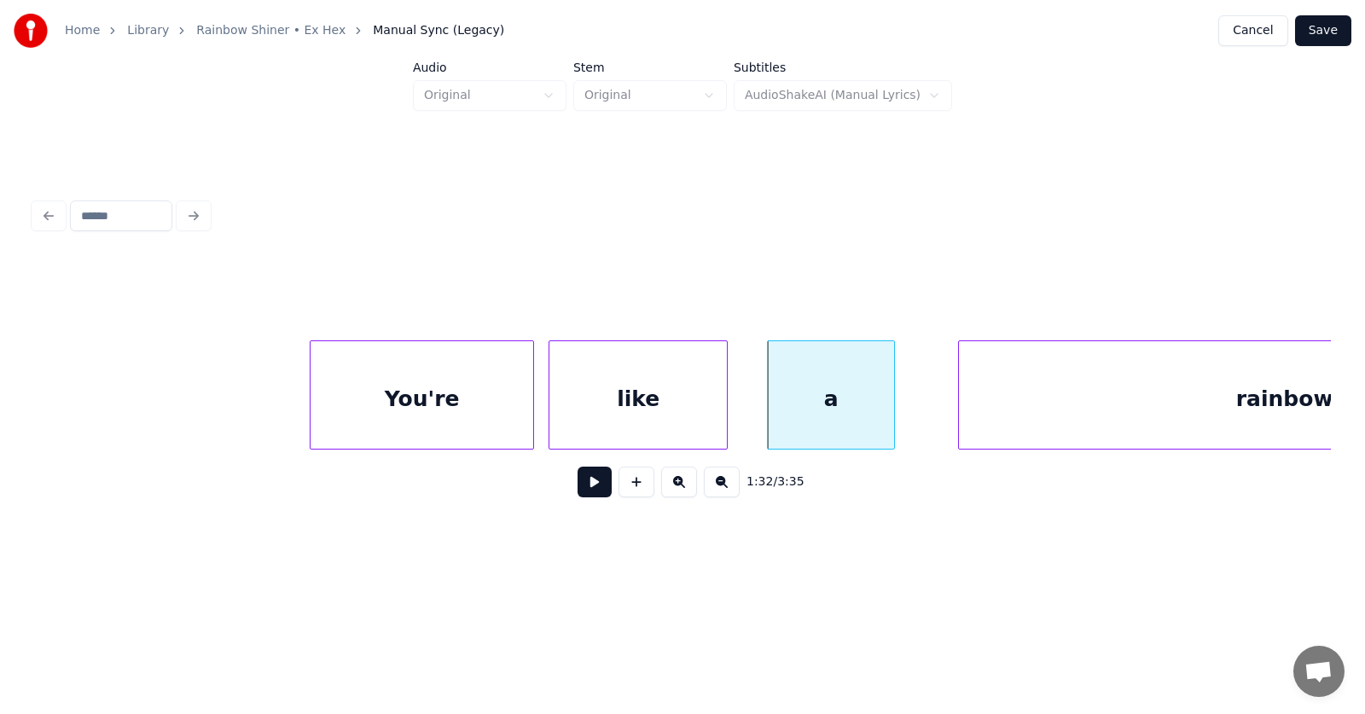
scroll to position [0, 58473]
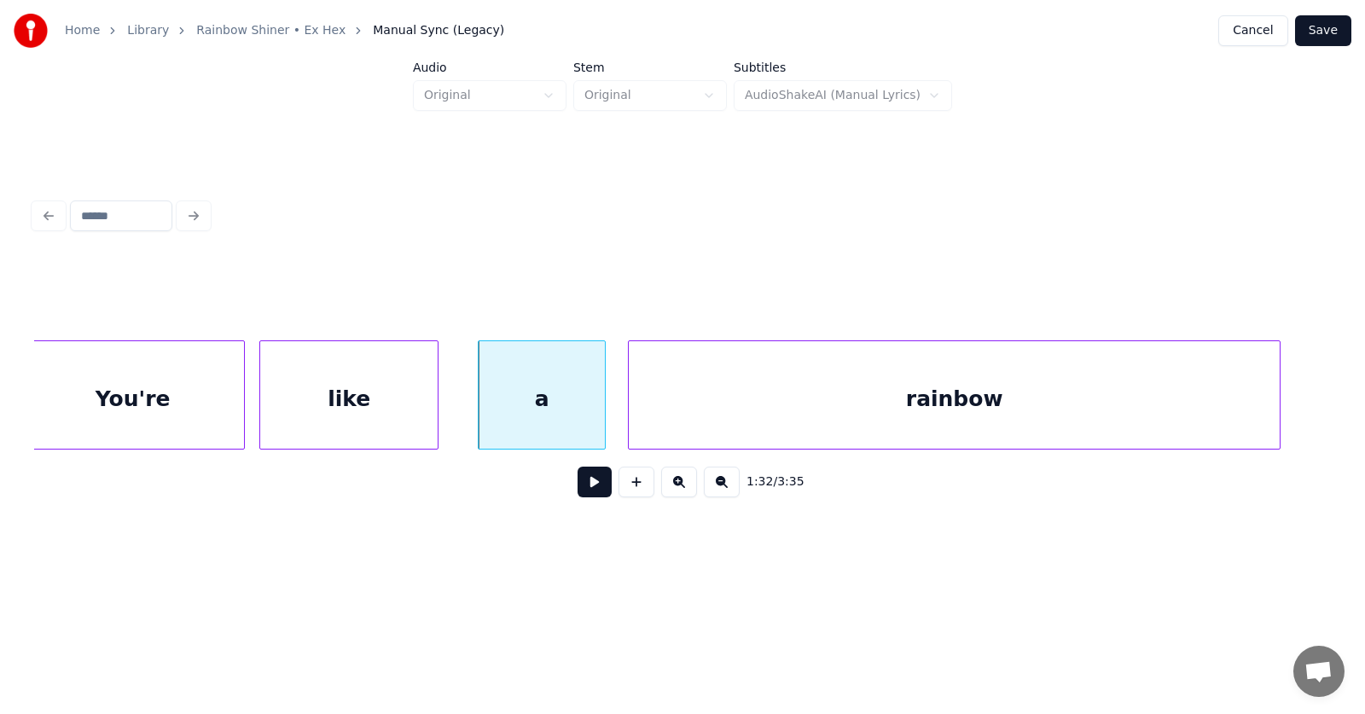
click at [970, 410] on div "rainbow" at bounding box center [954, 399] width 651 height 116
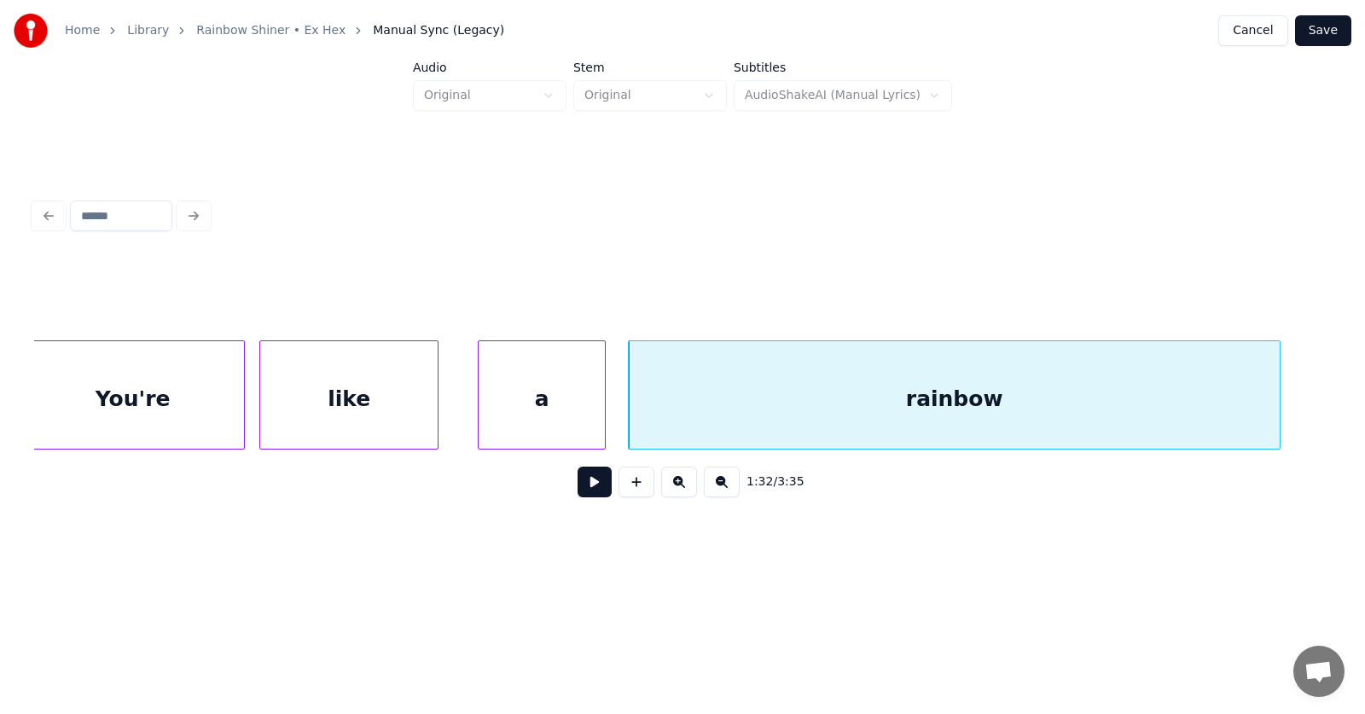
click at [594, 487] on button at bounding box center [595, 482] width 34 height 31
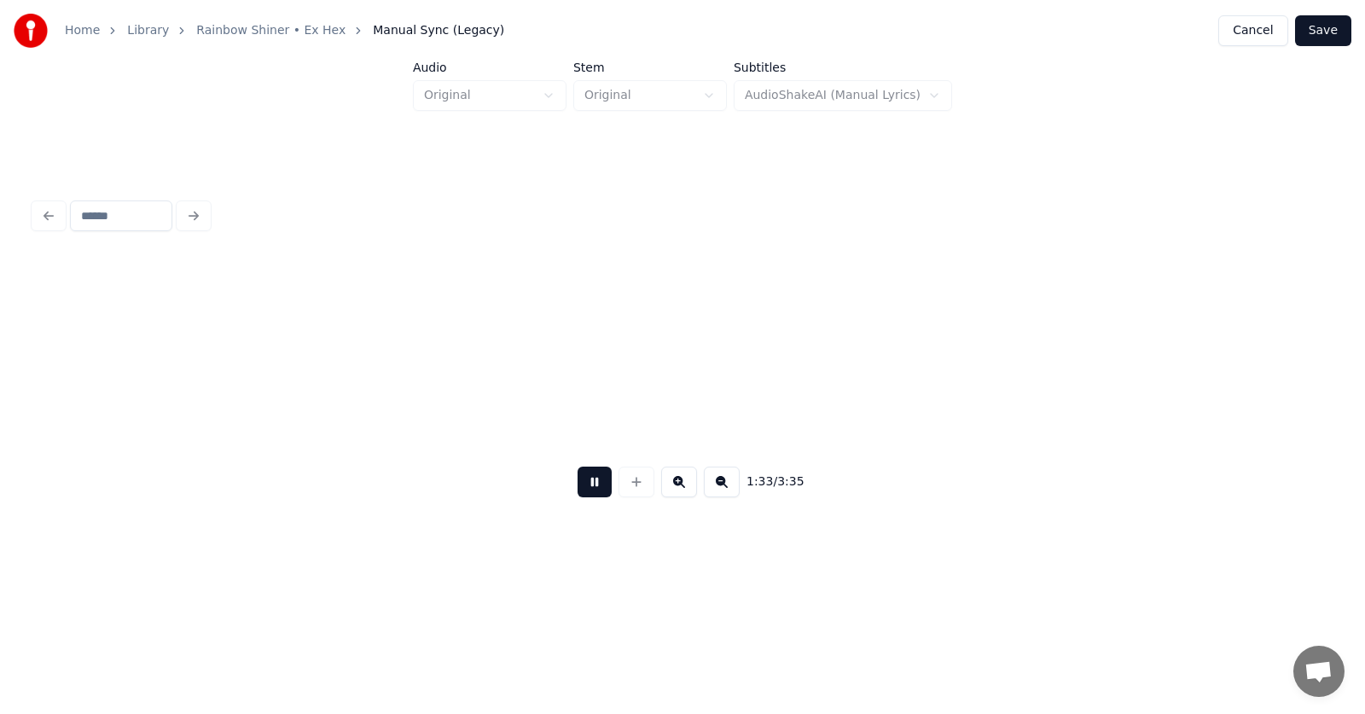
scroll to position [0, 59770]
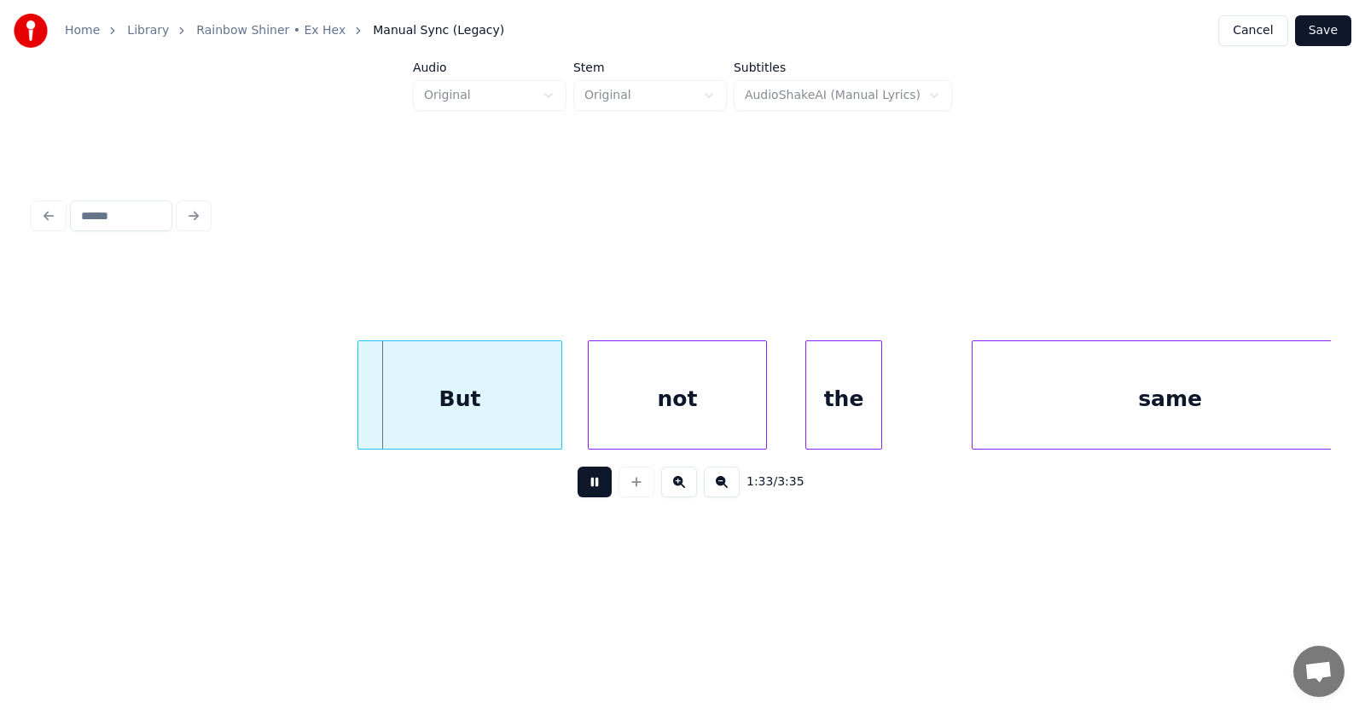
click at [594, 487] on button at bounding box center [595, 482] width 34 height 31
click at [441, 421] on div "But" at bounding box center [441, 399] width 203 height 116
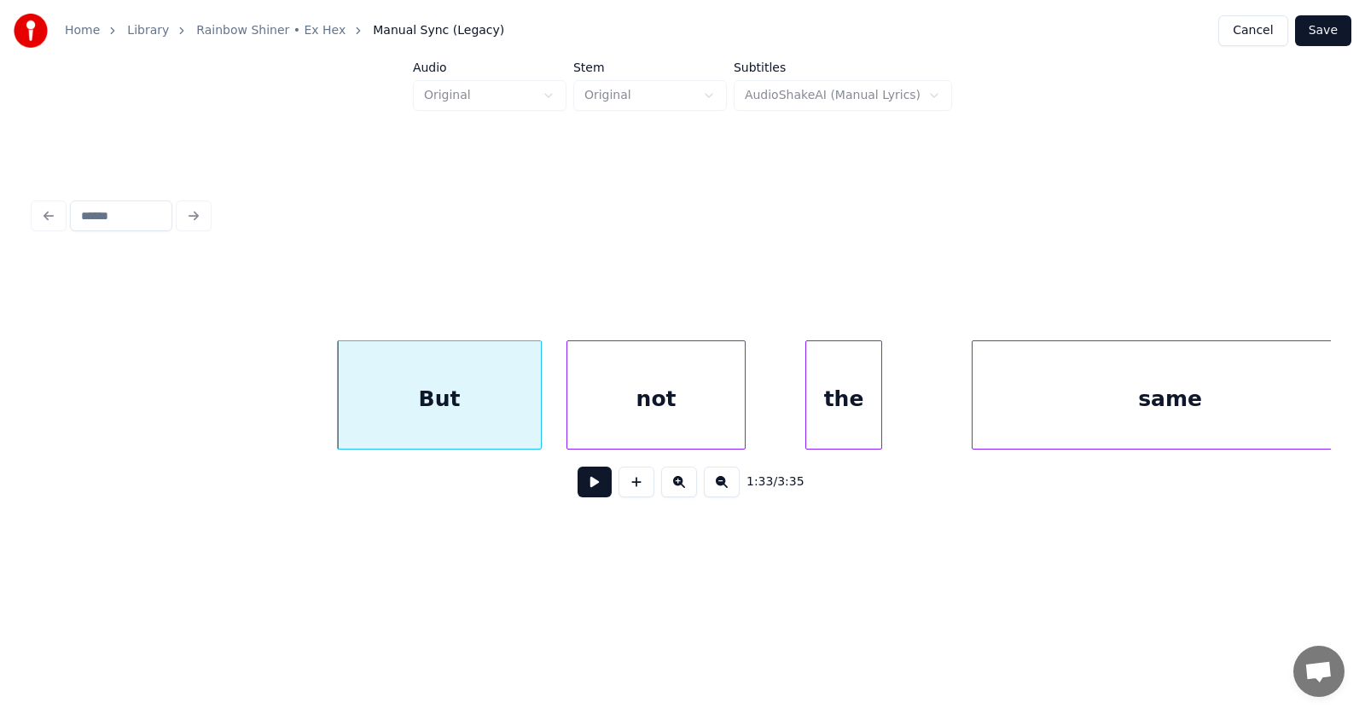
click at [596, 418] on div "not" at bounding box center [655, 399] width 177 height 116
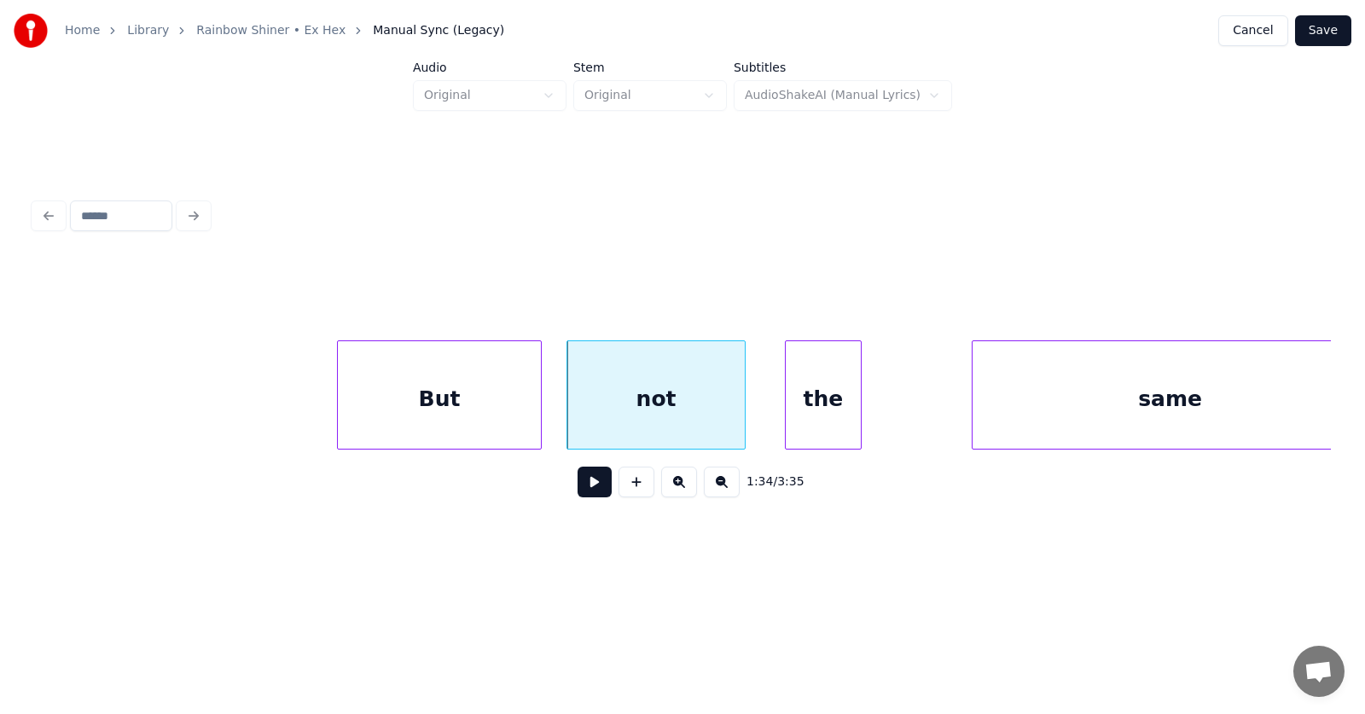
click at [825, 410] on div "the" at bounding box center [823, 399] width 75 height 116
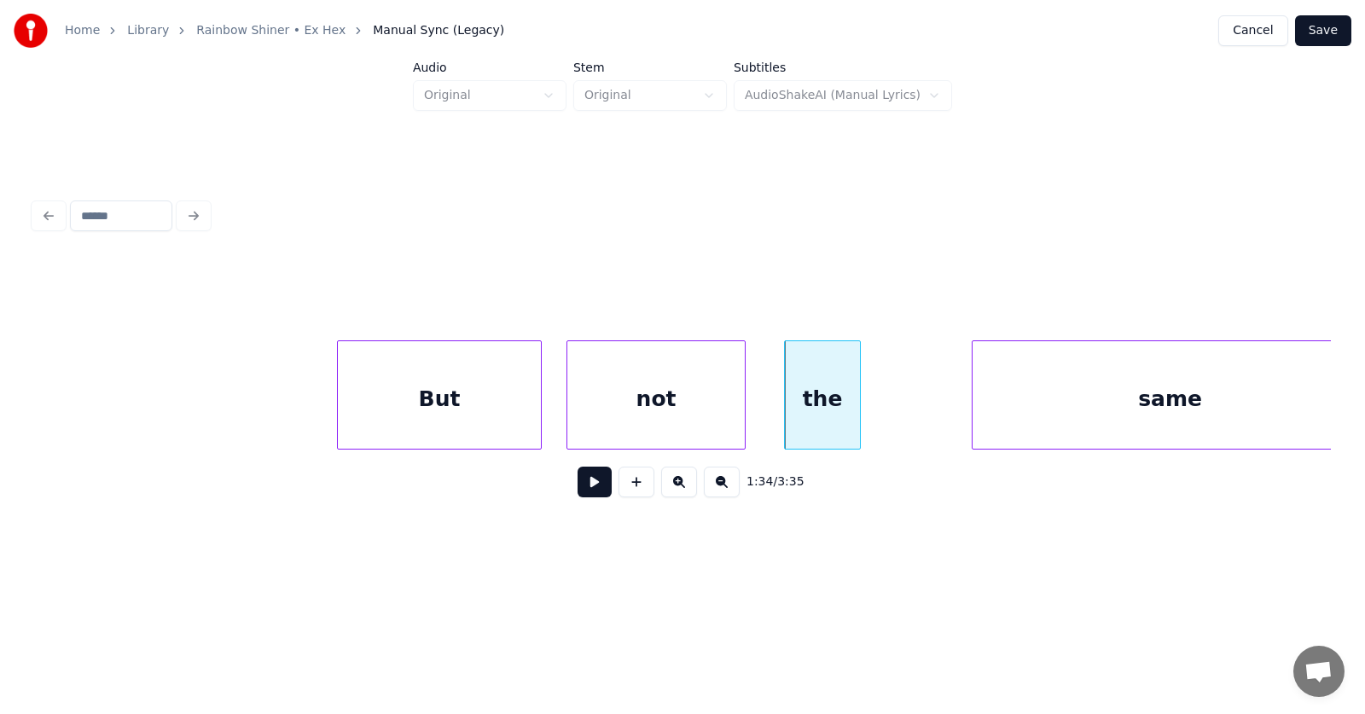
scroll to position [0, 59802]
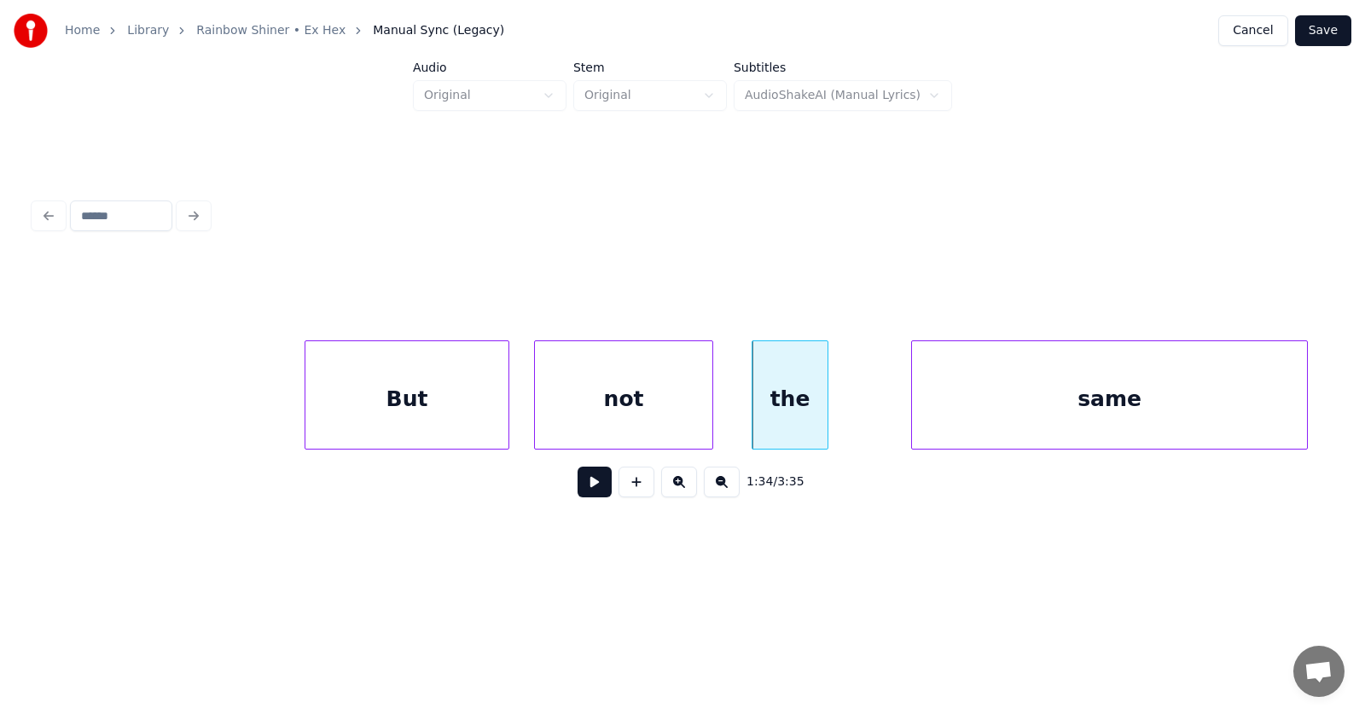
click at [985, 407] on div "same" at bounding box center [1109, 399] width 395 height 116
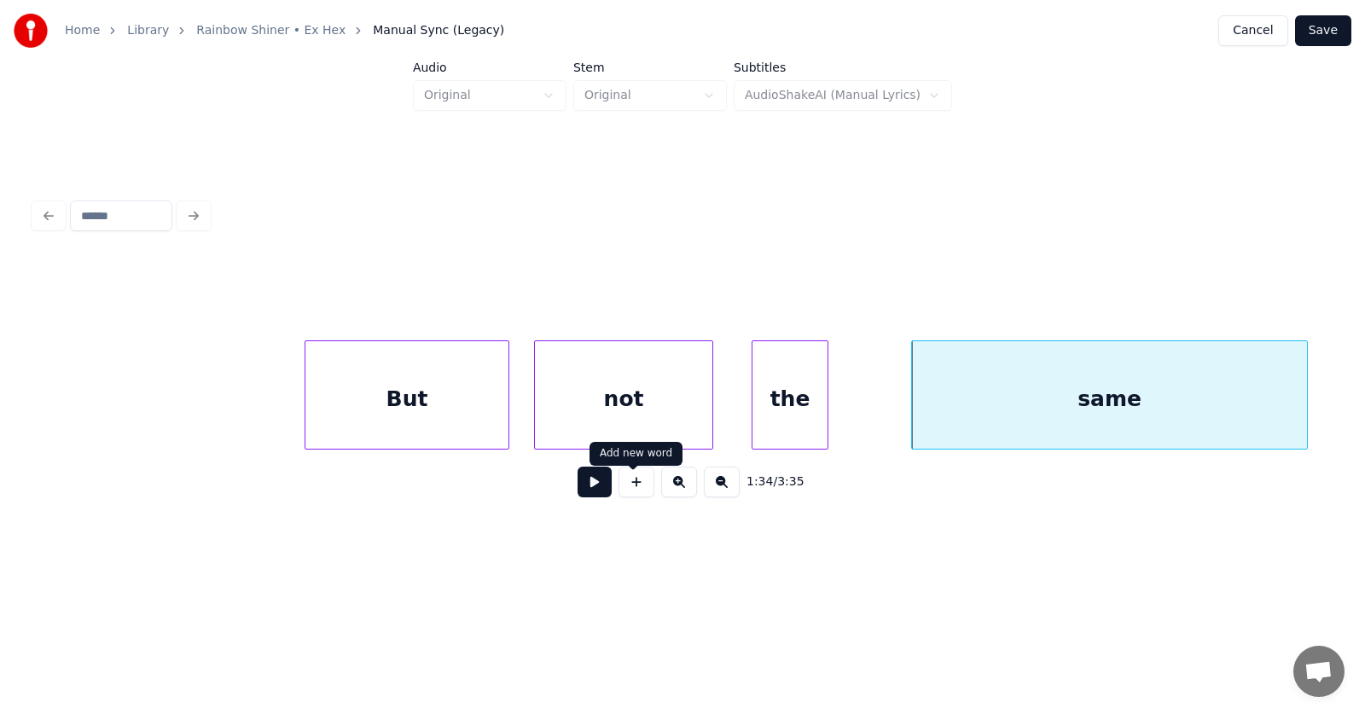
click at [585, 483] on button at bounding box center [595, 482] width 34 height 31
click at [584, 483] on button at bounding box center [595, 482] width 34 height 31
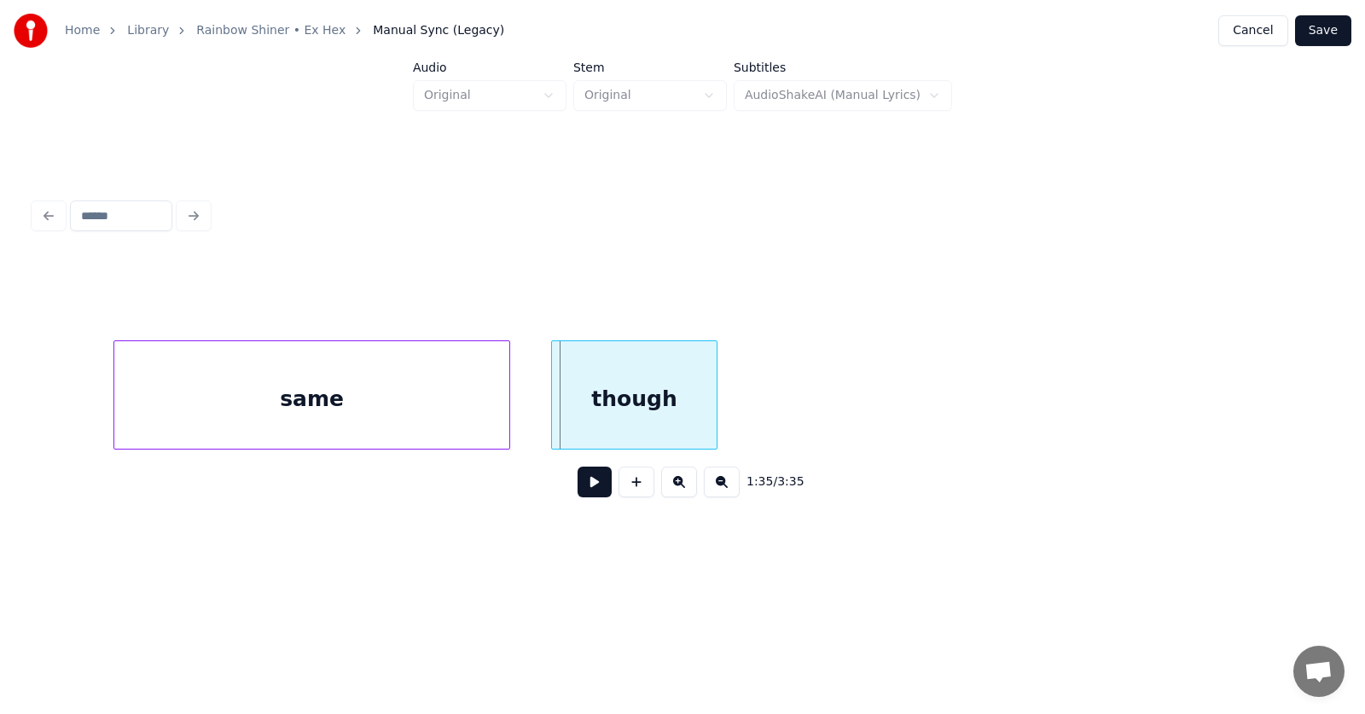
scroll to position [0, 60228]
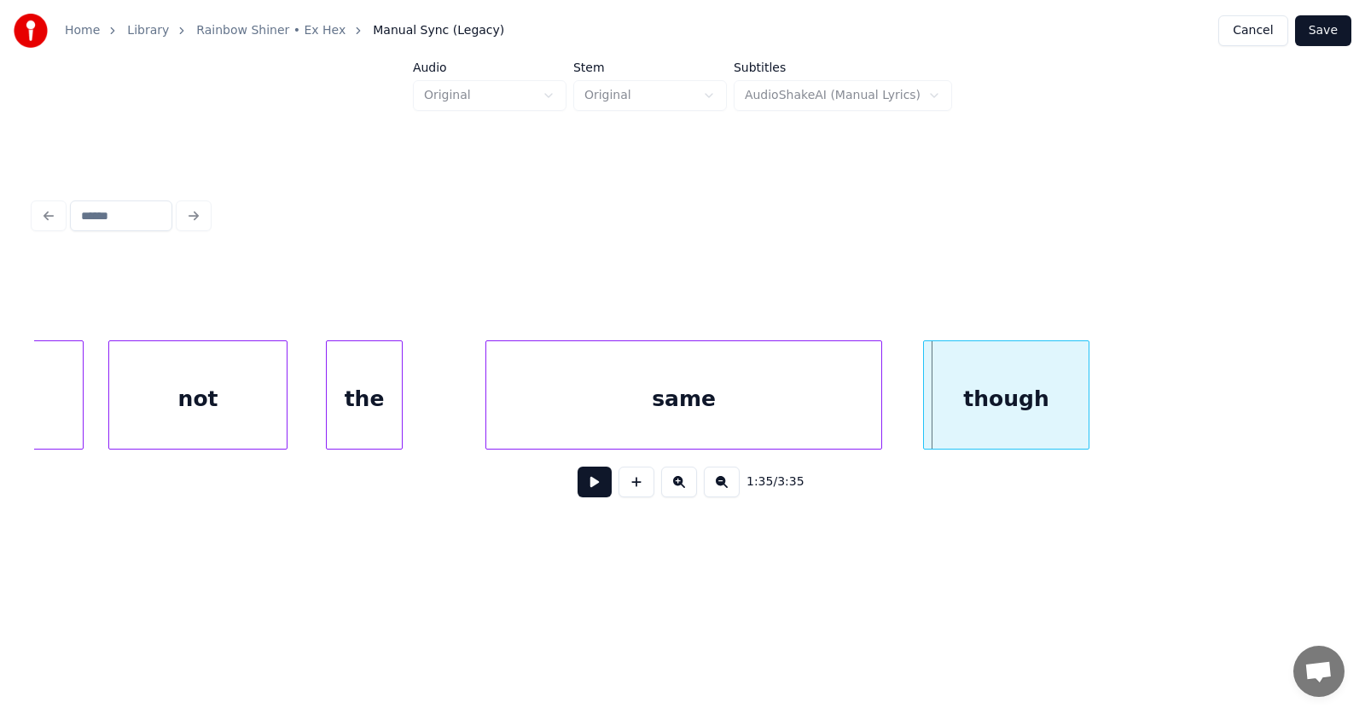
click at [396, 407] on div "the" at bounding box center [364, 399] width 75 height 116
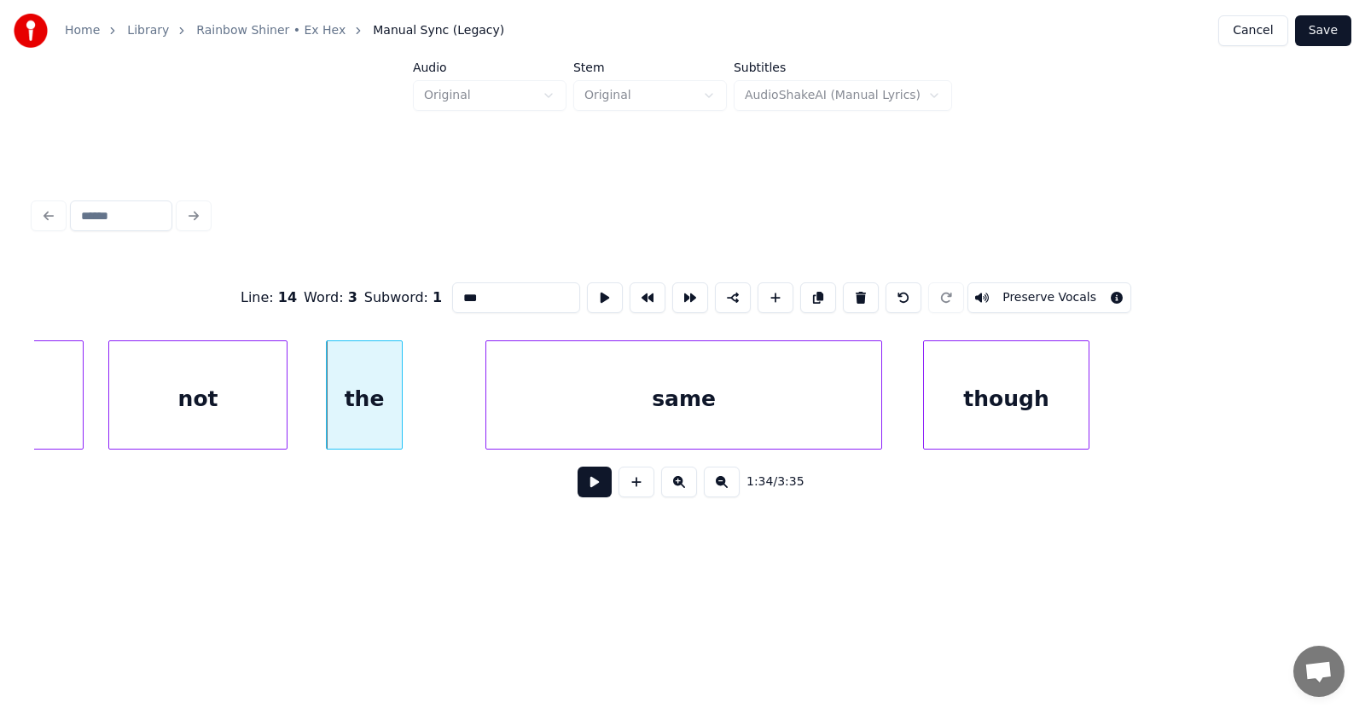
click at [403, 407] on div "the" at bounding box center [364, 394] width 77 height 109
click at [432, 409] on div at bounding box center [430, 394] width 5 height 107
click at [1001, 407] on div "though" at bounding box center [1000, 399] width 165 height 116
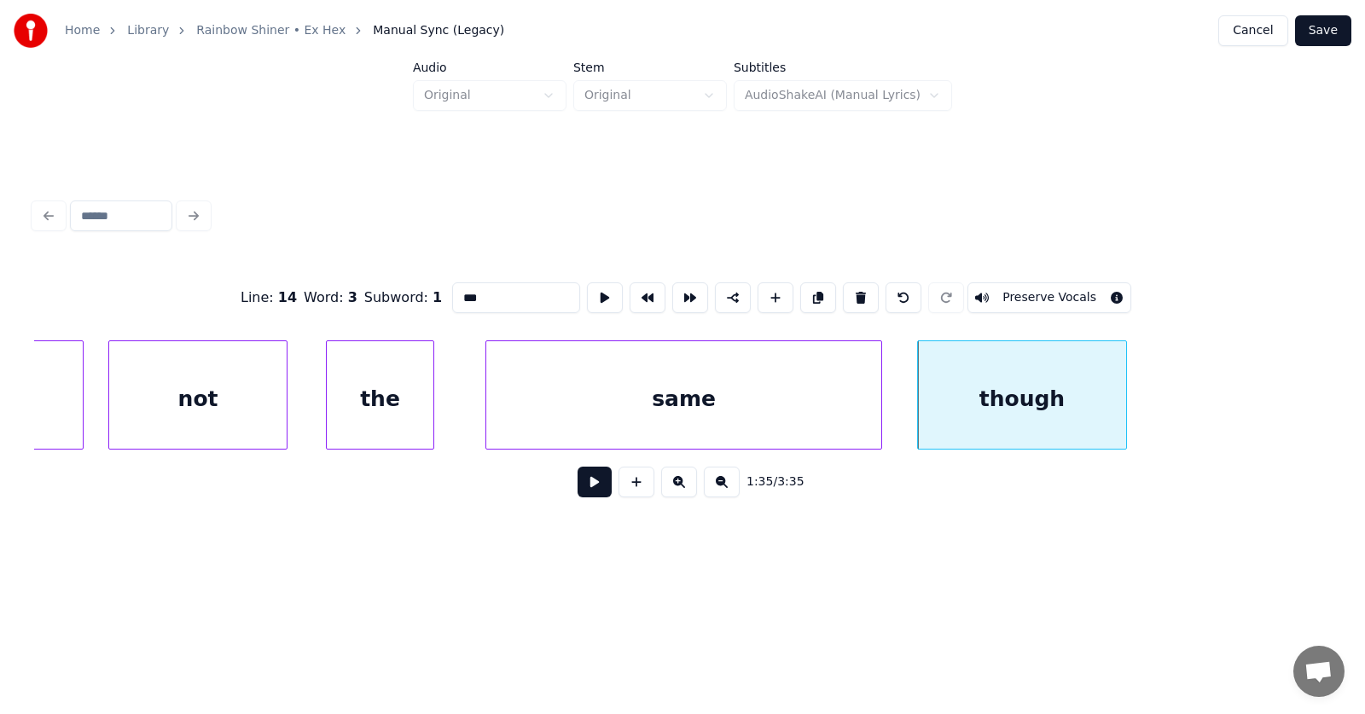
click at [1126, 404] on div at bounding box center [1123, 394] width 5 height 107
click at [578, 493] on button at bounding box center [595, 482] width 34 height 31
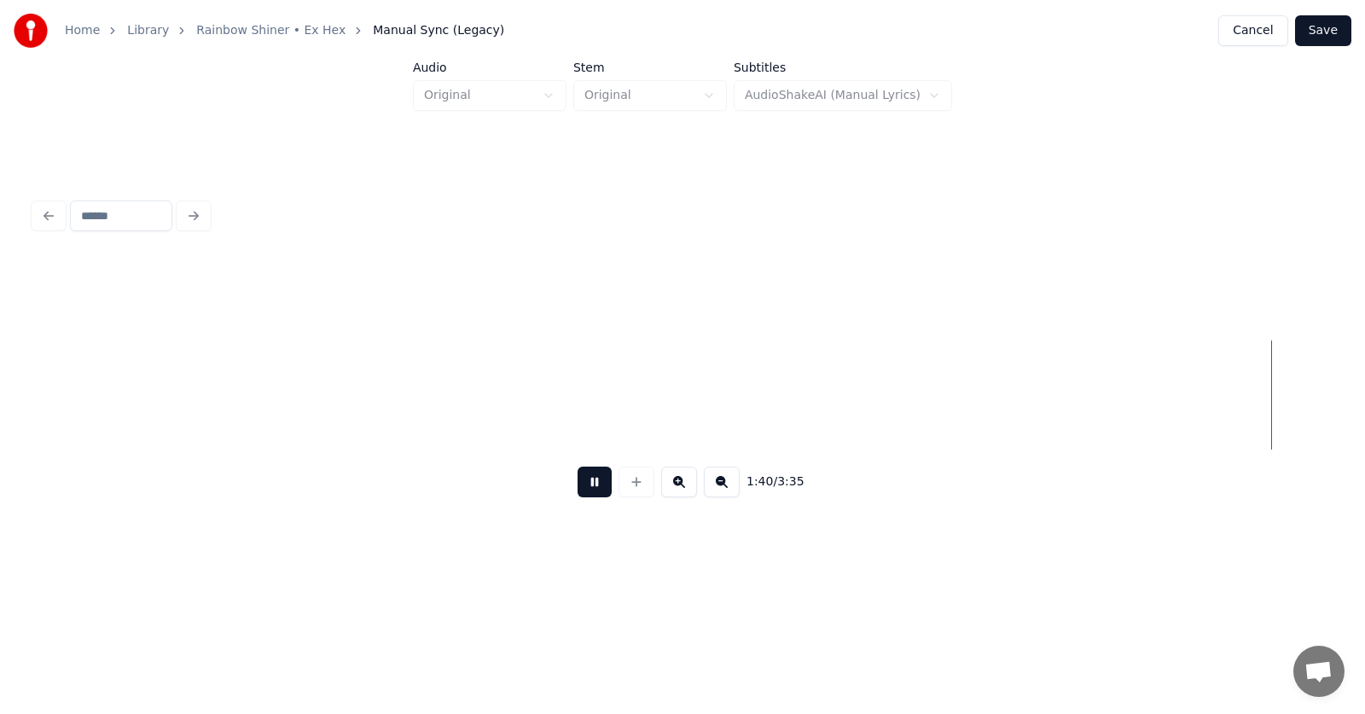
scroll to position [0, 64131]
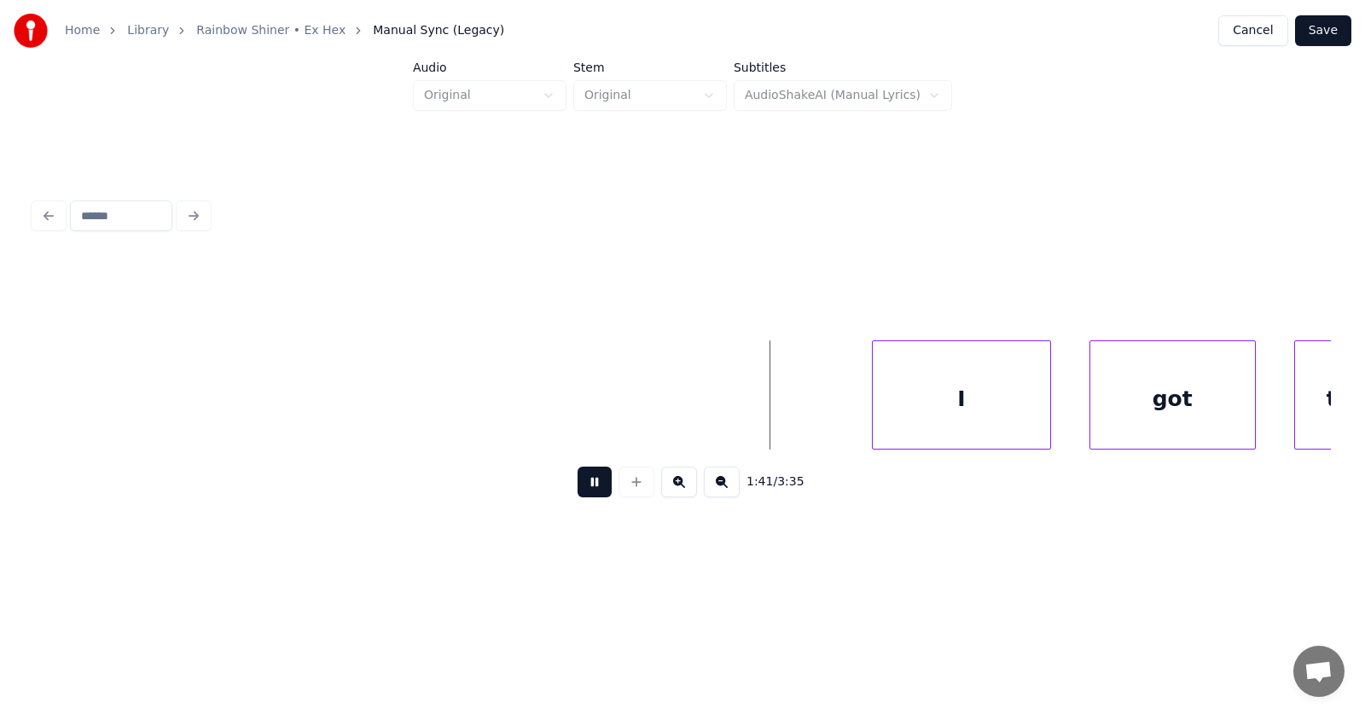
click at [585, 495] on button at bounding box center [595, 482] width 34 height 31
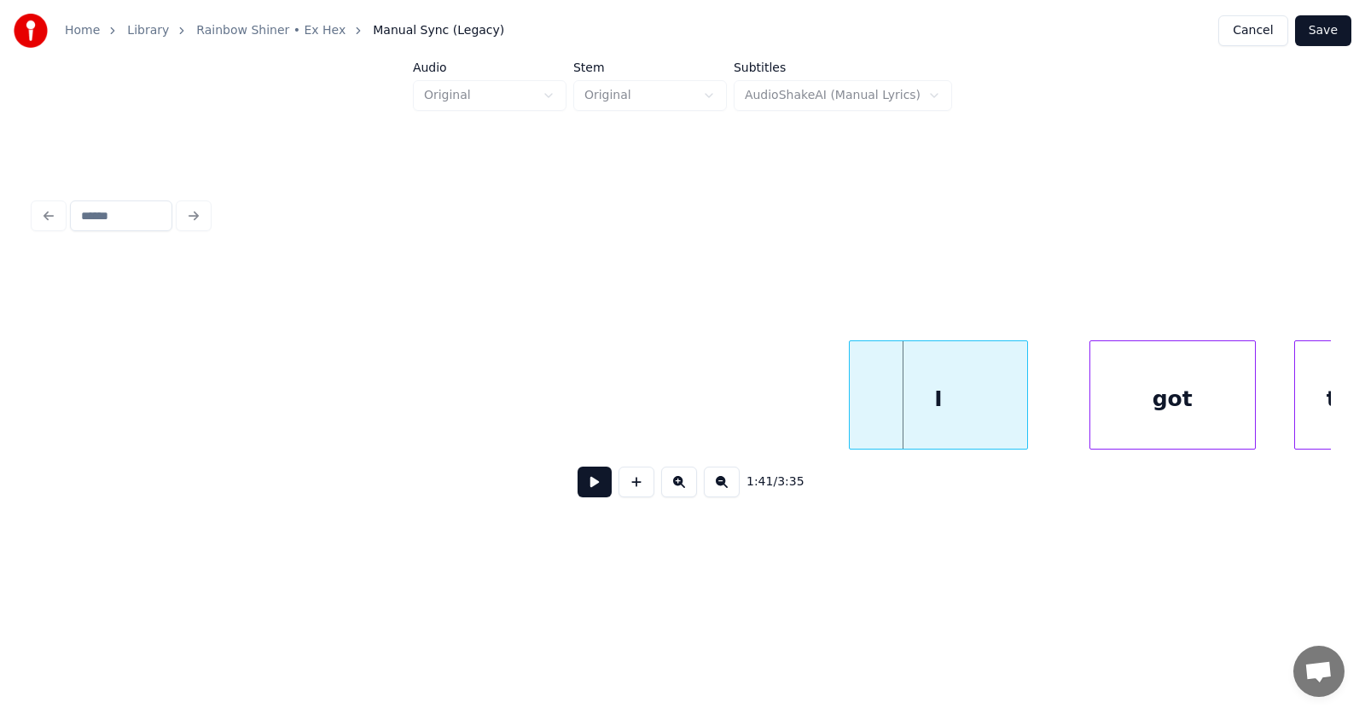
click at [924, 407] on div "I" at bounding box center [938, 399] width 177 height 116
click at [1124, 395] on div "got" at bounding box center [1148, 399] width 165 height 116
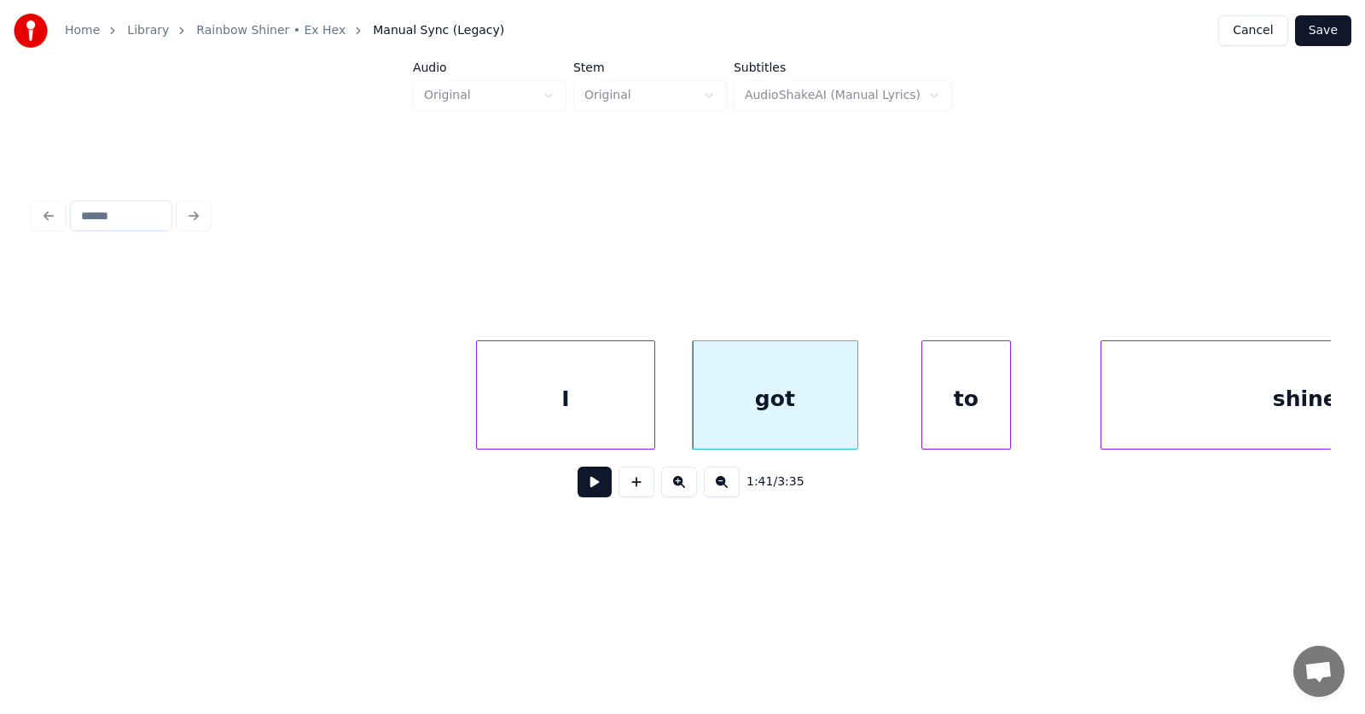
scroll to position [0, 64597]
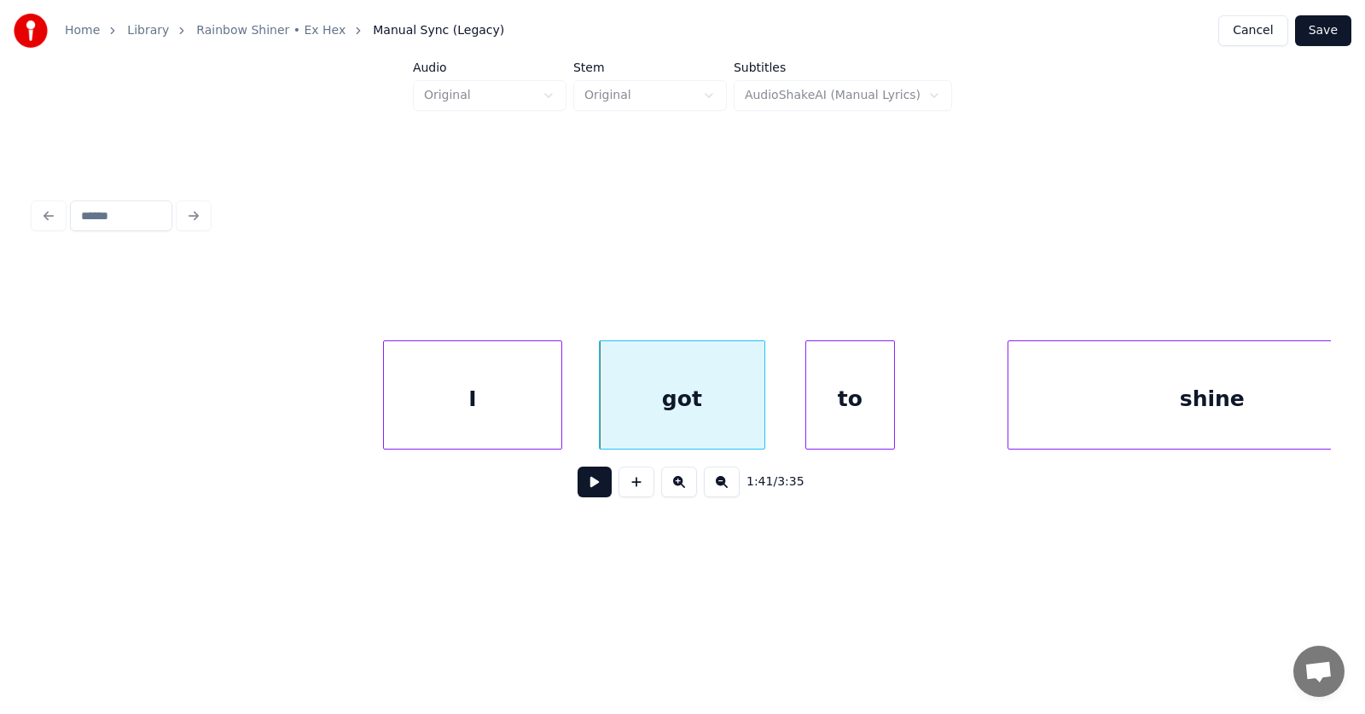
click at [826, 399] on div "to" at bounding box center [850, 399] width 88 height 116
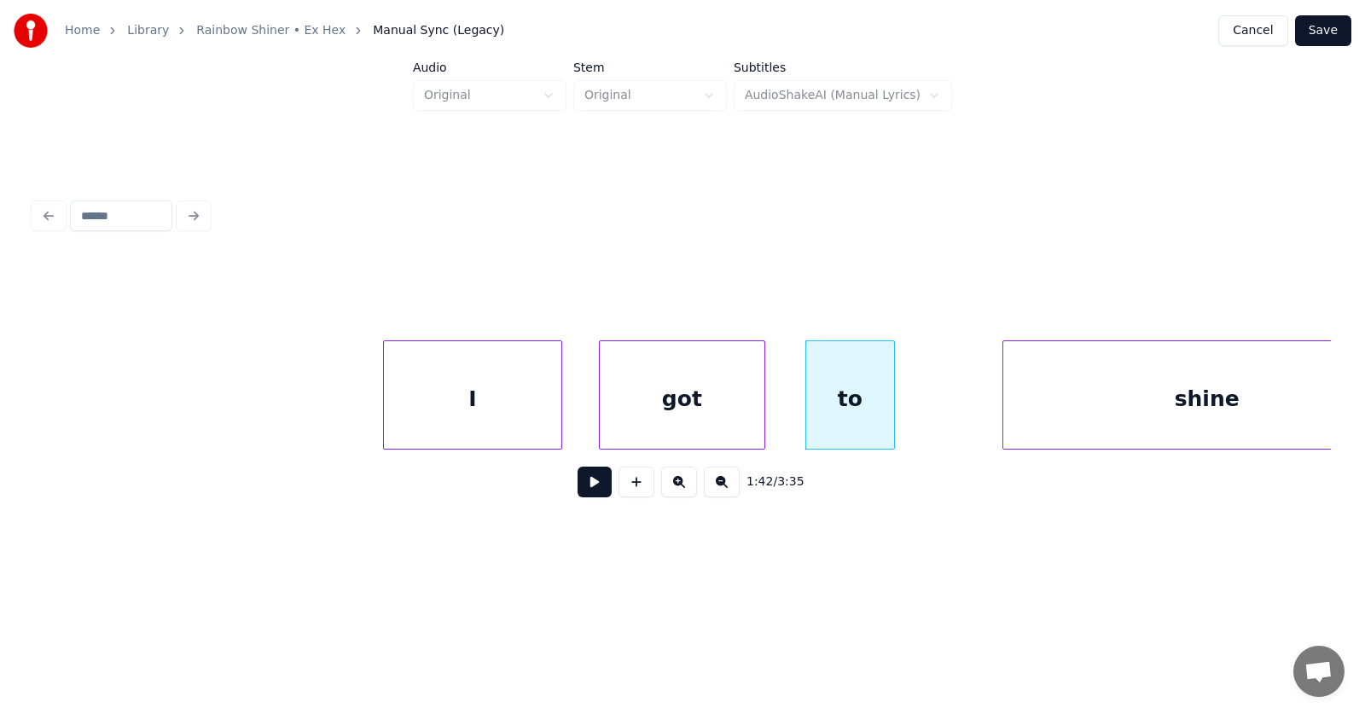
scroll to position [0, 64679]
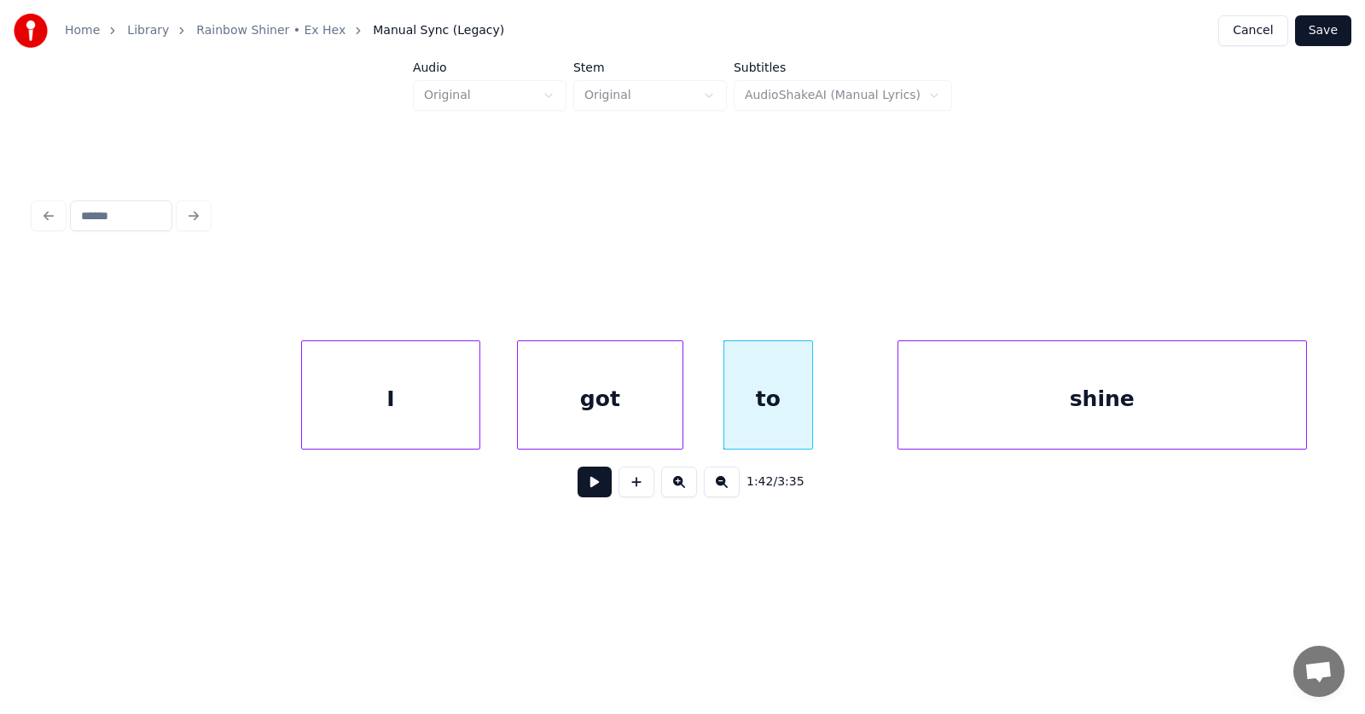
click at [1009, 415] on div "shine" at bounding box center [1102, 399] width 408 height 116
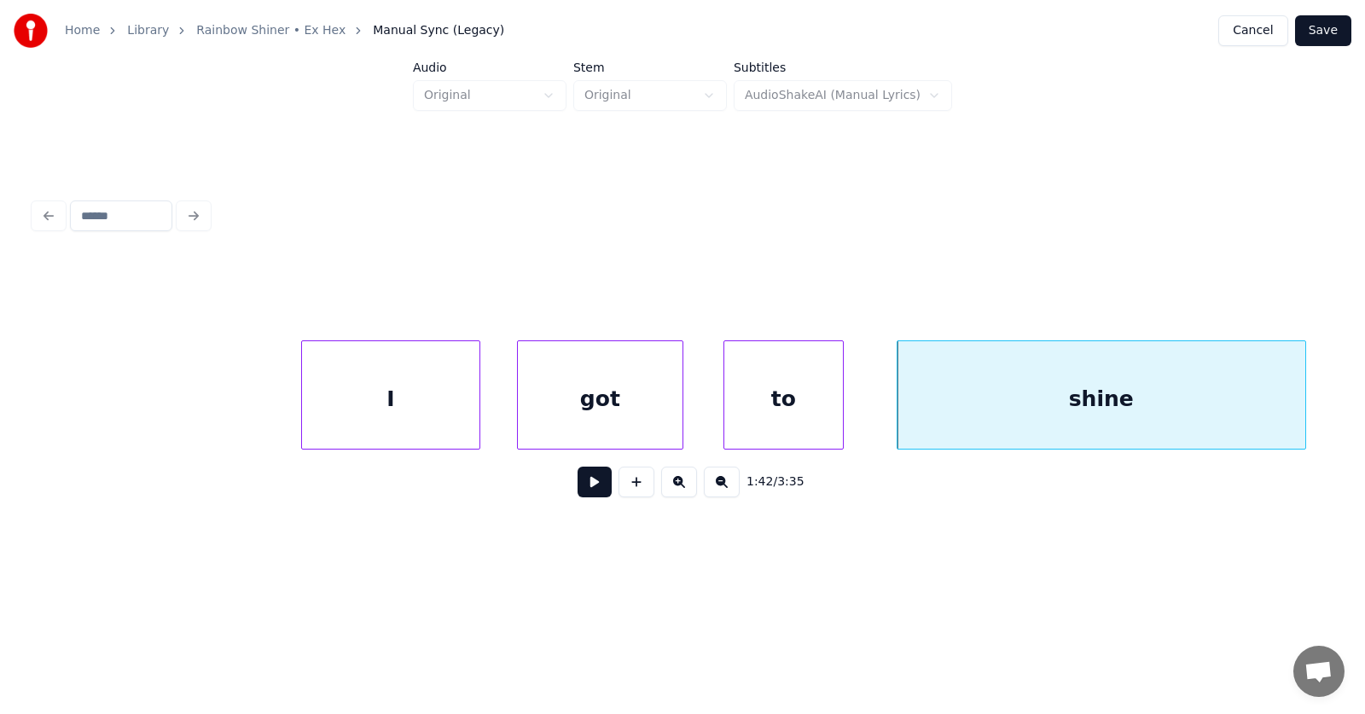
click at [841, 405] on div at bounding box center [840, 394] width 5 height 107
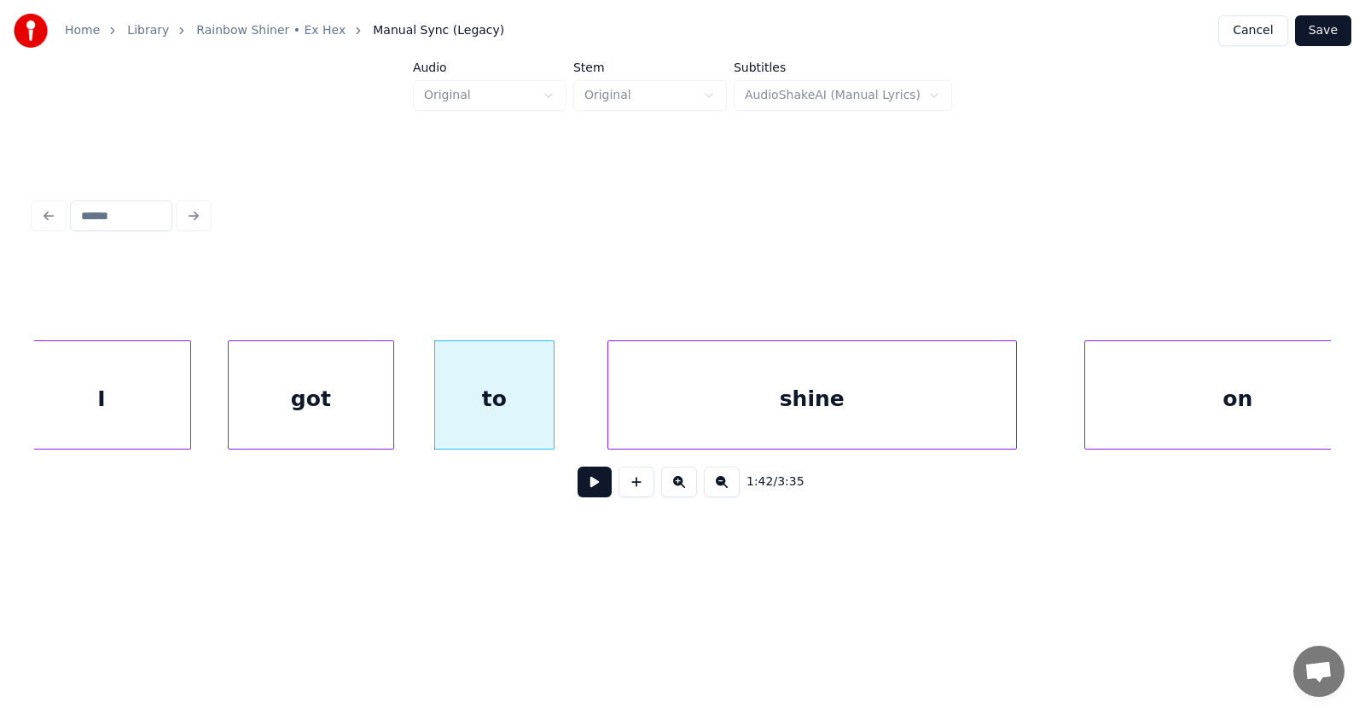
scroll to position [0, 65247]
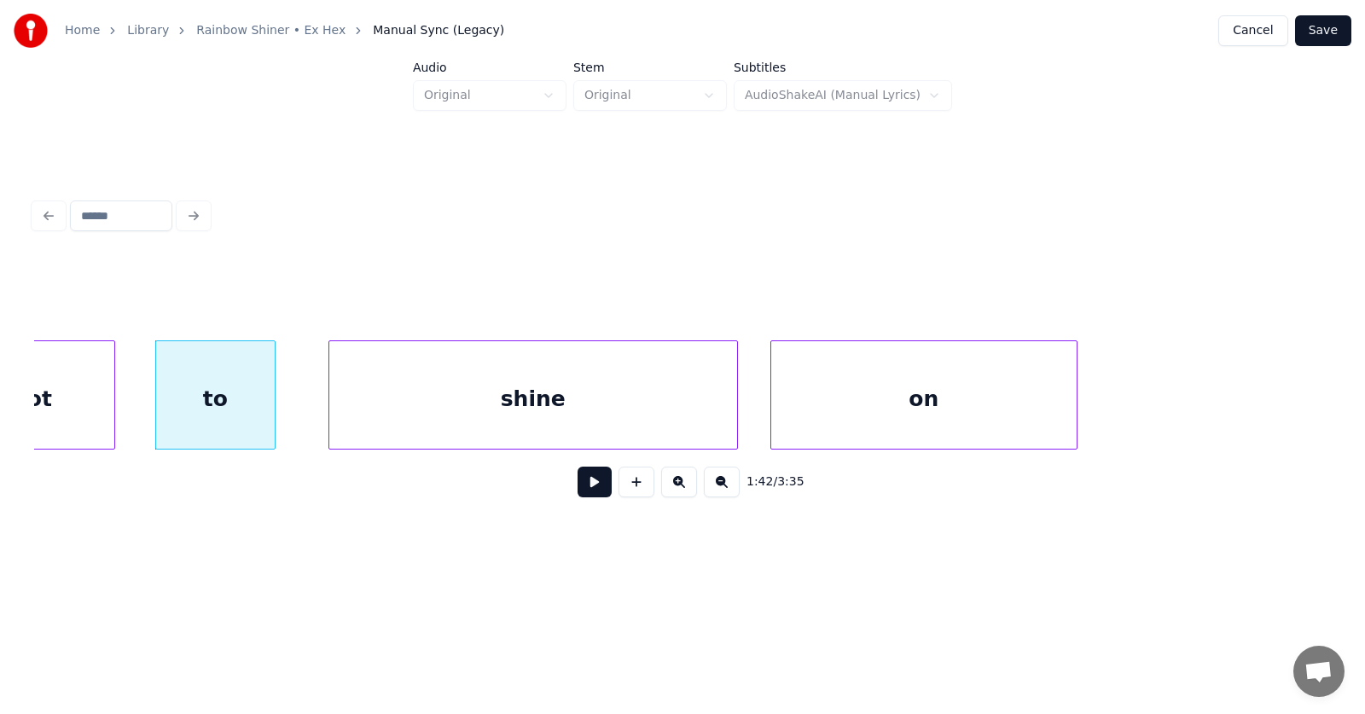
click at [853, 417] on div "on" at bounding box center [923, 399] width 305 height 116
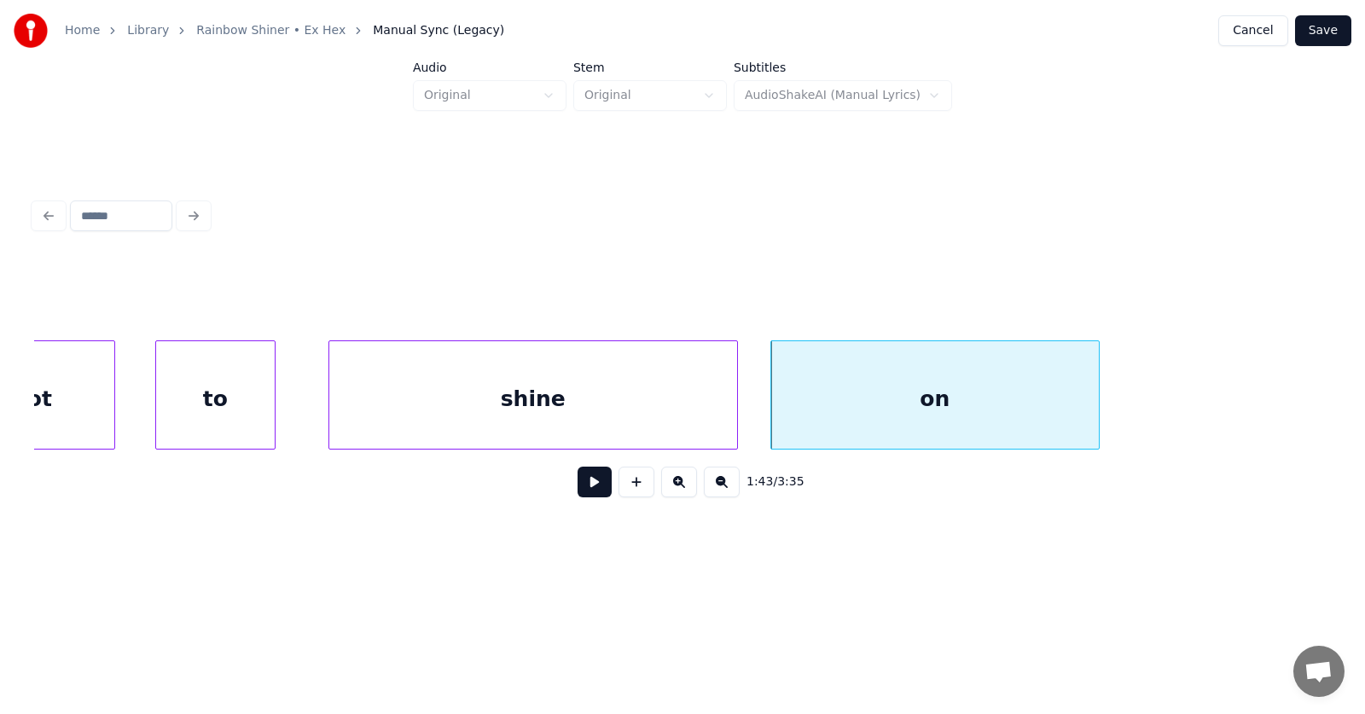
click at [1099, 393] on div at bounding box center [1096, 394] width 5 height 107
click at [590, 491] on button at bounding box center [595, 482] width 34 height 31
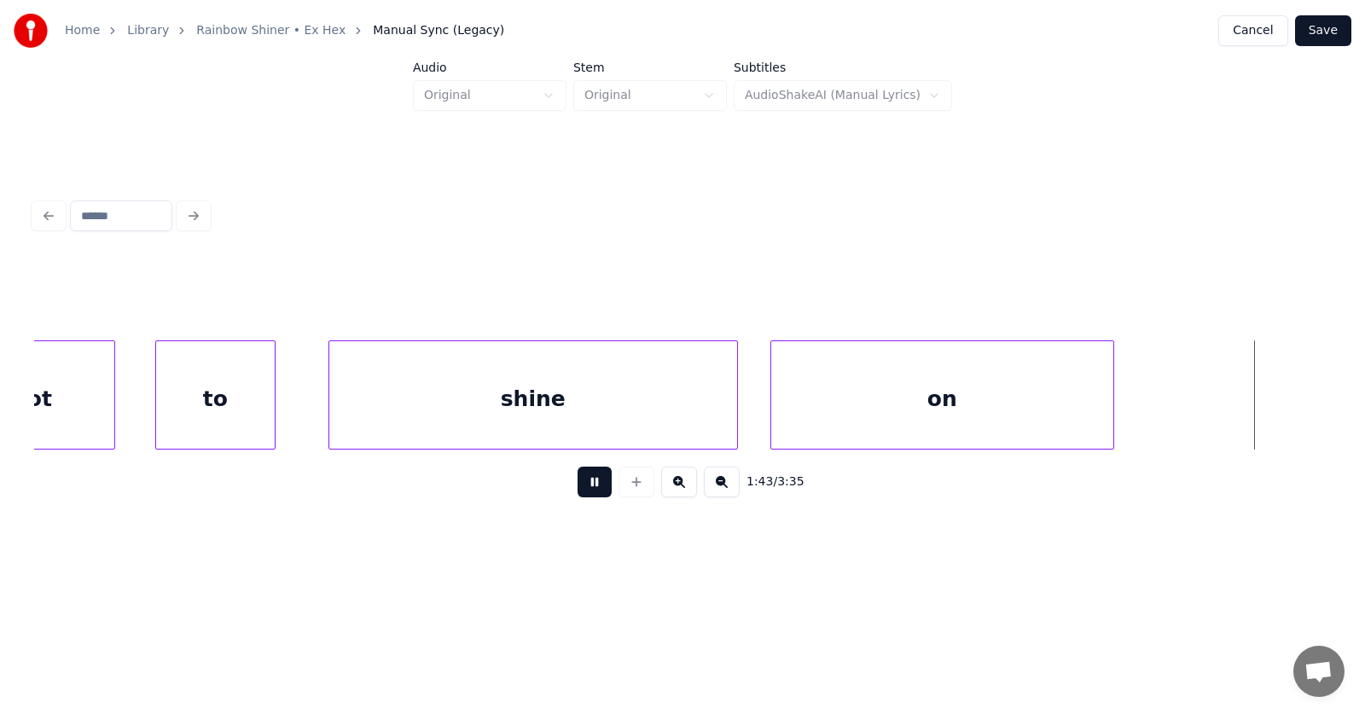
scroll to position [0, 66546]
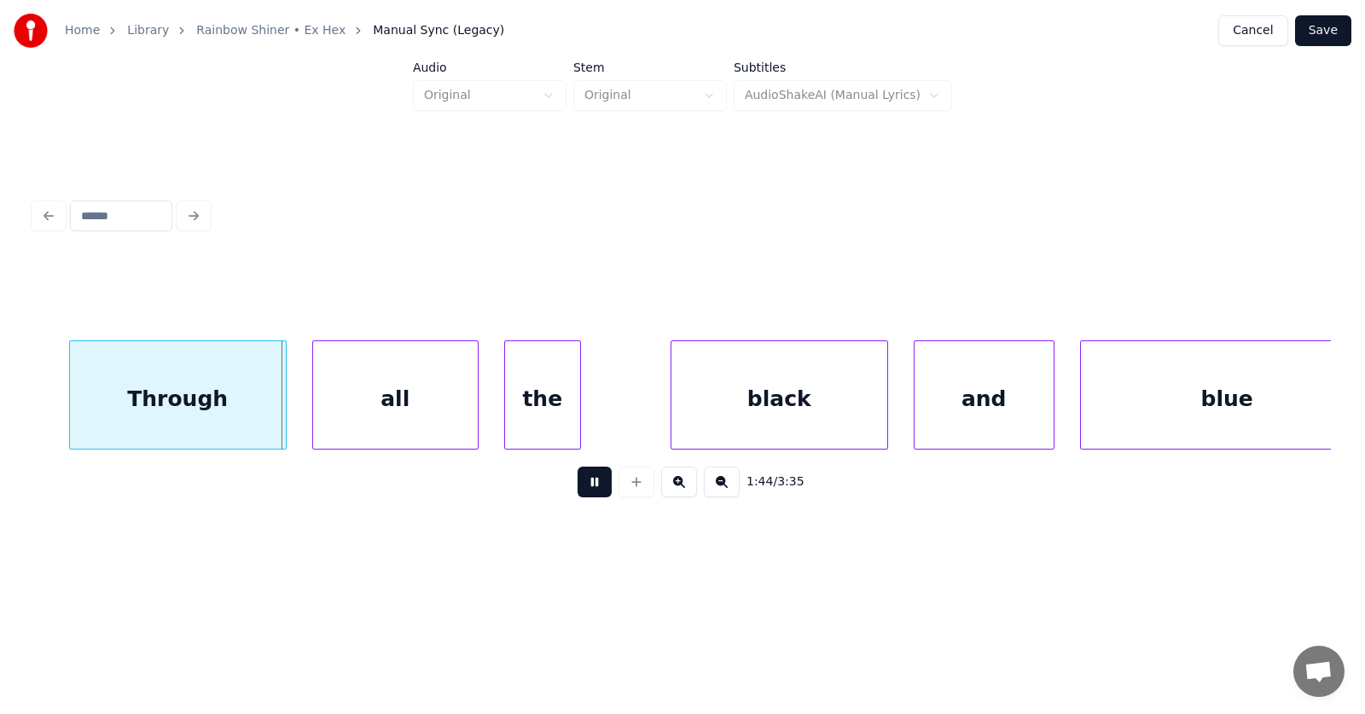
click at [590, 491] on button at bounding box center [595, 482] width 34 height 31
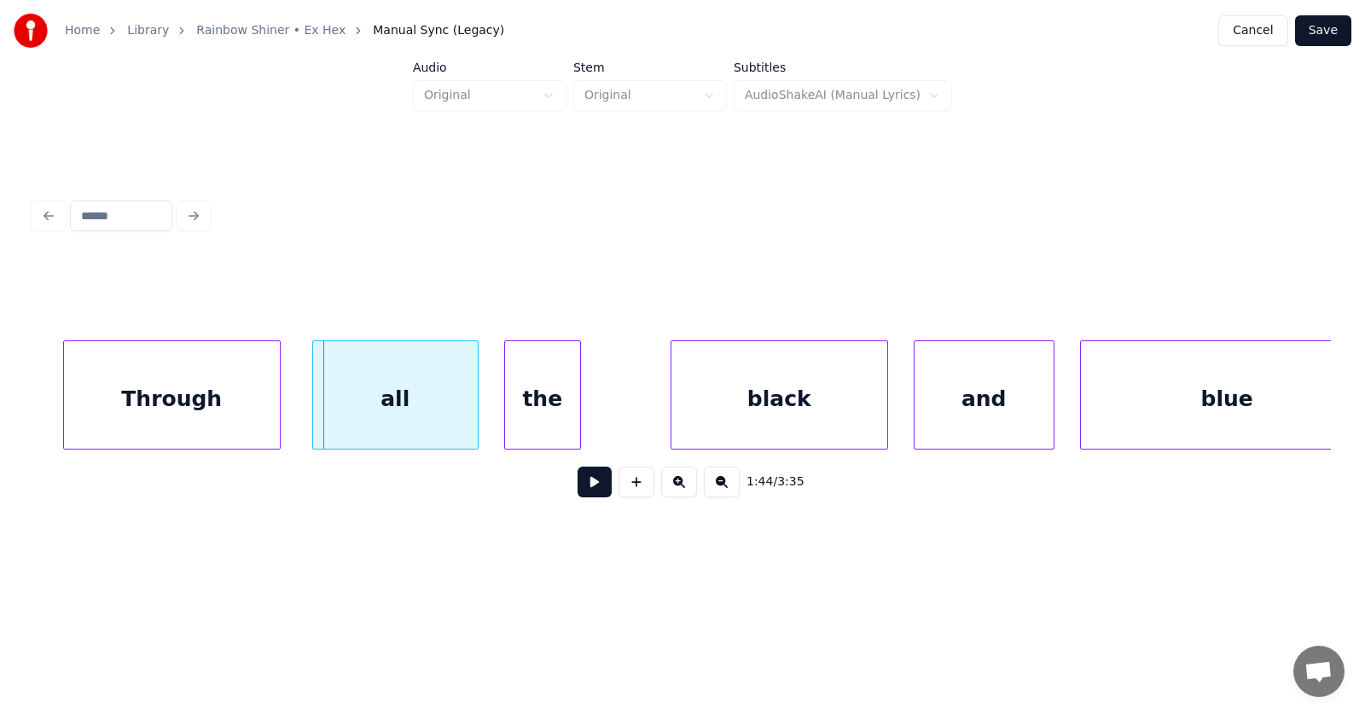
click at [223, 398] on div "Through" at bounding box center [172, 399] width 216 height 116
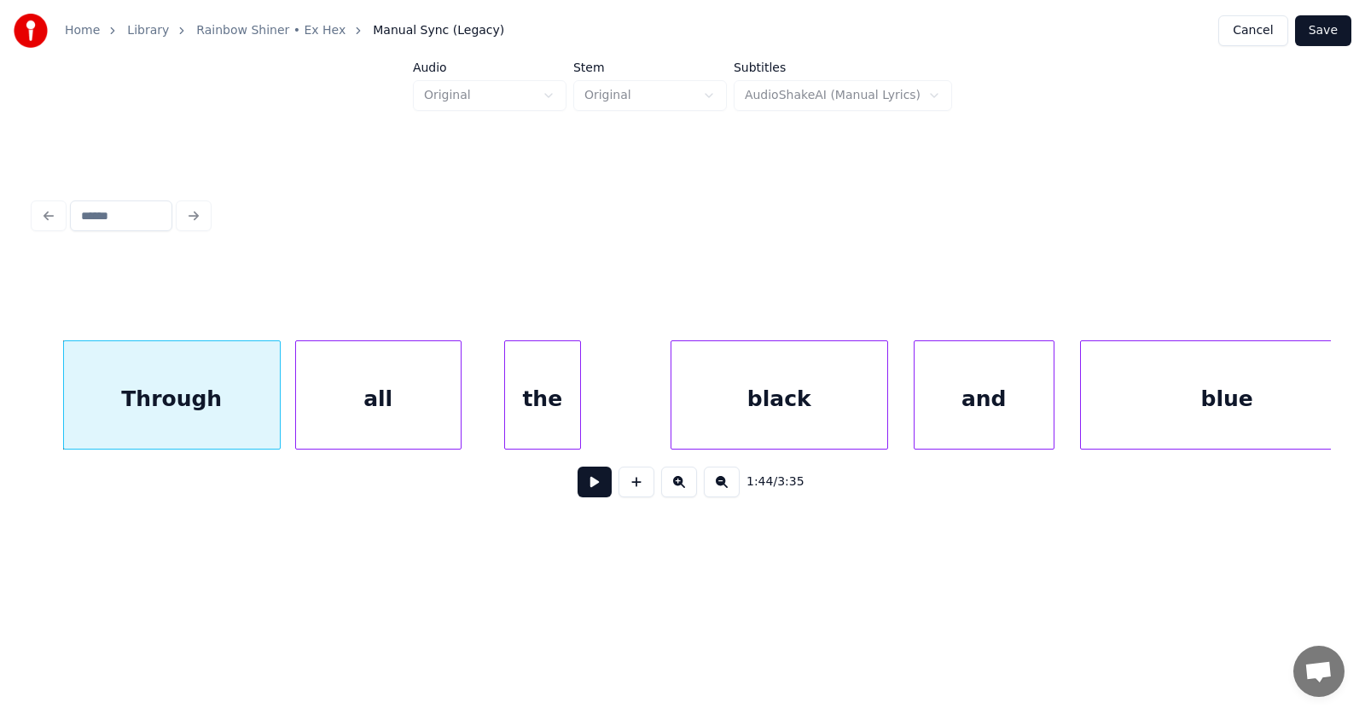
click at [357, 408] on div "all" at bounding box center [378, 399] width 165 height 116
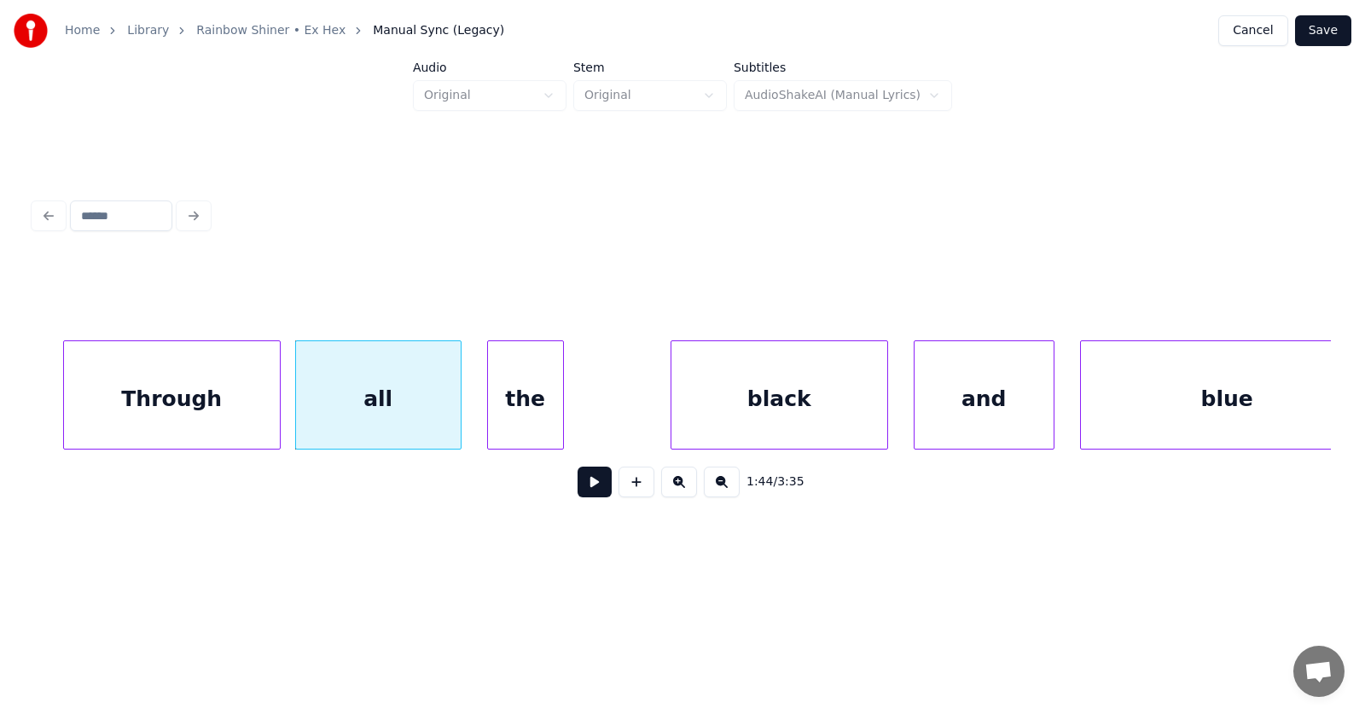
click at [500, 422] on div "the" at bounding box center [525, 399] width 75 height 116
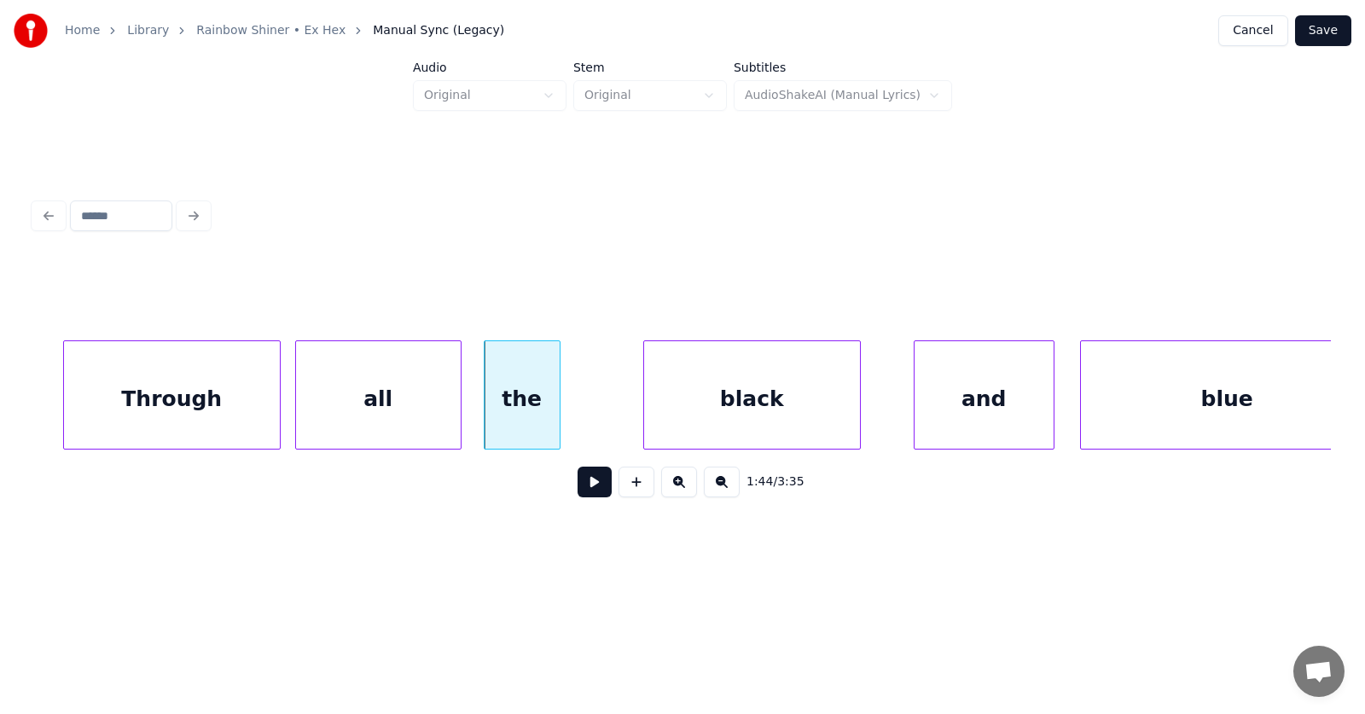
click at [727, 416] on div "black" at bounding box center [752, 399] width 216 height 116
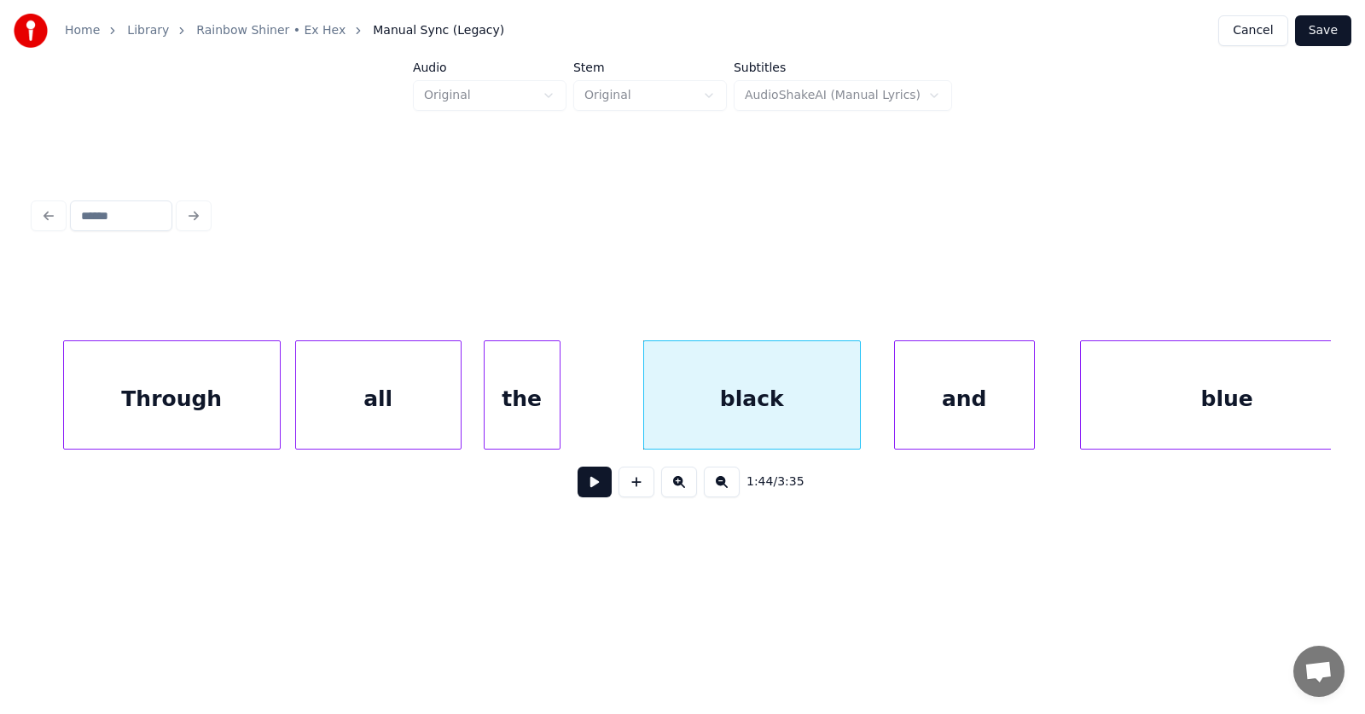
click at [945, 404] on div "and" at bounding box center [964, 399] width 139 height 116
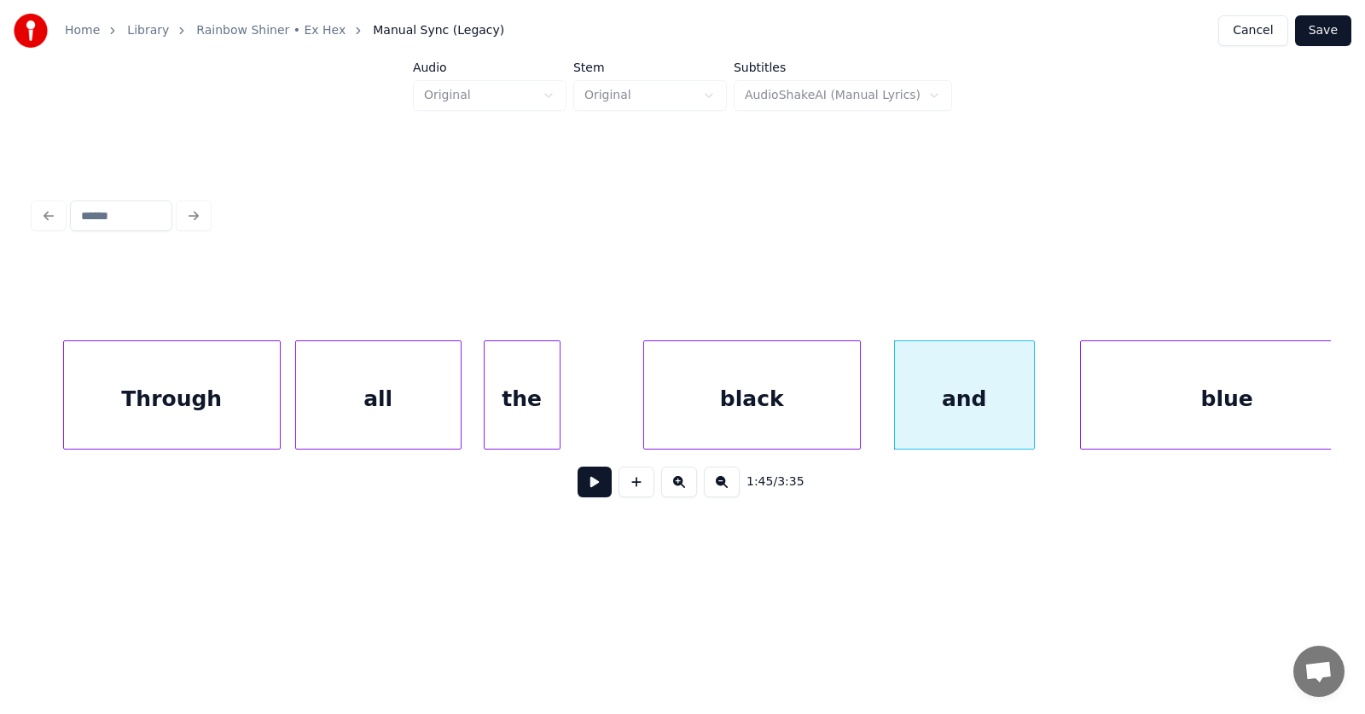
scroll to position [0, 66584]
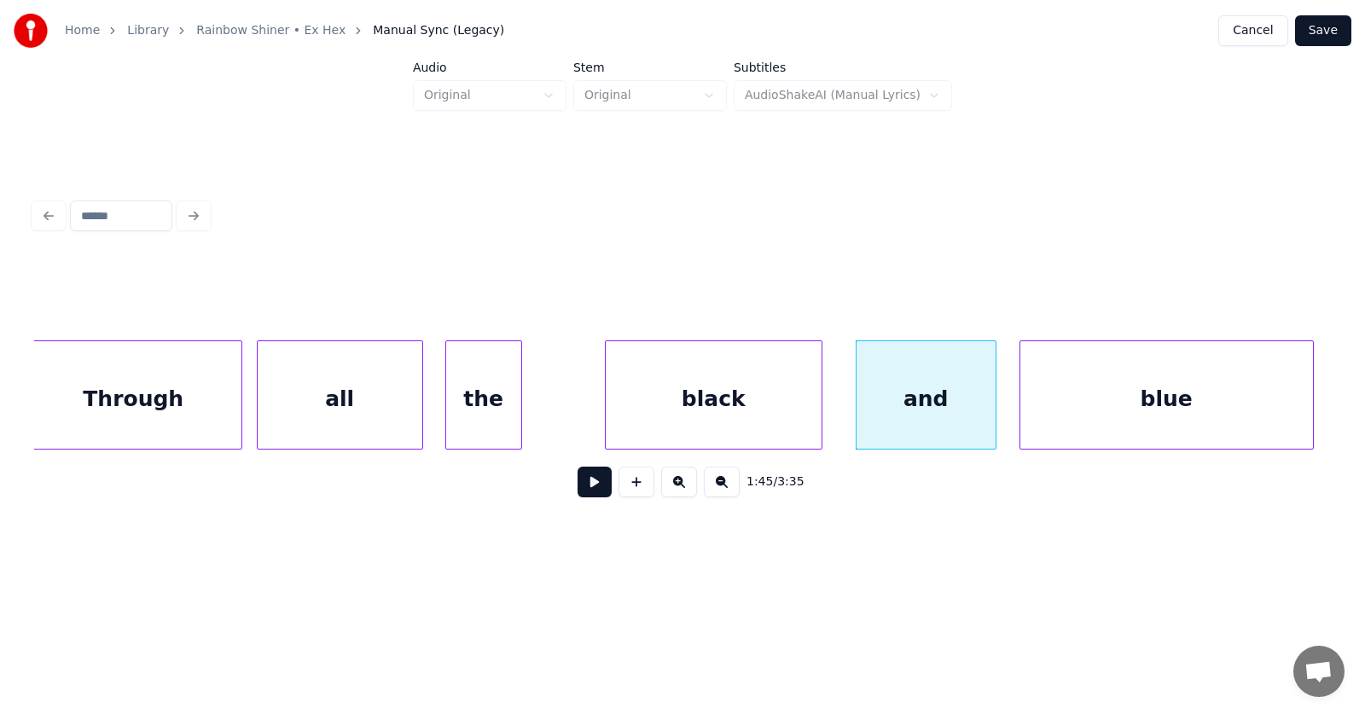
click at [1159, 404] on div "blue" at bounding box center [1166, 399] width 293 height 116
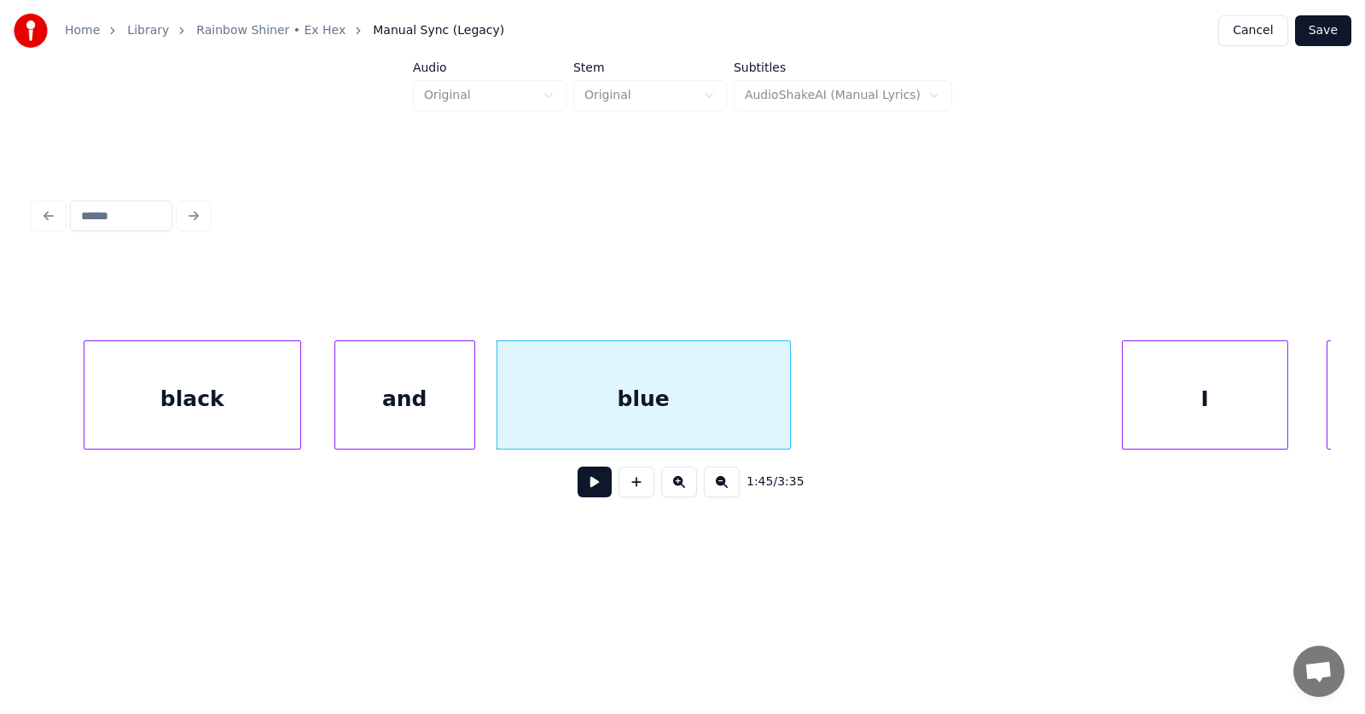
scroll to position [0, 67385]
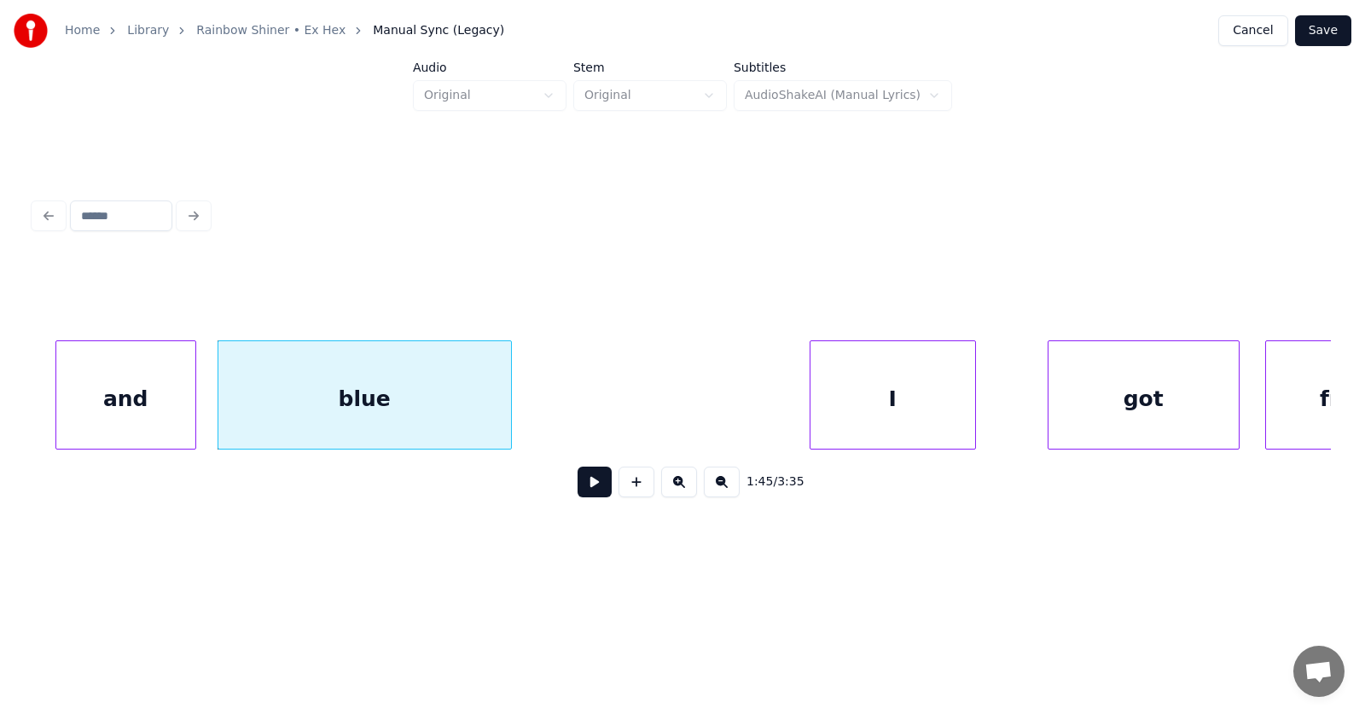
click at [886, 393] on div "I" at bounding box center [892, 399] width 165 height 116
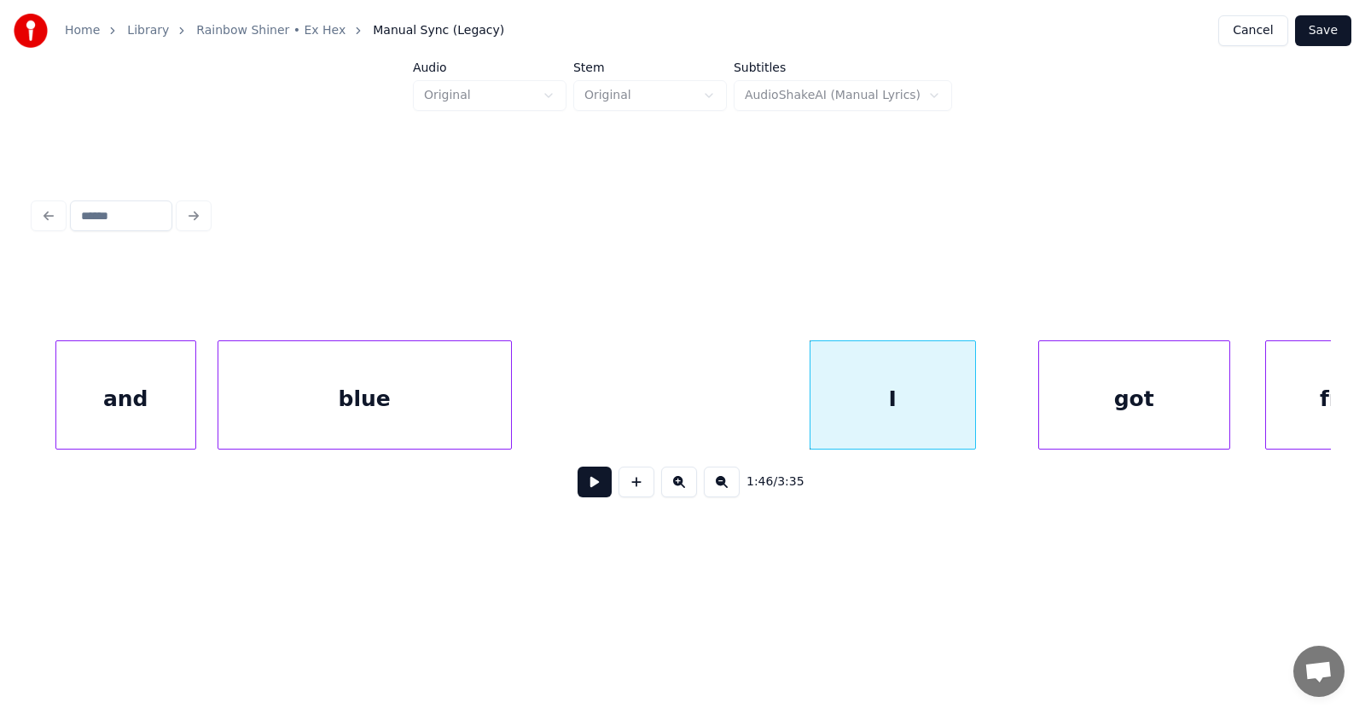
click at [1112, 402] on div "got" at bounding box center [1134, 399] width 190 height 116
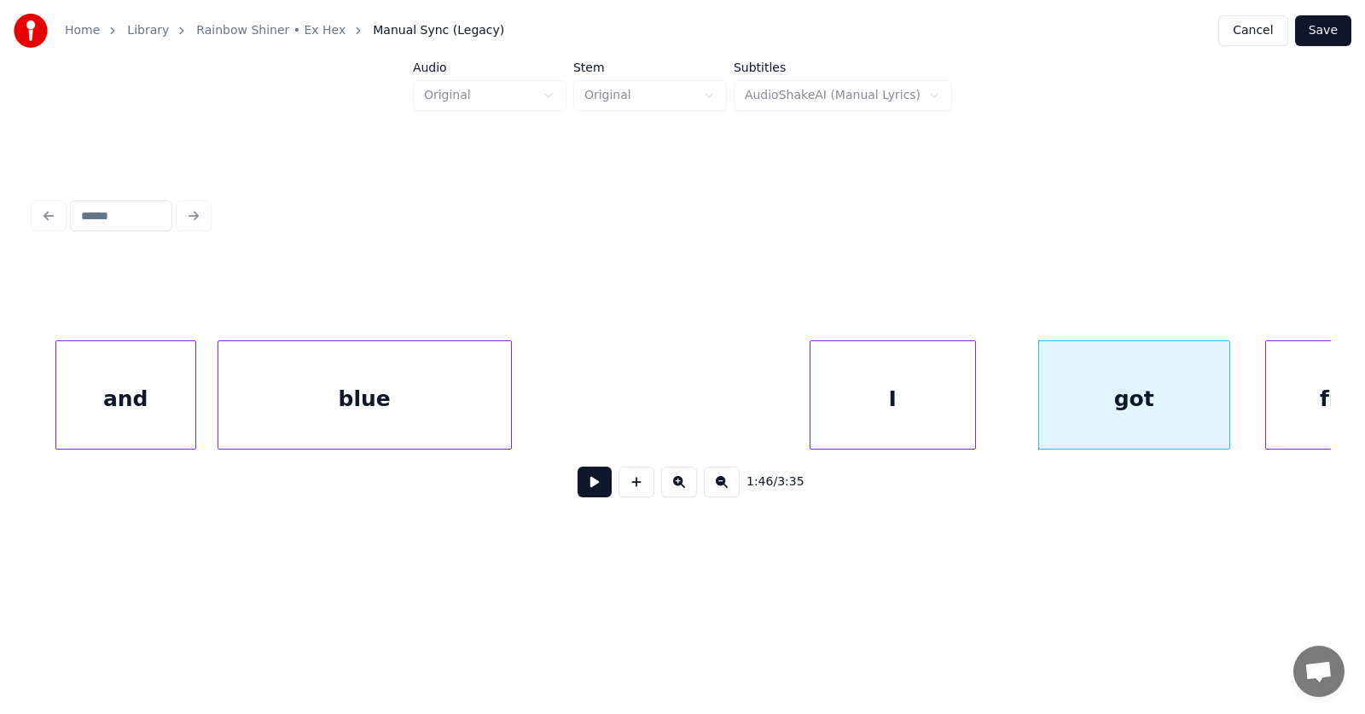
click at [861, 425] on div "I" at bounding box center [892, 399] width 165 height 116
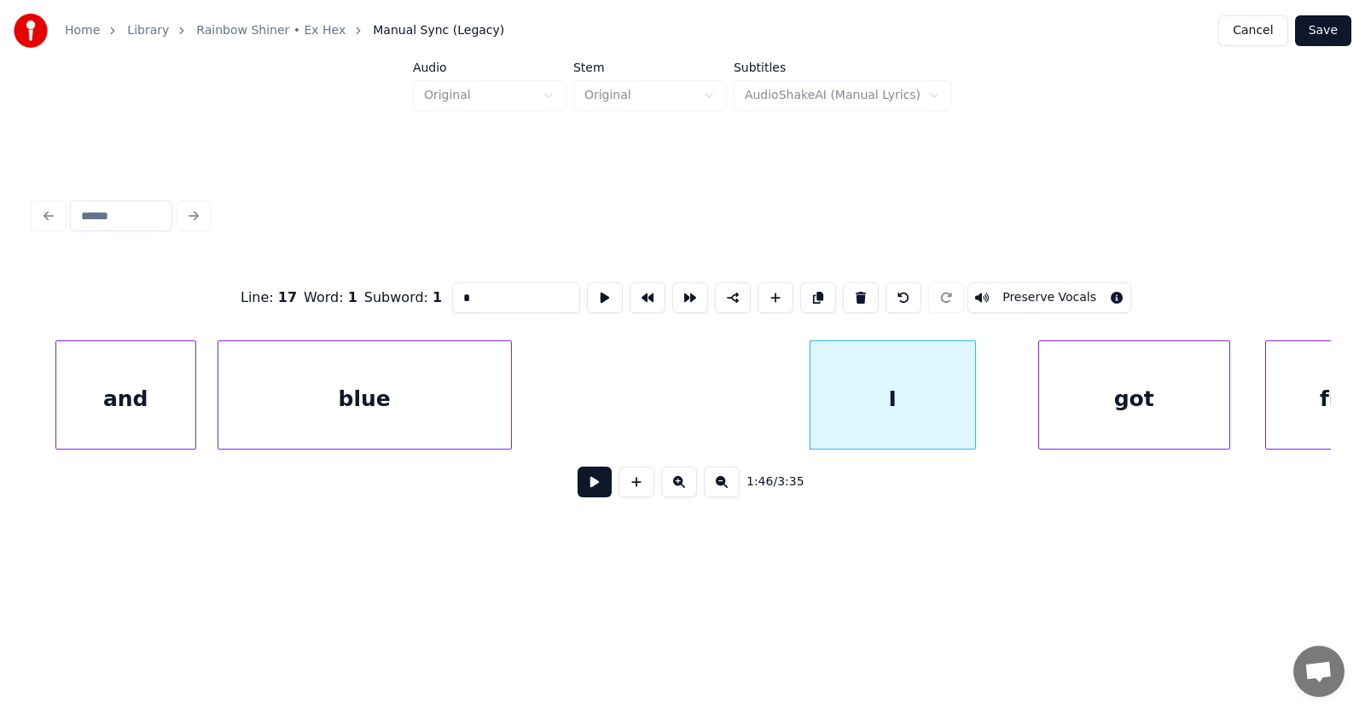
click at [578, 485] on button at bounding box center [595, 482] width 34 height 31
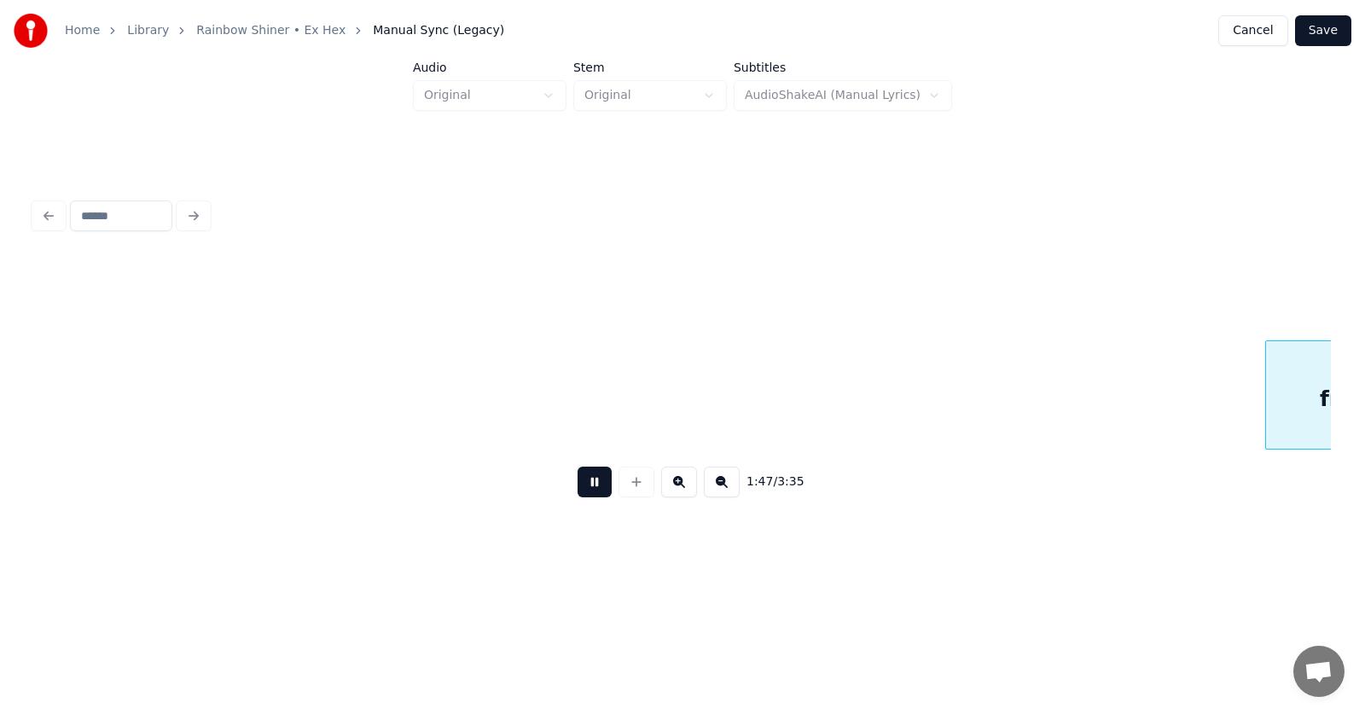
scroll to position [0, 68684]
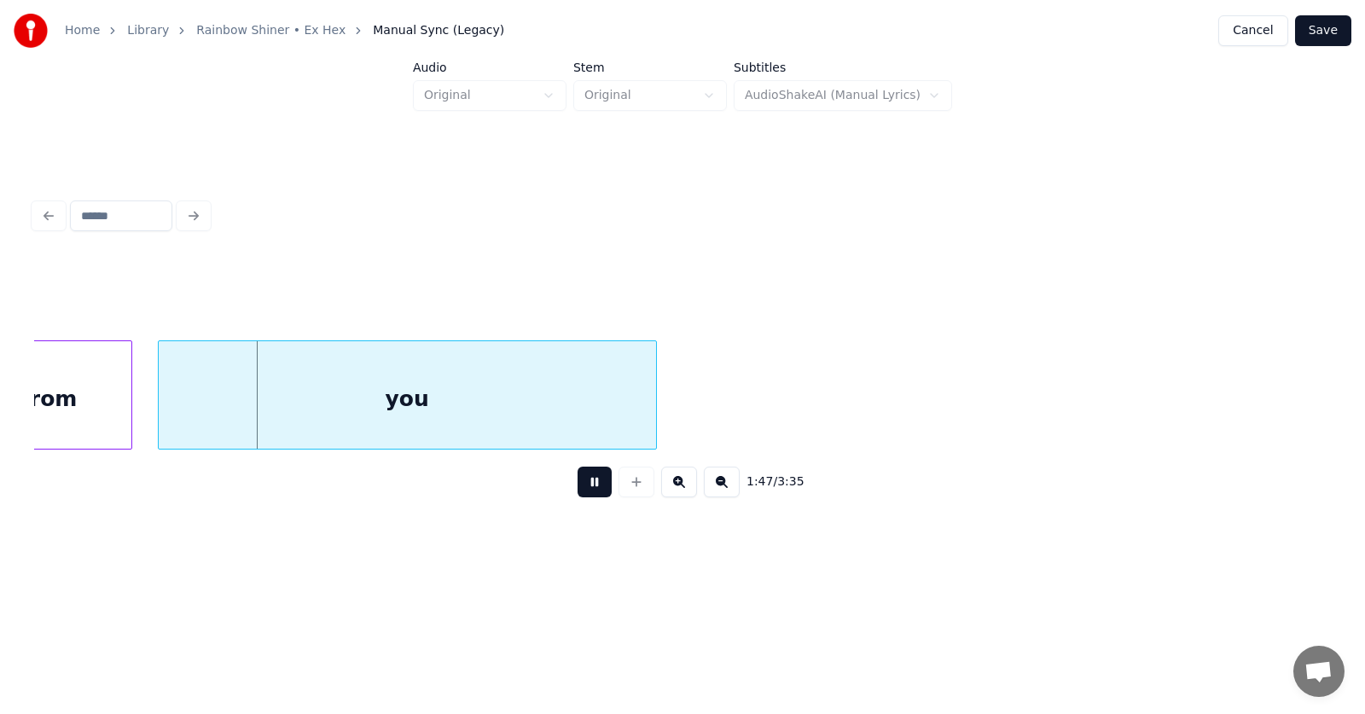
click at [578, 485] on button at bounding box center [595, 482] width 34 height 31
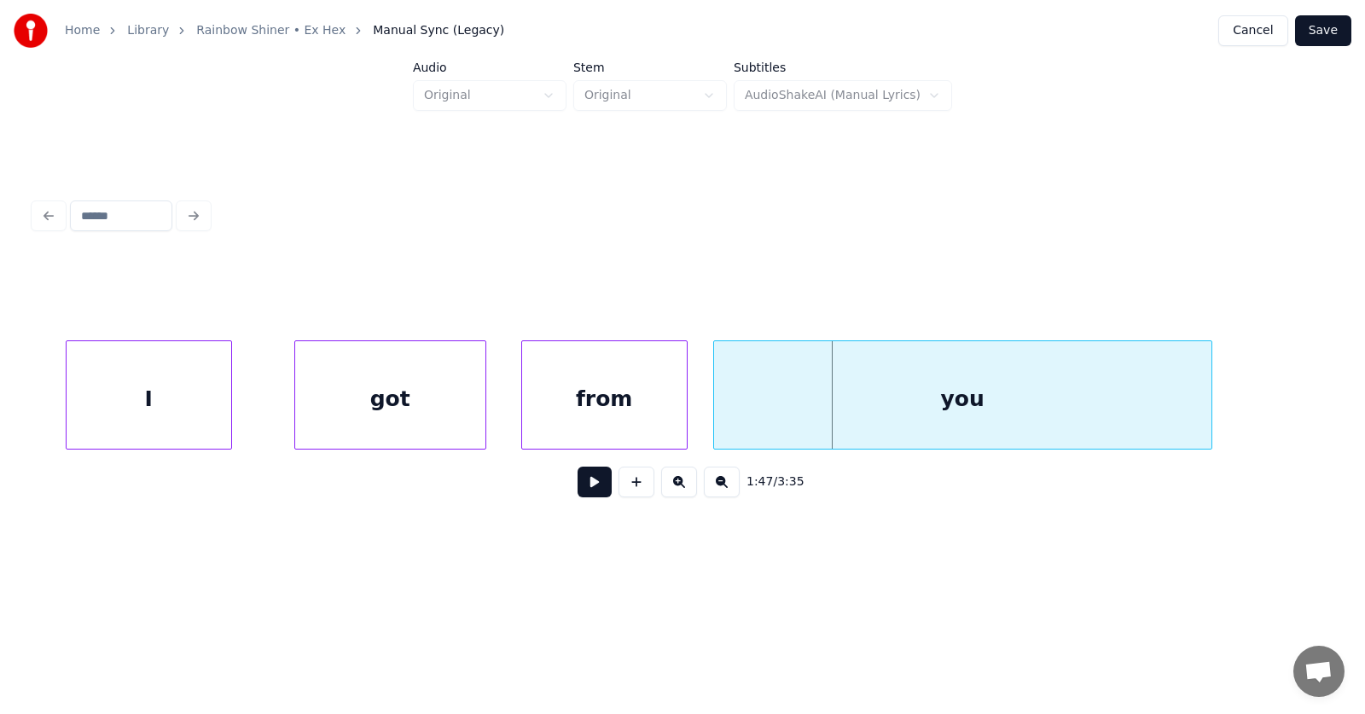
scroll to position [0, 67943]
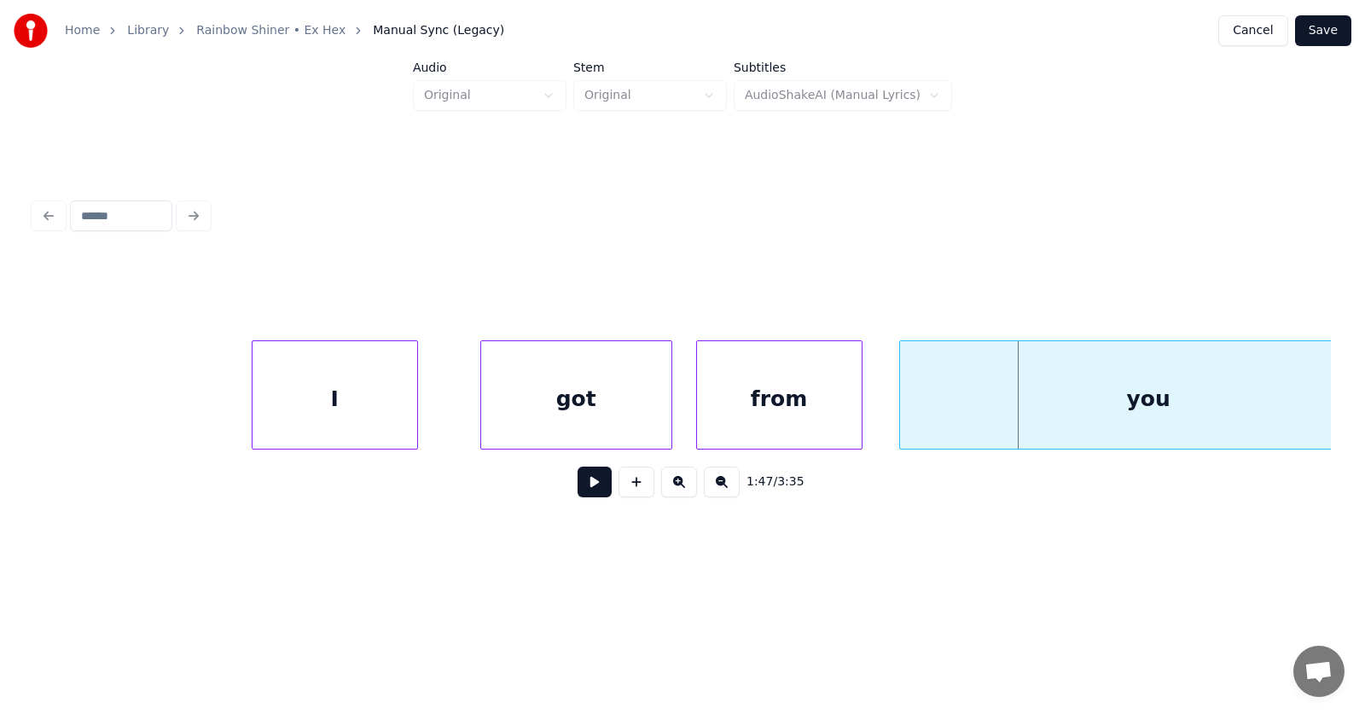
click at [812, 407] on div "from" at bounding box center [779, 399] width 165 height 116
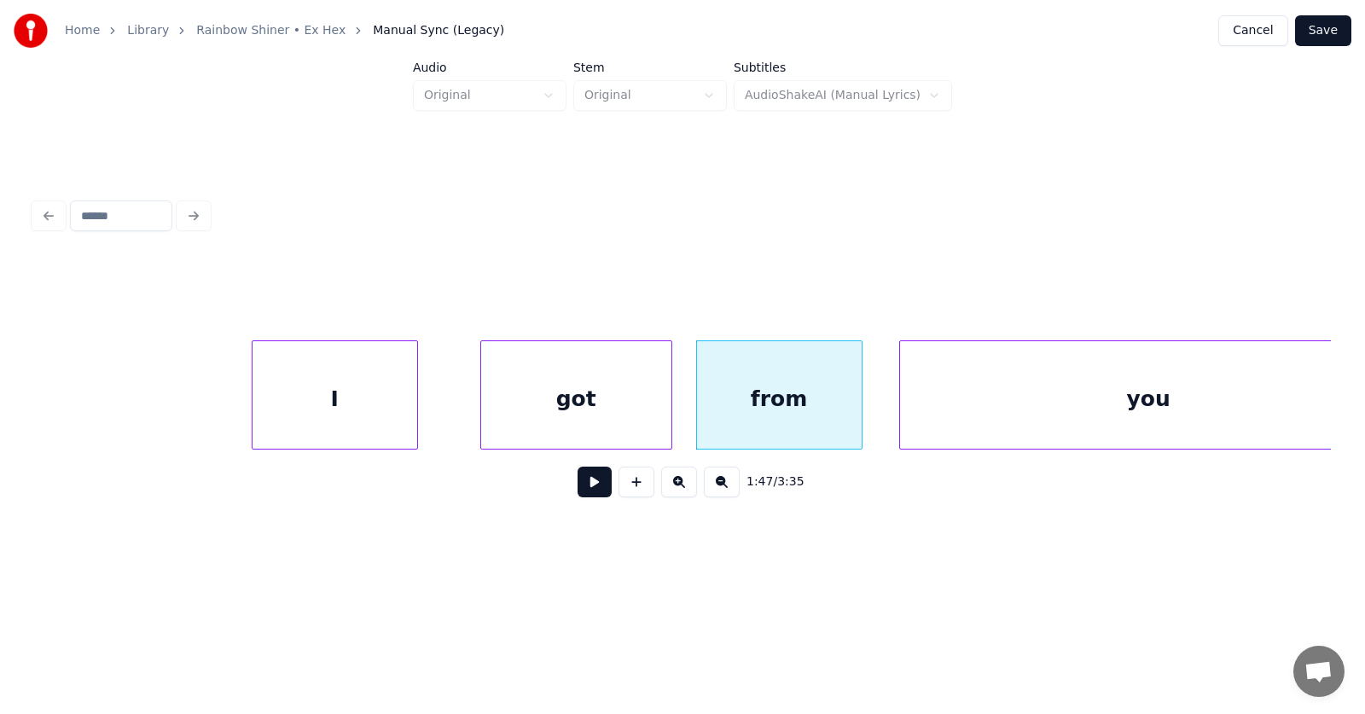
scroll to position [0, 68006]
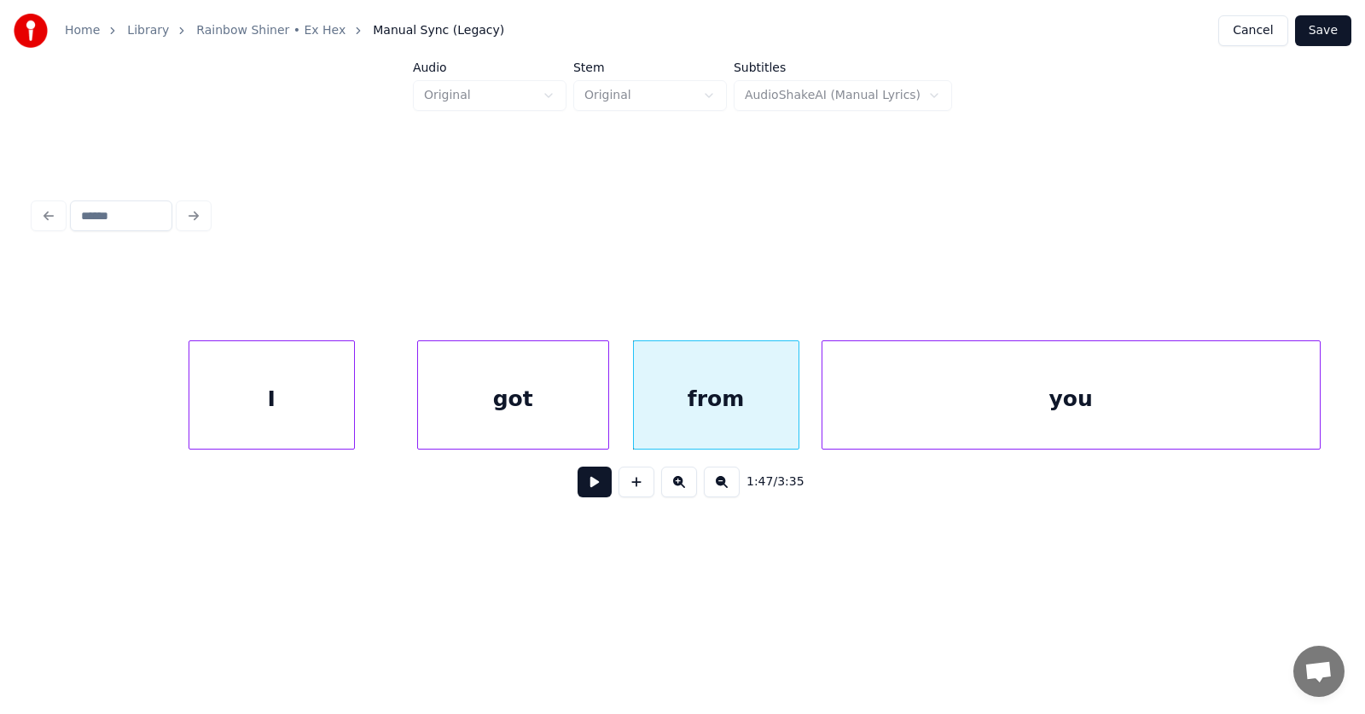
click at [983, 395] on div "you" at bounding box center [1070, 399] width 497 height 116
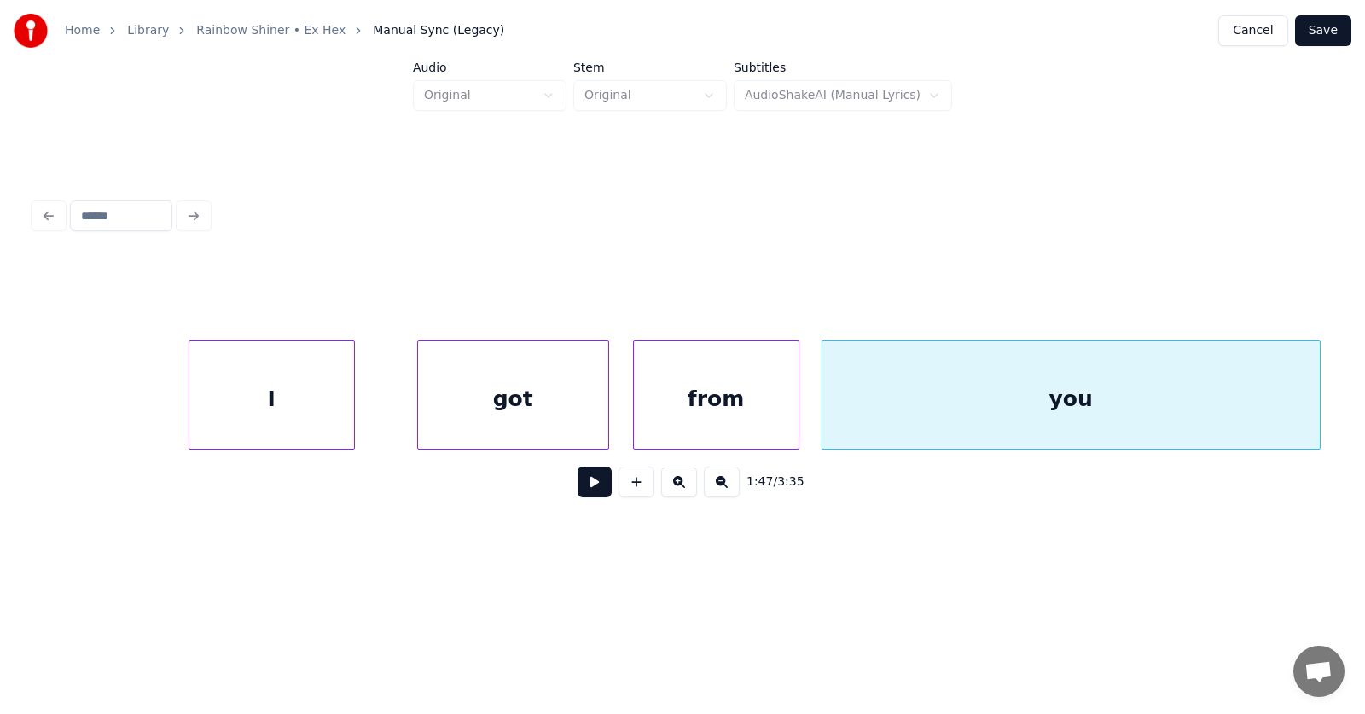
click at [556, 402] on div "got" at bounding box center [513, 399] width 190 height 116
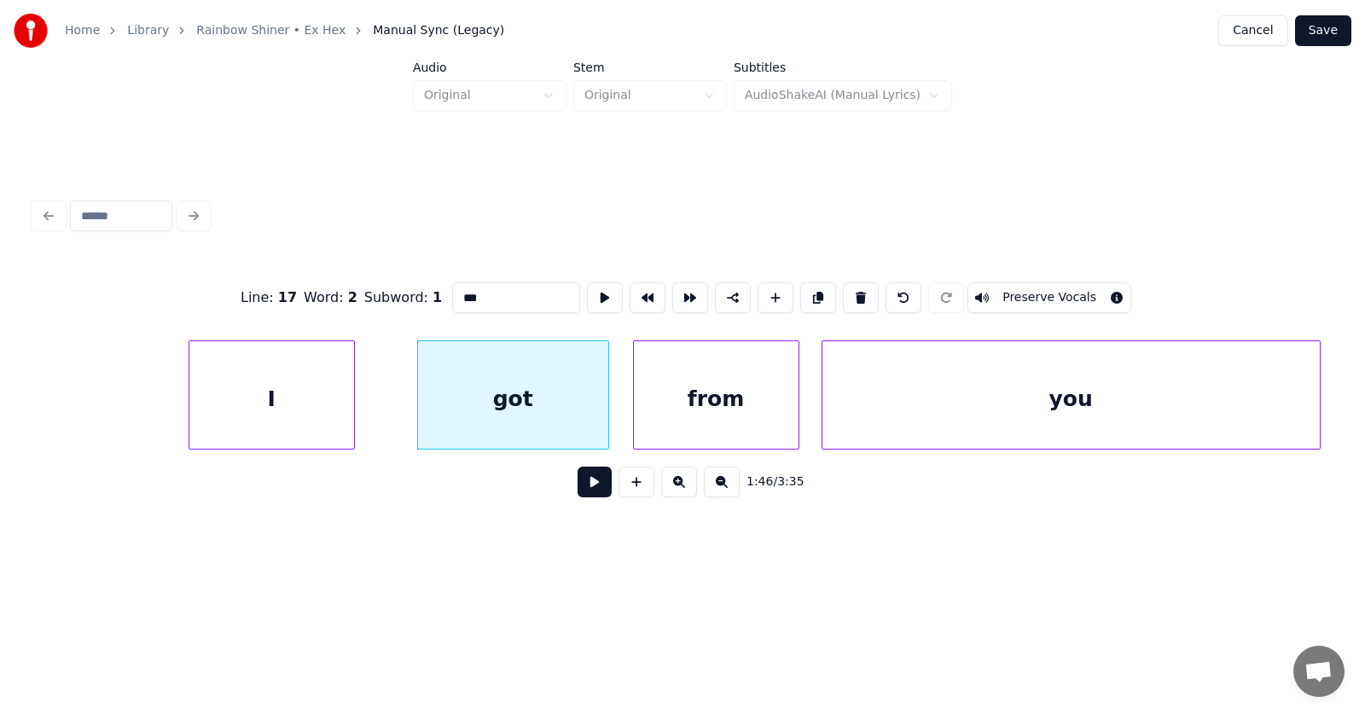
click at [480, 294] on input "***" at bounding box center [516, 297] width 128 height 31
type input "******"
click at [585, 480] on button at bounding box center [595, 482] width 34 height 31
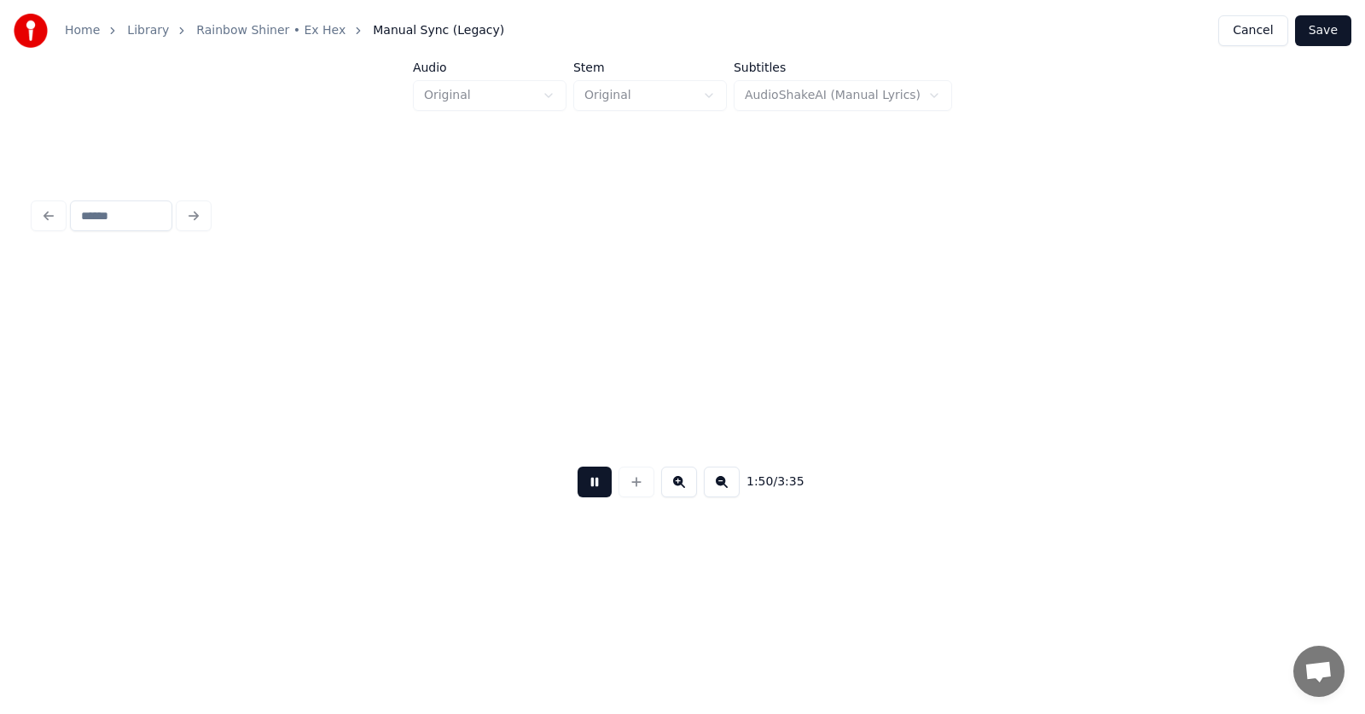
scroll to position [0, 70605]
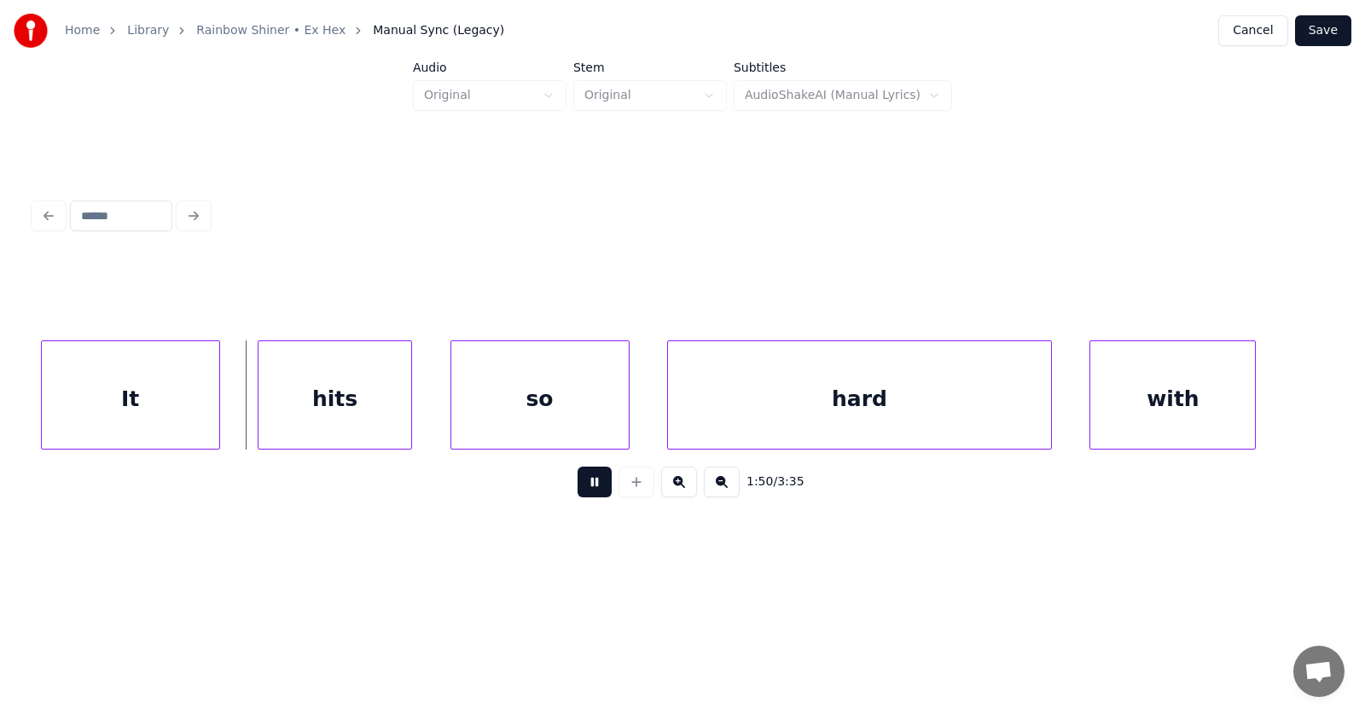
click at [586, 491] on button at bounding box center [595, 482] width 34 height 31
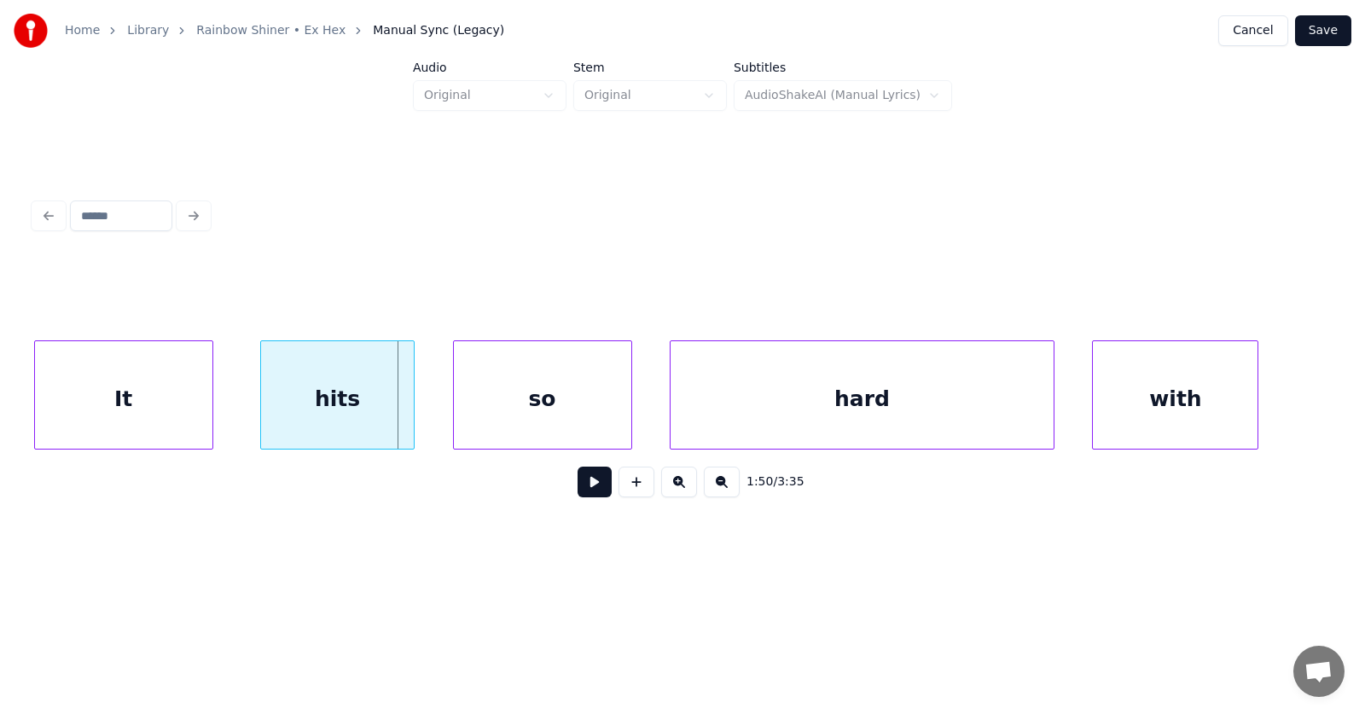
scroll to position [0, 70602]
click at [166, 397] on div "It" at bounding box center [124, 399] width 177 height 116
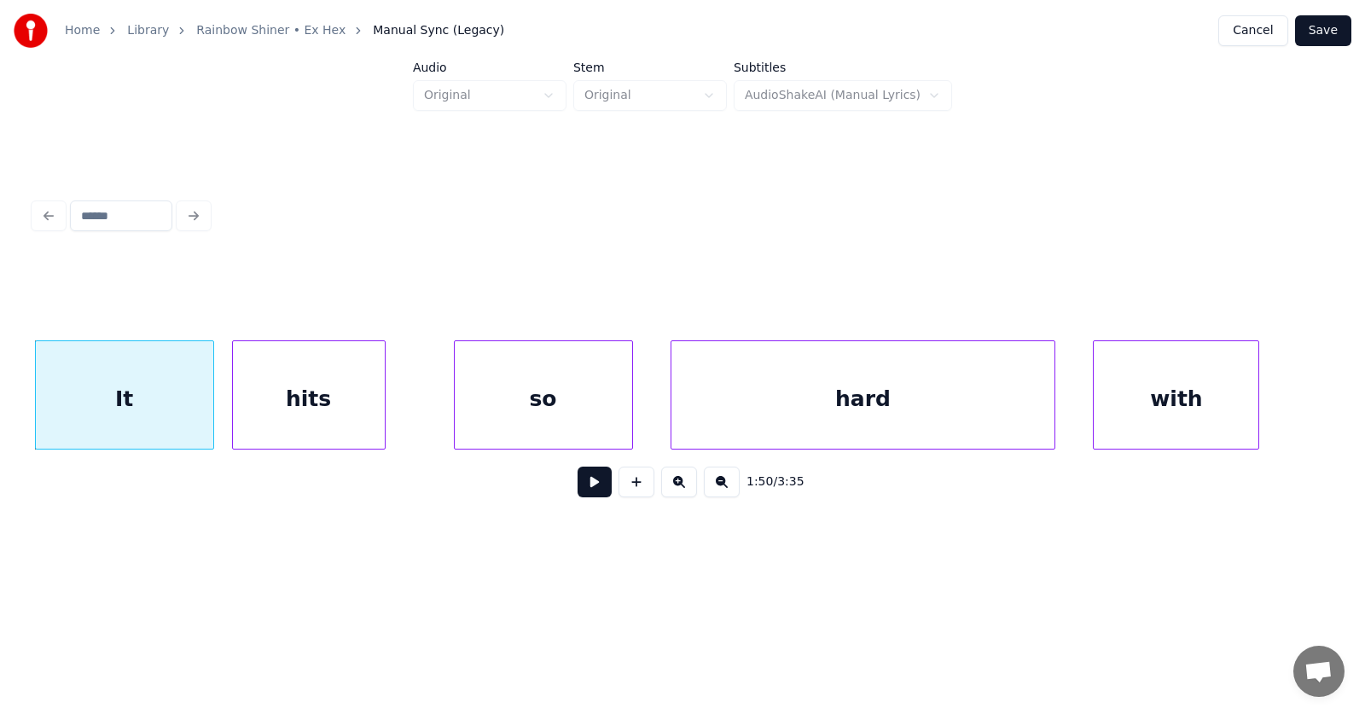
click at [315, 405] on div "hits" at bounding box center [309, 399] width 152 height 116
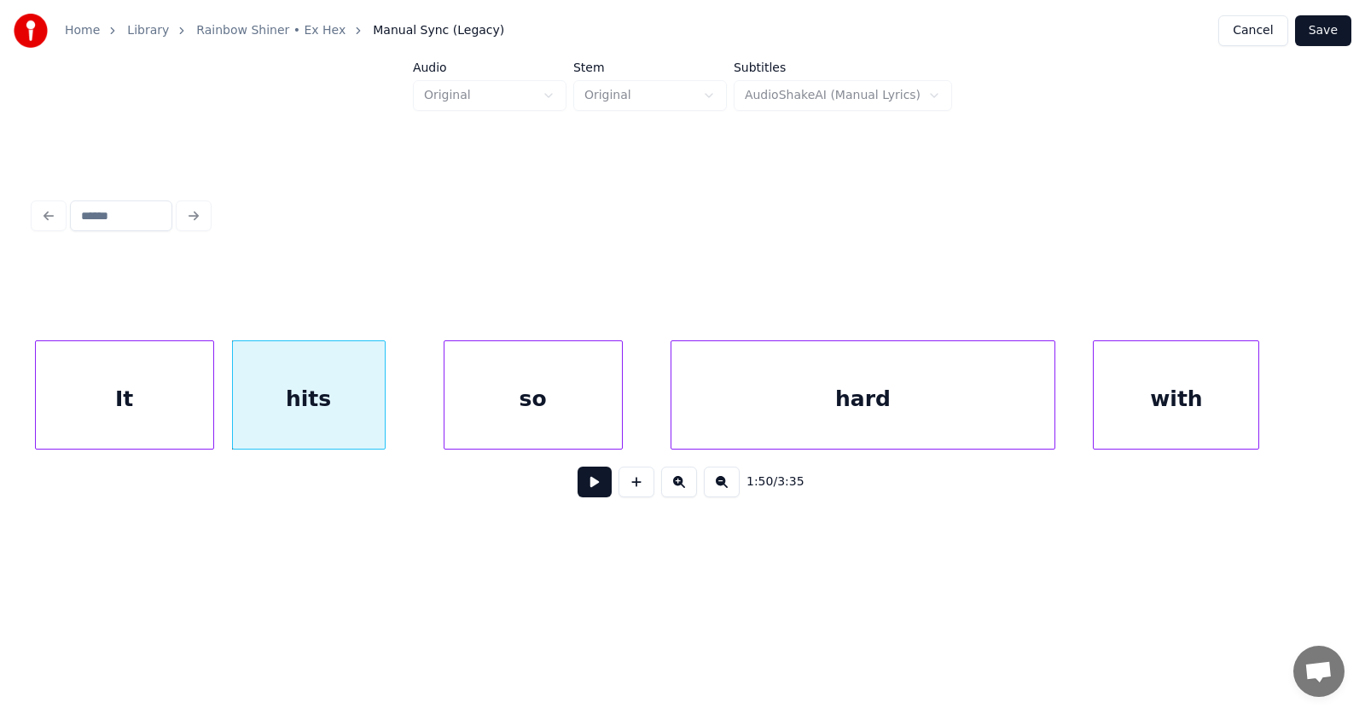
click at [521, 410] on div "so" at bounding box center [532, 399] width 177 height 116
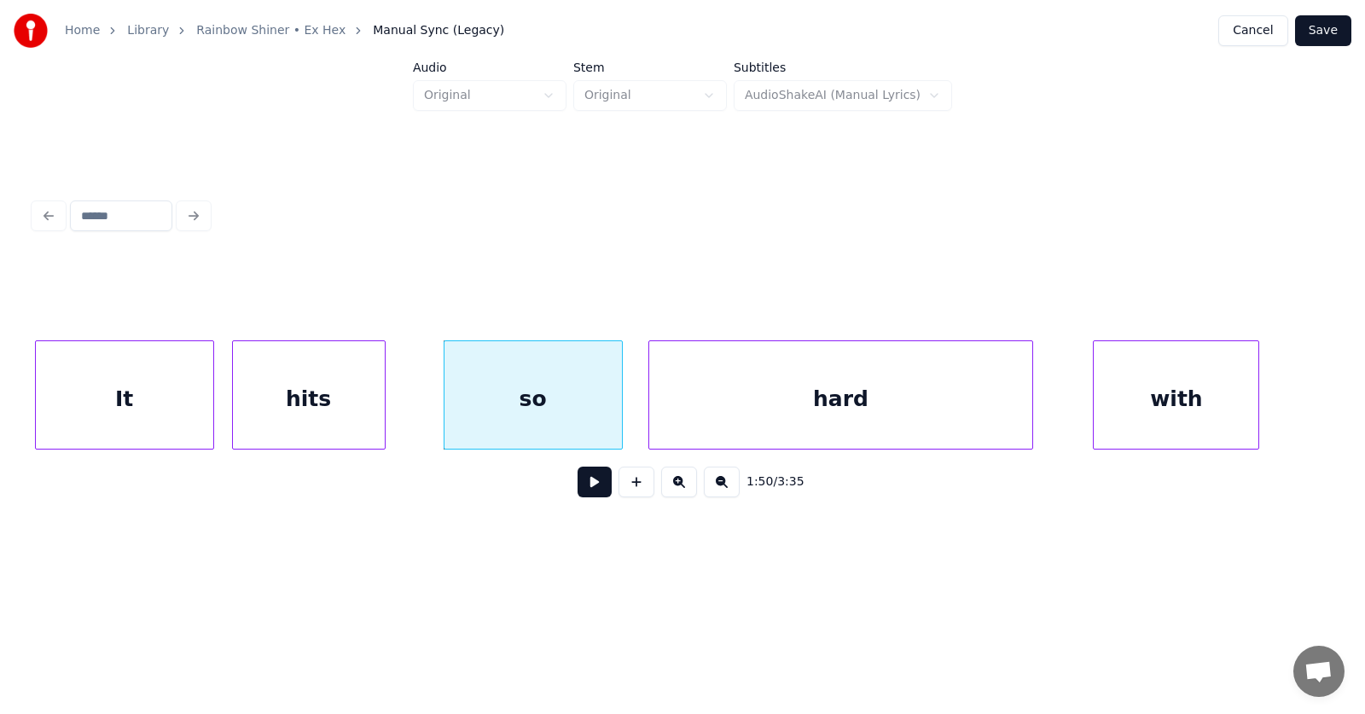
click at [787, 387] on div "hard" at bounding box center [840, 399] width 382 height 116
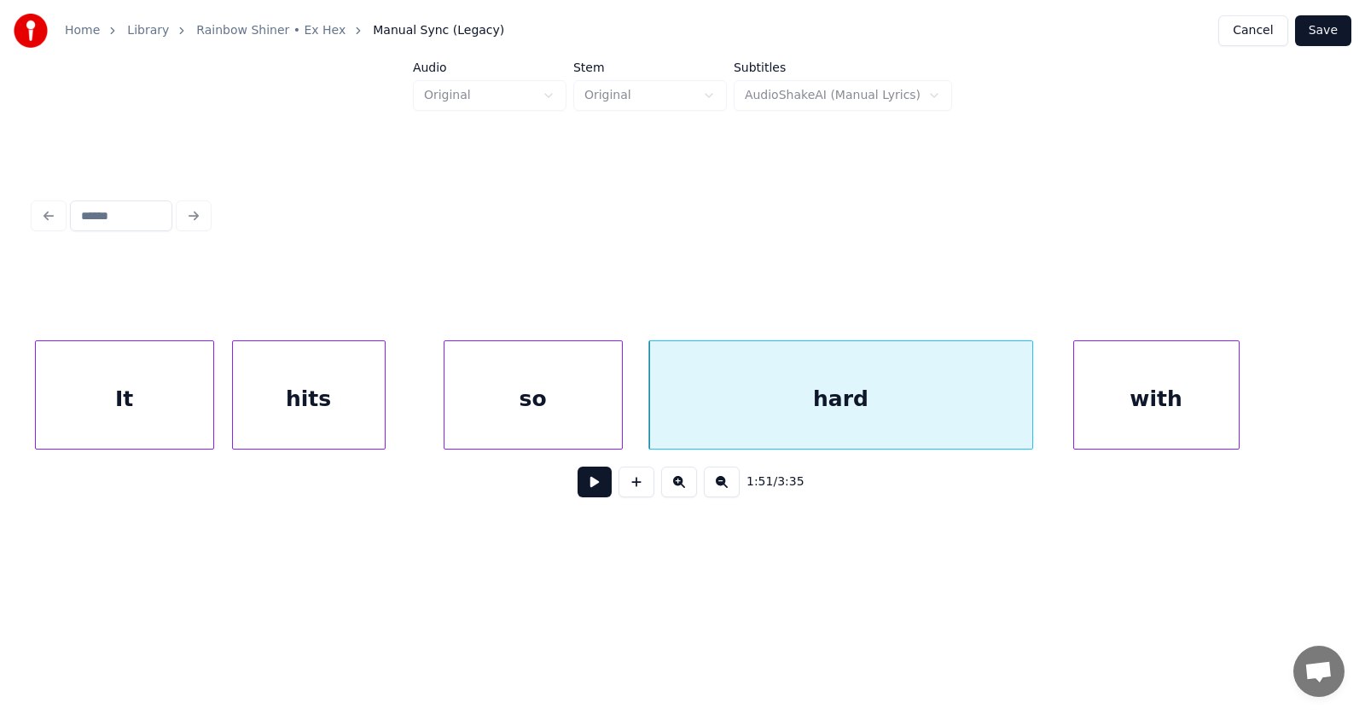
click at [1107, 388] on div "with" at bounding box center [1156, 399] width 165 height 116
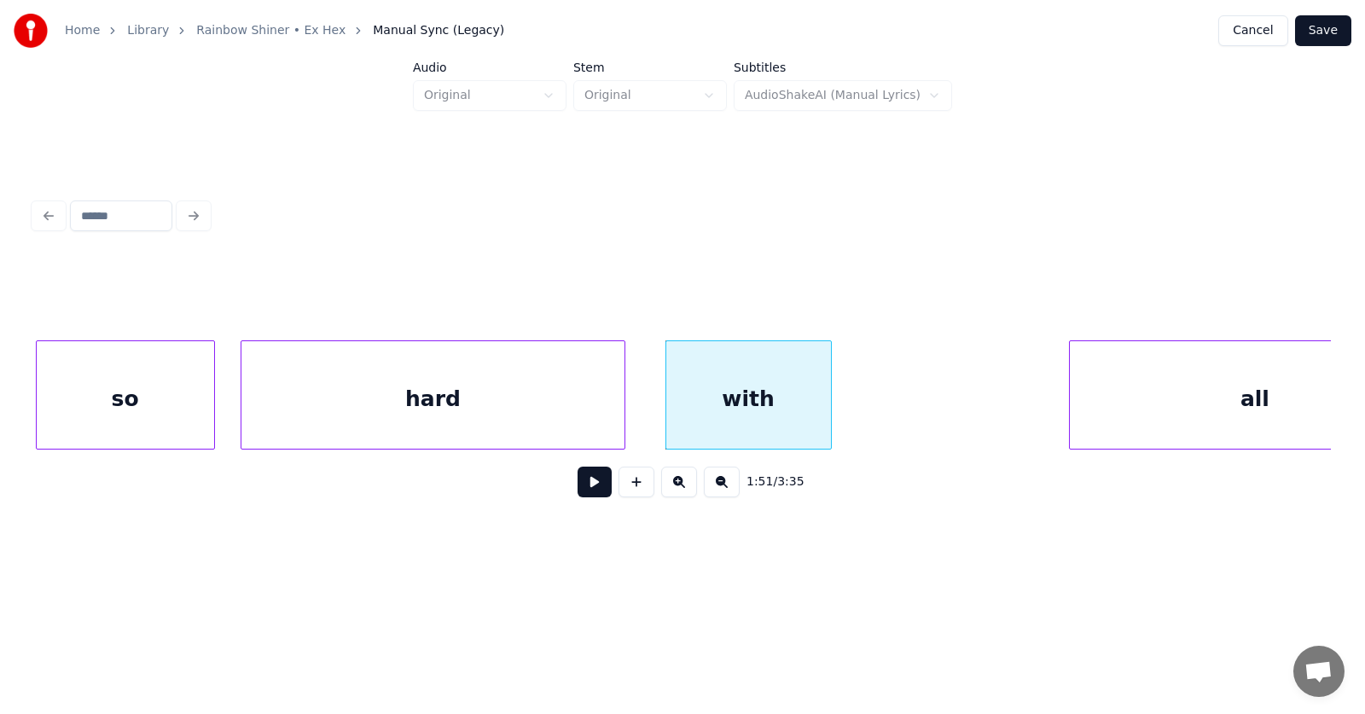
scroll to position [0, 71382]
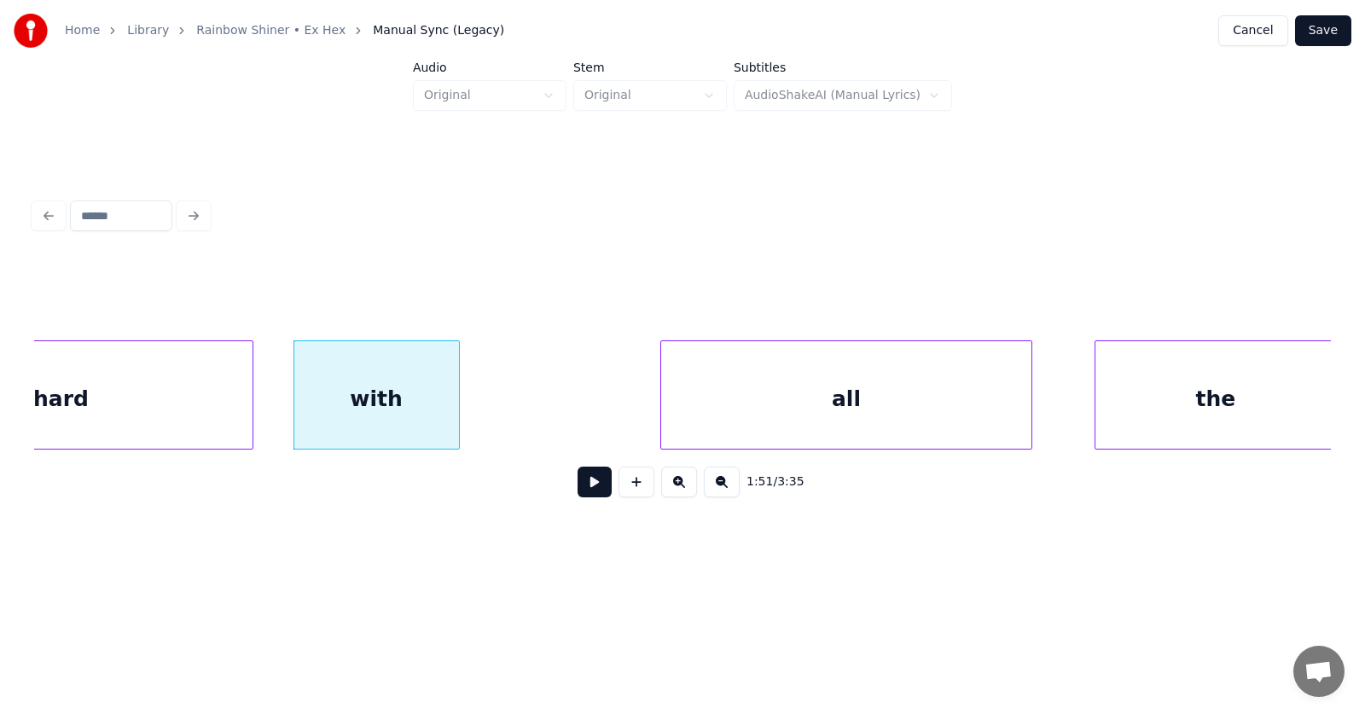
click at [765, 405] on div "all" at bounding box center [845, 399] width 369 height 116
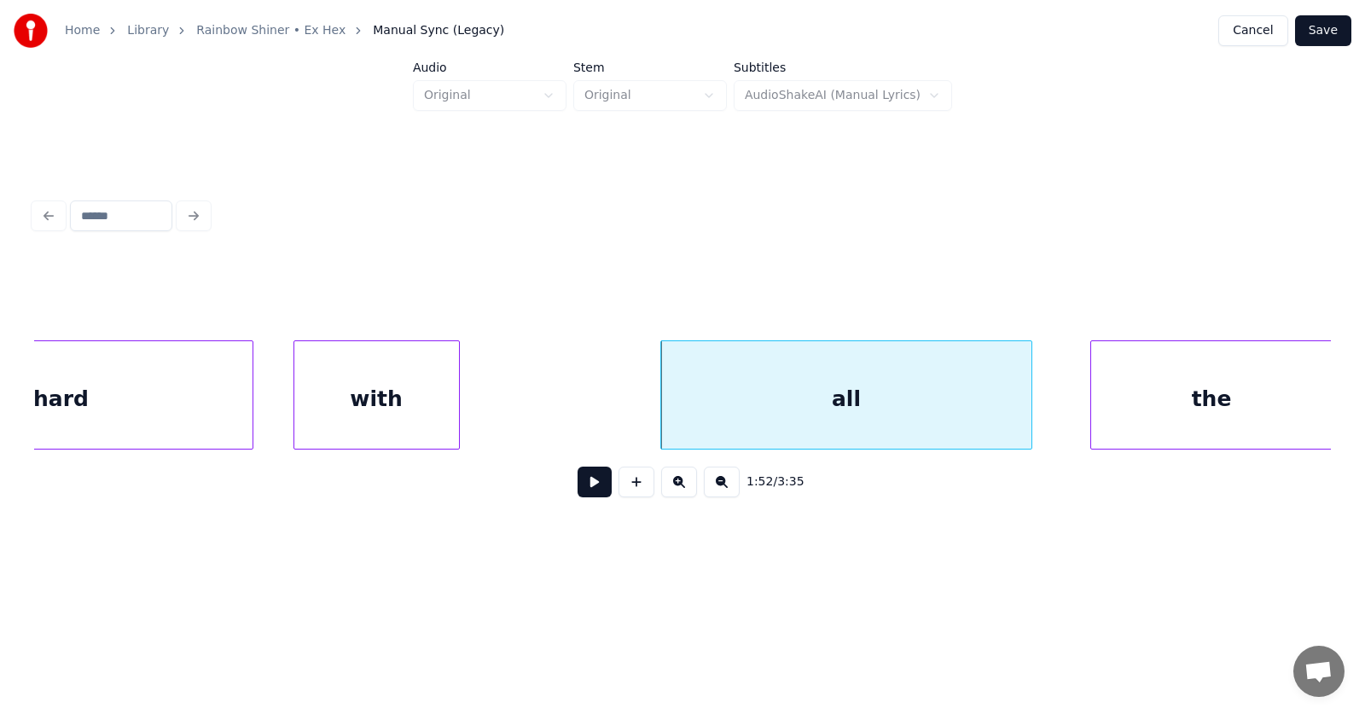
scroll to position [0, 71384]
click at [1079, 396] on div "the" at bounding box center [1180, 399] width 241 height 116
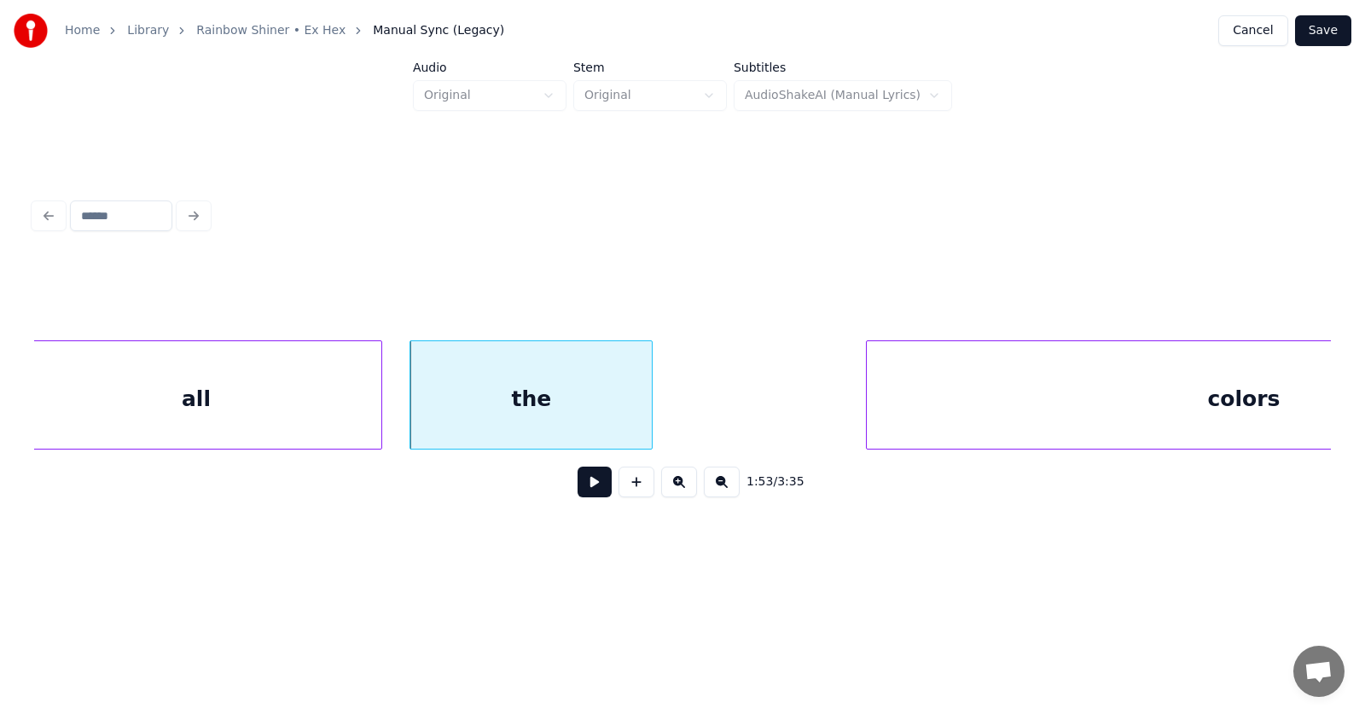
scroll to position [0, 72318]
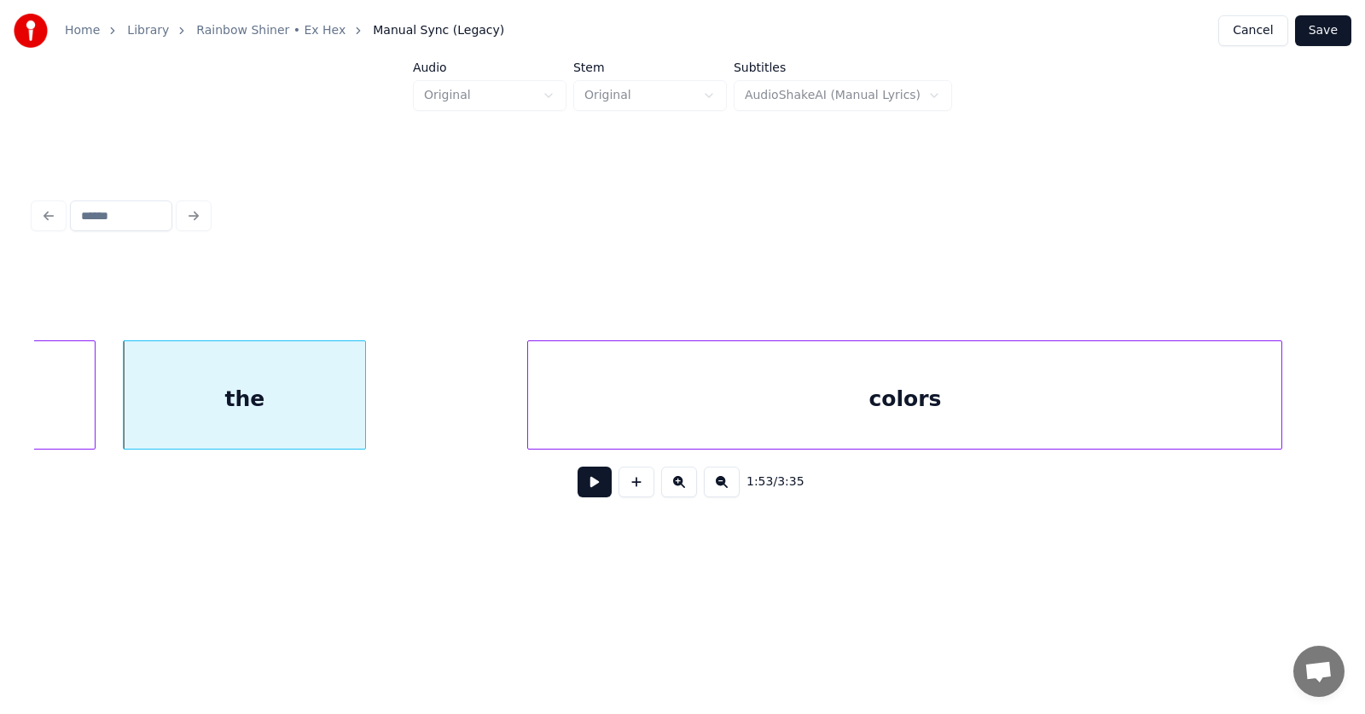
click at [1007, 408] on div "colors" at bounding box center [904, 399] width 753 height 116
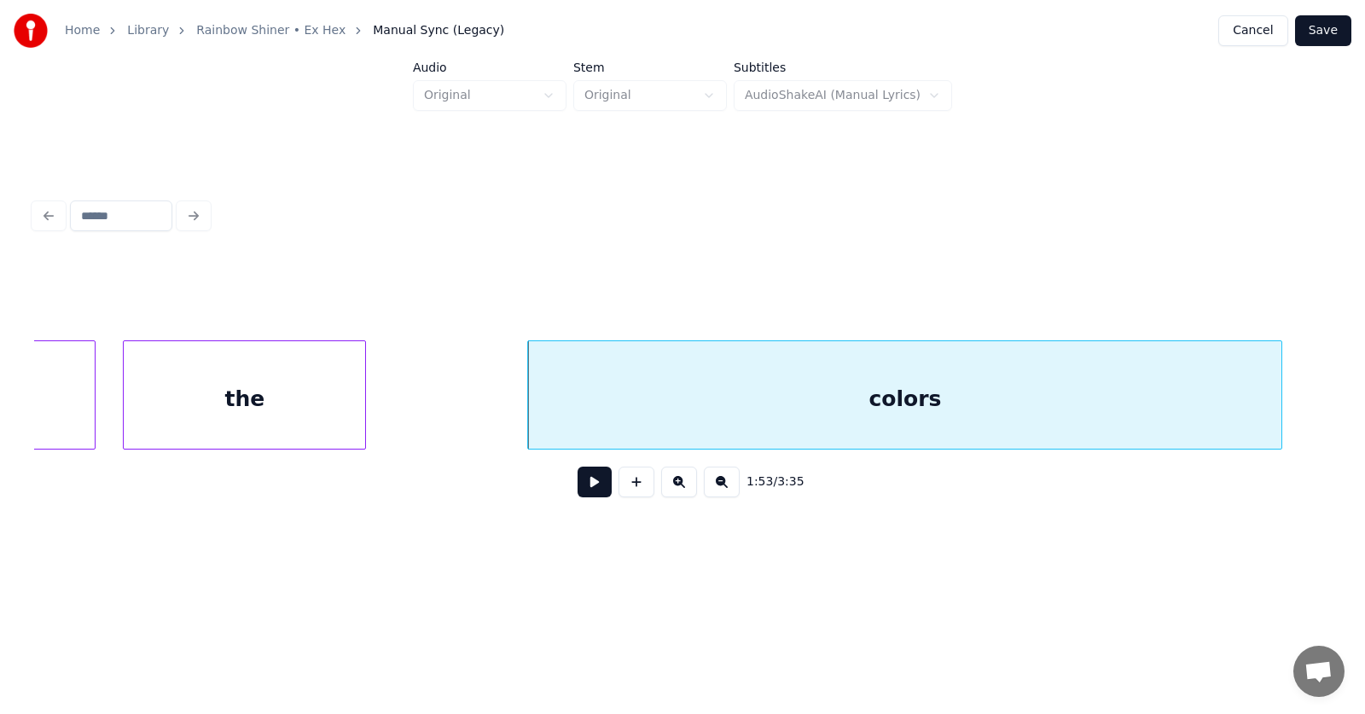
click at [594, 491] on button at bounding box center [595, 482] width 34 height 31
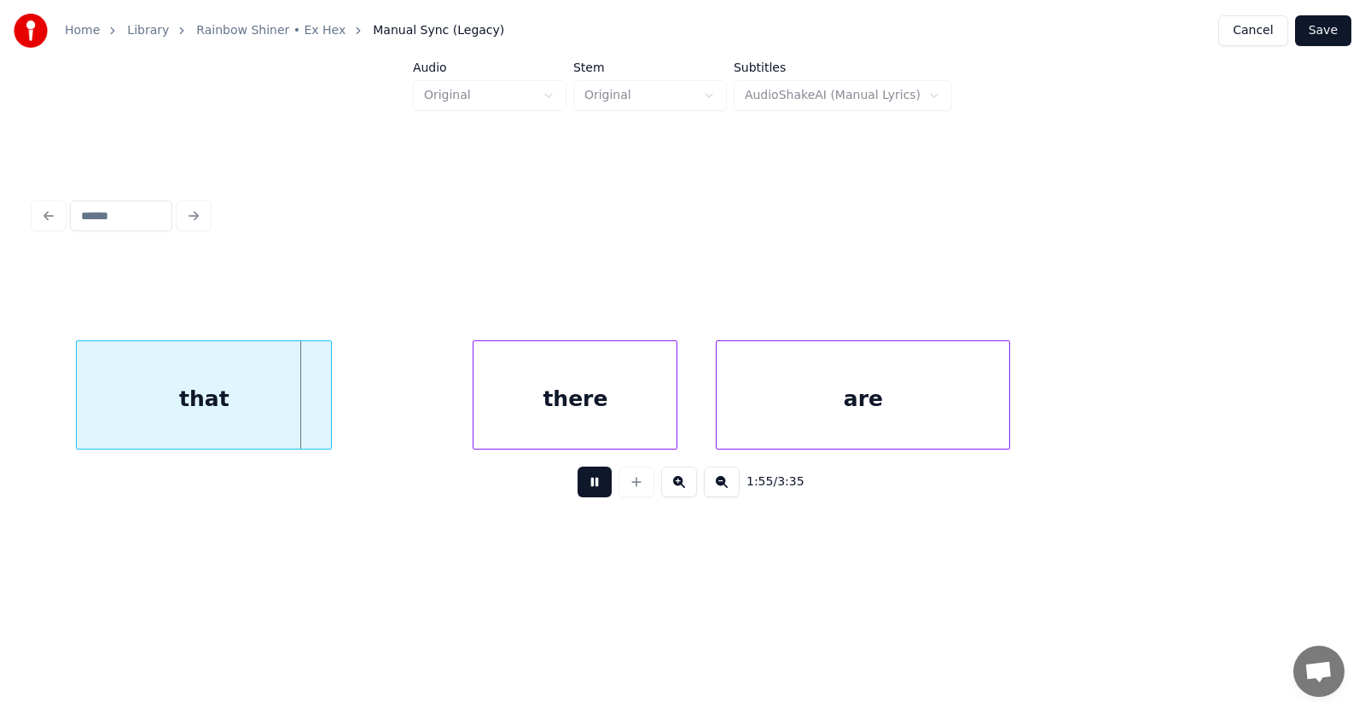
click at [594, 491] on button at bounding box center [595, 482] width 34 height 31
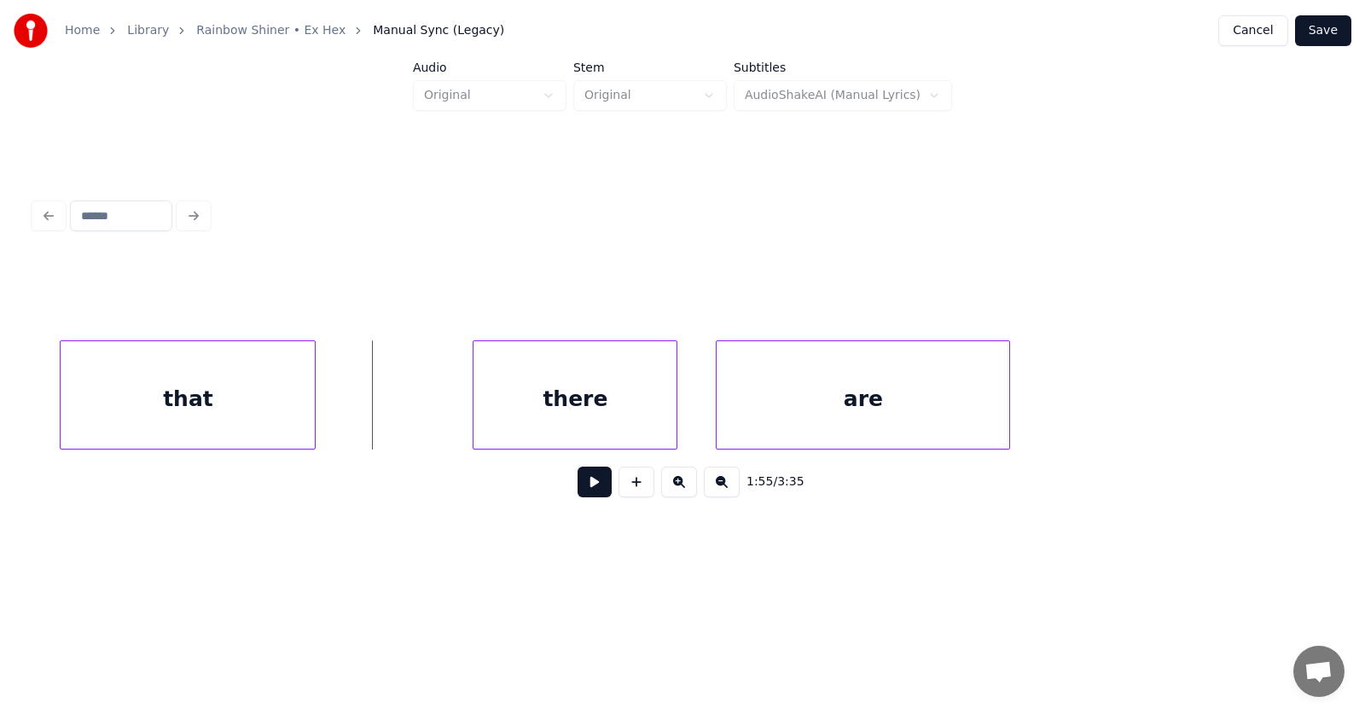
click at [251, 392] on div "that" at bounding box center [188, 399] width 254 height 116
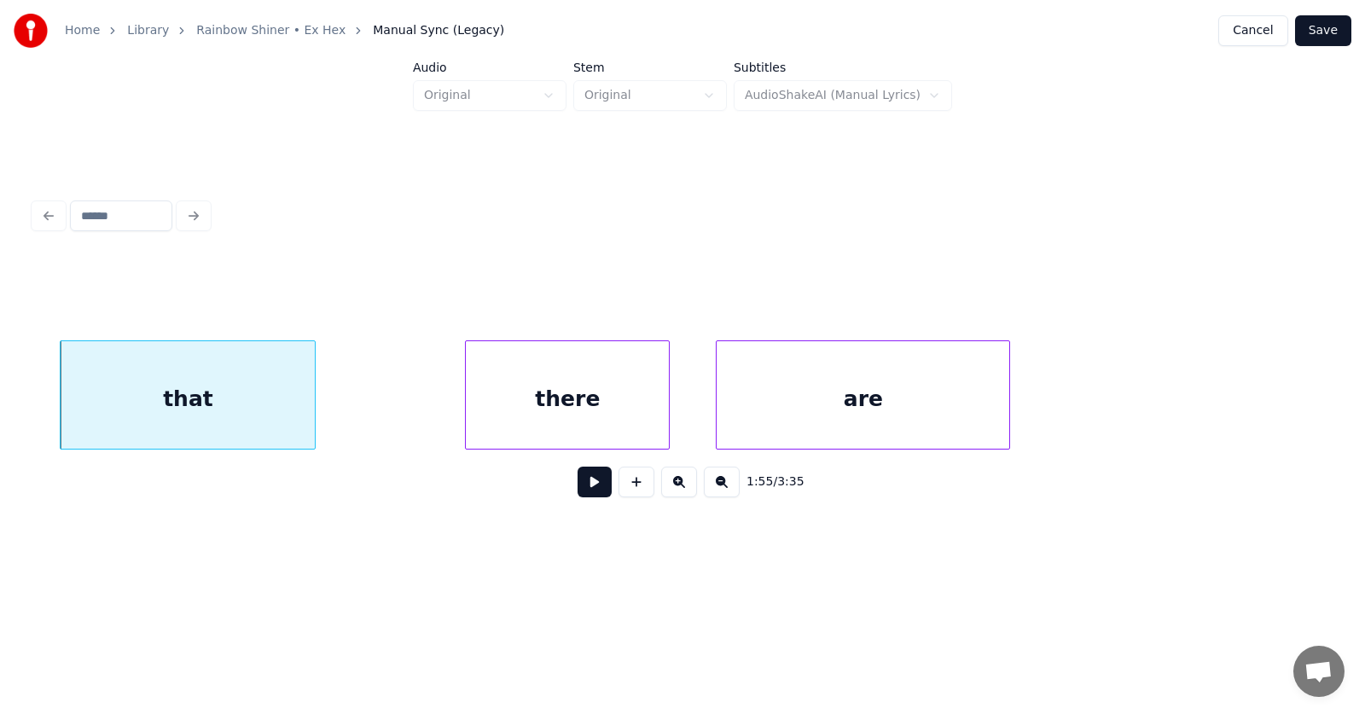
click at [564, 406] on div "there" at bounding box center [567, 399] width 203 height 116
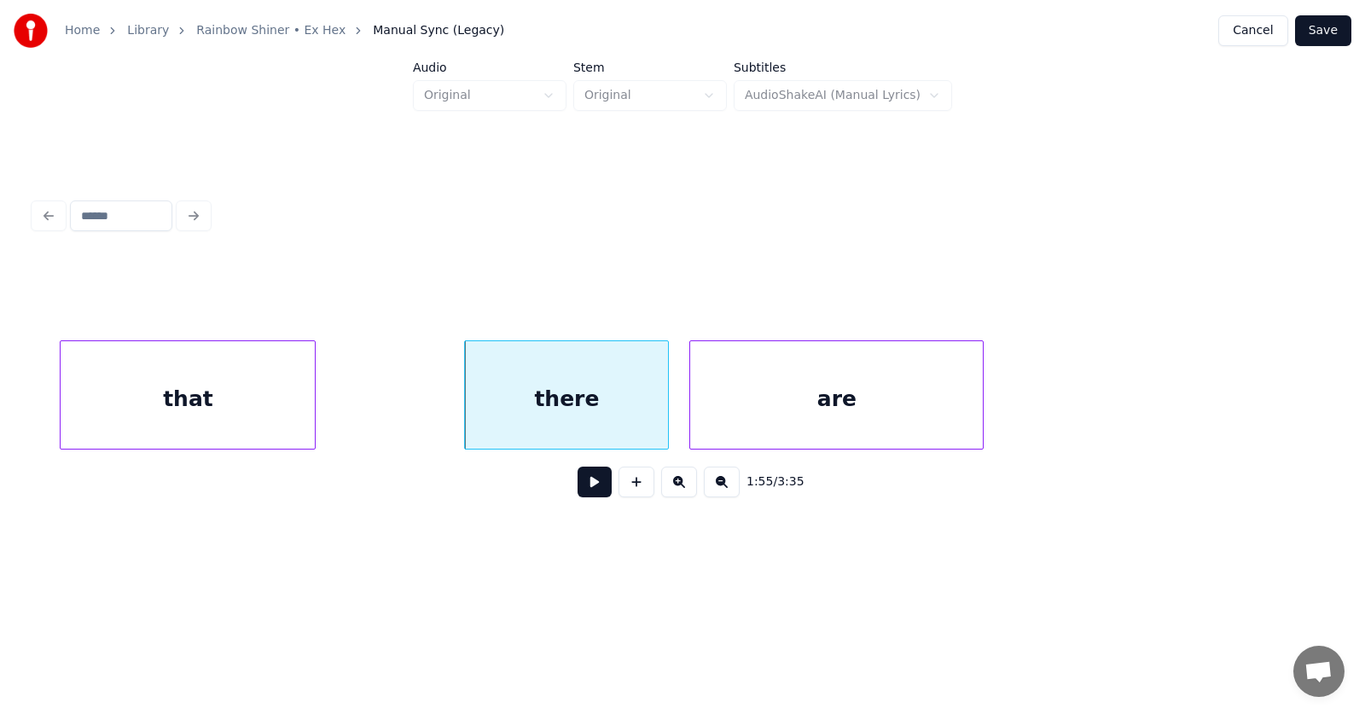
click at [752, 410] on div "are" at bounding box center [836, 399] width 293 height 116
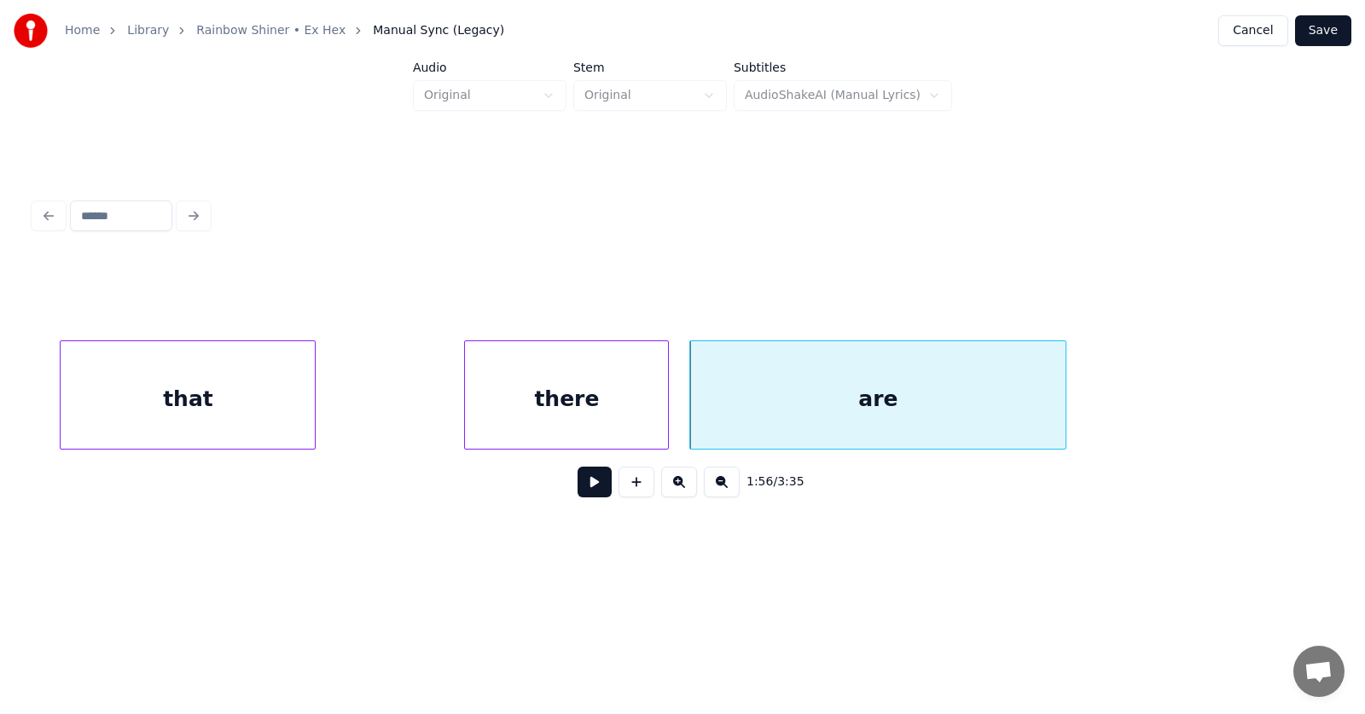
click at [1062, 394] on div at bounding box center [1062, 394] width 5 height 107
click at [581, 485] on button at bounding box center [595, 482] width 34 height 31
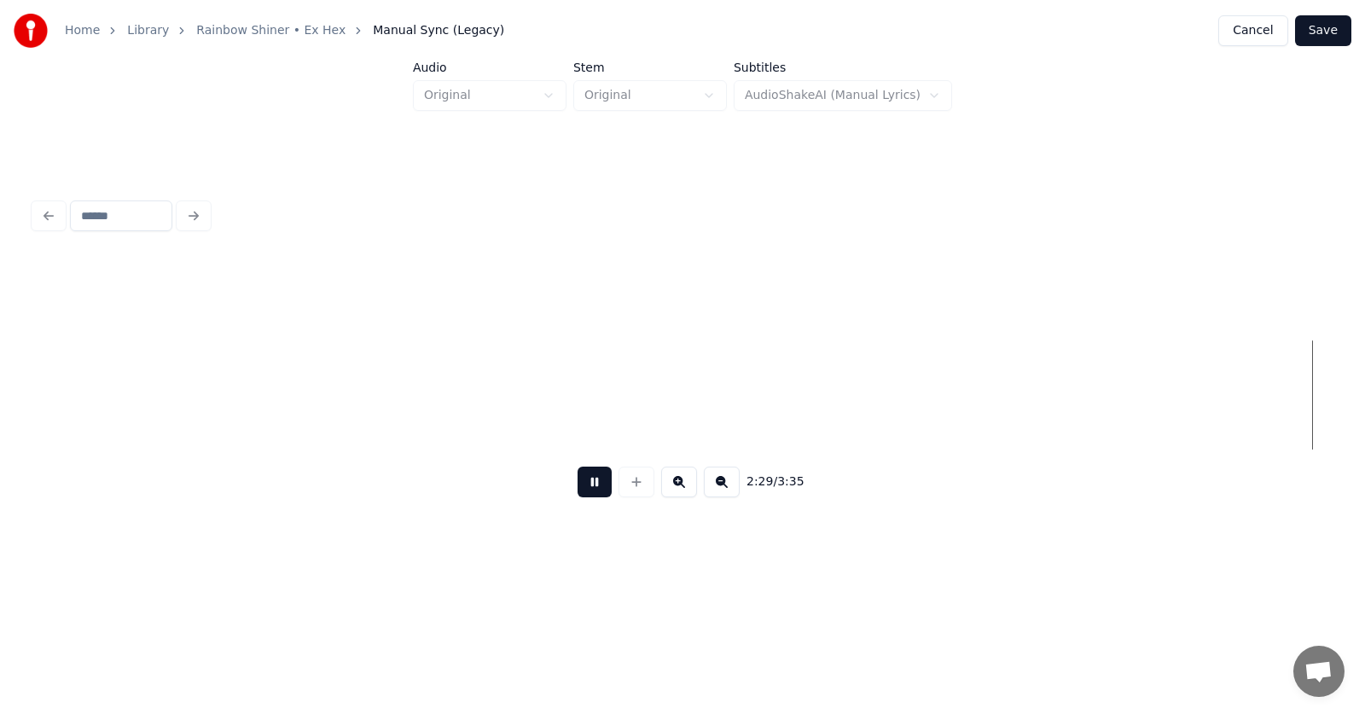
scroll to position [0, 95749]
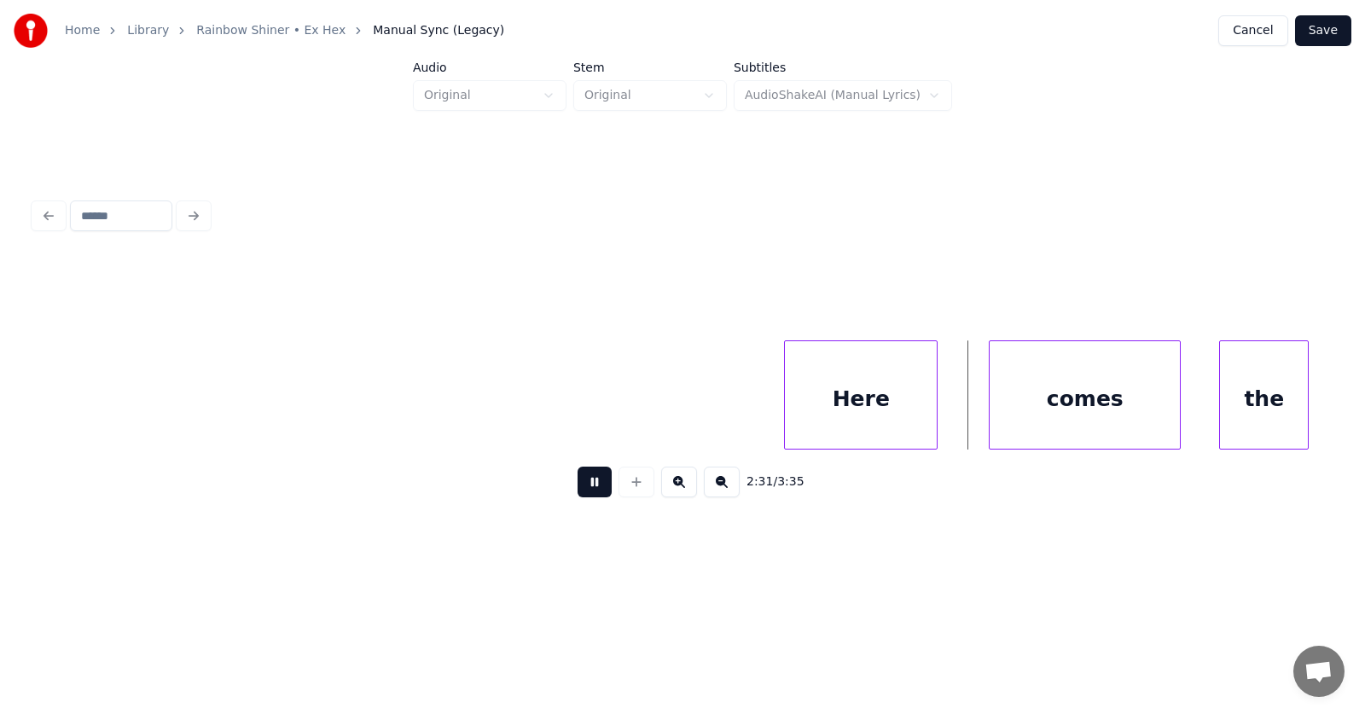
click at [590, 495] on button at bounding box center [595, 482] width 34 height 31
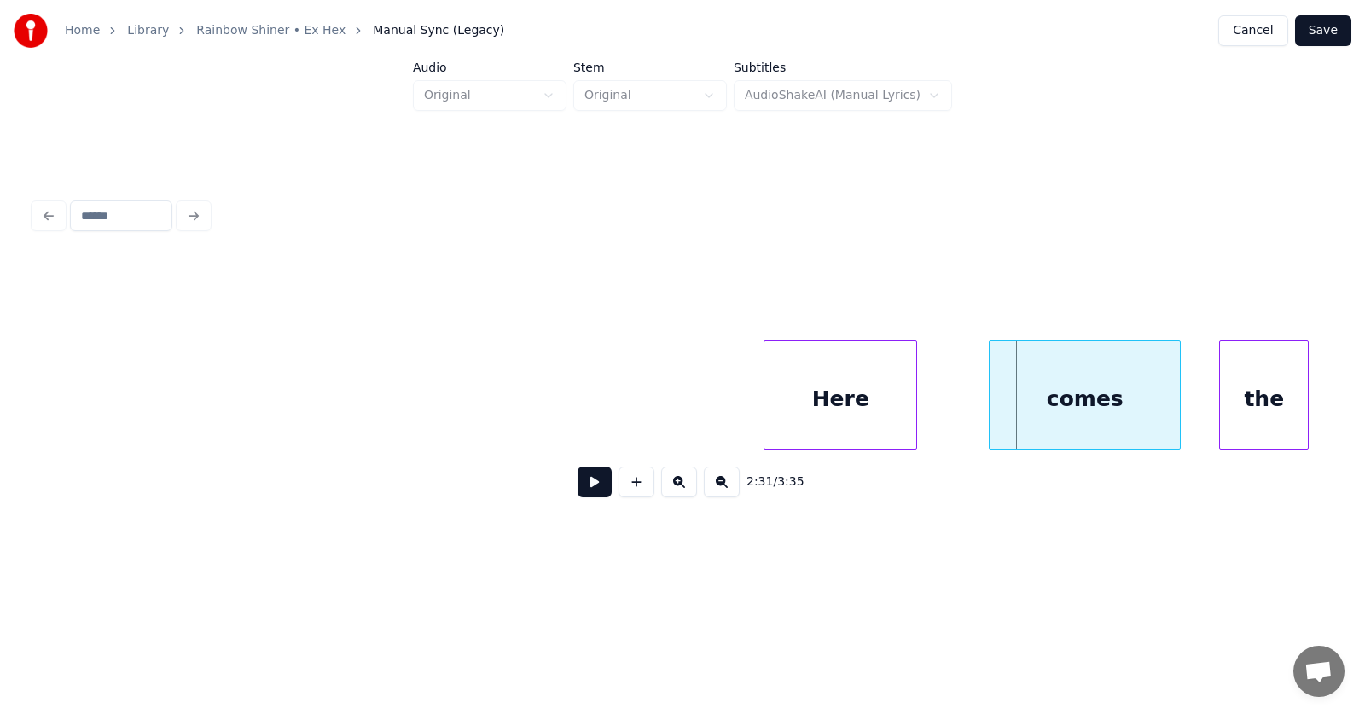
click at [821, 408] on div "Here" at bounding box center [840, 399] width 152 height 116
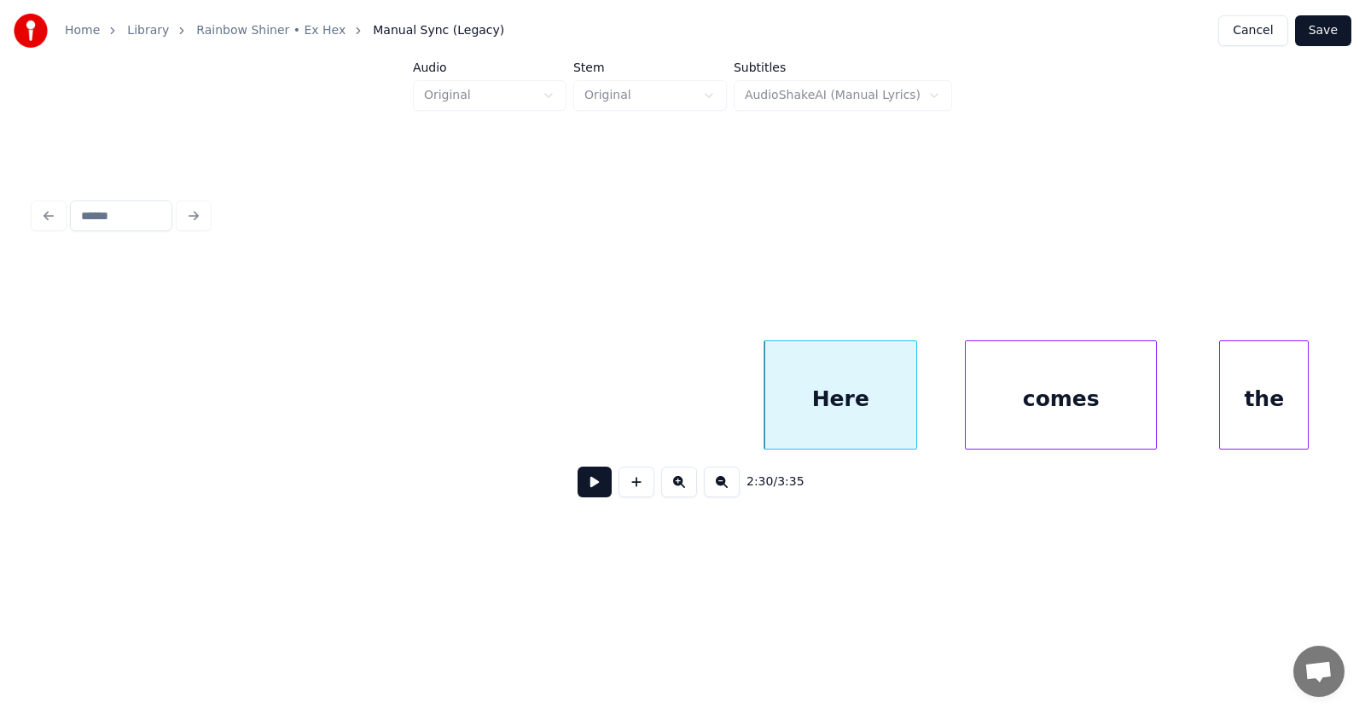
click at [1014, 398] on div "comes" at bounding box center [1061, 399] width 190 height 116
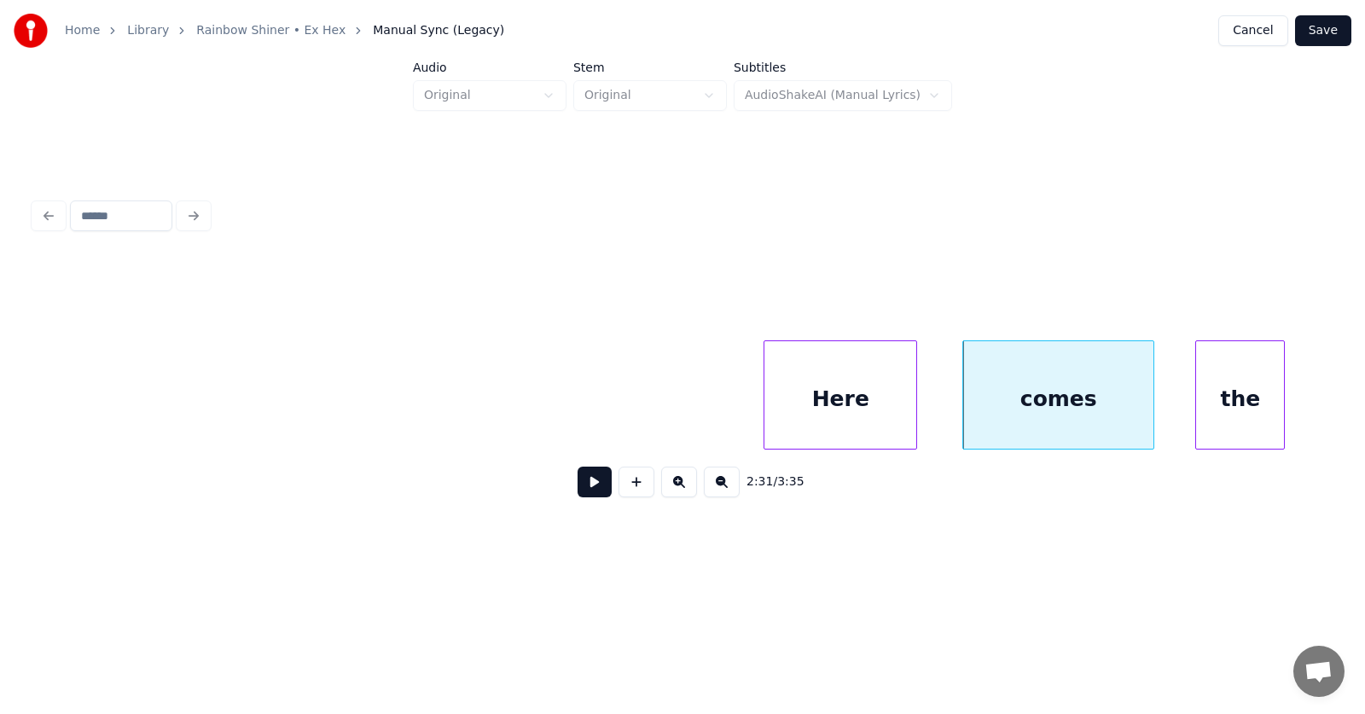
click at [1243, 386] on div "the" at bounding box center [1240, 399] width 88 height 116
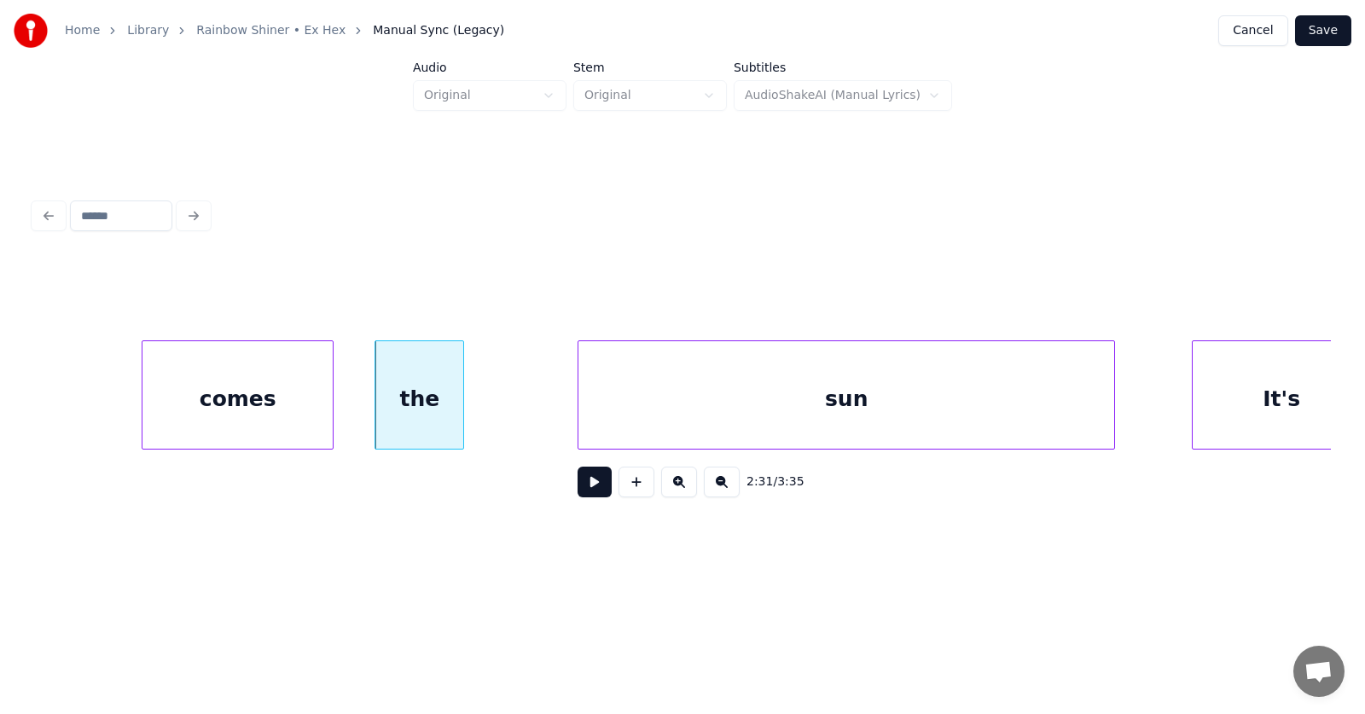
scroll to position [0, 96662]
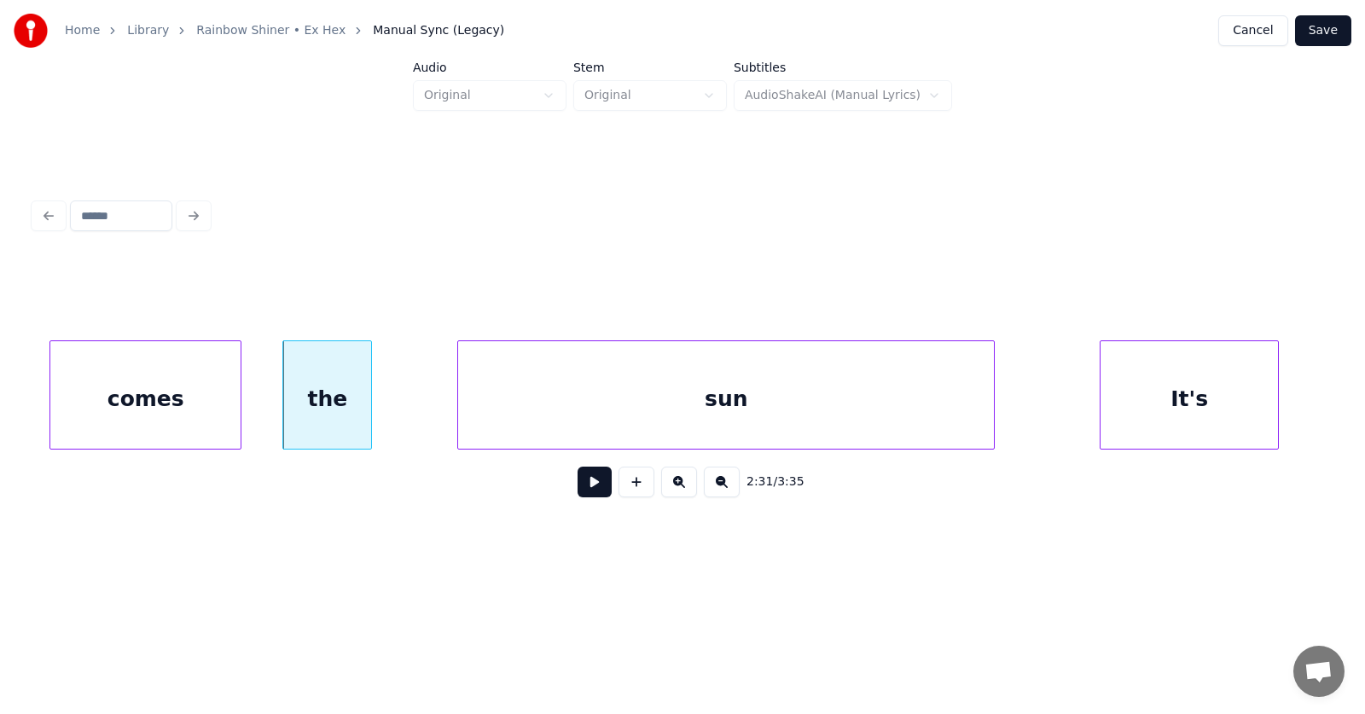
click at [769, 403] on div "sun" at bounding box center [726, 399] width 536 height 116
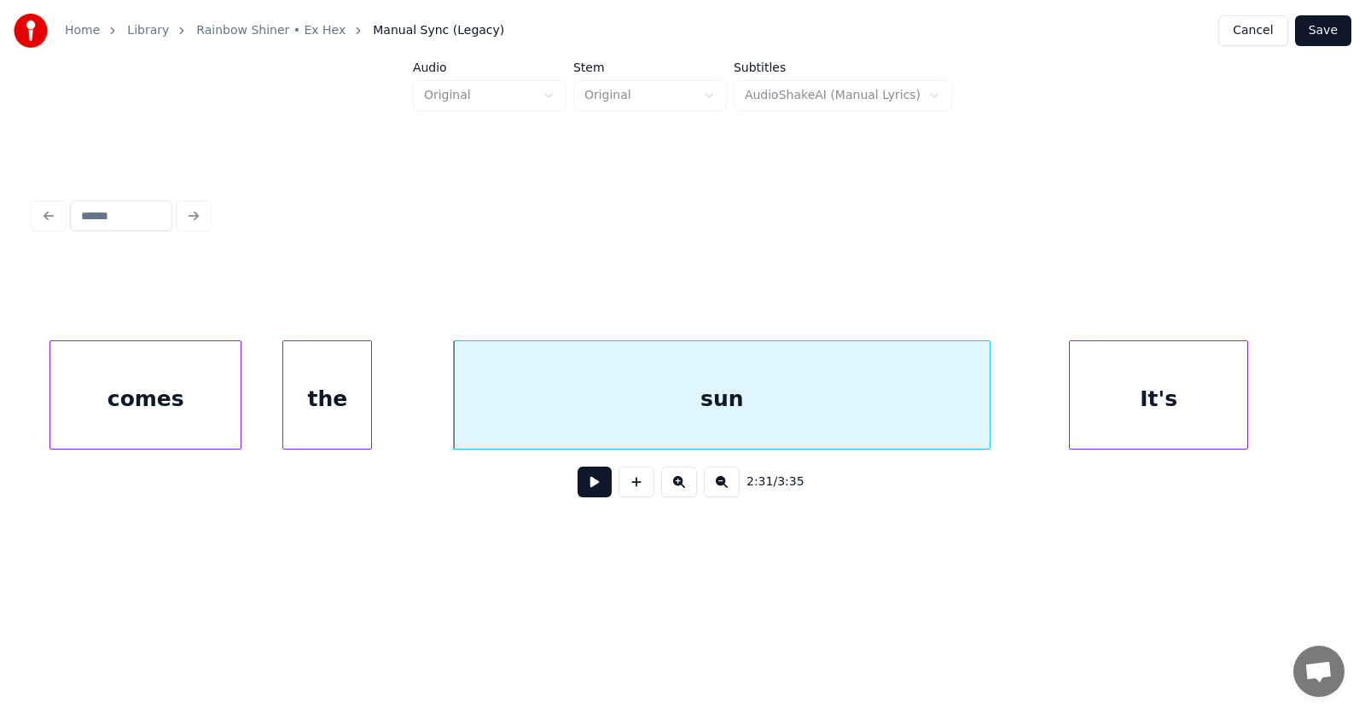
click at [1140, 397] on div "It's" at bounding box center [1158, 399] width 177 height 116
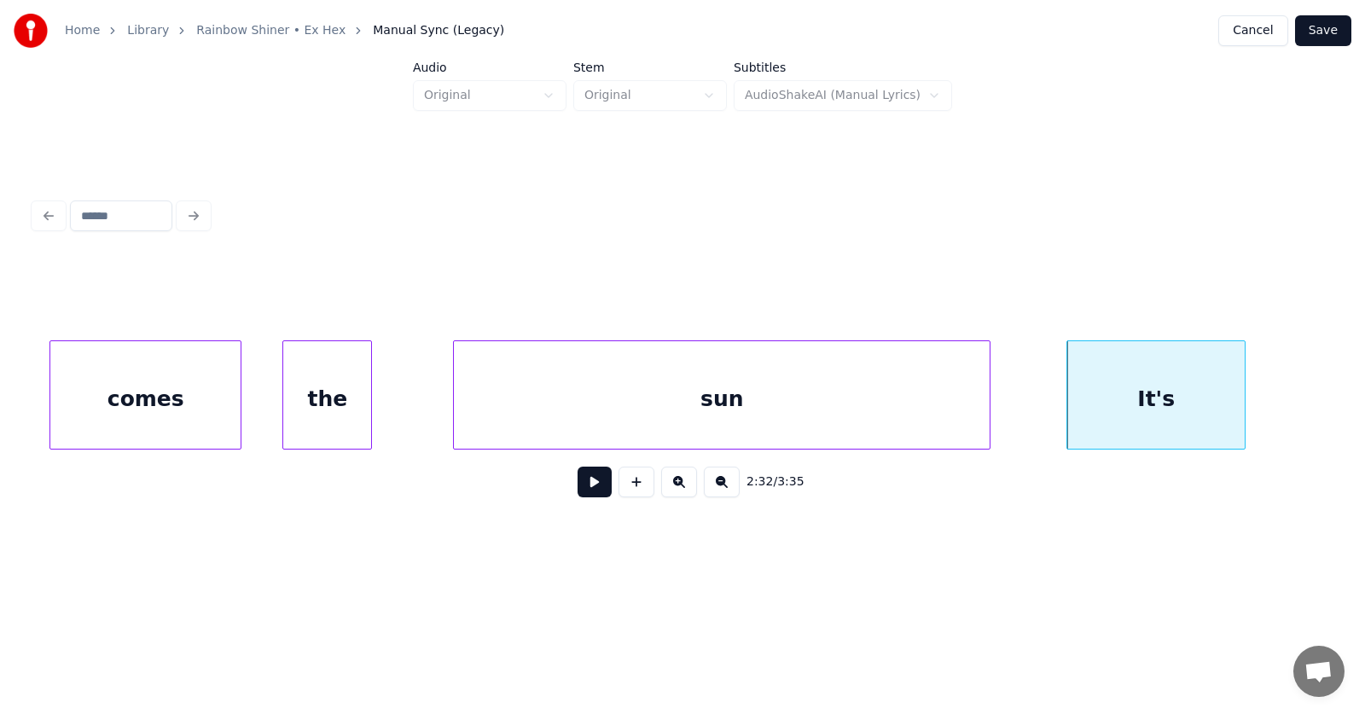
click at [582, 491] on button at bounding box center [595, 482] width 34 height 31
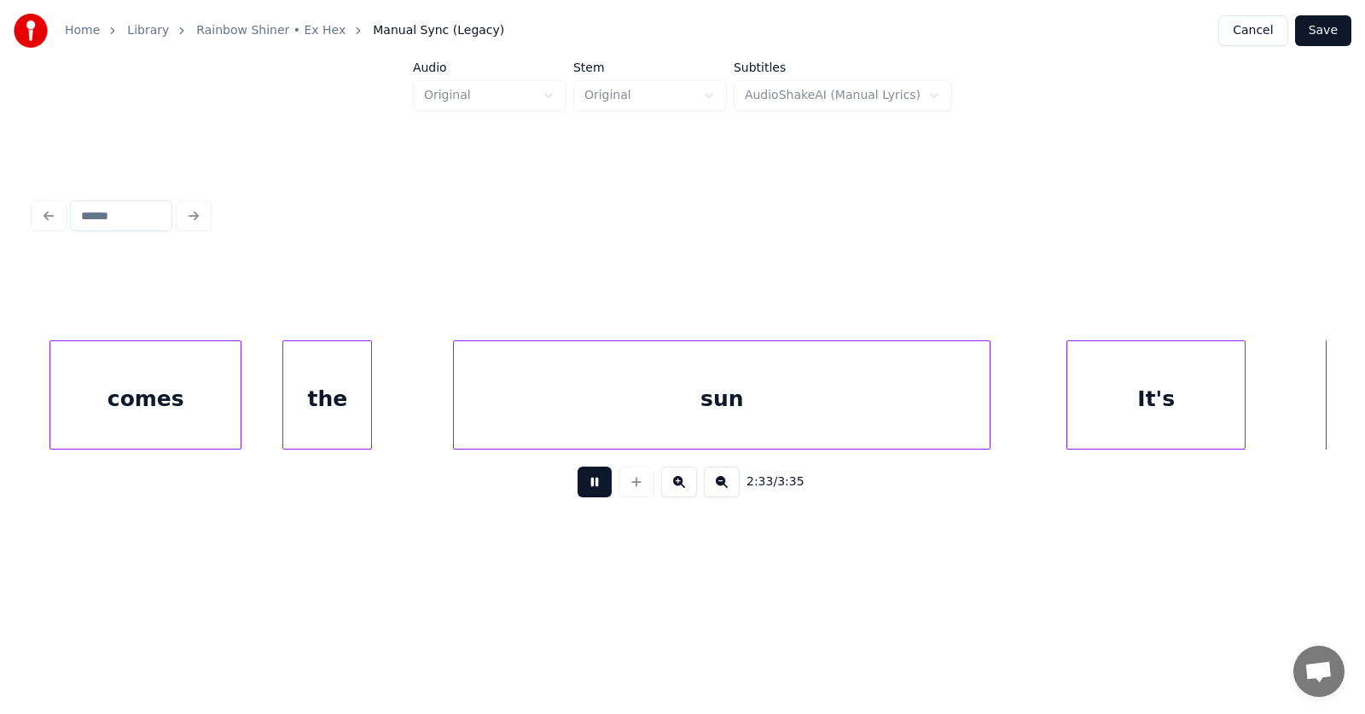
scroll to position [0, 97967]
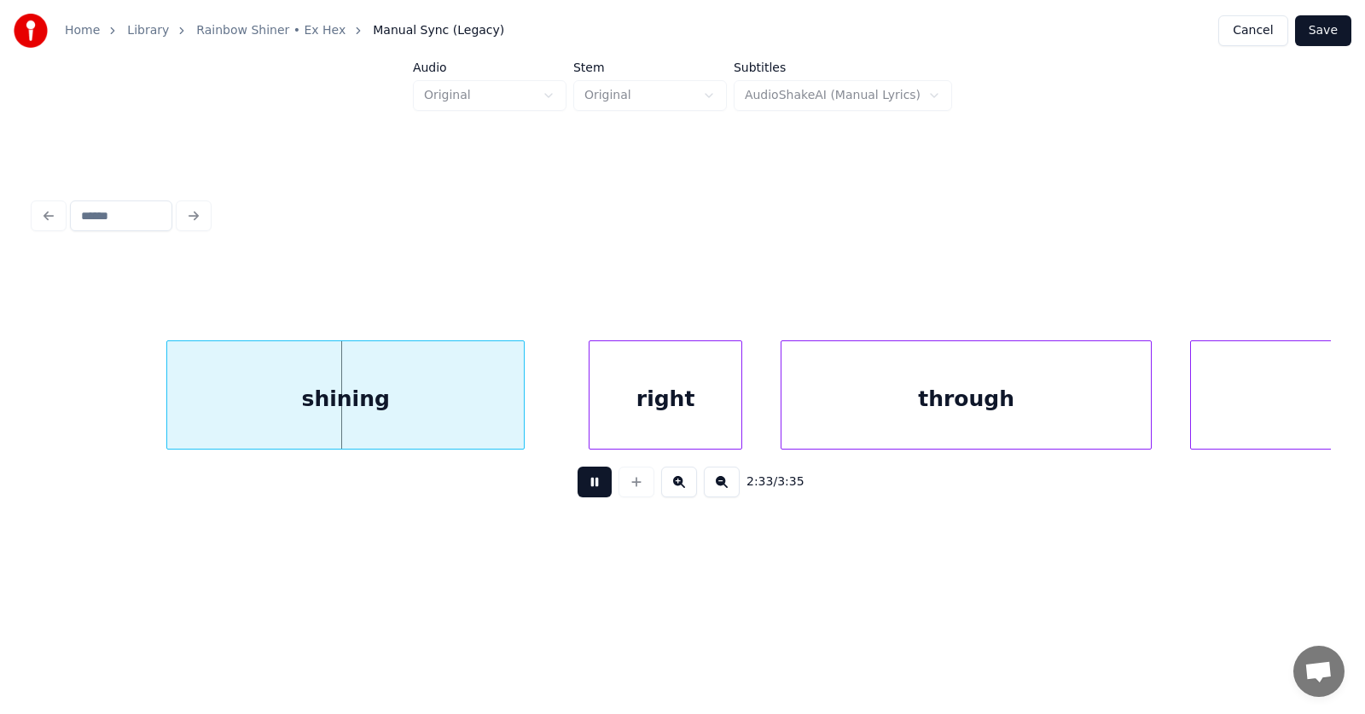
click at [582, 491] on button at bounding box center [595, 482] width 34 height 31
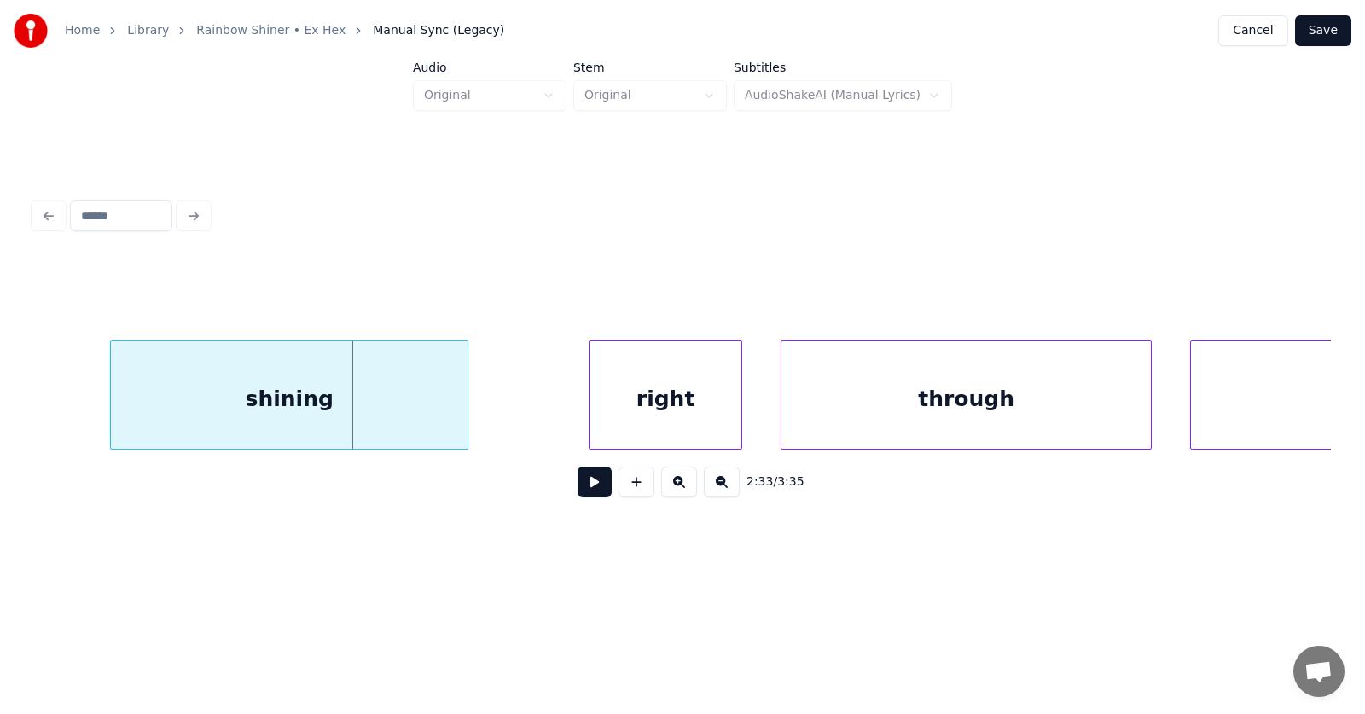
click at [315, 397] on div "shining" at bounding box center [289, 399] width 357 height 116
click at [584, 403] on div "right" at bounding box center [605, 399] width 152 height 116
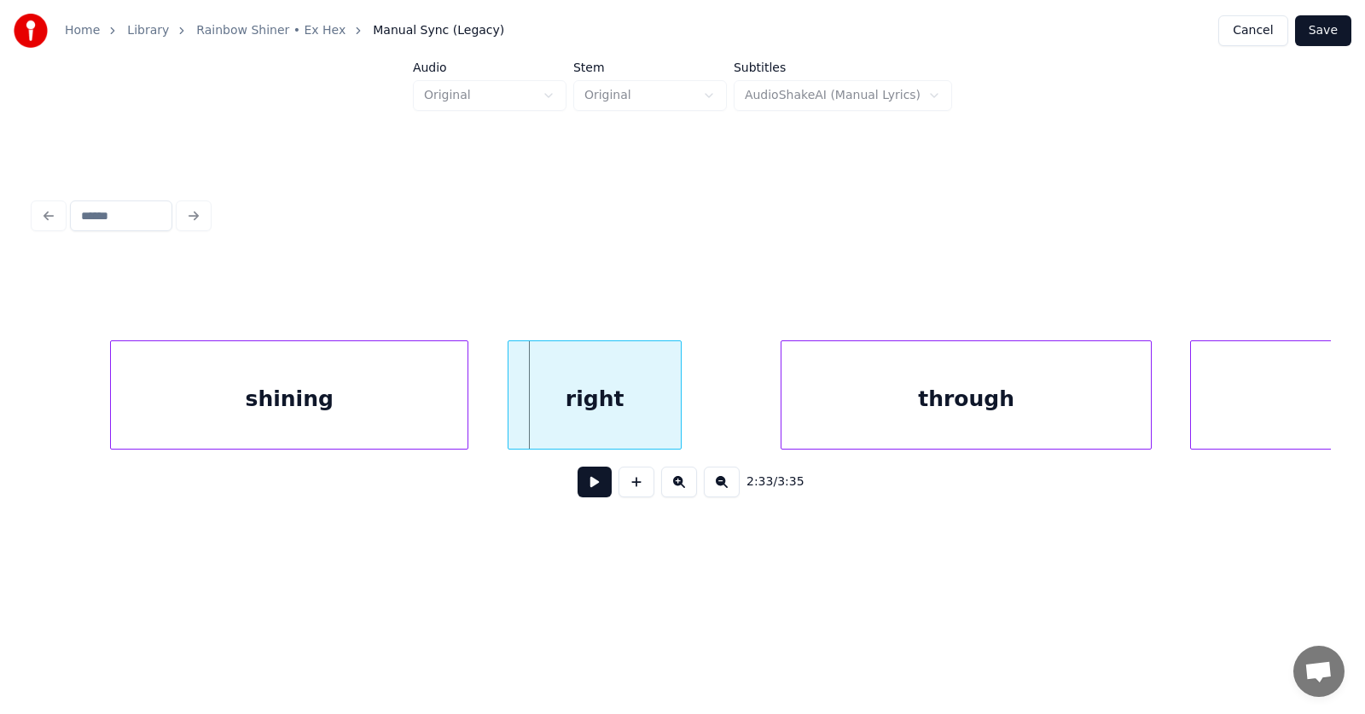
click at [508, 404] on div at bounding box center [510, 394] width 5 height 107
click at [829, 407] on div "through" at bounding box center [952, 399] width 369 height 116
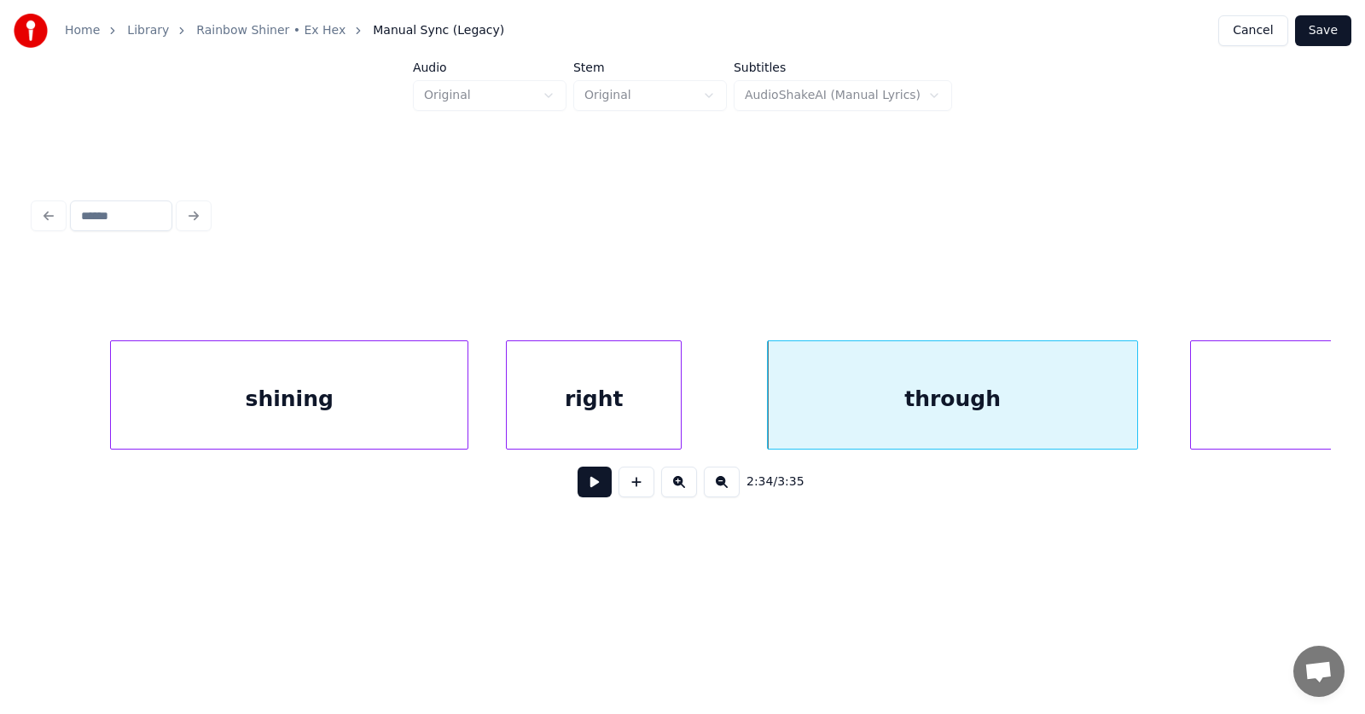
scroll to position [0, 98168]
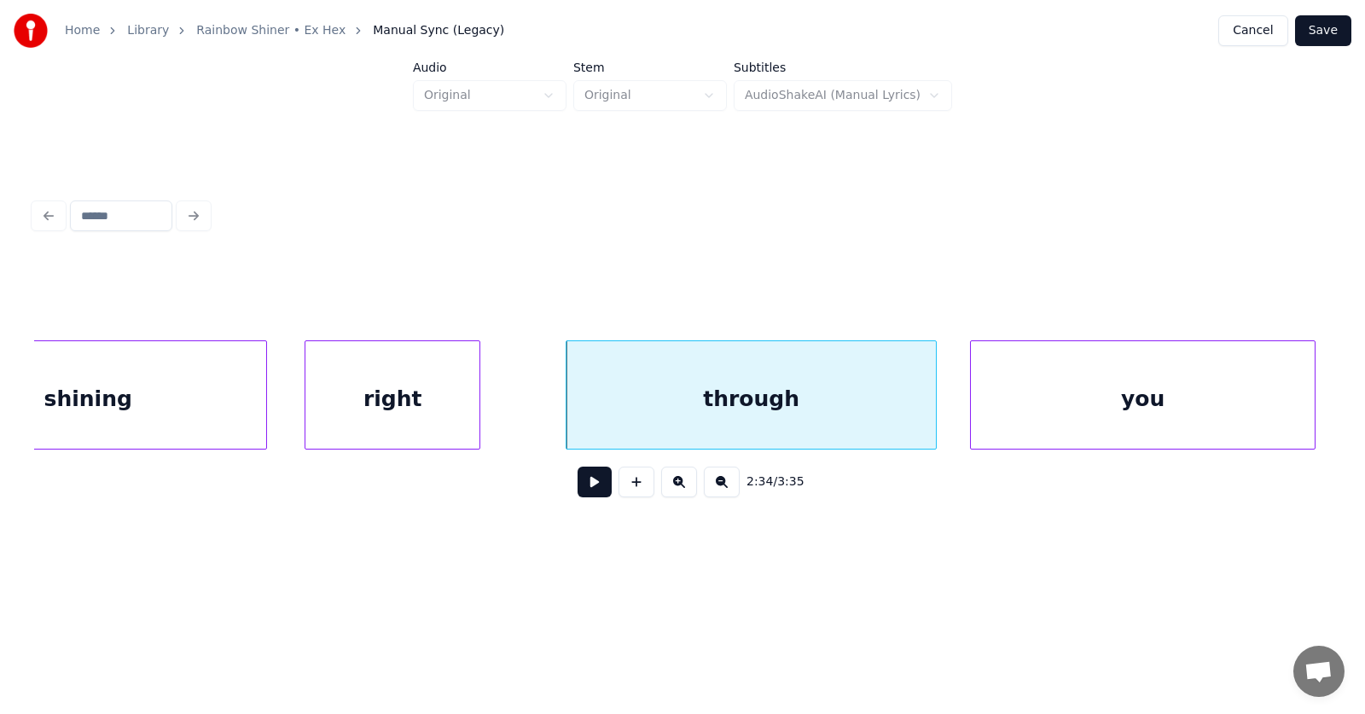
click at [1238, 394] on div "you" at bounding box center [1143, 399] width 344 height 116
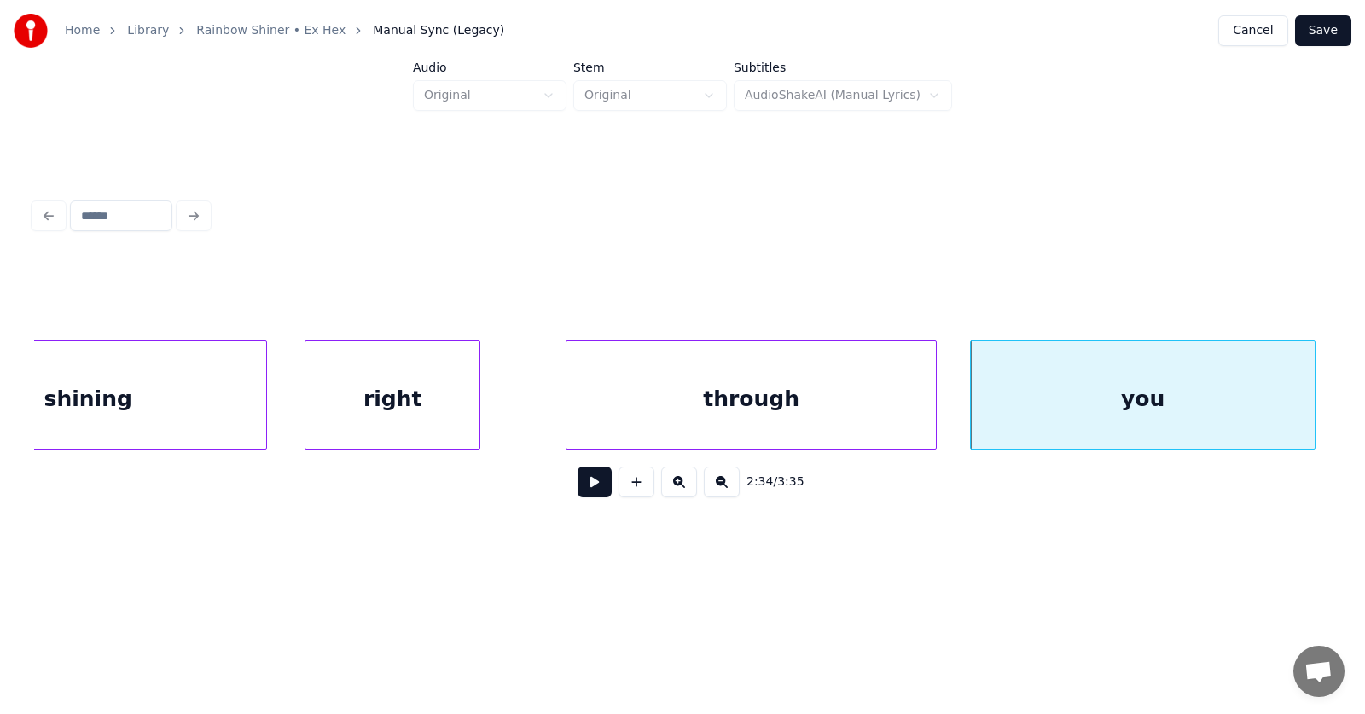
click at [590, 487] on button at bounding box center [595, 482] width 34 height 31
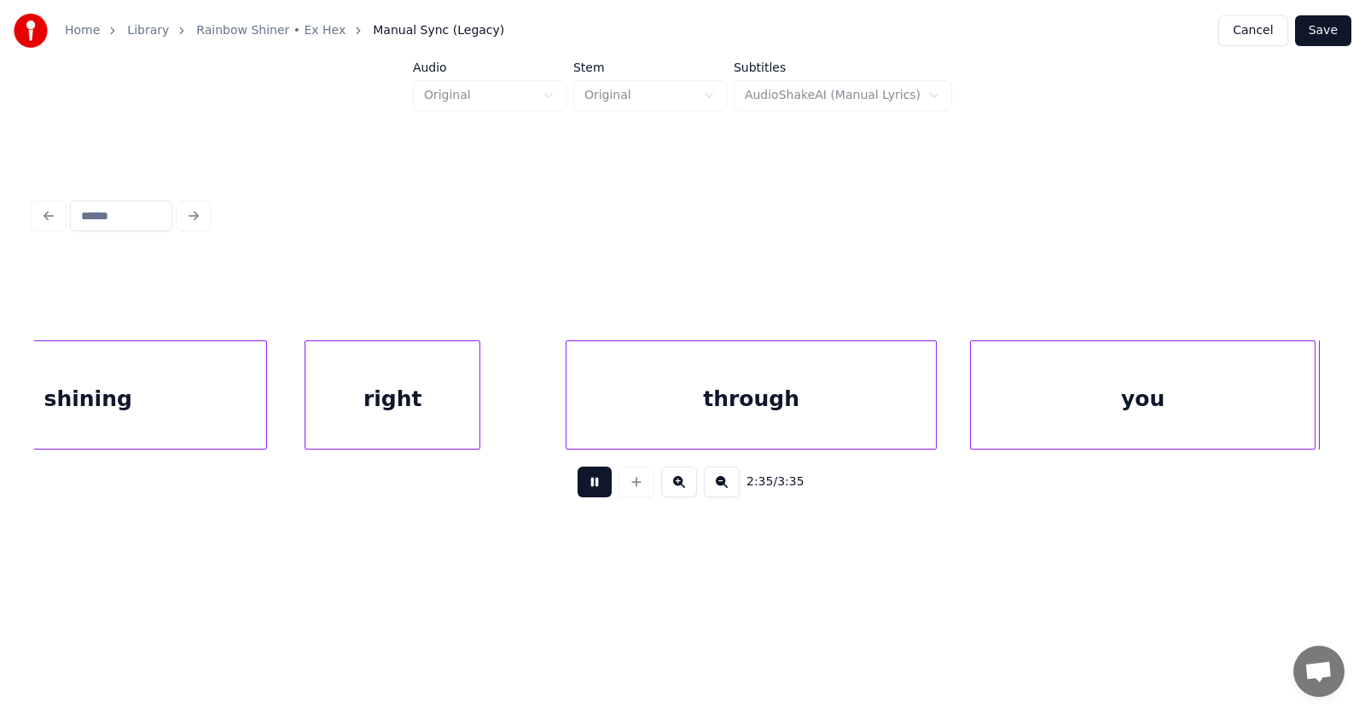
scroll to position [0, 99465]
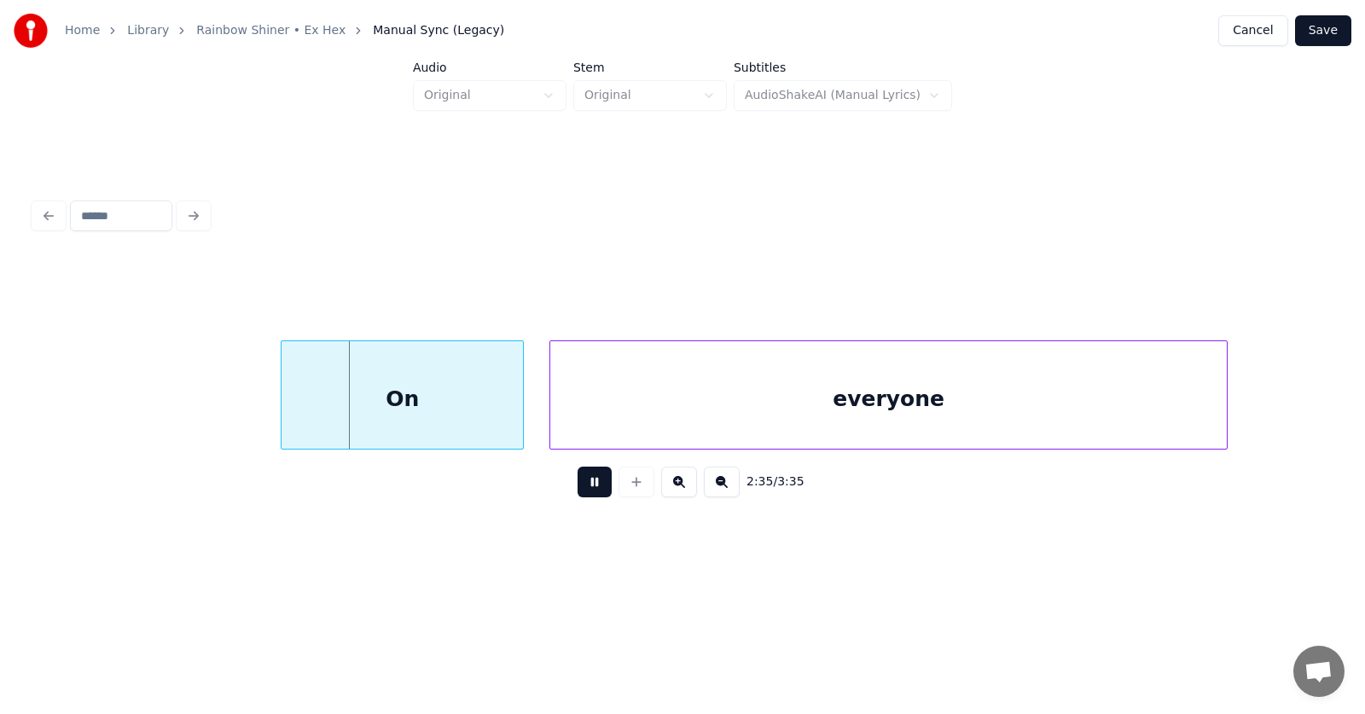
click at [590, 487] on button at bounding box center [595, 482] width 34 height 31
click at [406, 407] on div "On" at bounding box center [390, 399] width 241 height 116
click at [653, 410] on div "everyone" at bounding box center [873, 399] width 677 height 116
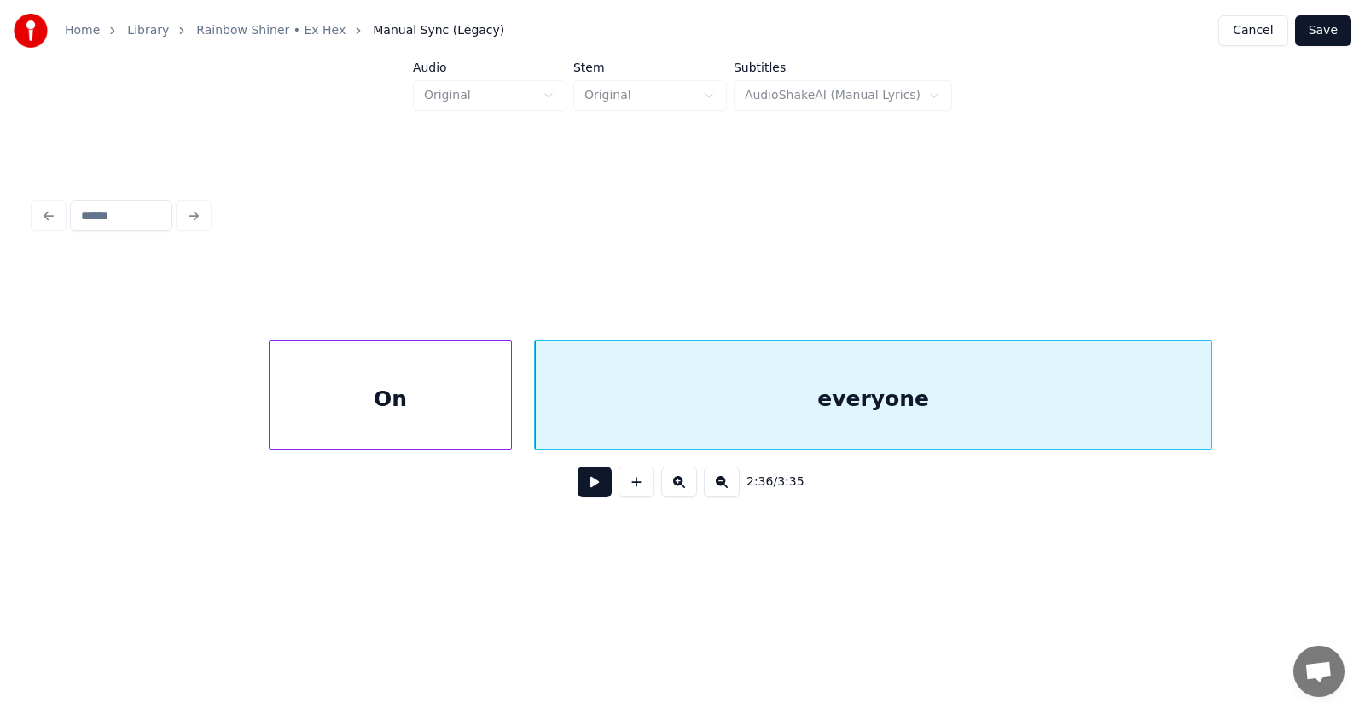
click at [589, 479] on button at bounding box center [595, 482] width 34 height 31
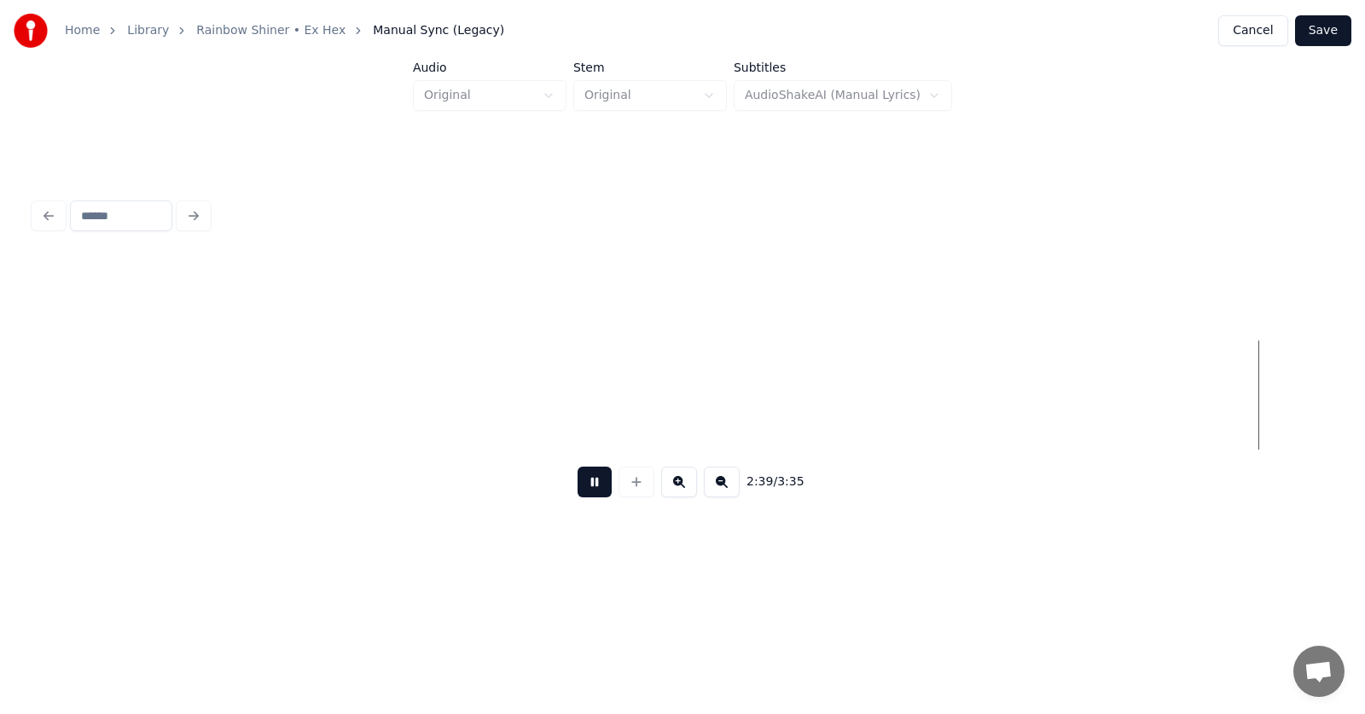
scroll to position [0, 102068]
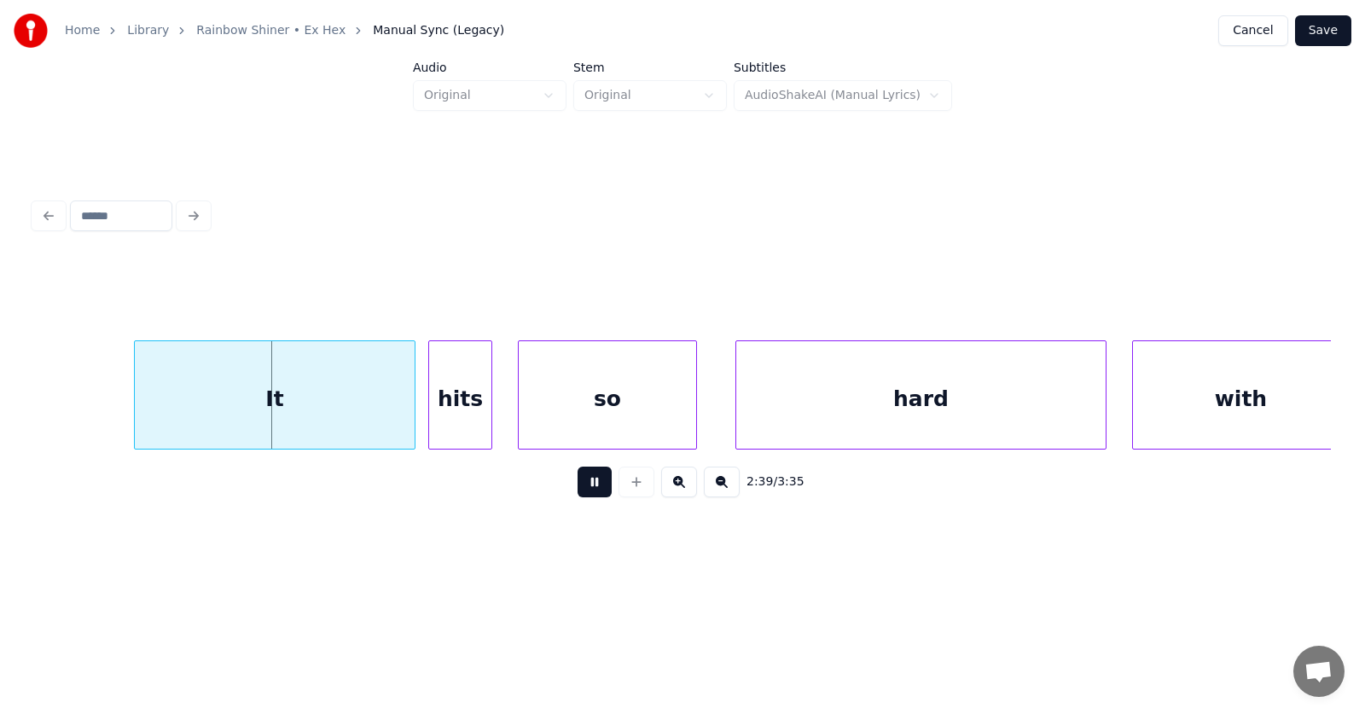
click at [585, 489] on button at bounding box center [595, 482] width 34 height 31
click at [256, 395] on div "It" at bounding box center [239, 399] width 280 height 116
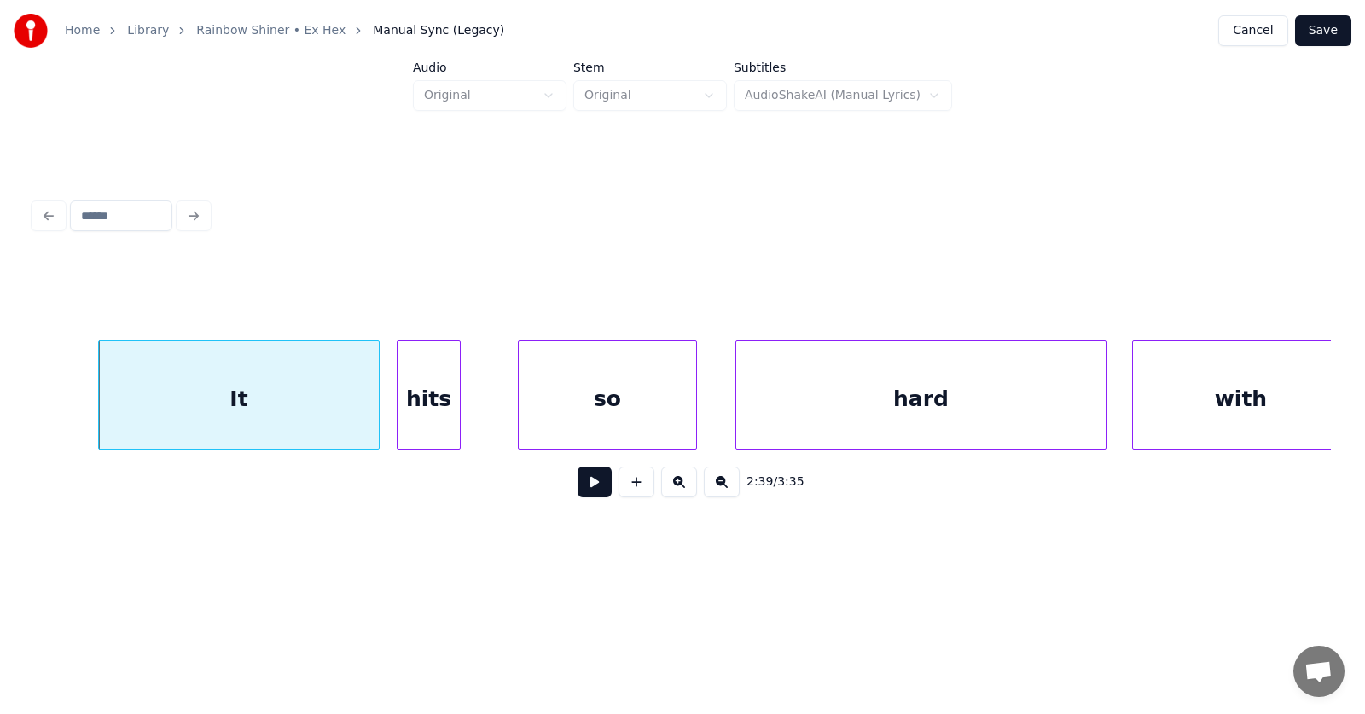
click at [426, 408] on div "hits" at bounding box center [429, 399] width 62 height 116
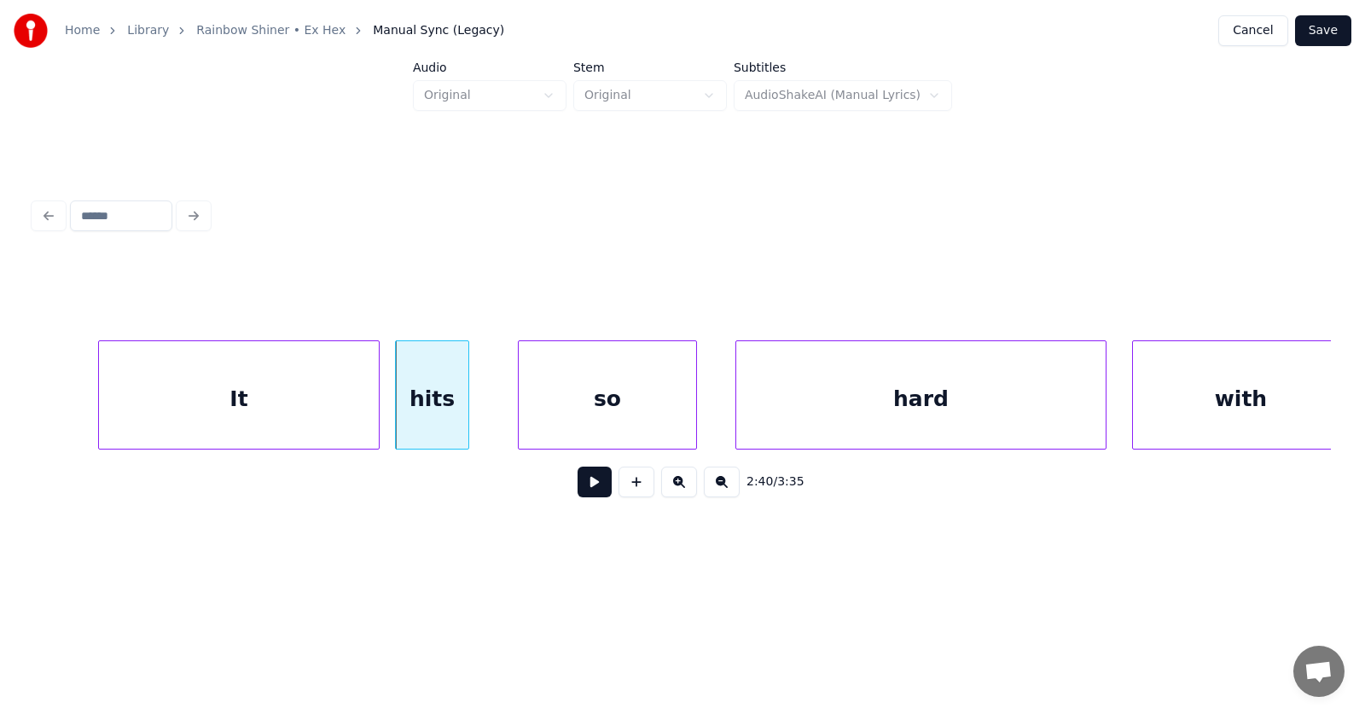
click at [464, 409] on div at bounding box center [465, 394] width 5 height 107
click at [595, 404] on div "so" at bounding box center [594, 399] width 177 height 116
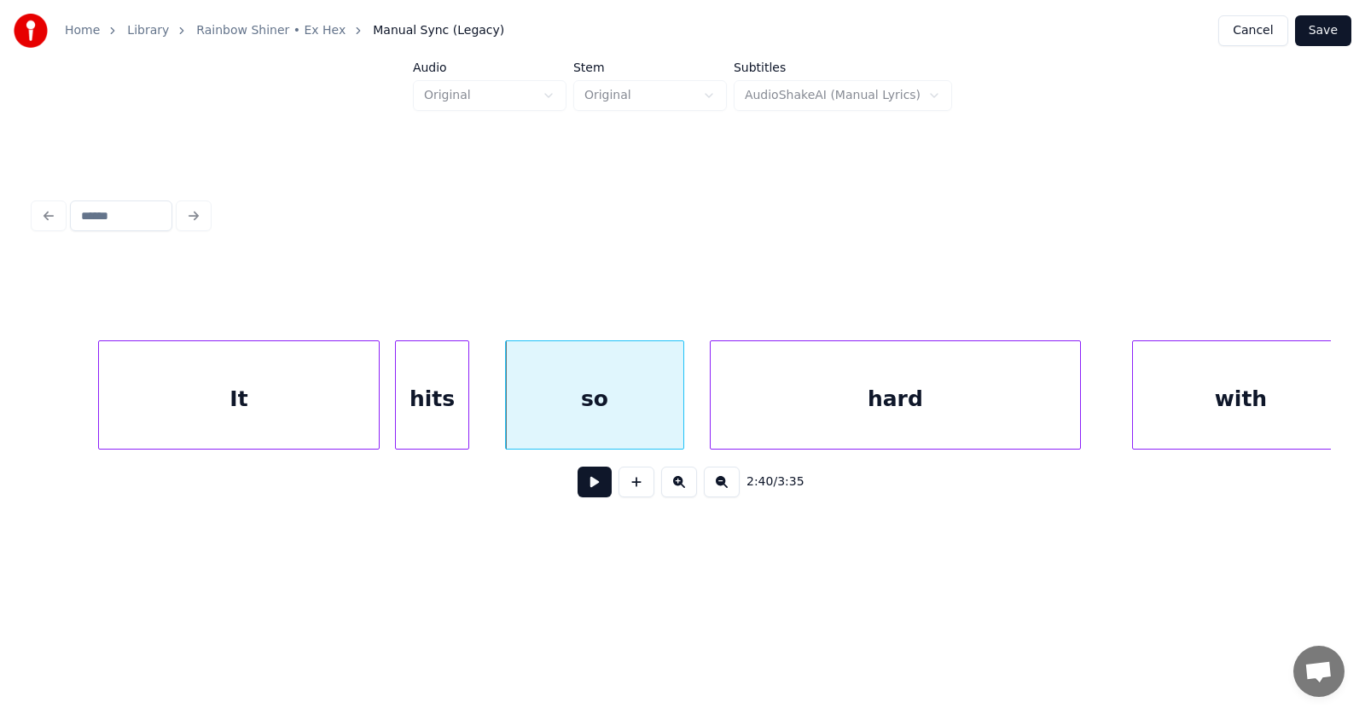
click at [801, 403] on div "hard" at bounding box center [895, 399] width 369 height 116
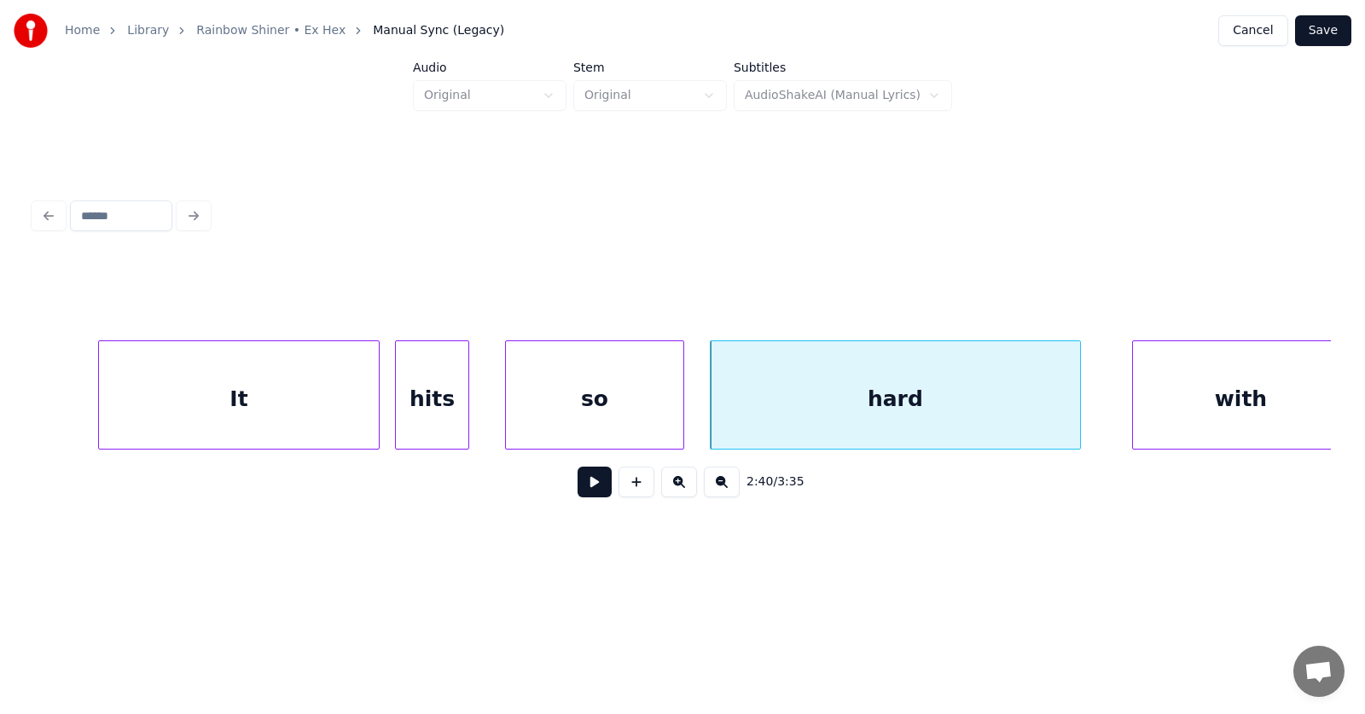
scroll to position [0, 102082]
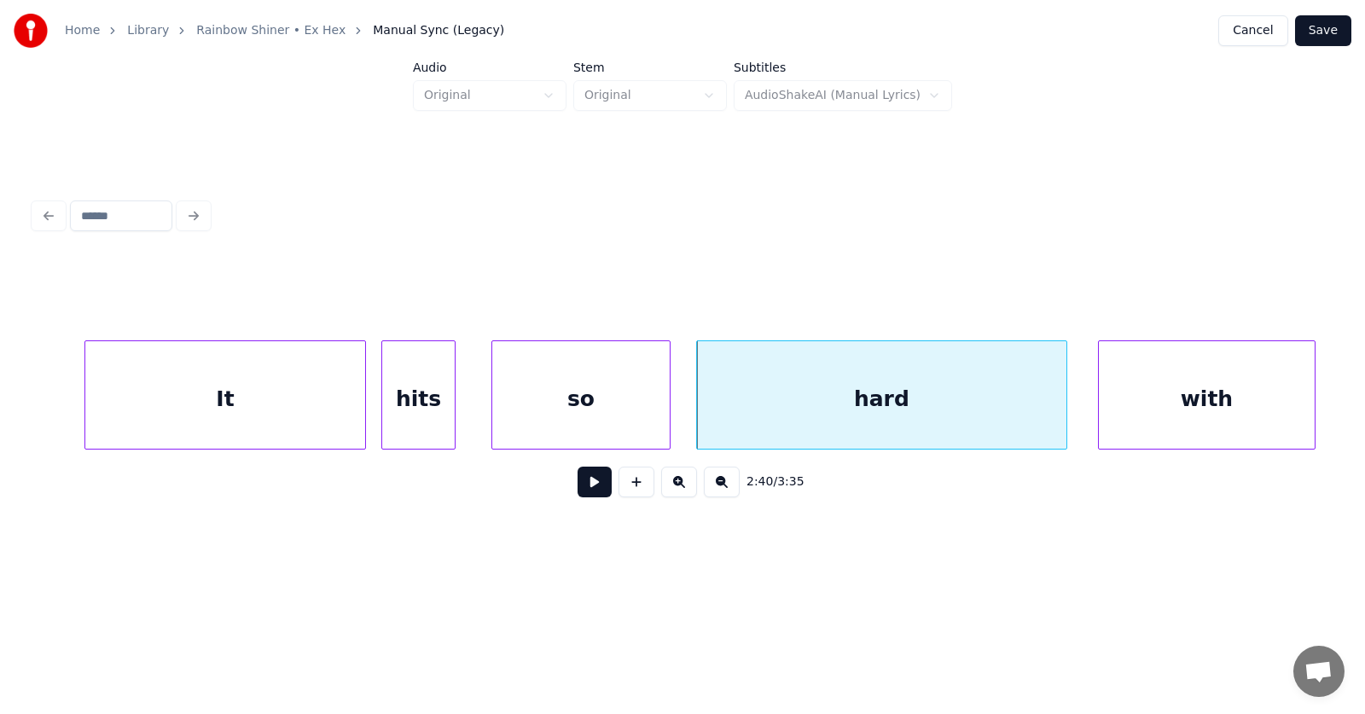
click at [1146, 386] on div "with" at bounding box center [1207, 399] width 216 height 116
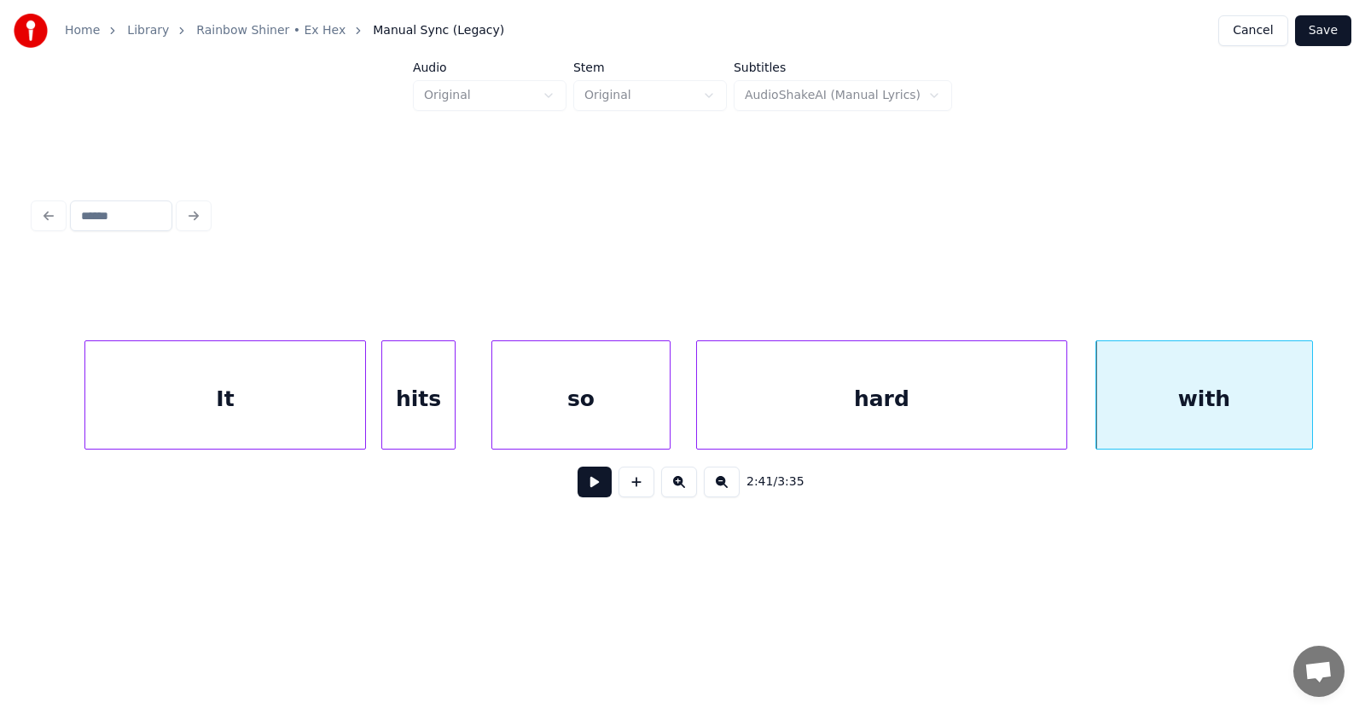
click at [290, 399] on div "It" at bounding box center [225, 399] width 280 height 116
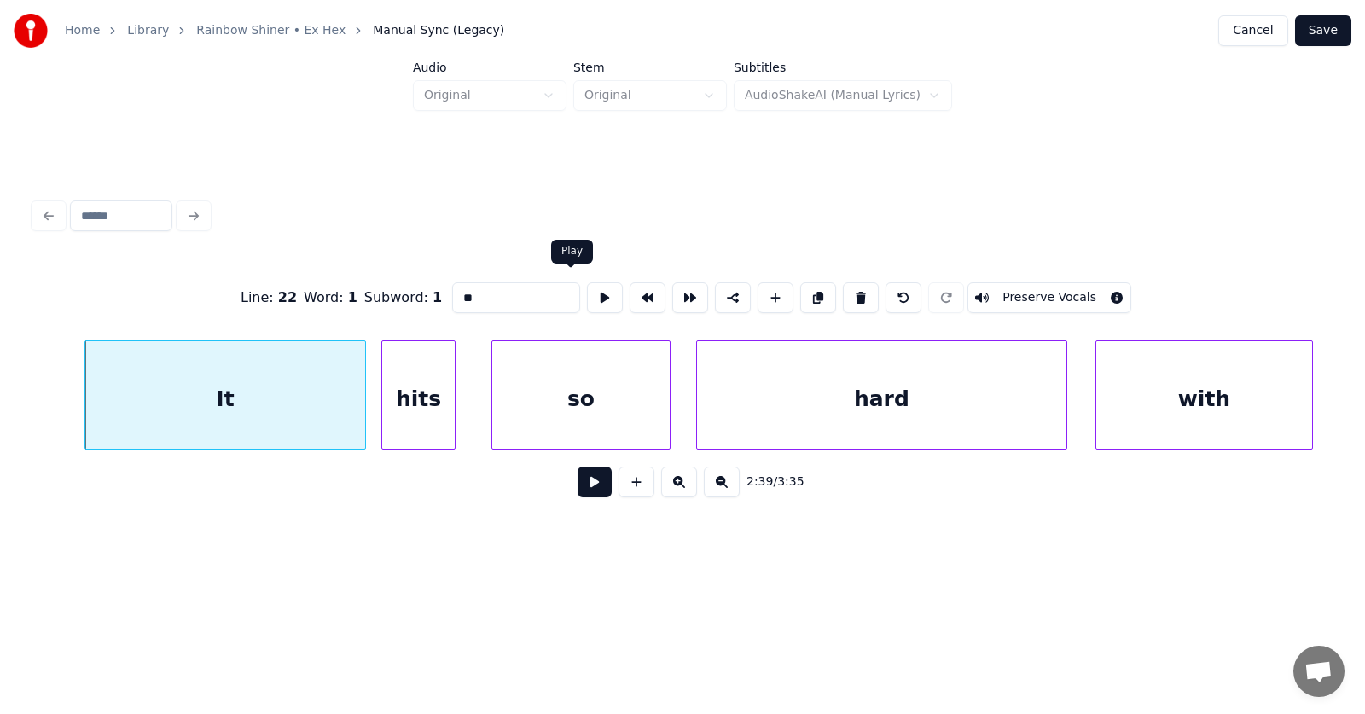
click at [587, 293] on button at bounding box center [605, 297] width 36 height 31
click at [325, 410] on div at bounding box center [327, 394] width 5 height 107
click at [345, 409] on div at bounding box center [344, 394] width 5 height 107
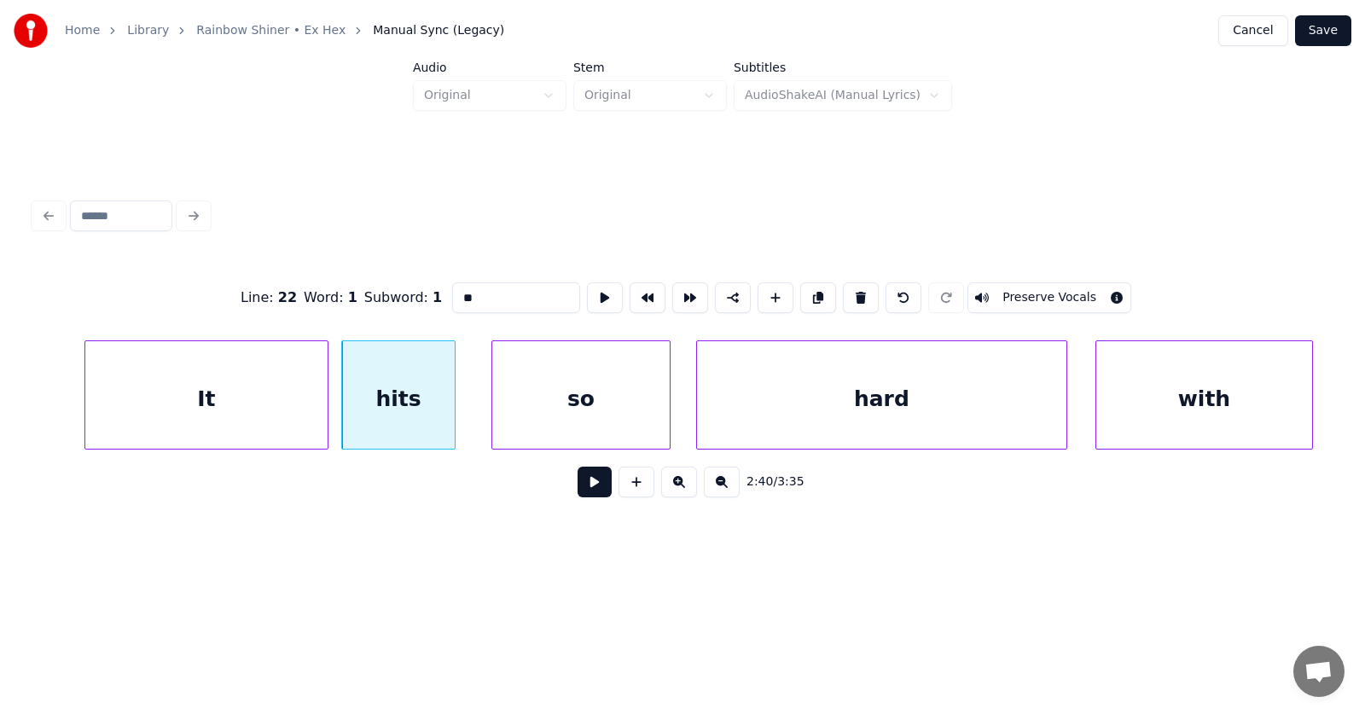
click at [578, 490] on button at bounding box center [595, 482] width 34 height 31
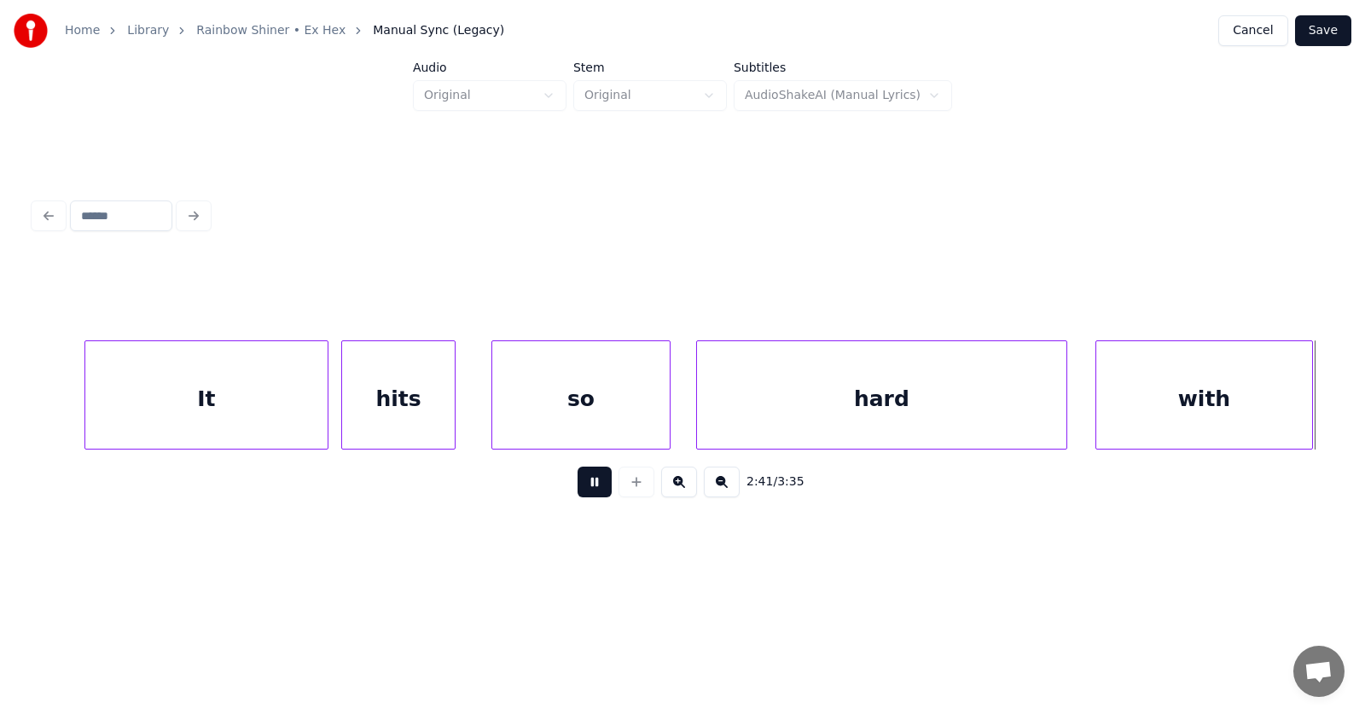
scroll to position [0, 103386]
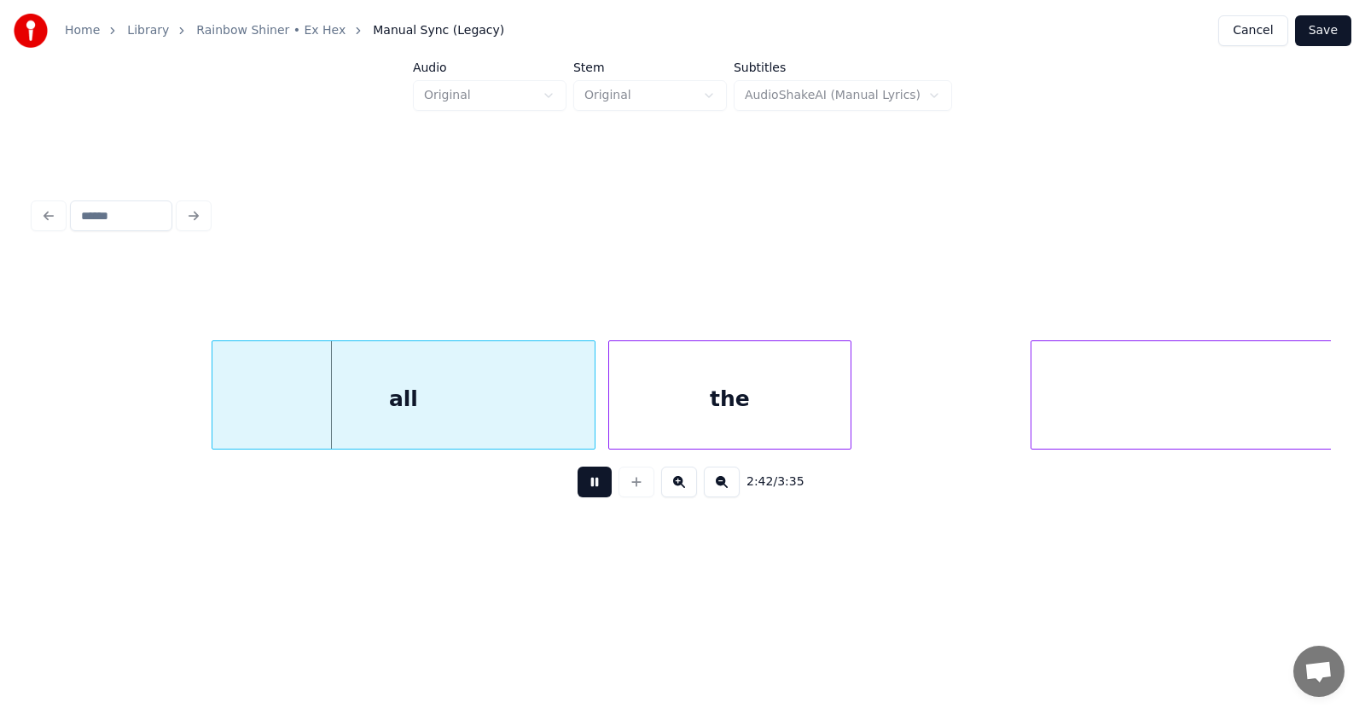
click at [578, 490] on button at bounding box center [595, 482] width 34 height 31
click at [449, 399] on div "all" at bounding box center [378, 399] width 382 height 116
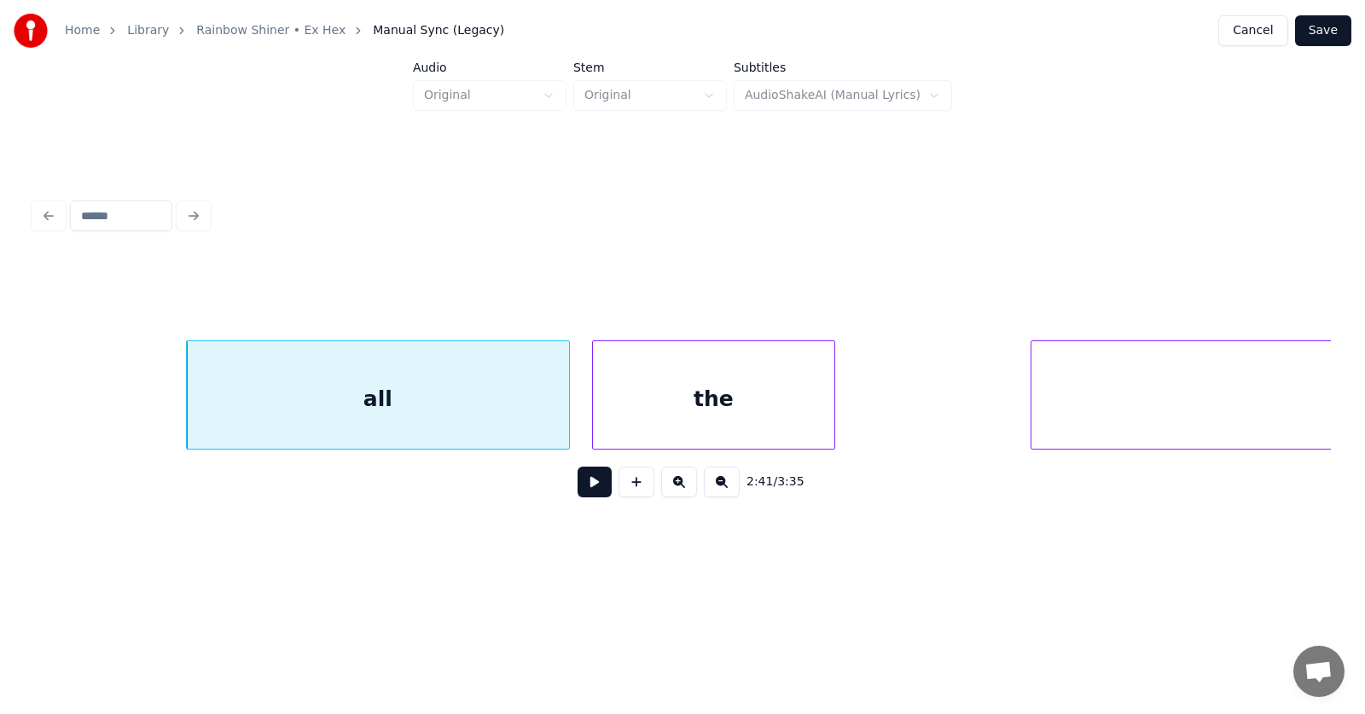
click at [698, 406] on div "the" at bounding box center [713, 399] width 241 height 116
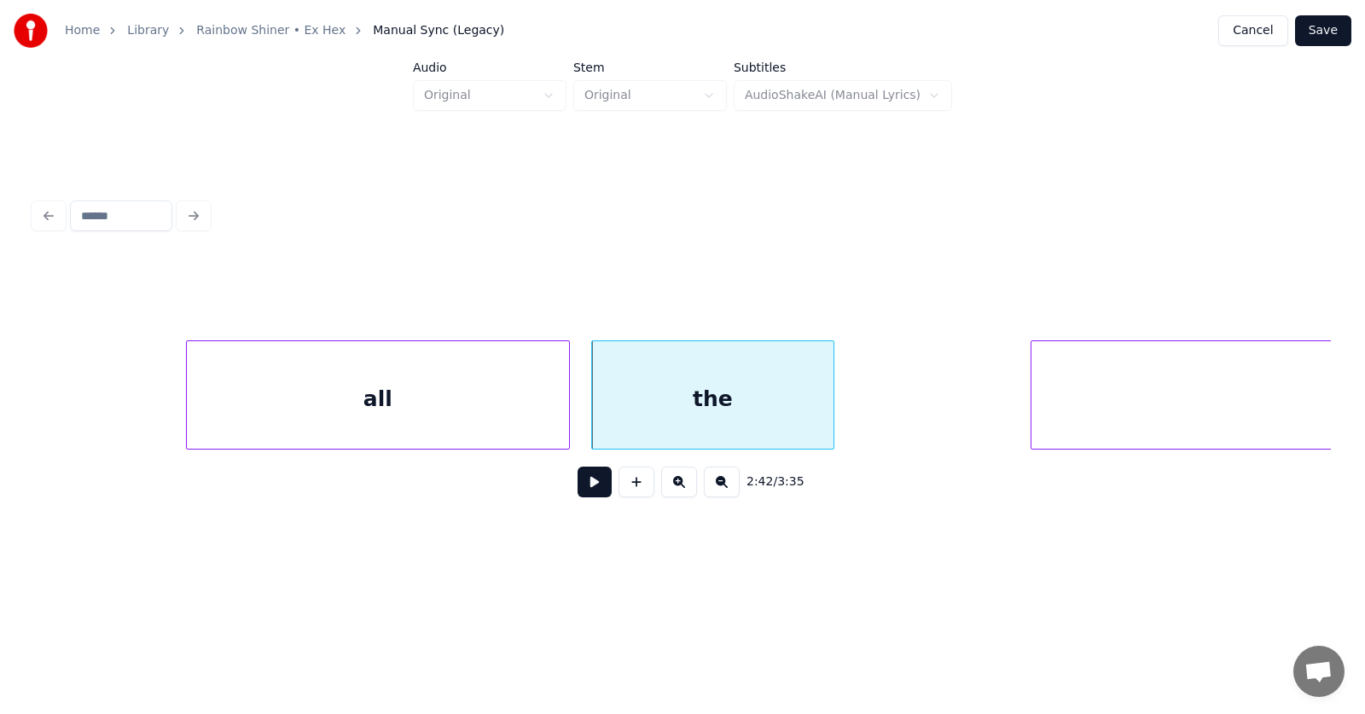
scroll to position [0, 103795]
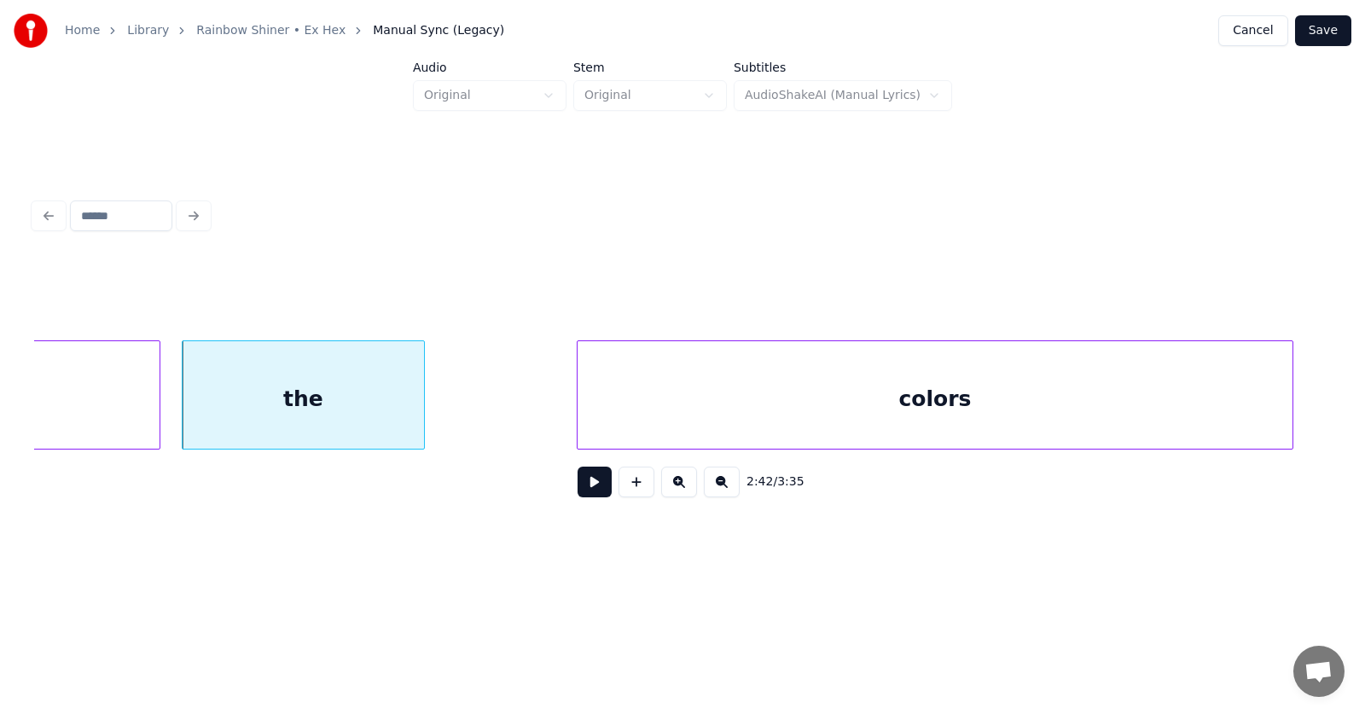
click at [1019, 410] on div "colors" at bounding box center [935, 399] width 715 height 116
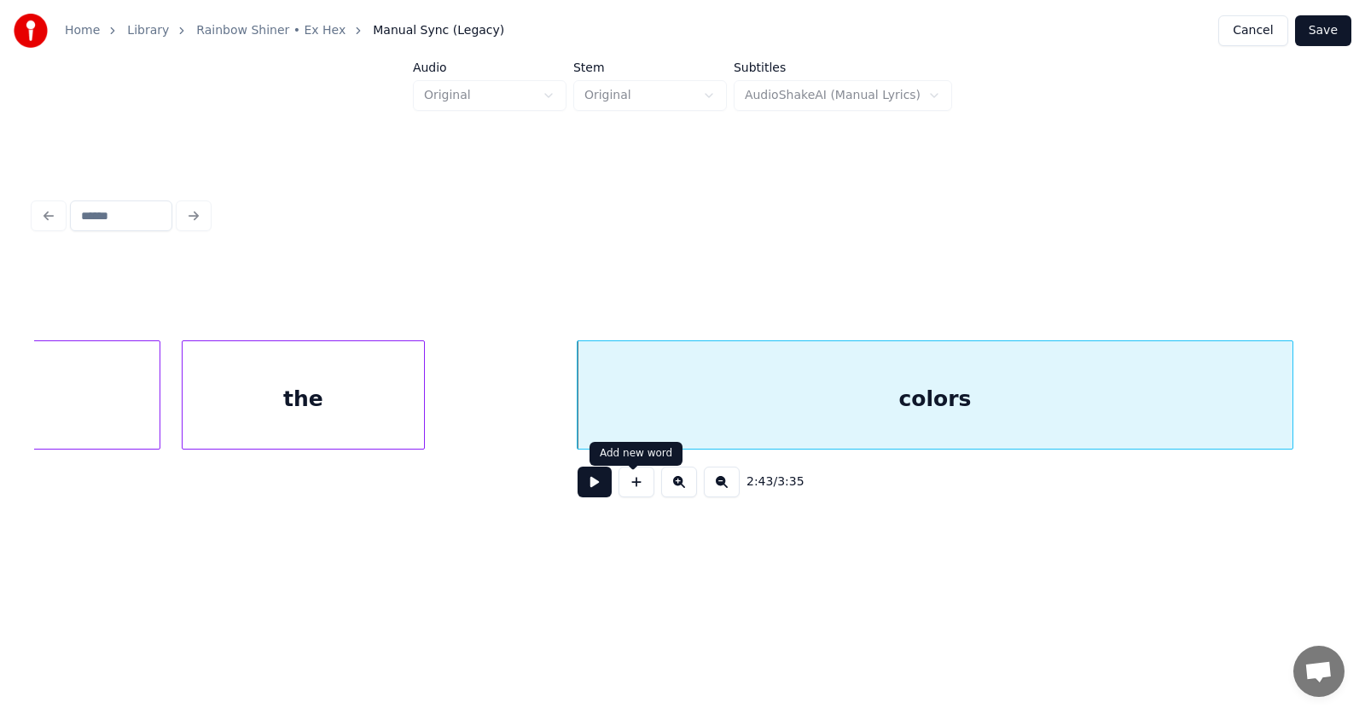
click at [581, 489] on button at bounding box center [595, 482] width 34 height 31
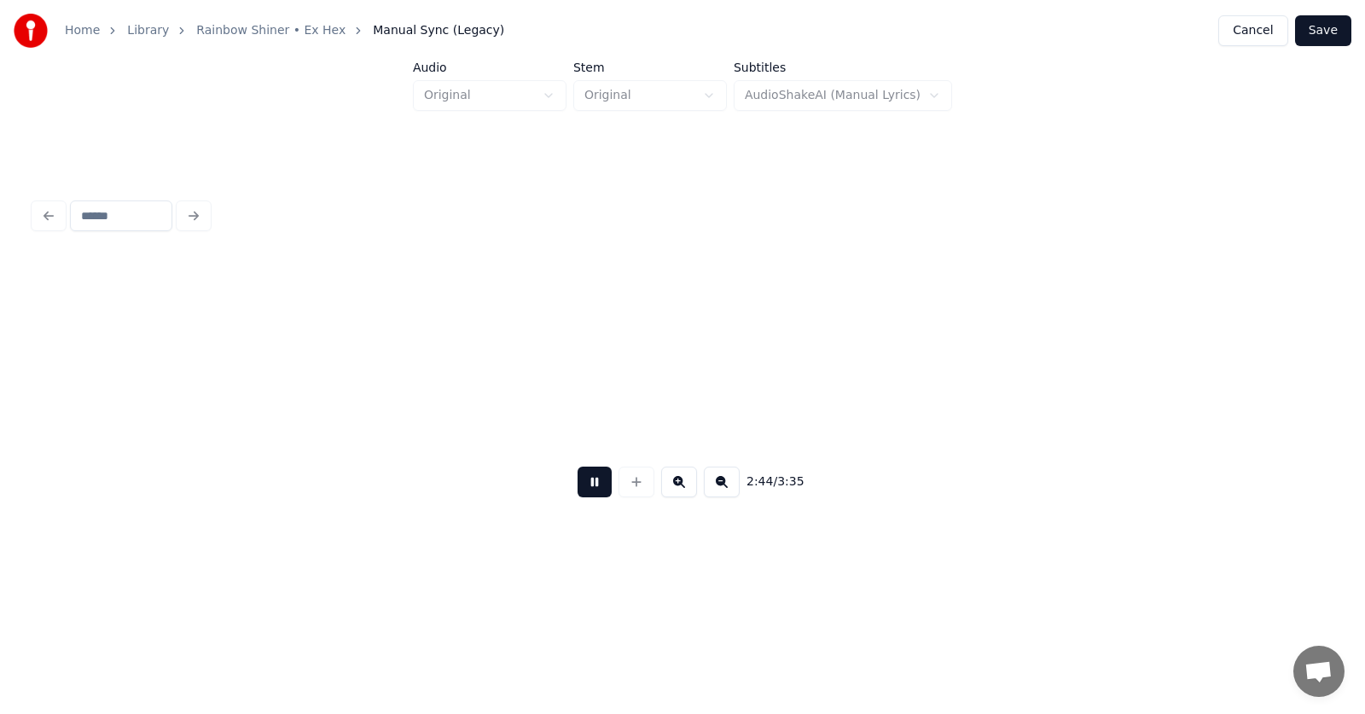
scroll to position [0, 105098]
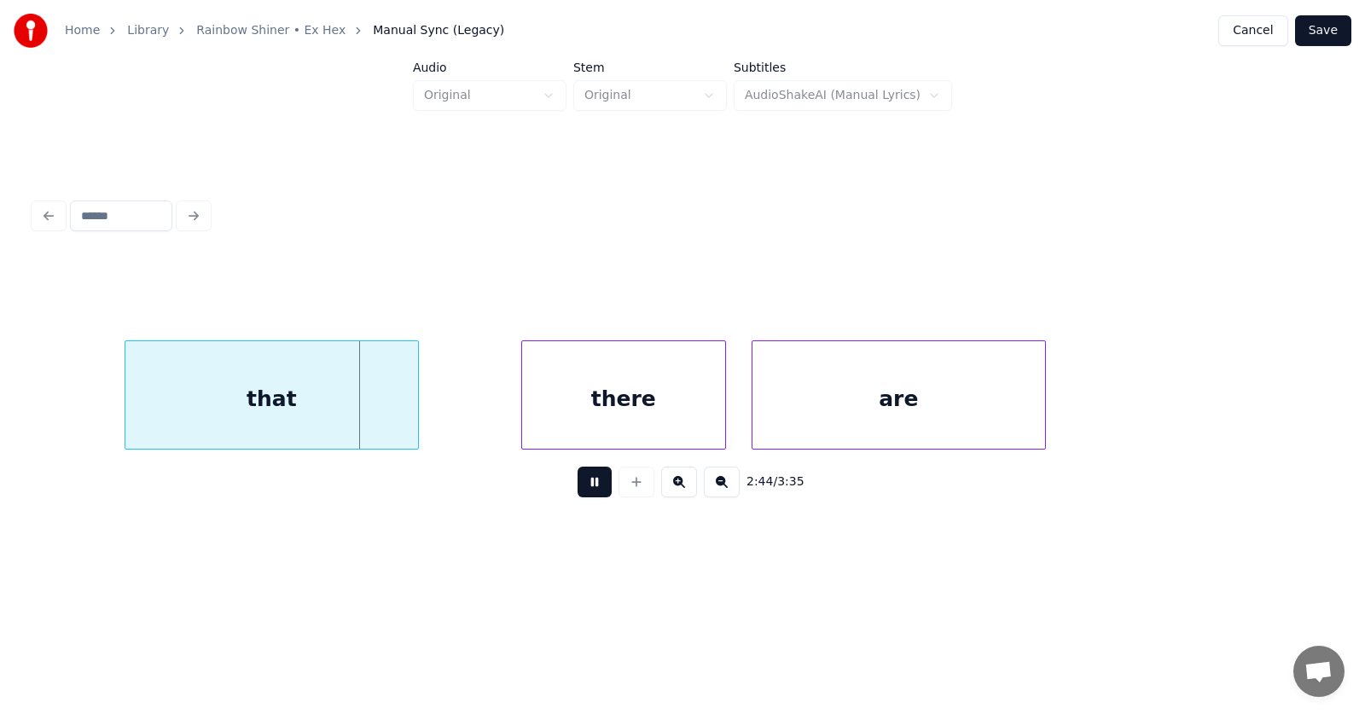
click at [581, 489] on button at bounding box center [595, 482] width 34 height 31
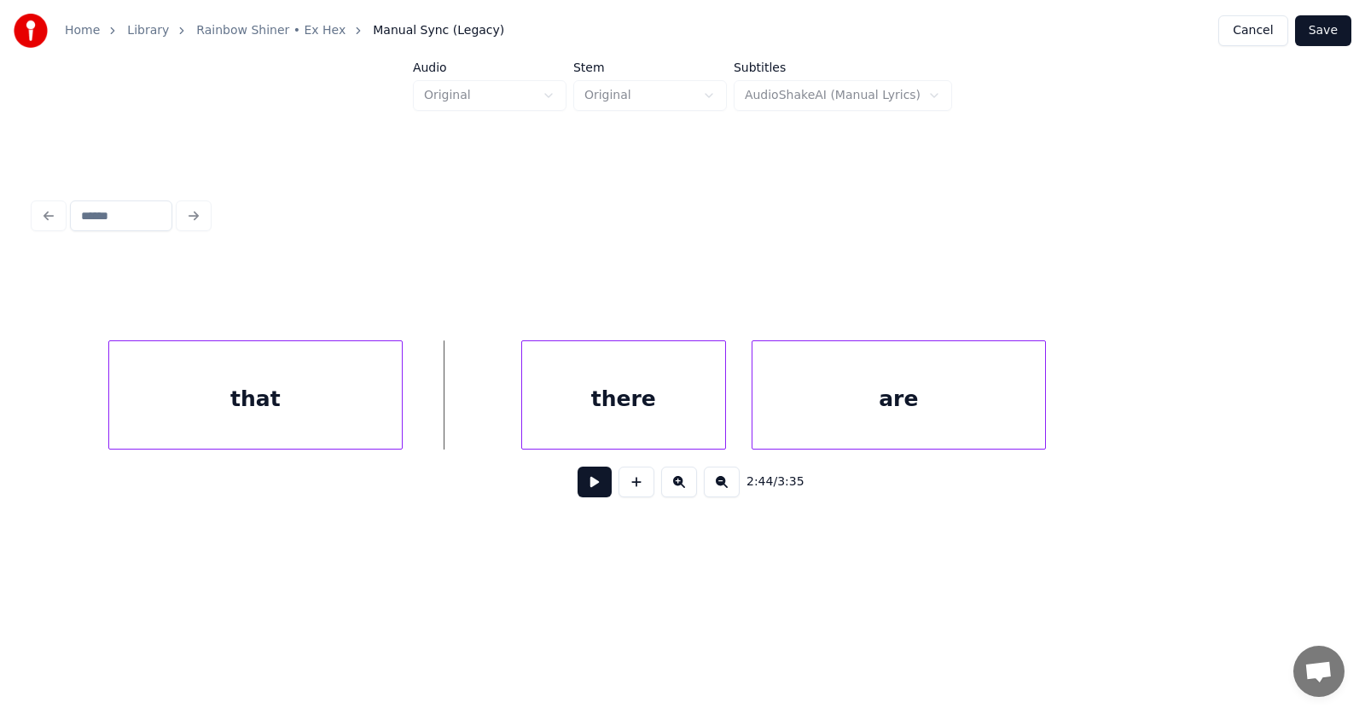
click at [328, 420] on div "that" at bounding box center [255, 399] width 293 height 116
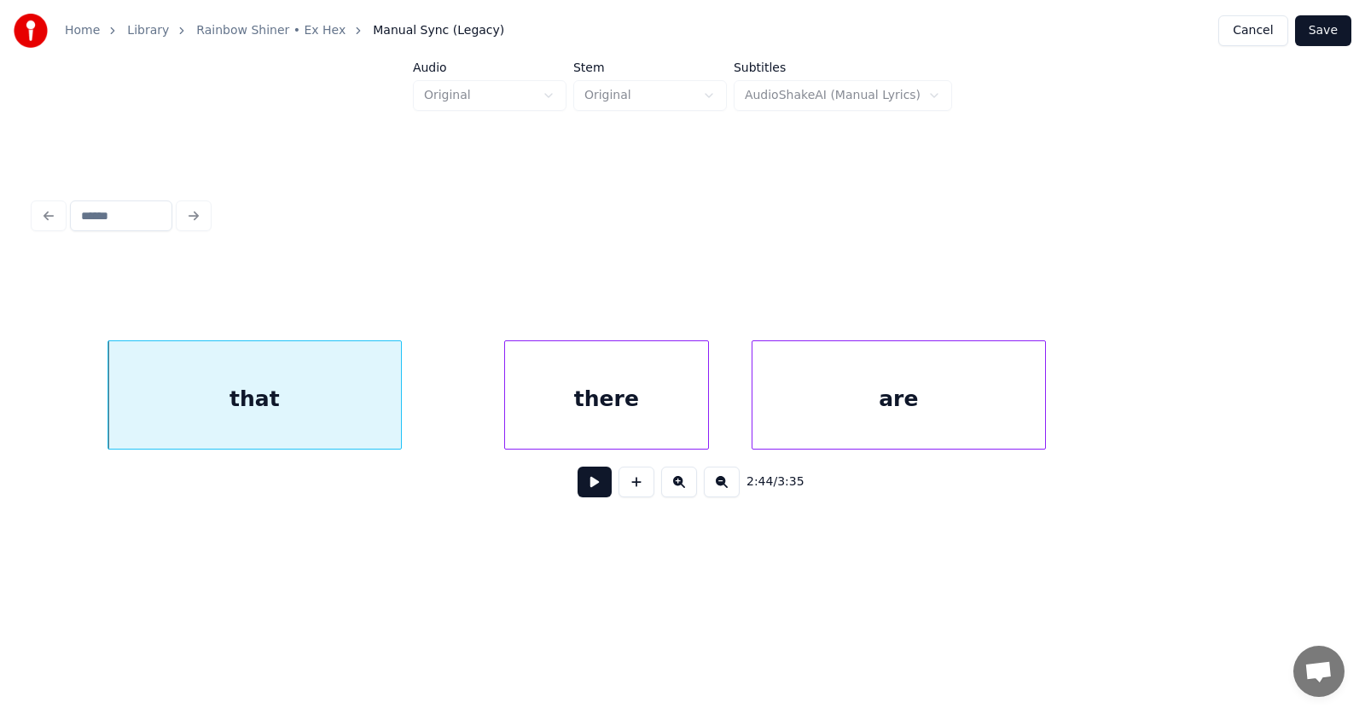
click at [613, 418] on div "there" at bounding box center [606, 399] width 203 height 116
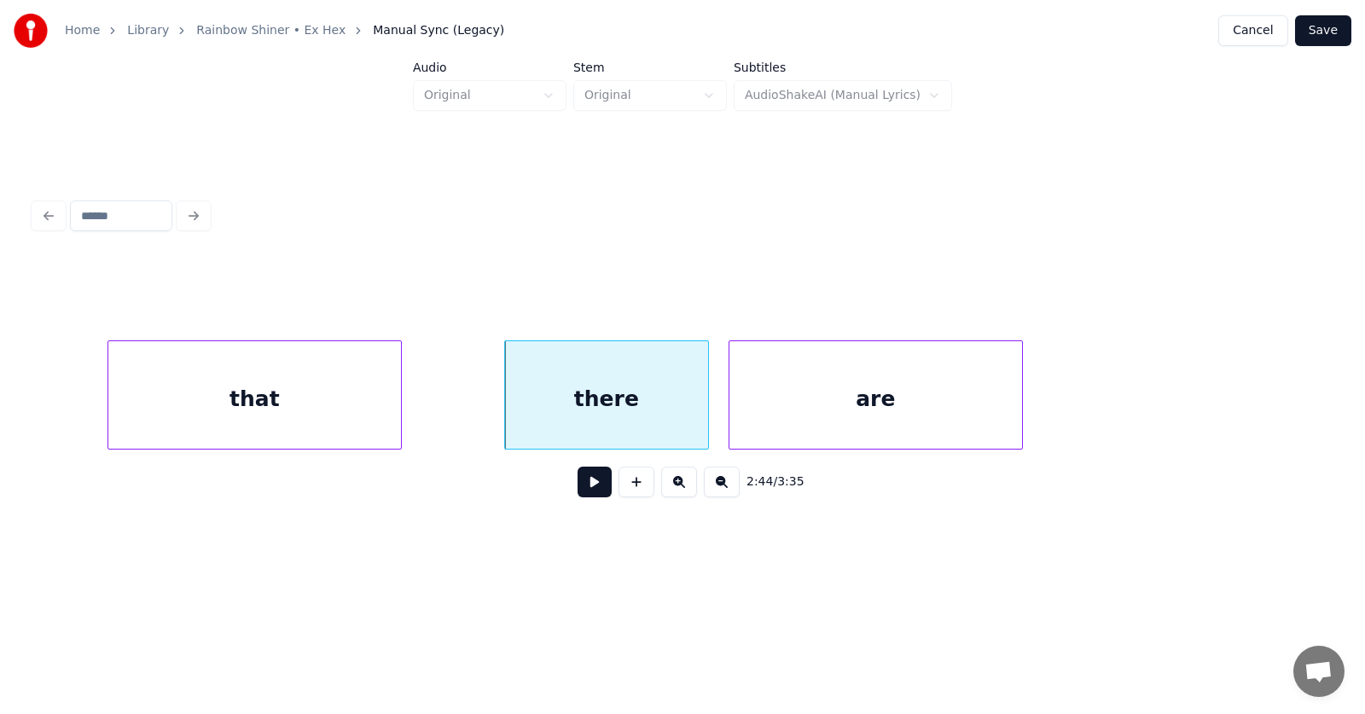
click at [824, 410] on div "are" at bounding box center [875, 399] width 293 height 116
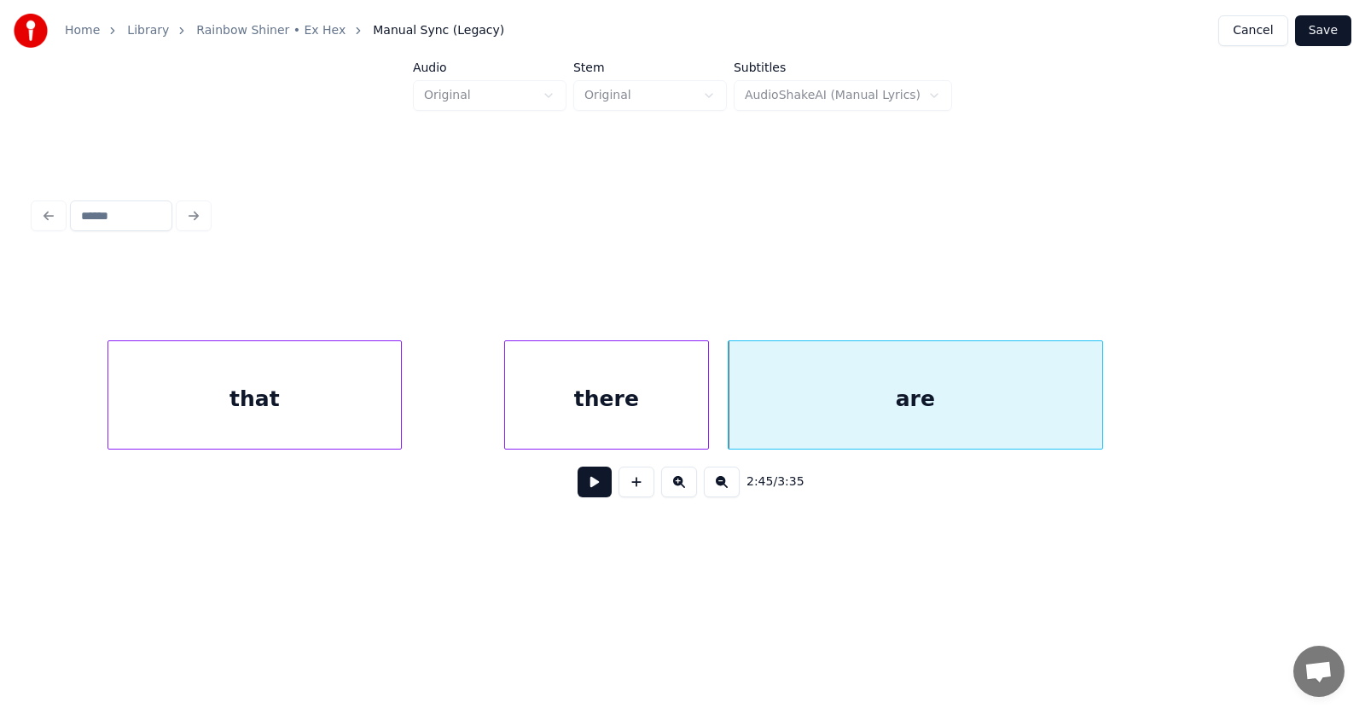
click at [1102, 396] on div at bounding box center [1099, 394] width 5 height 107
click at [586, 494] on button at bounding box center [595, 482] width 34 height 31
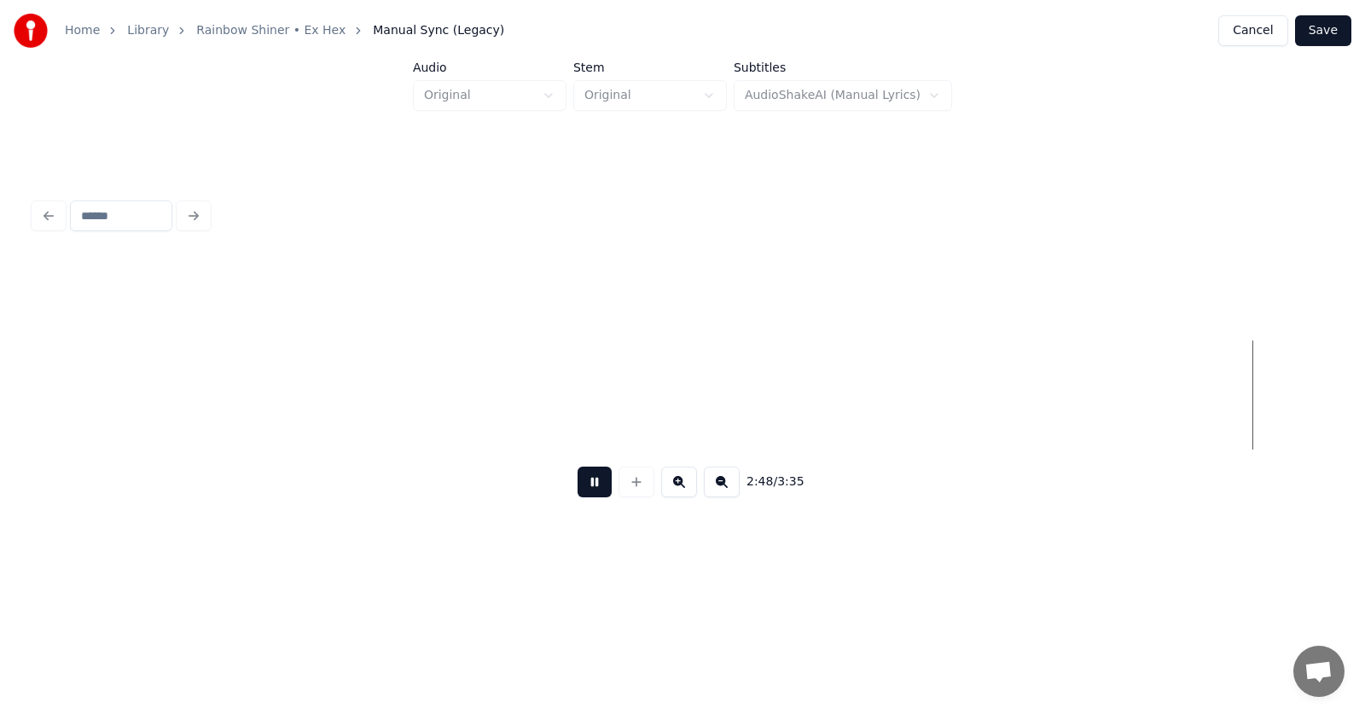
scroll to position [0, 107703]
click at [586, 494] on button at bounding box center [595, 482] width 34 height 31
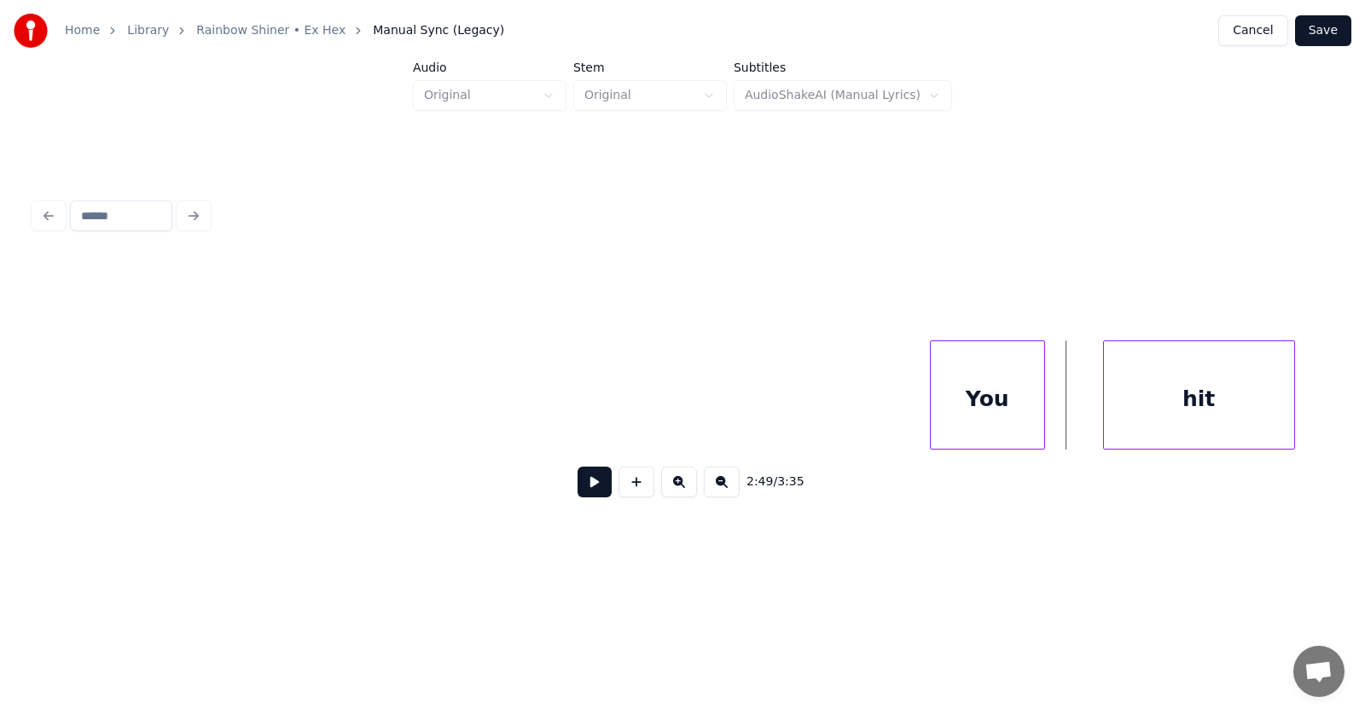
click at [974, 392] on div "You" at bounding box center [987, 399] width 113 height 116
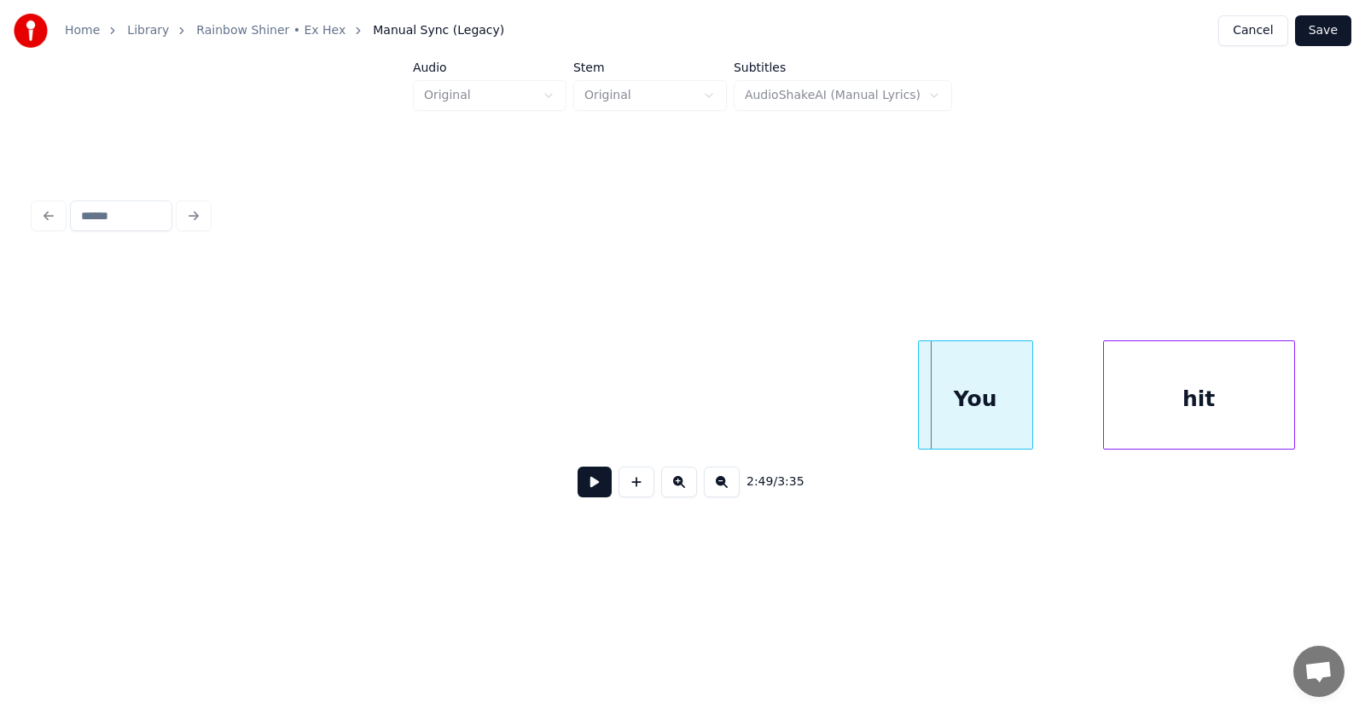
click at [921, 407] on div "You" at bounding box center [975, 399] width 113 height 116
click at [578, 497] on button at bounding box center [595, 482] width 34 height 31
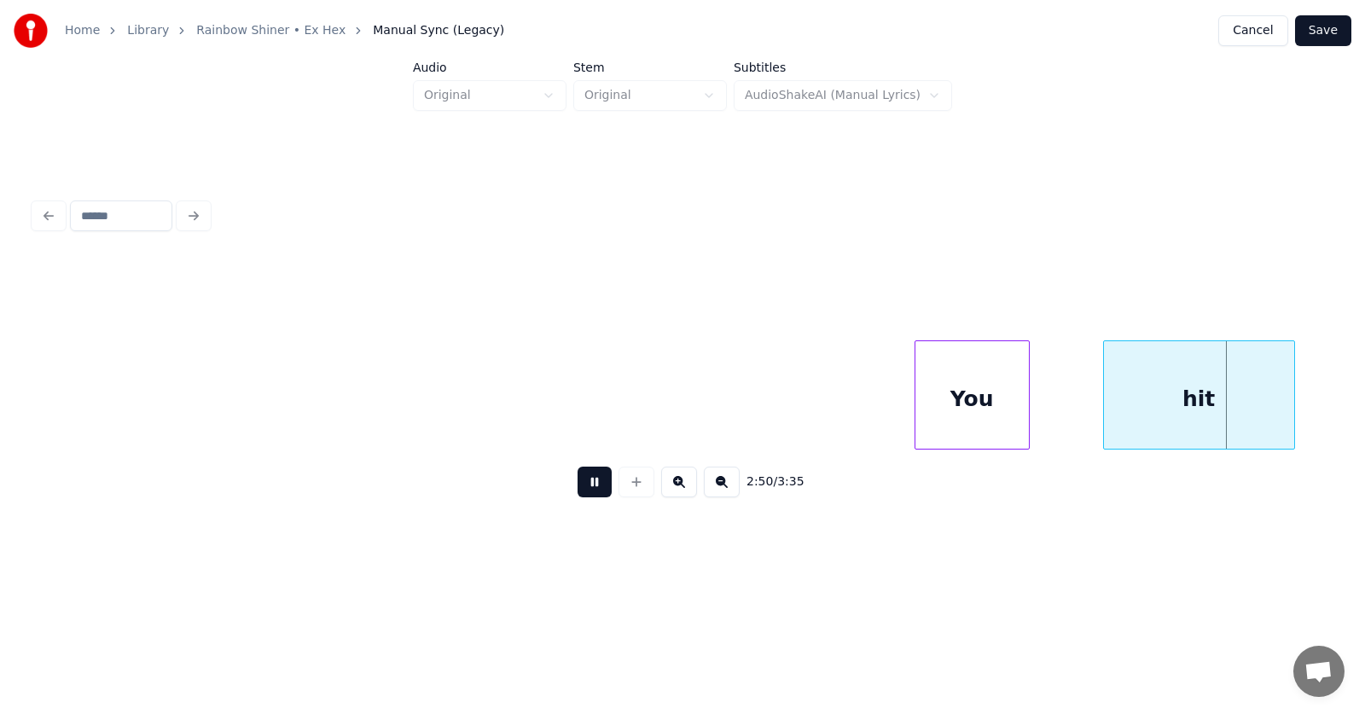
click at [578, 497] on button at bounding box center [595, 482] width 34 height 31
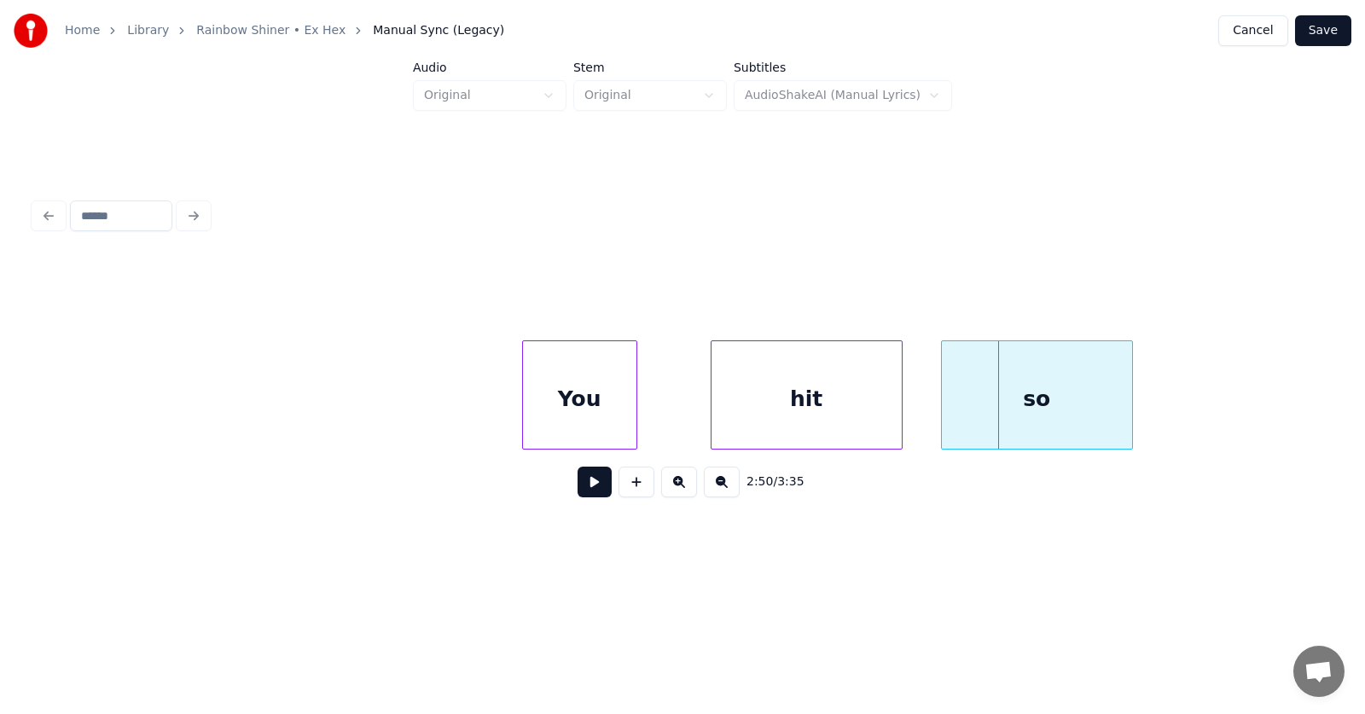
scroll to position [0, 107909]
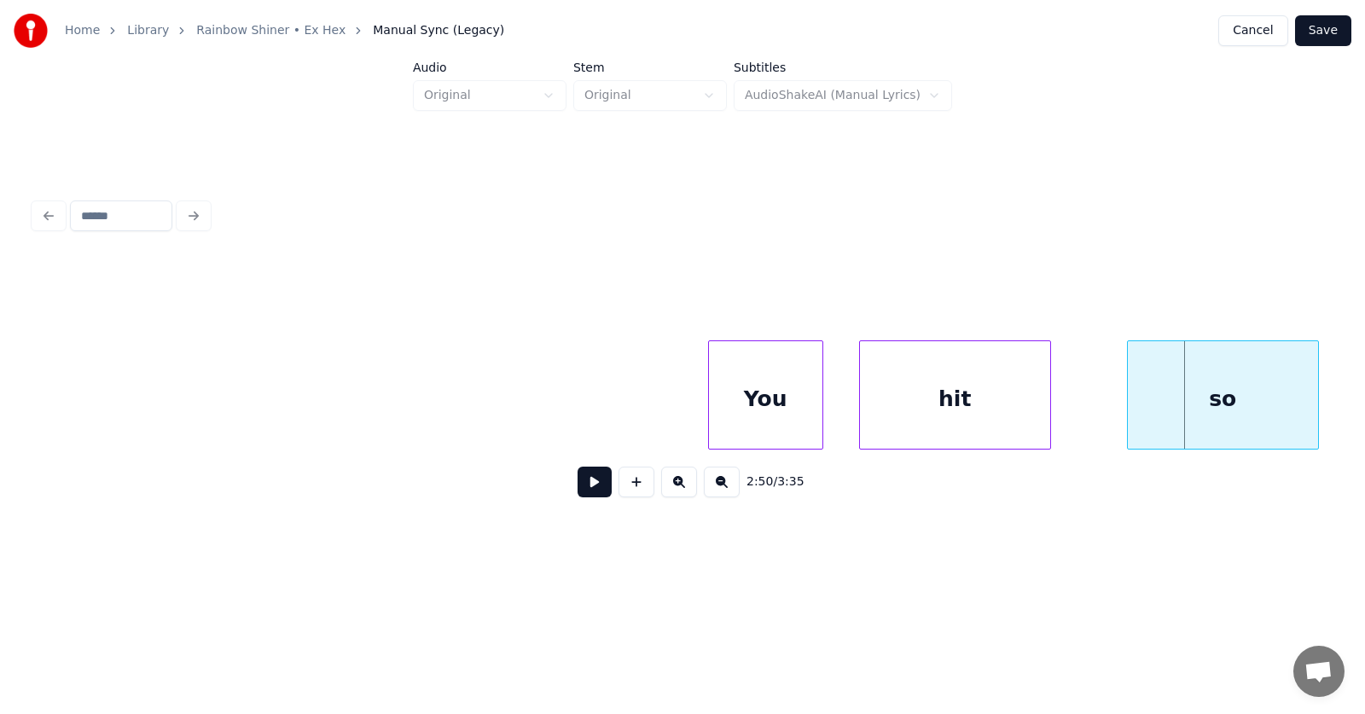
click at [953, 421] on div "hit" at bounding box center [955, 399] width 190 height 116
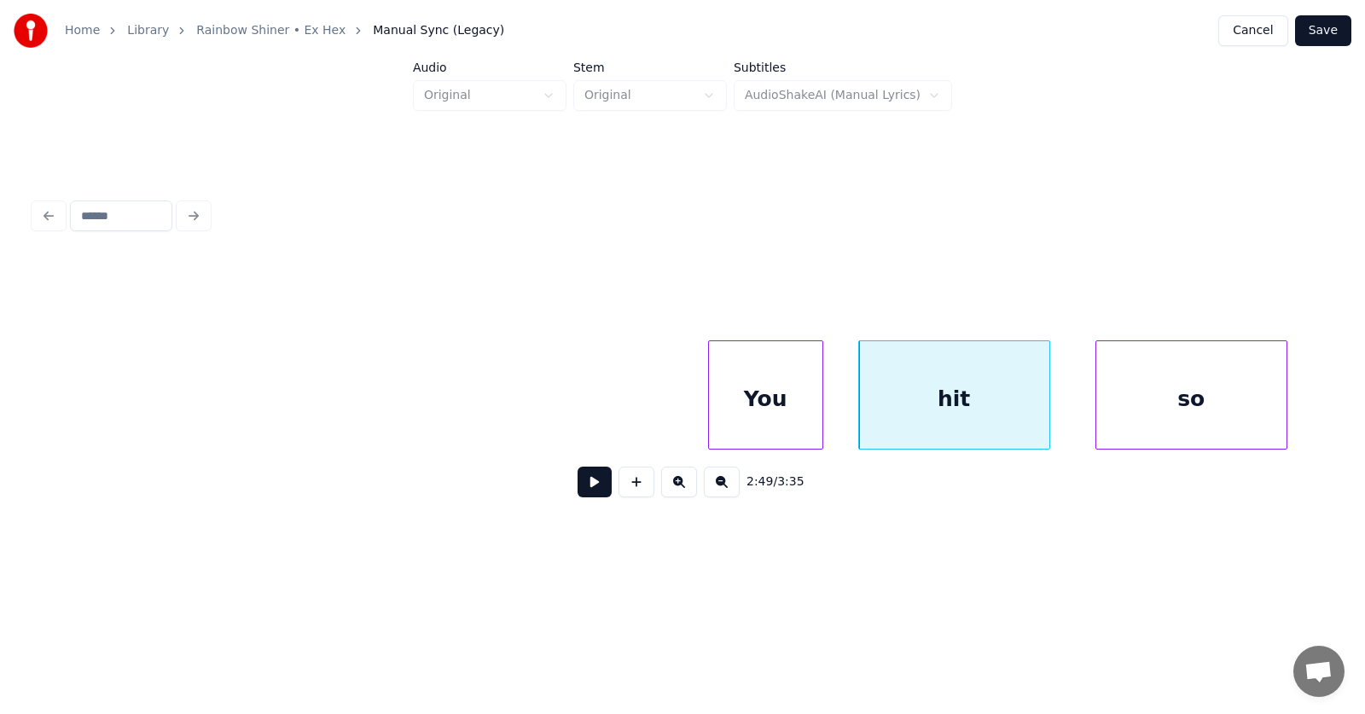
click at [1171, 408] on div "so" at bounding box center [1191, 399] width 190 height 116
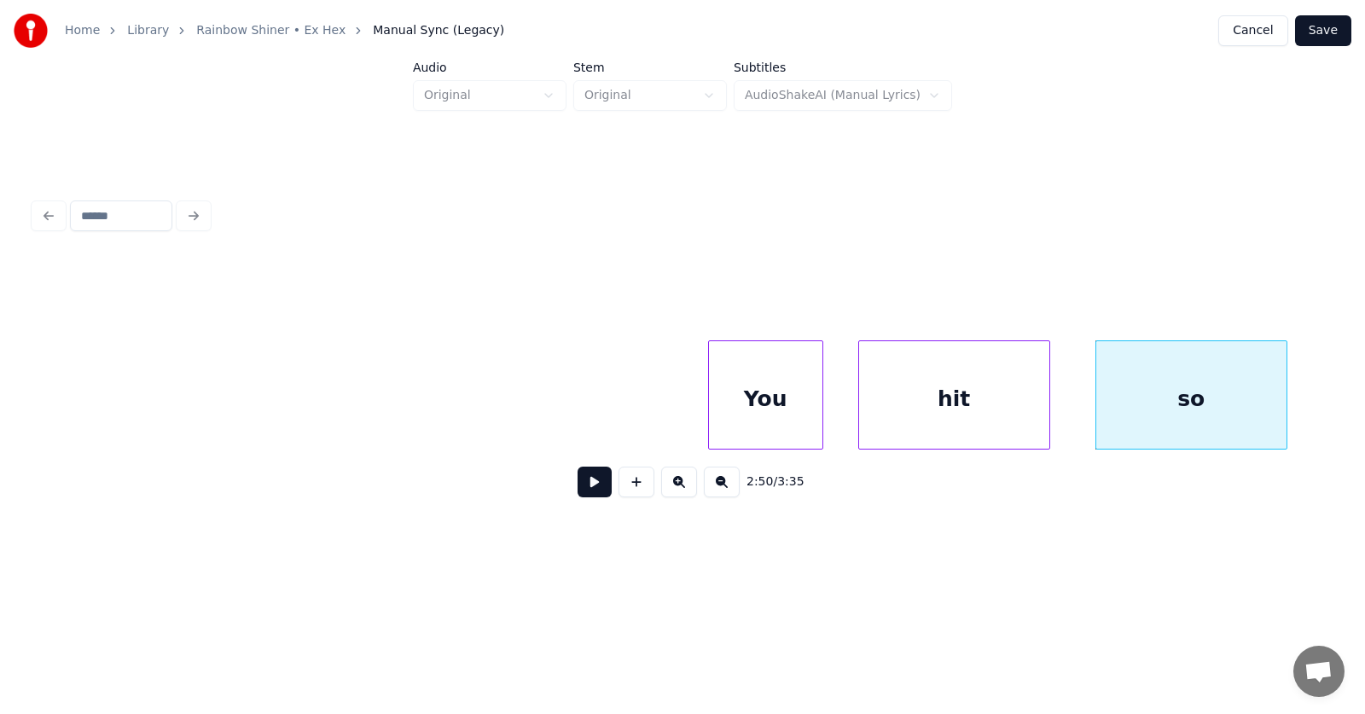
scroll to position [0, 108095]
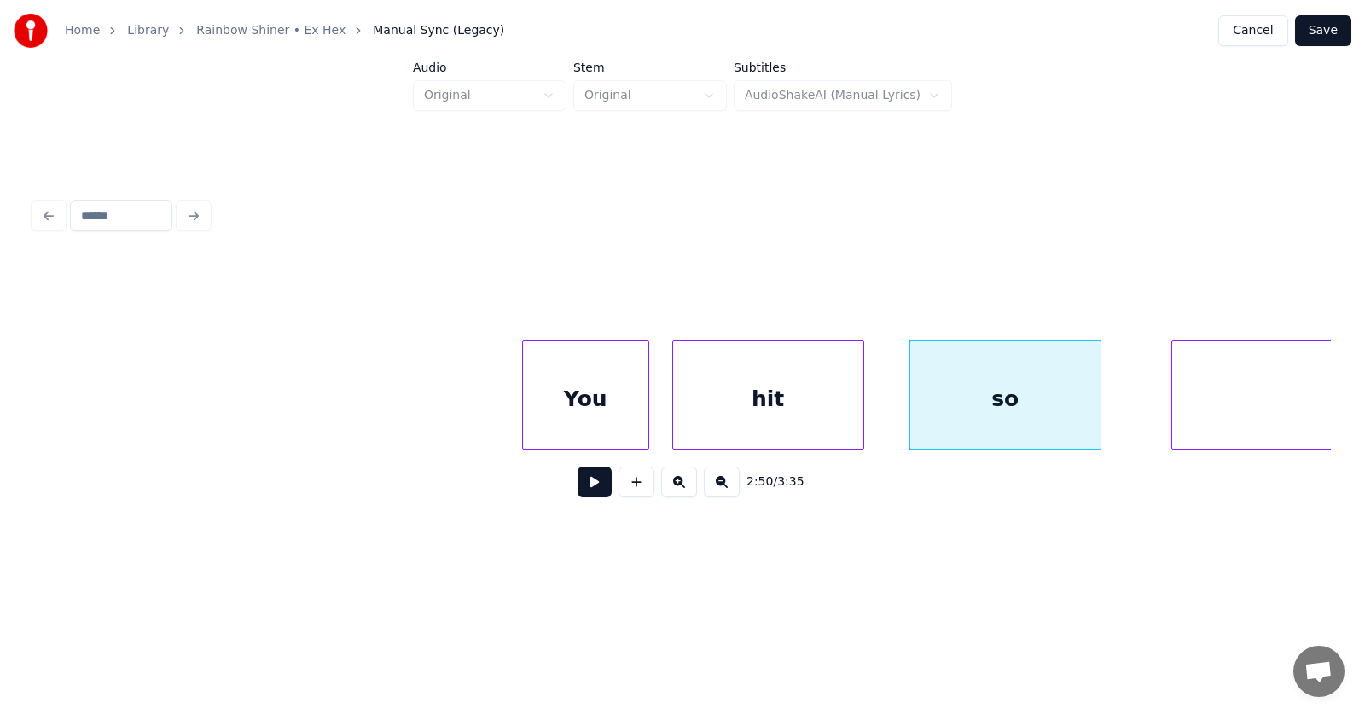
click at [648, 412] on div at bounding box center [645, 394] width 5 height 107
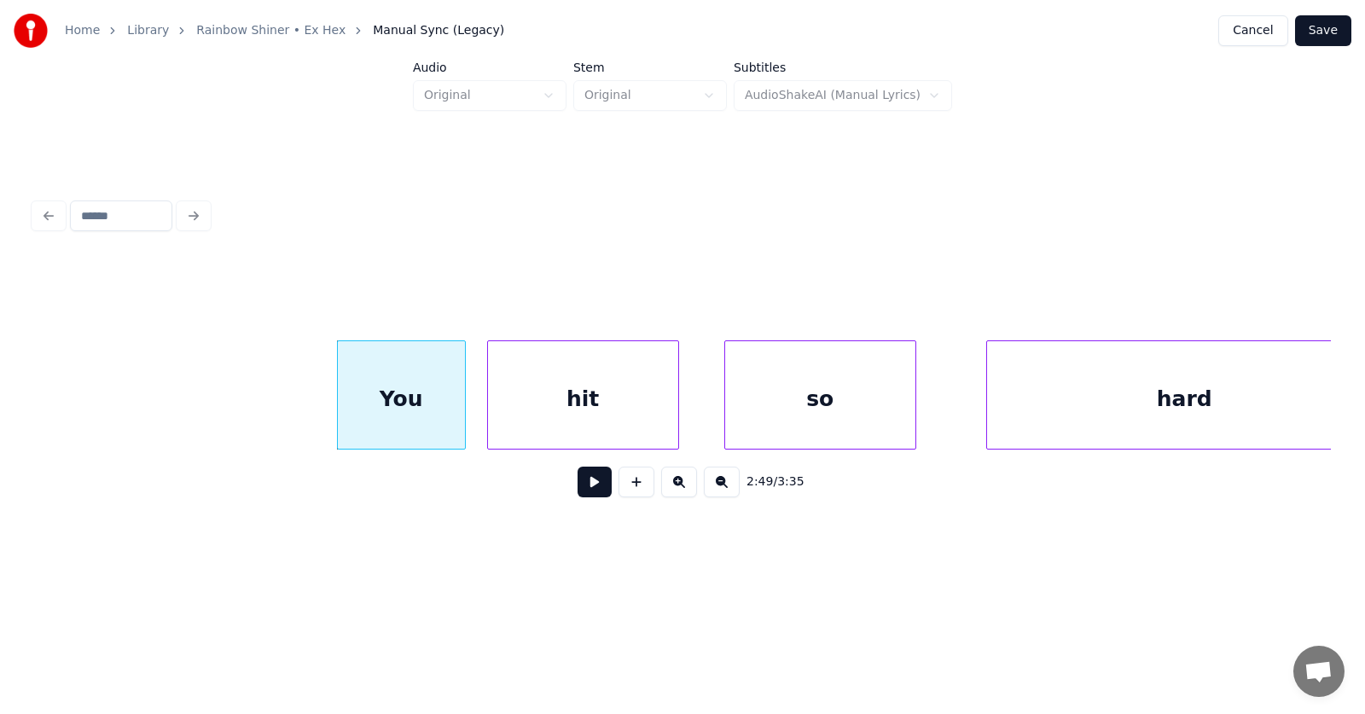
scroll to position [0, 108559]
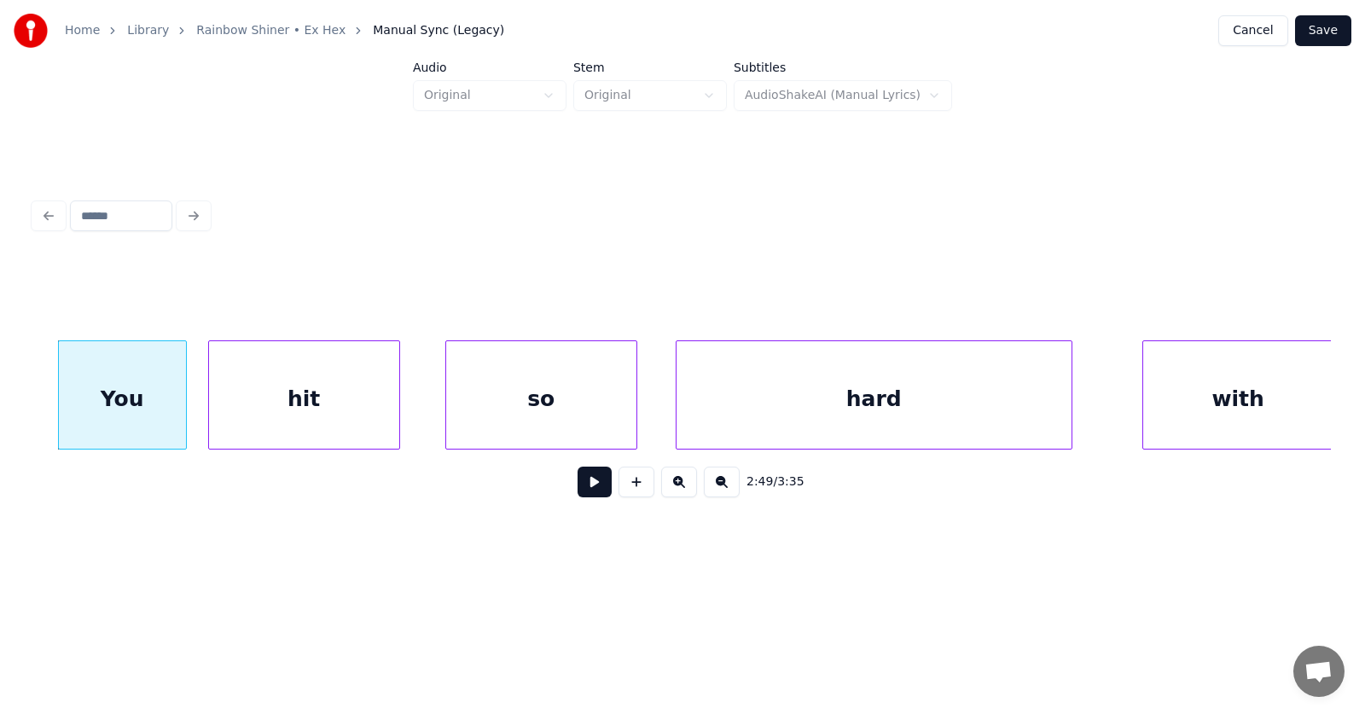
click at [889, 395] on div "hard" at bounding box center [874, 399] width 395 height 116
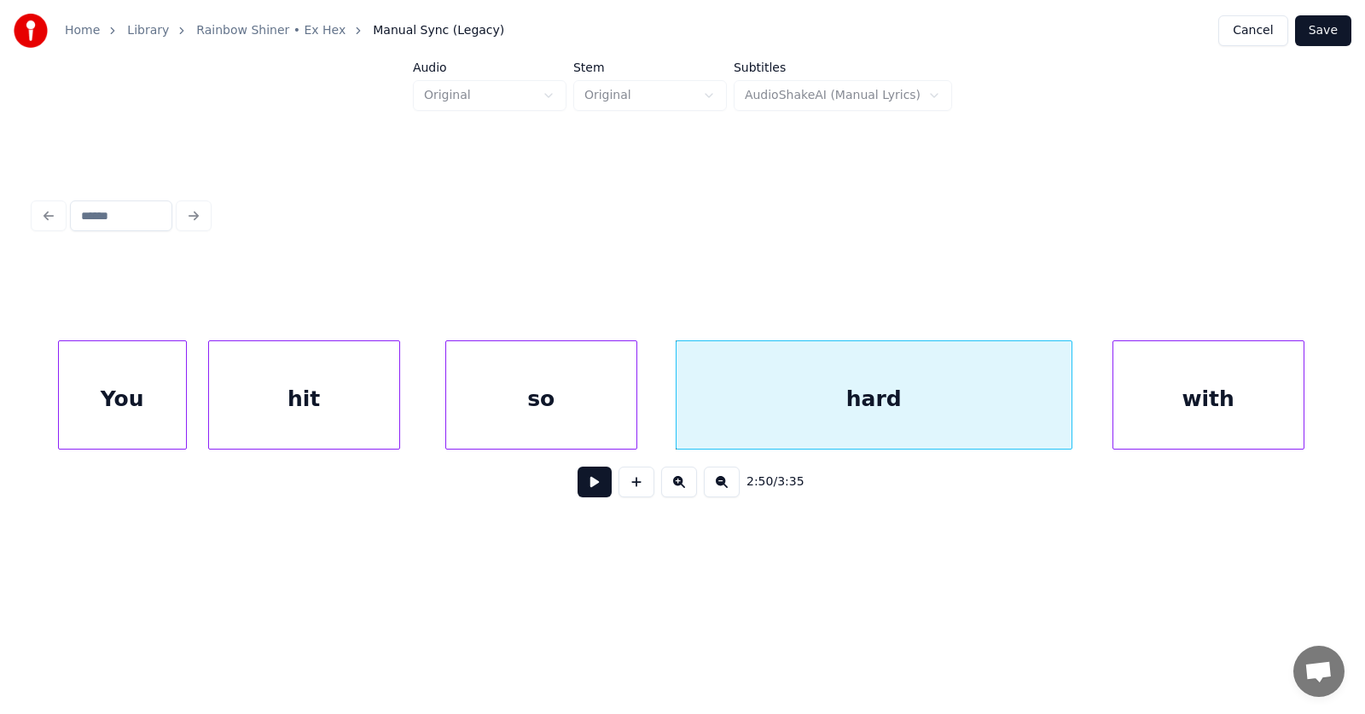
click at [1179, 397] on div "with" at bounding box center [1208, 399] width 190 height 116
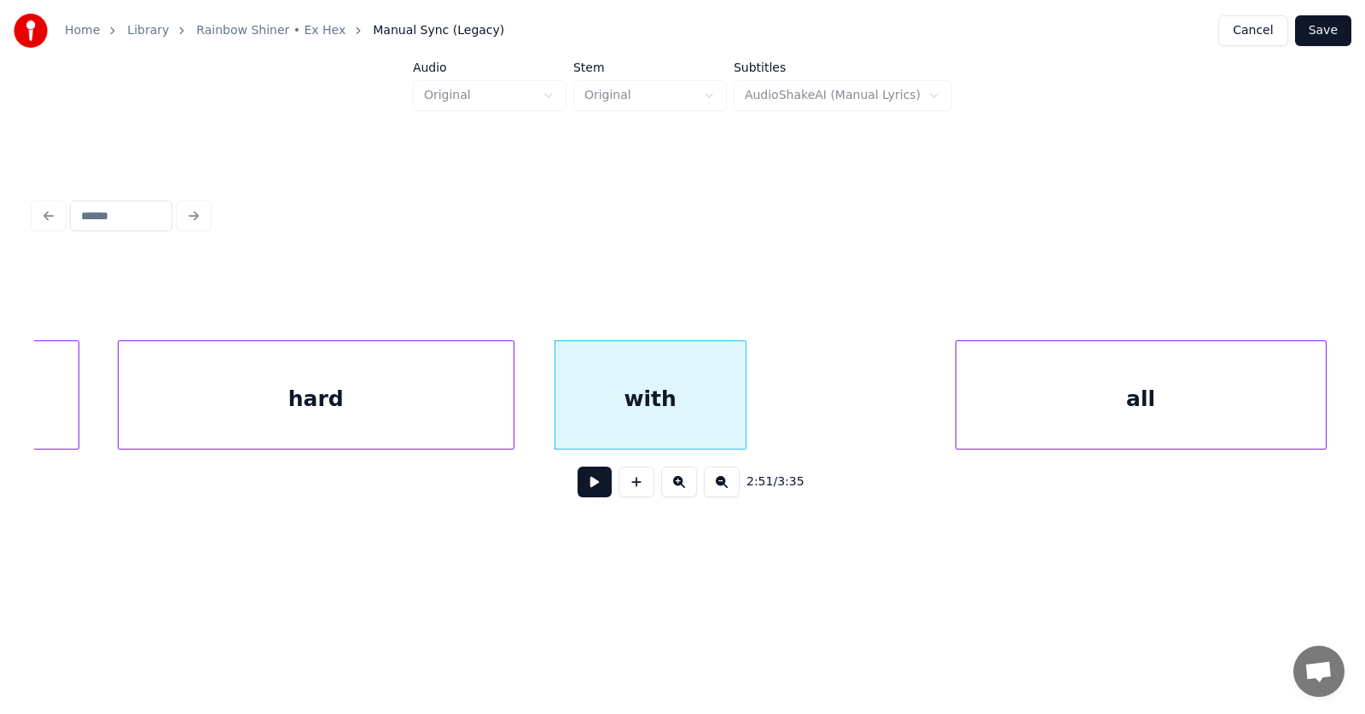
scroll to position [0, 109303]
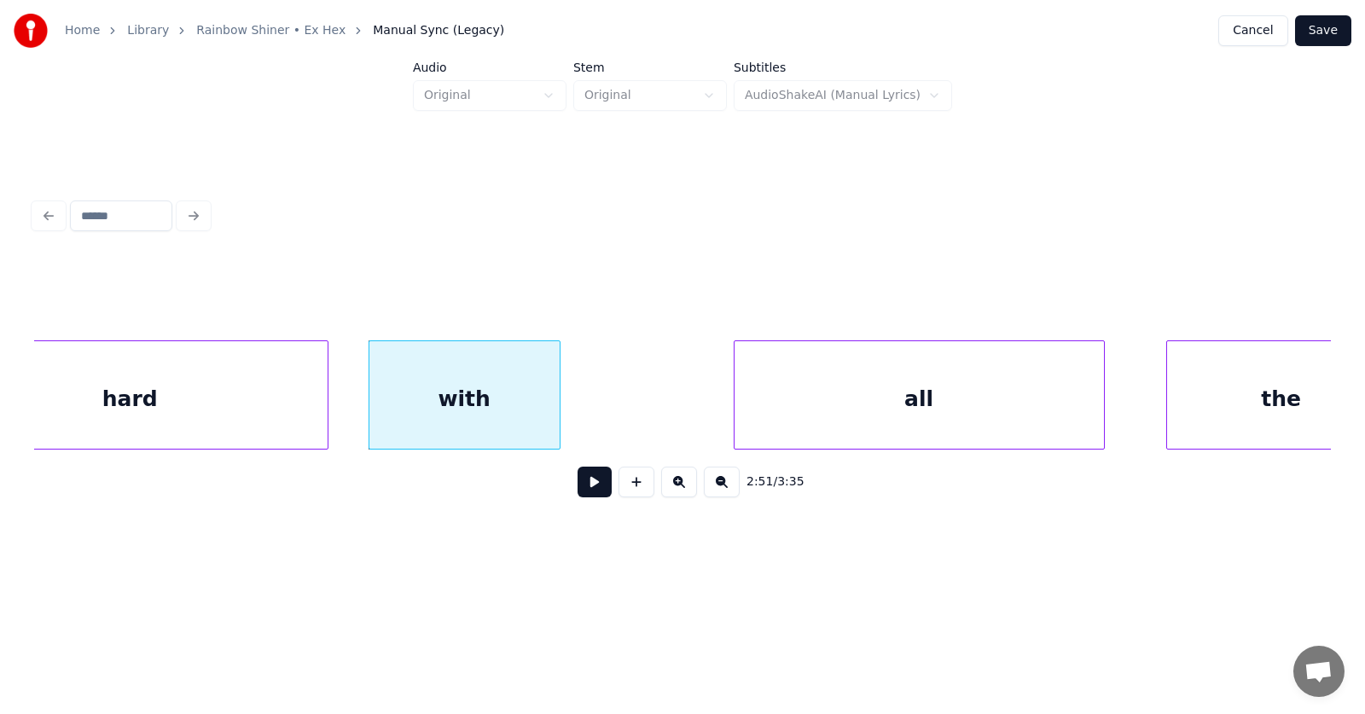
click at [977, 404] on div "all" at bounding box center [919, 399] width 369 height 116
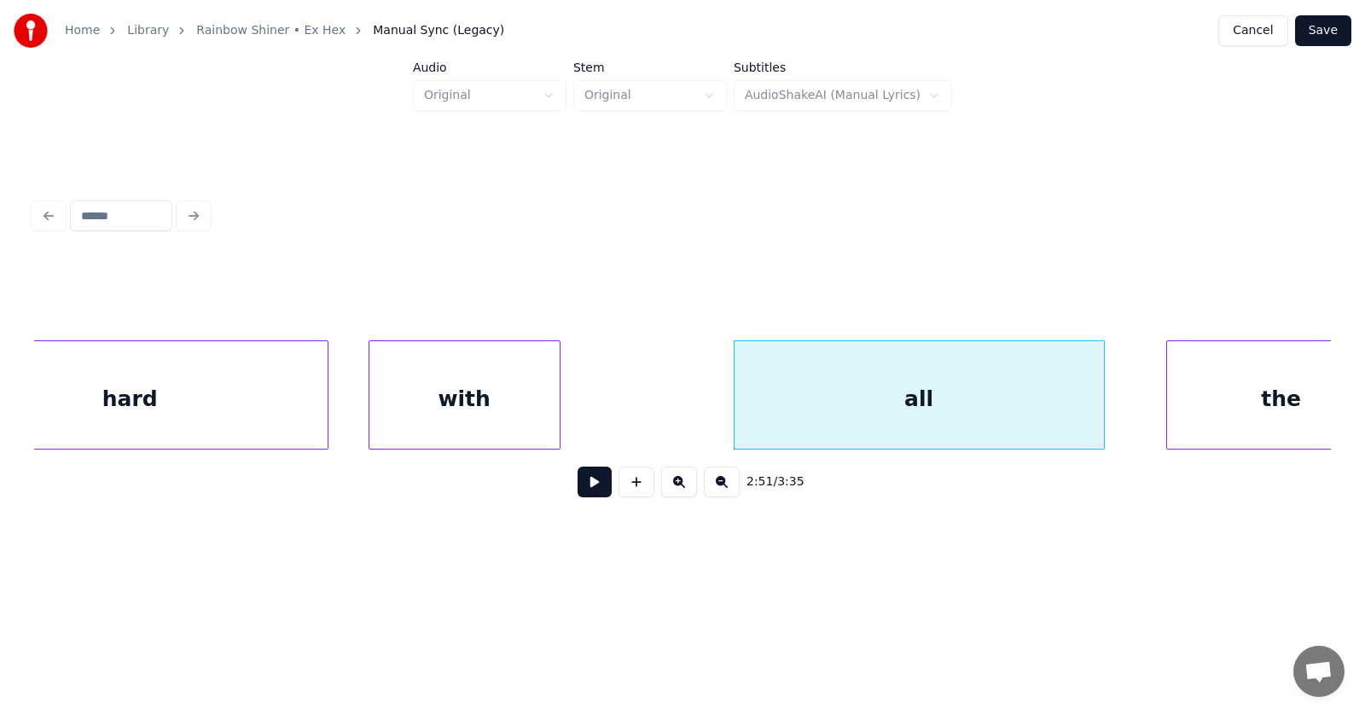
scroll to position [0, 109365]
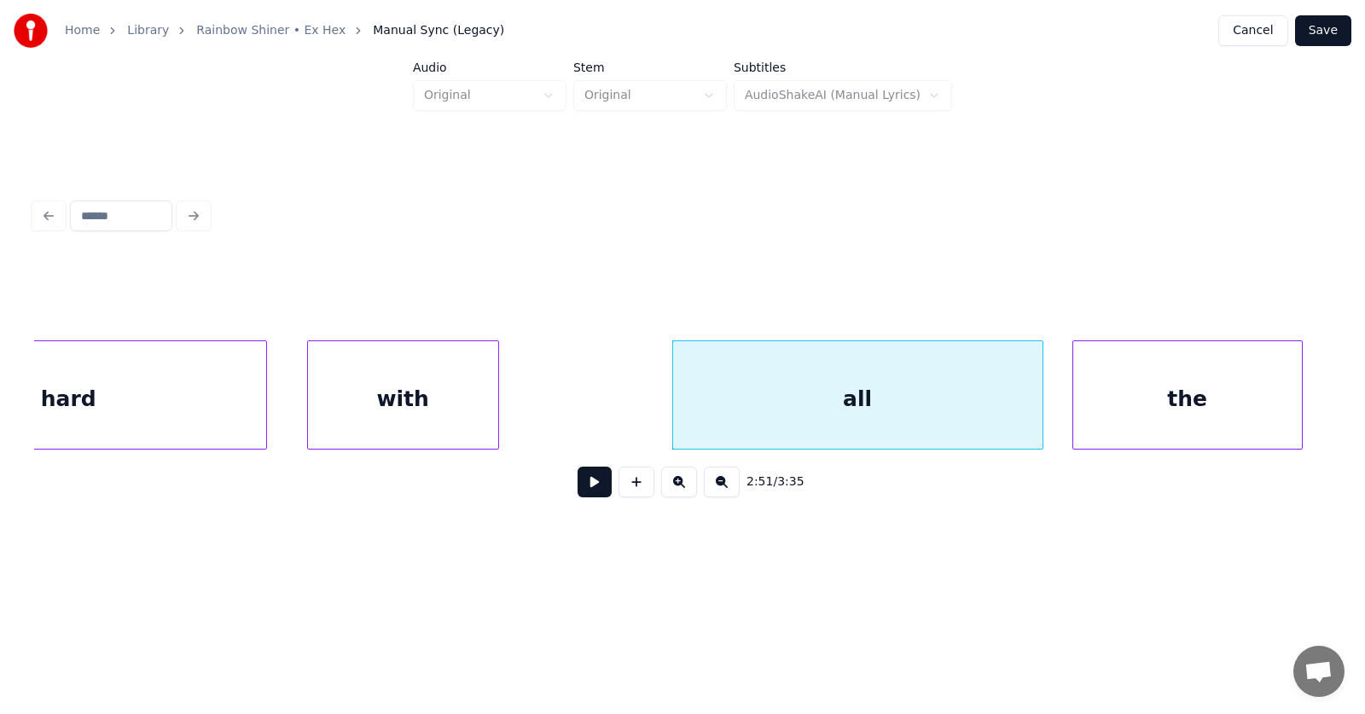
click at [1212, 406] on div "the" at bounding box center [1187, 399] width 229 height 116
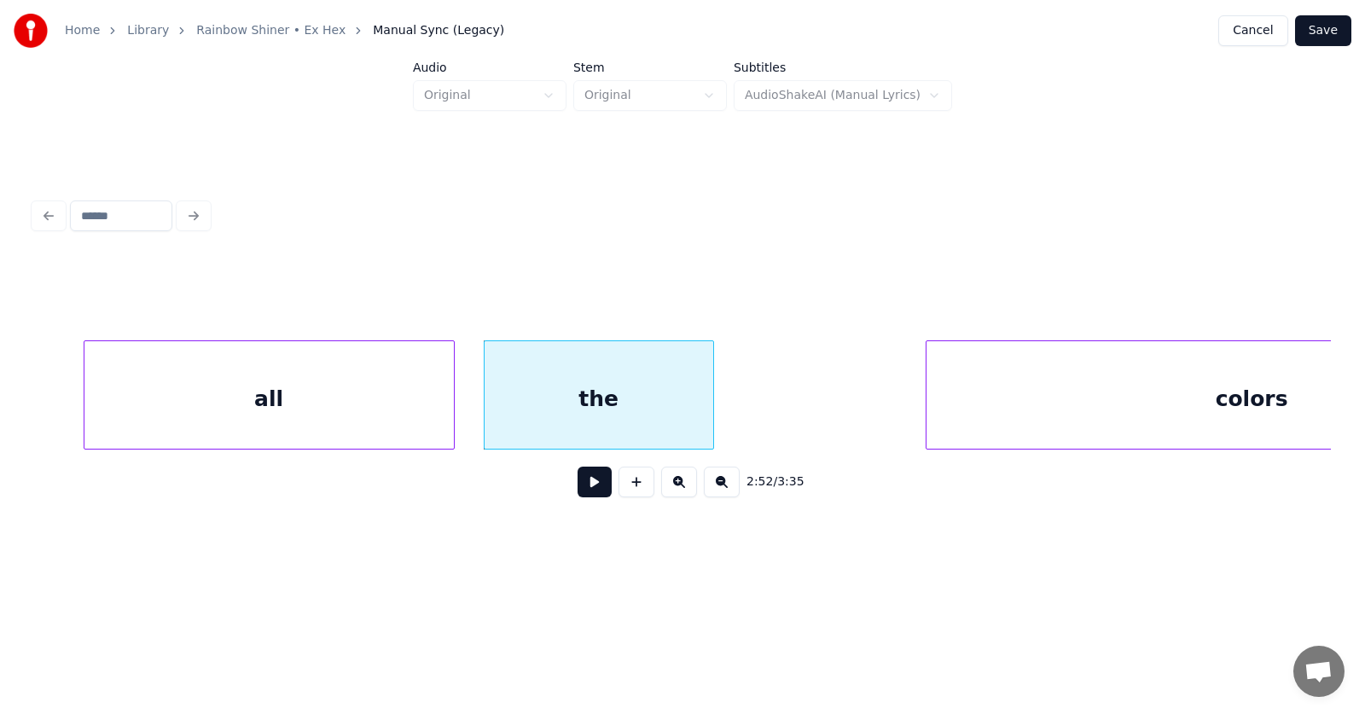
scroll to position [0, 110325]
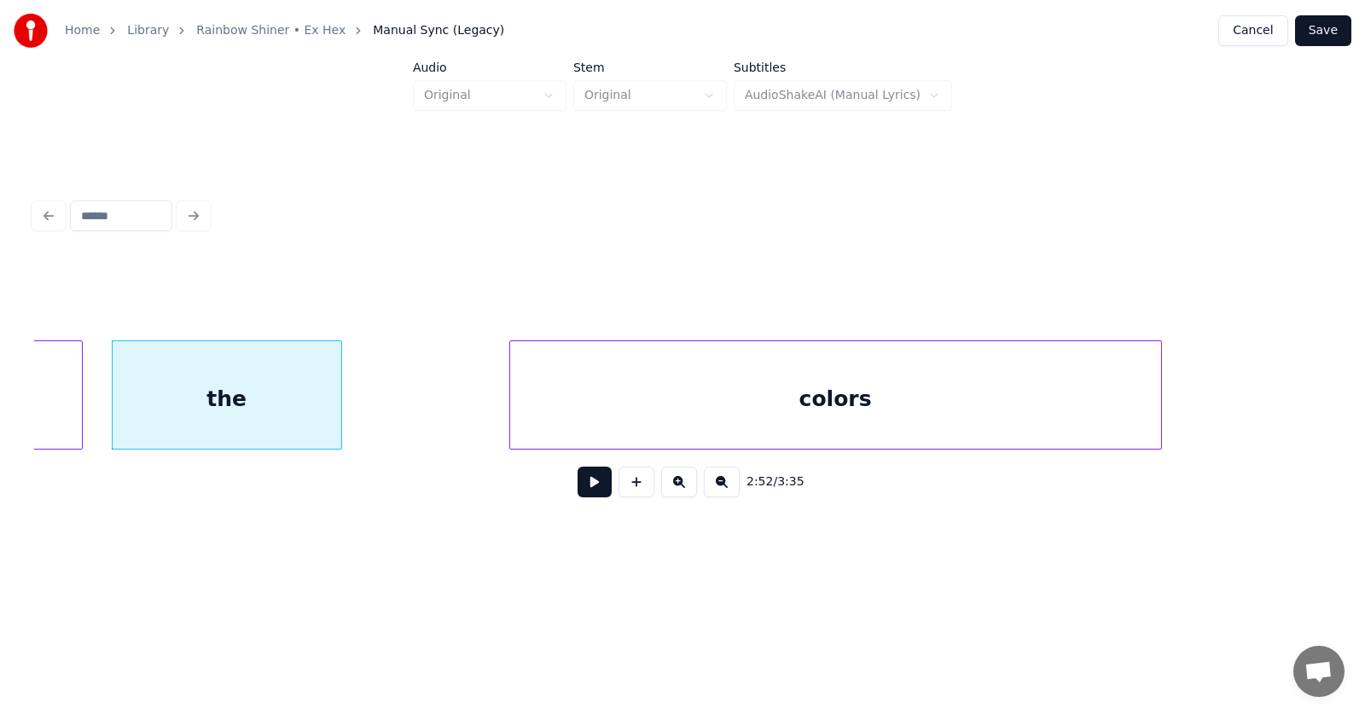
click at [996, 392] on div "colors" at bounding box center [835, 399] width 651 height 116
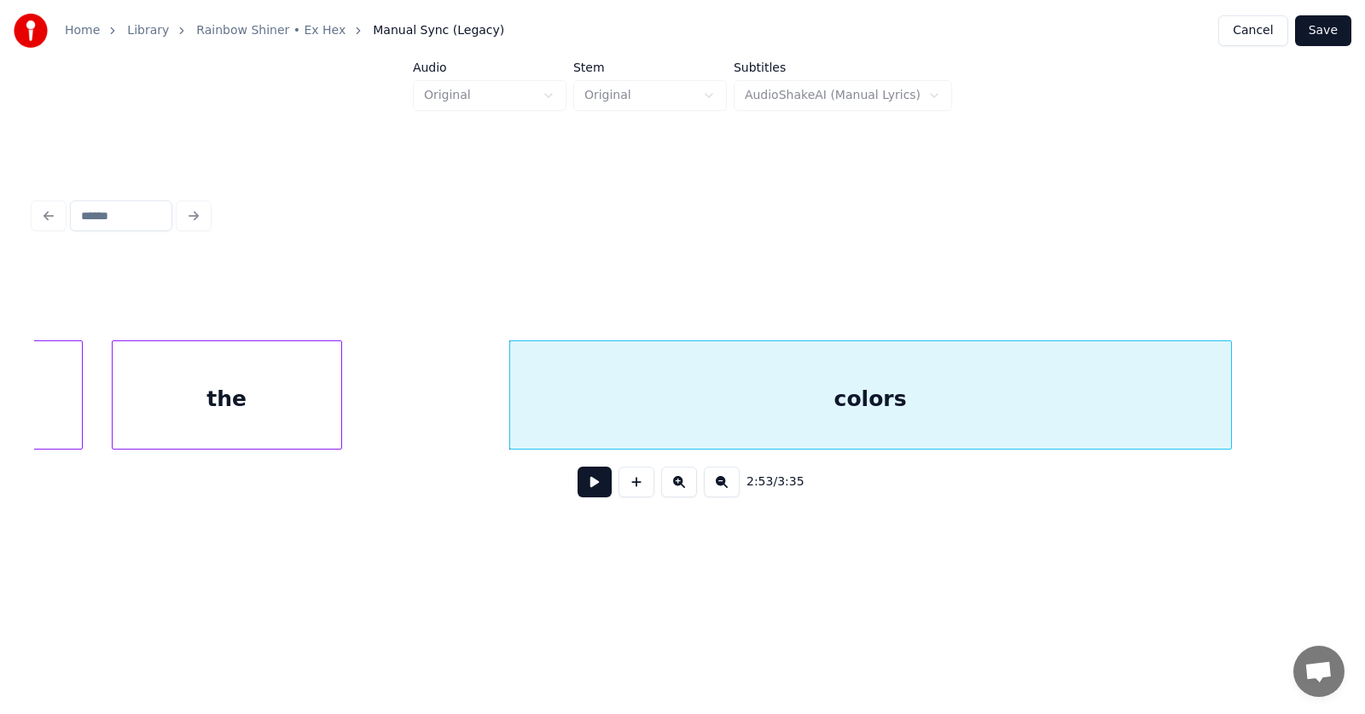
click at [1231, 402] on div at bounding box center [1228, 394] width 5 height 107
click at [583, 497] on button at bounding box center [595, 482] width 34 height 31
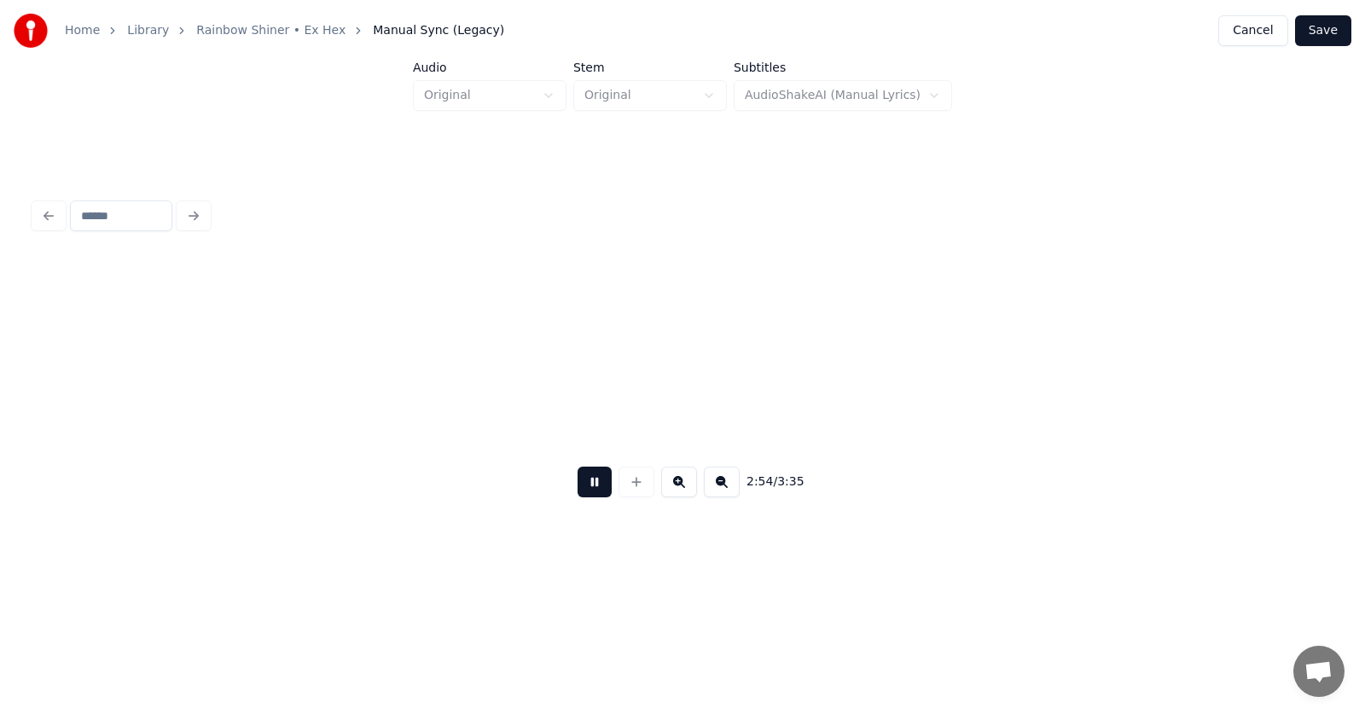
scroll to position [0, 111631]
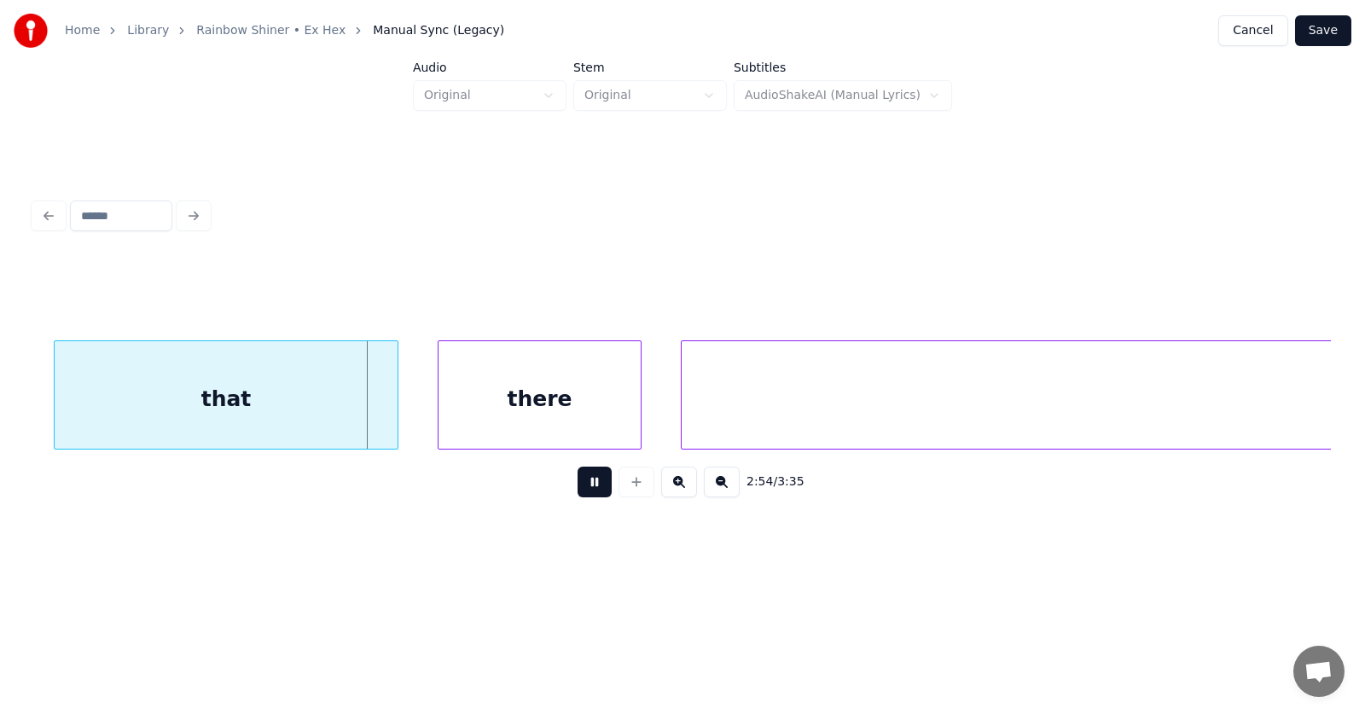
click at [583, 497] on button at bounding box center [595, 482] width 34 height 31
click at [224, 412] on div "that" at bounding box center [207, 399] width 344 height 116
click at [549, 404] on div "there" at bounding box center [534, 399] width 203 height 116
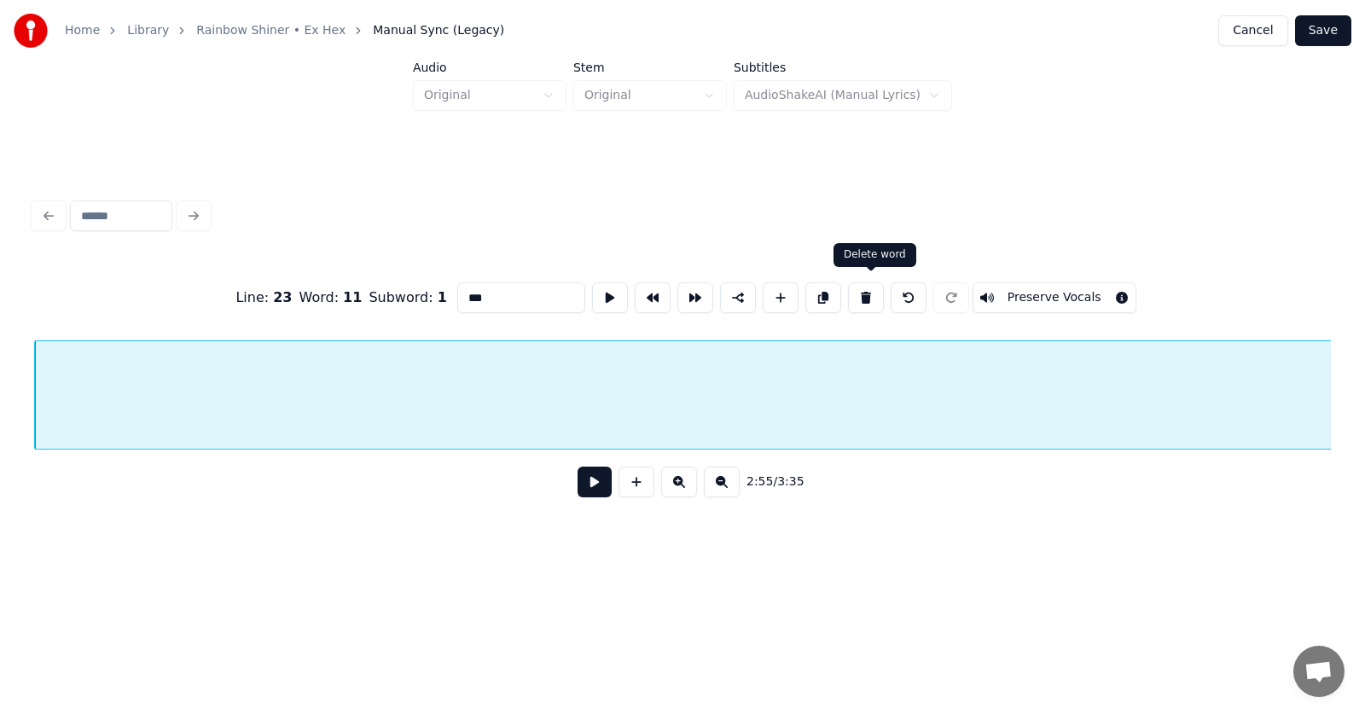
click at [869, 286] on button at bounding box center [866, 297] width 36 height 31
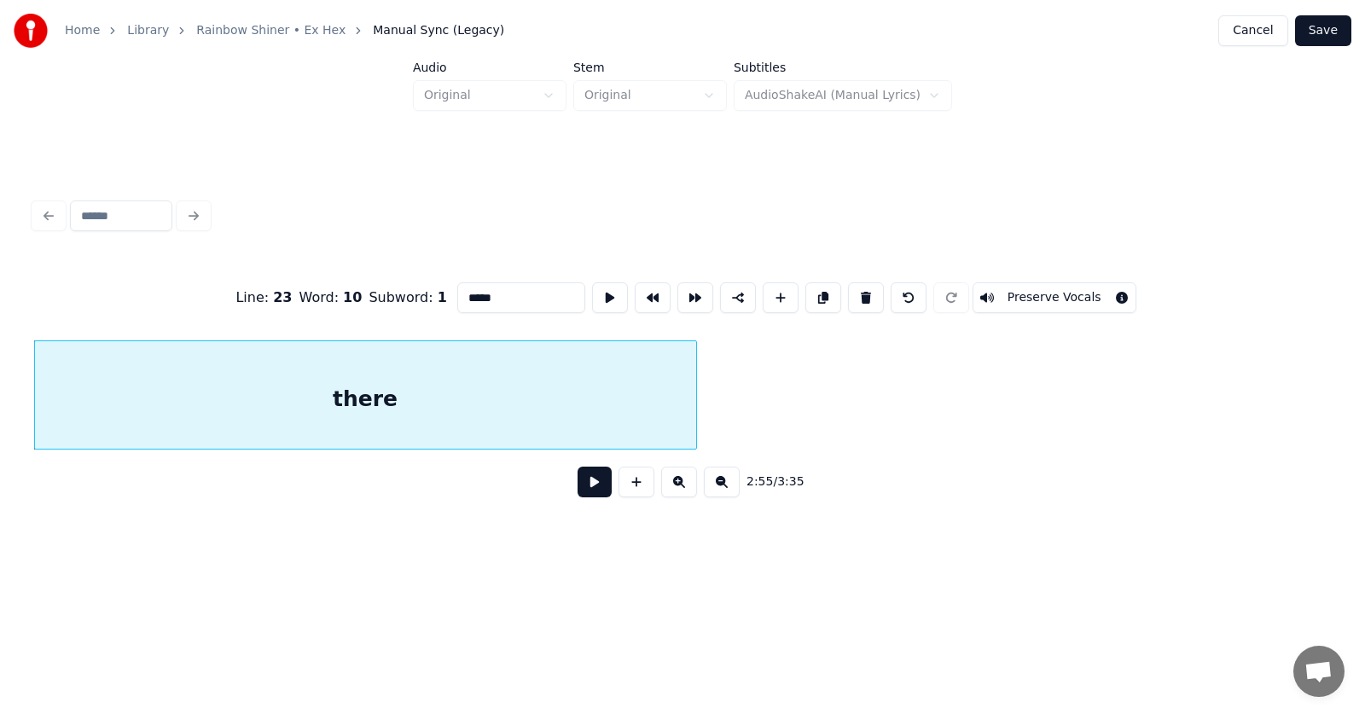
click at [696, 412] on div at bounding box center [693, 394] width 5 height 107
click at [460, 293] on input "*****" at bounding box center [521, 297] width 128 height 31
type input "*********"
click at [578, 479] on button at bounding box center [595, 482] width 34 height 31
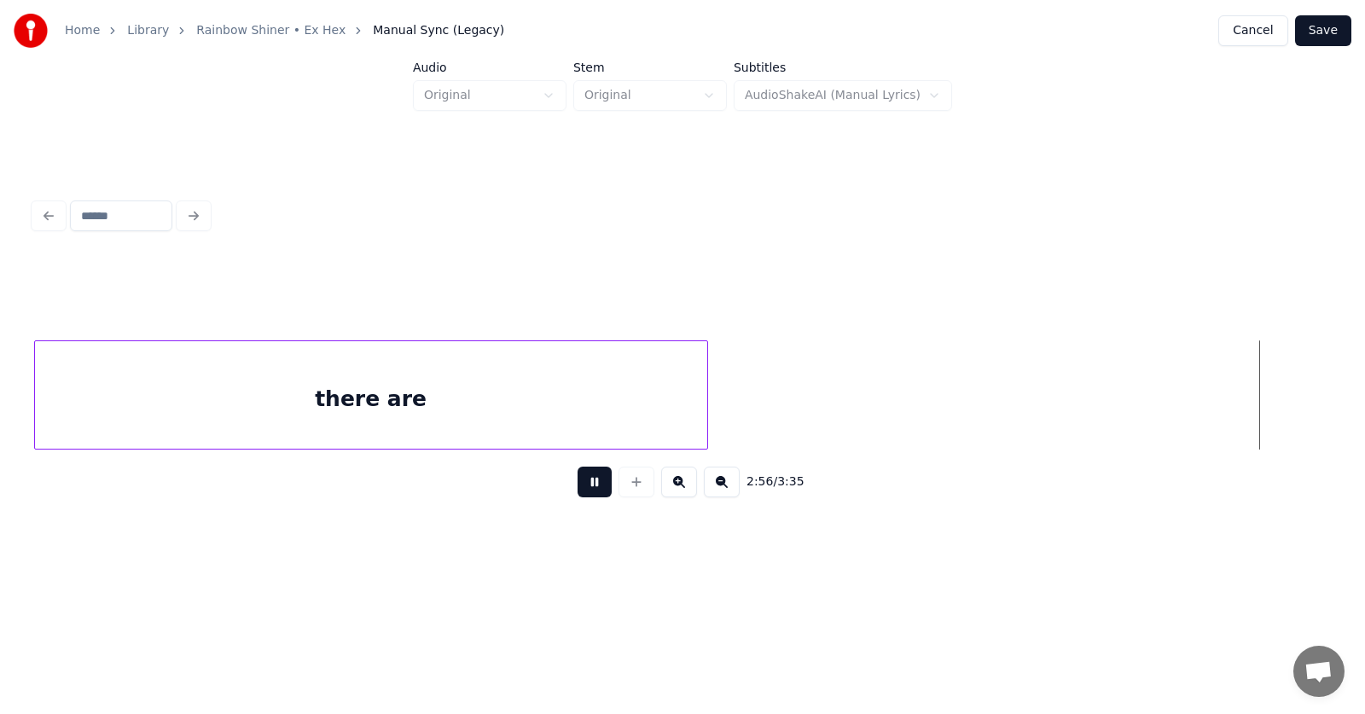
scroll to position [0, 113325]
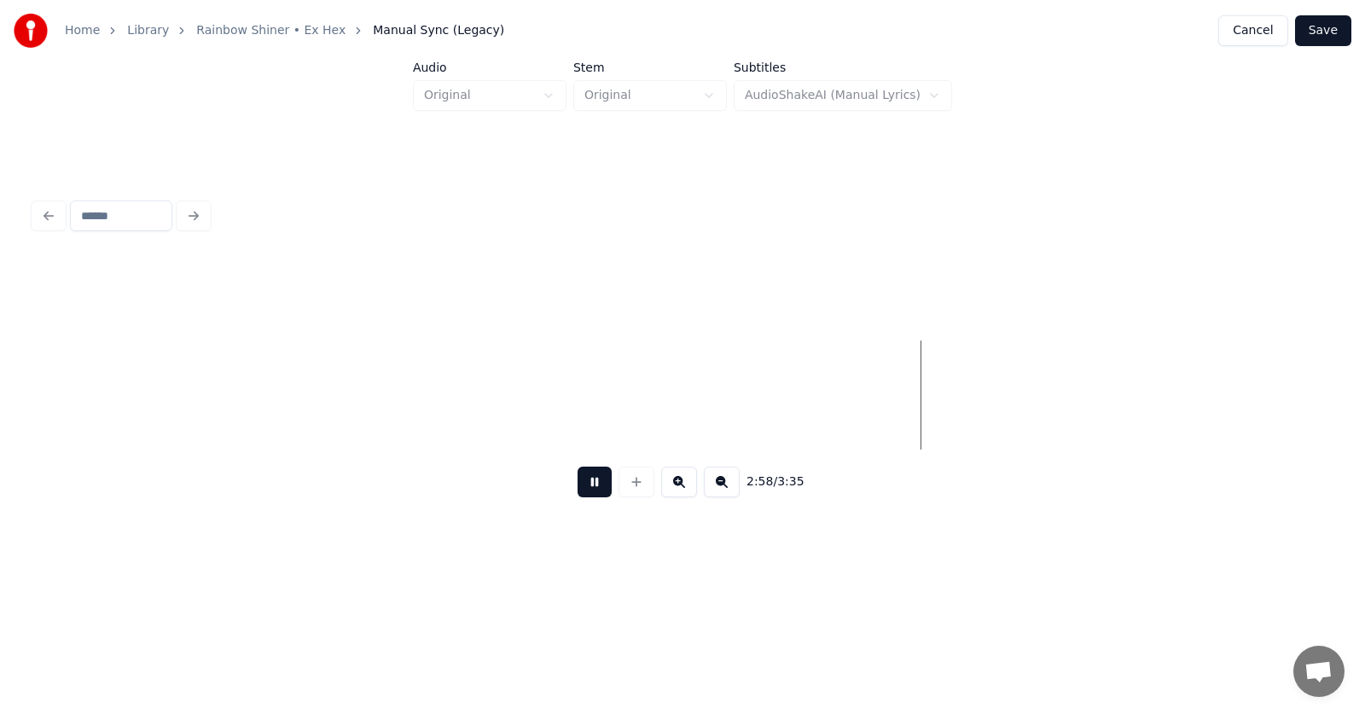
click at [578, 491] on button at bounding box center [595, 482] width 34 height 31
click at [1330, 41] on button "Save" at bounding box center [1323, 30] width 56 height 31
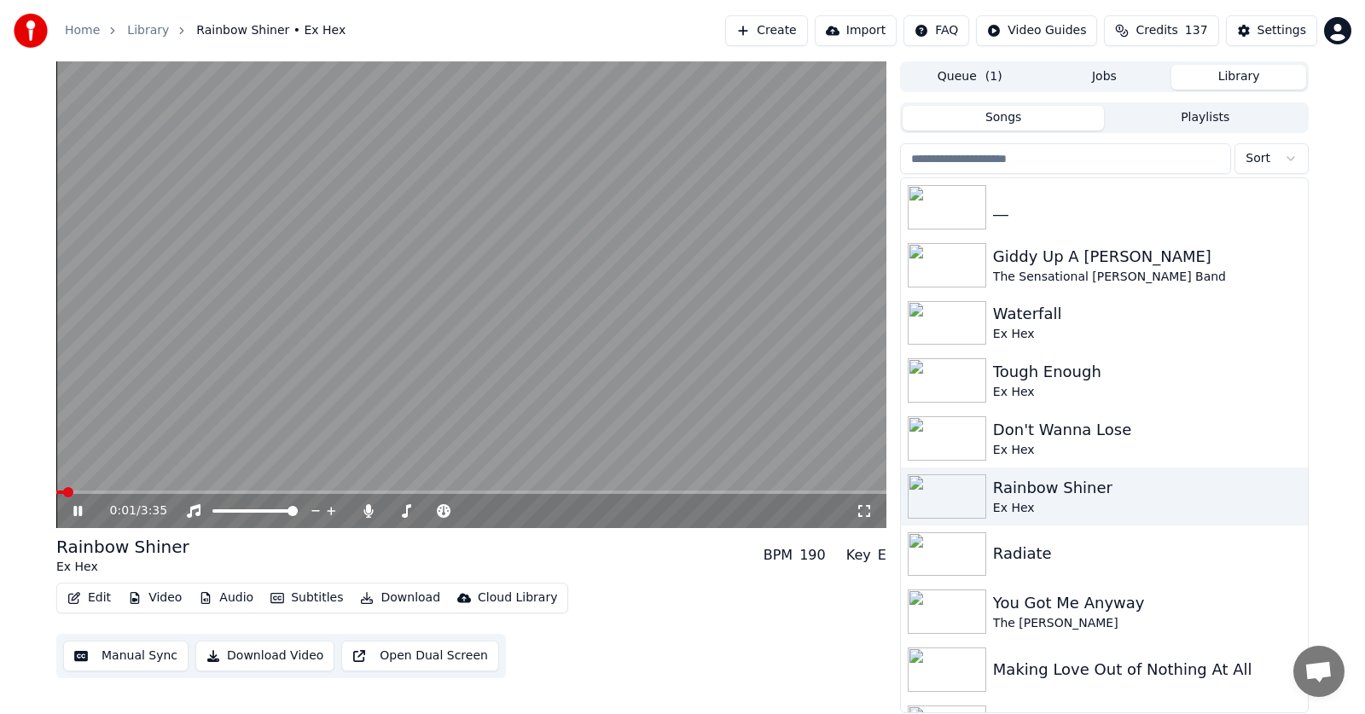
click at [78, 507] on icon at bounding box center [90, 511] width 40 height 14
click at [224, 595] on button "Audio" at bounding box center [226, 598] width 68 height 24
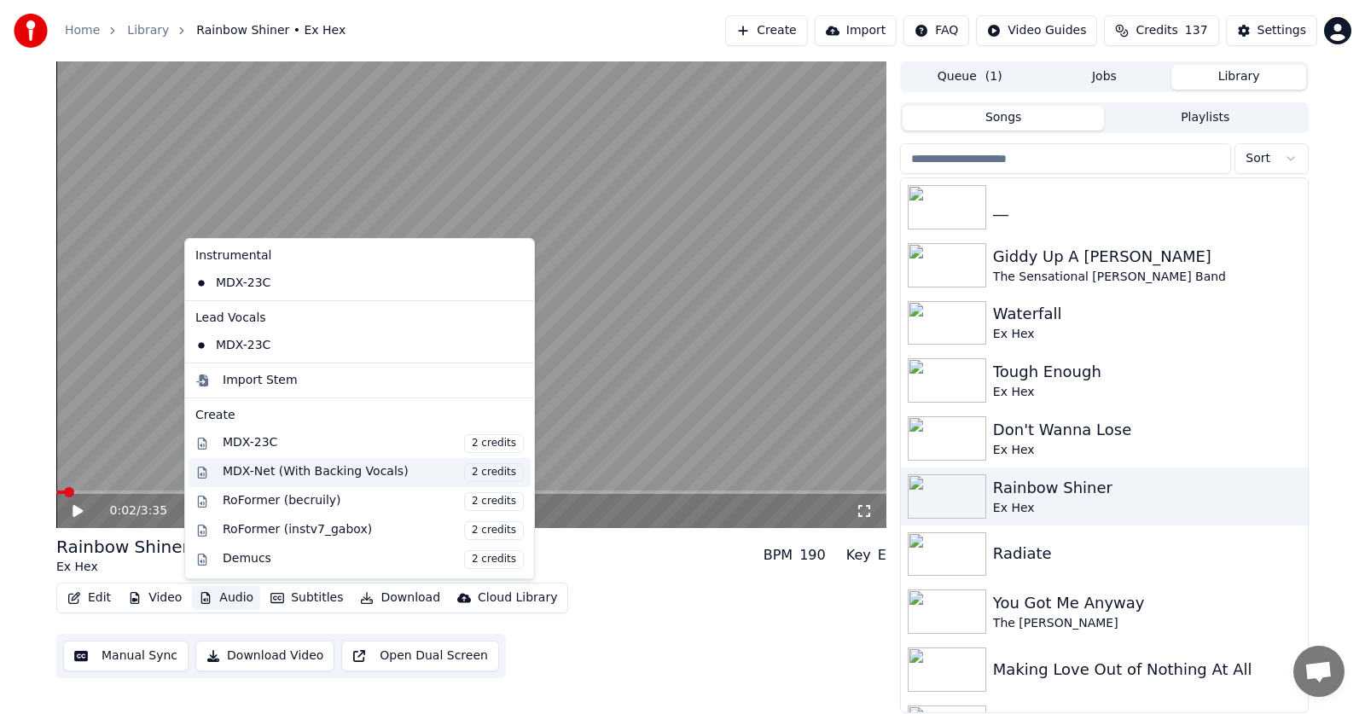
click at [269, 477] on div "MDX-Net (With Backing Vocals) 2 credits" at bounding box center [373, 472] width 301 height 19
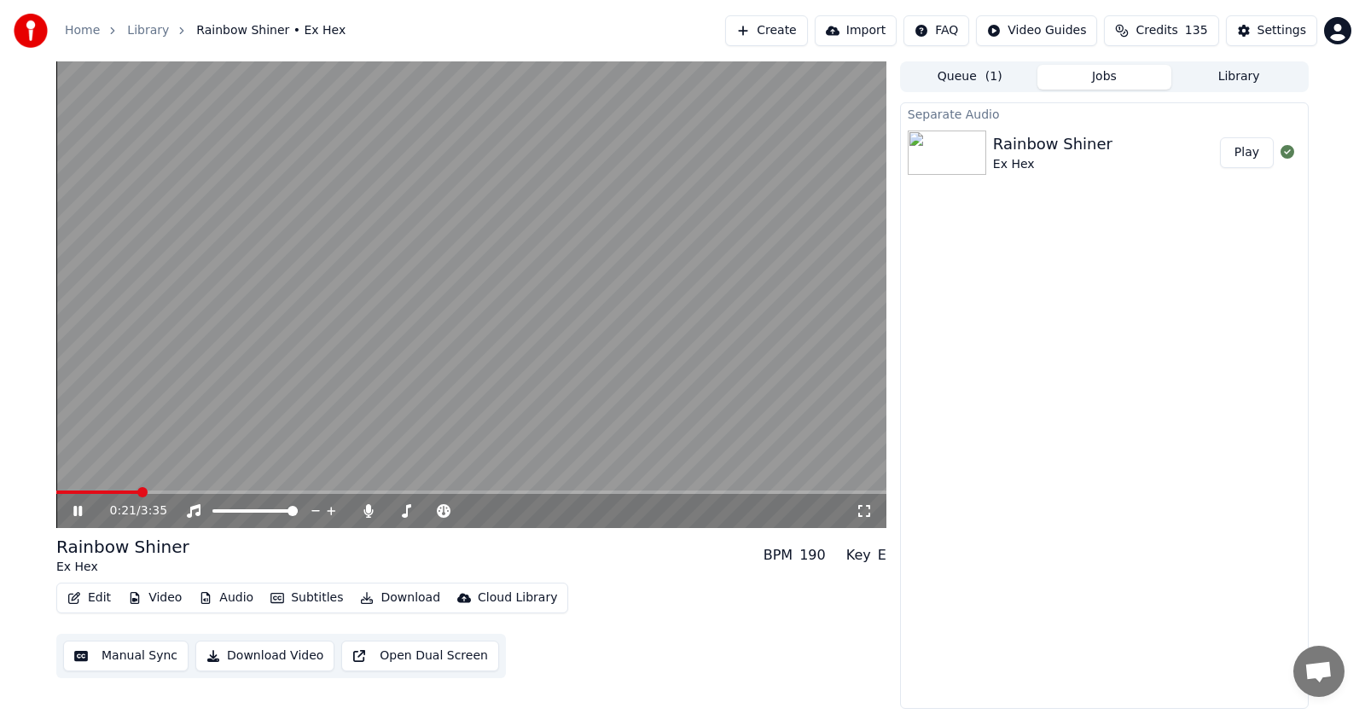
click at [351, 3] on div "Home Library Rainbow Shiner • Ex Hex Create Import FAQ Video Guides Credits 135…" at bounding box center [682, 30] width 1365 height 61
click at [77, 512] on icon at bounding box center [77, 511] width 9 height 10
click at [229, 600] on button "Audio" at bounding box center [226, 598] width 68 height 24
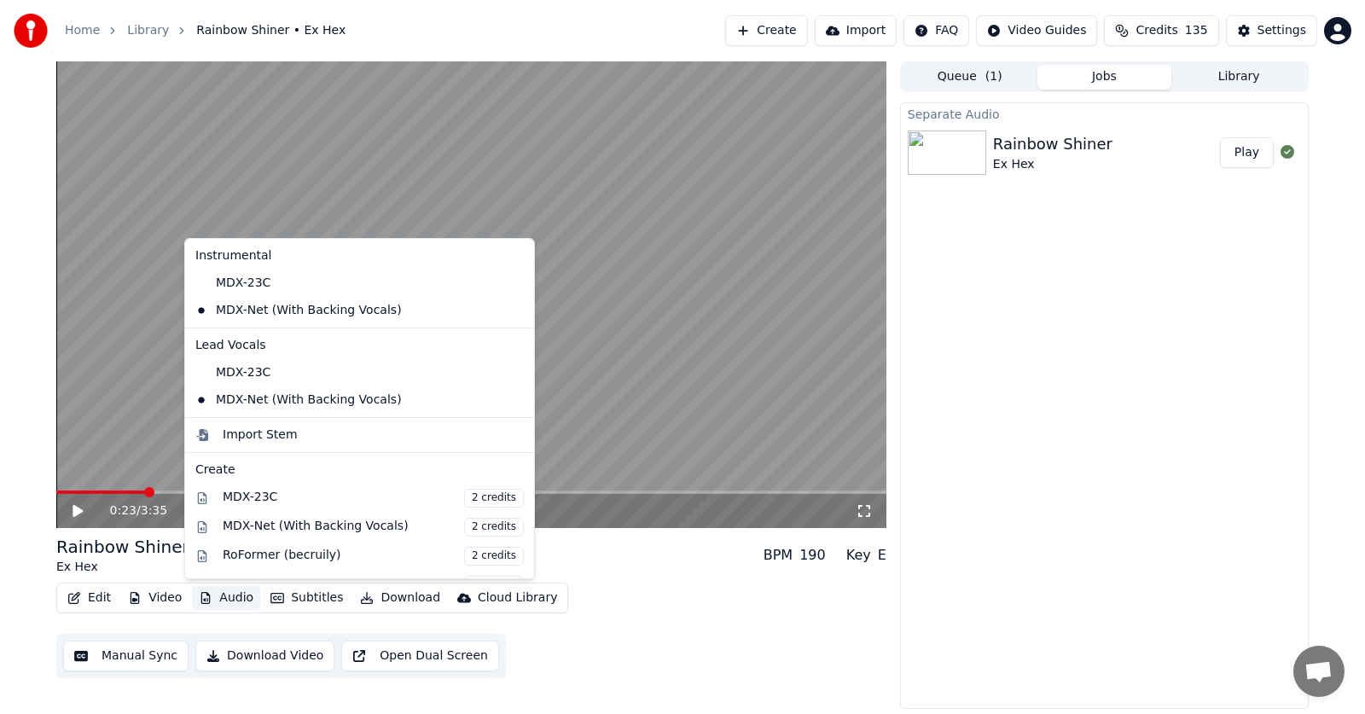
click at [688, 598] on div "Edit Video Audio Subtitles Download Cloud Library Manual Sync Download Video Op…" at bounding box center [471, 631] width 830 height 96
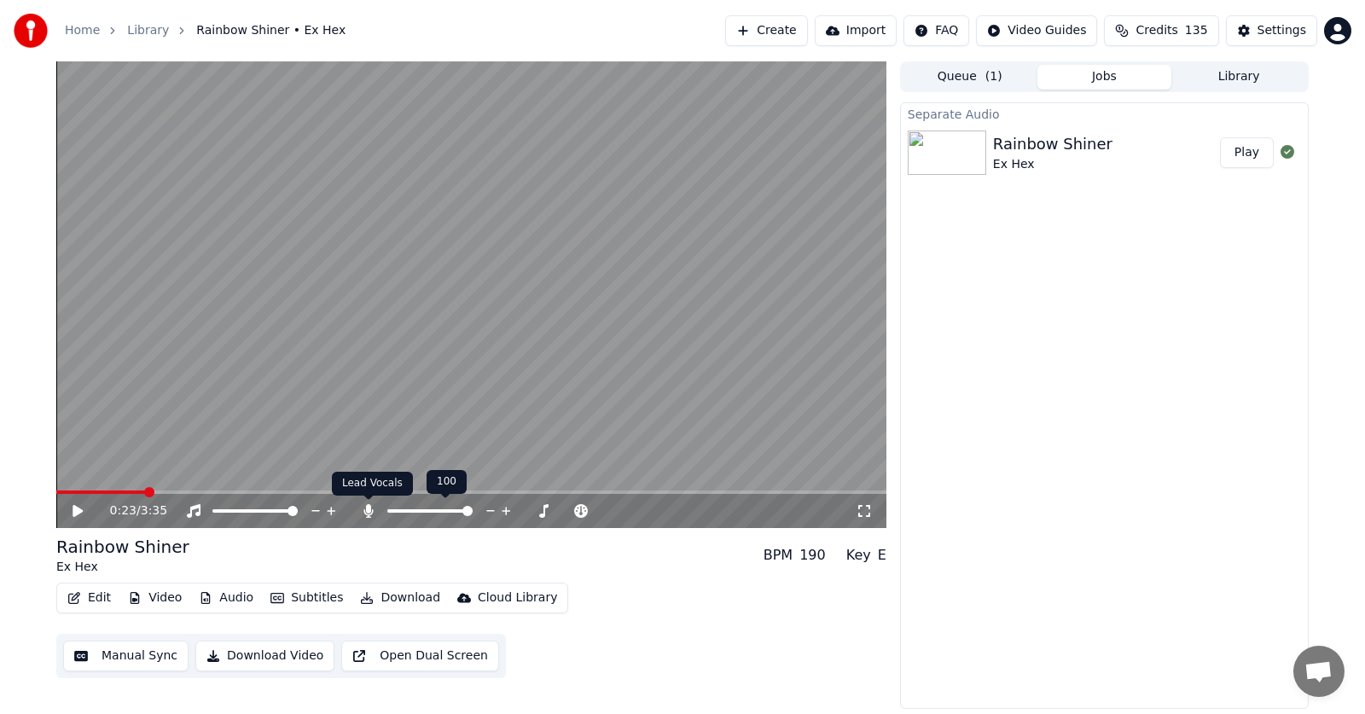
click at [369, 512] on icon at bounding box center [367, 511] width 9 height 14
click at [402, 601] on button "Download" at bounding box center [400, 598] width 94 height 24
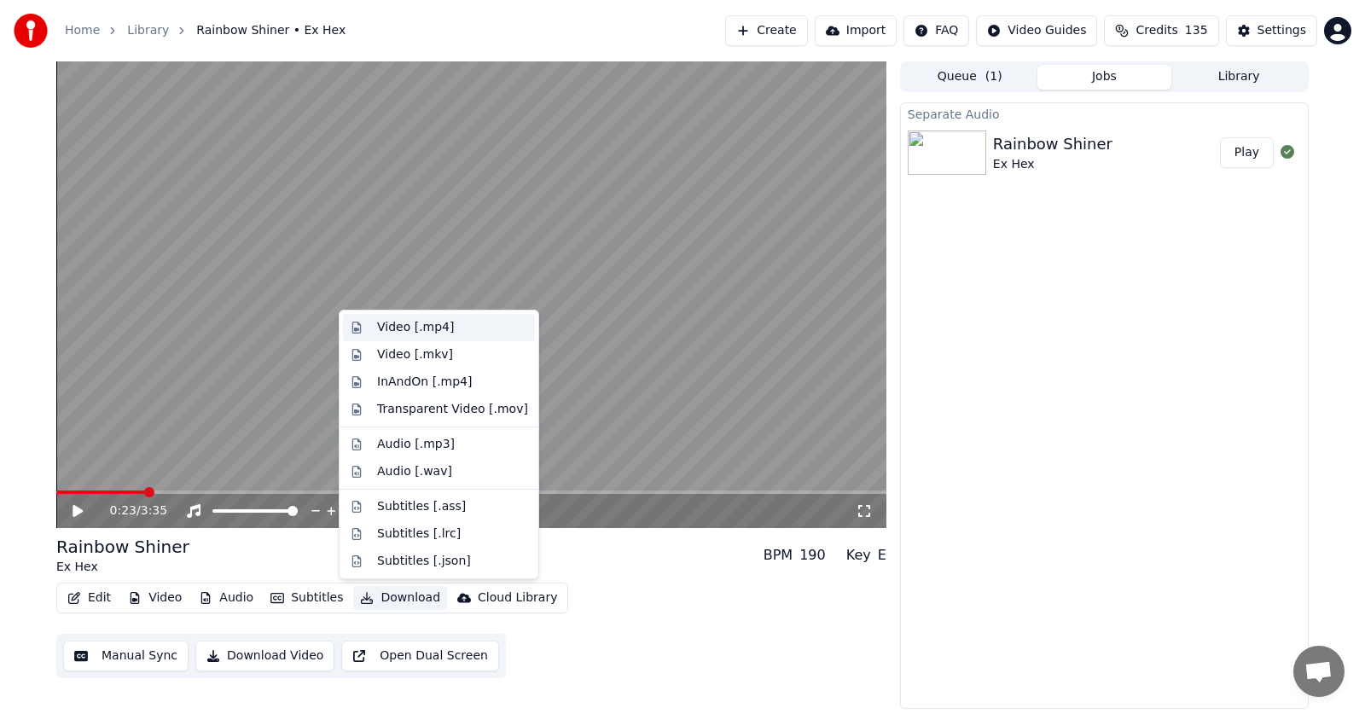
click at [392, 328] on div "Video [.mp4]" at bounding box center [415, 327] width 77 height 17
